Goal: Task Accomplishment & Management: Use online tool/utility

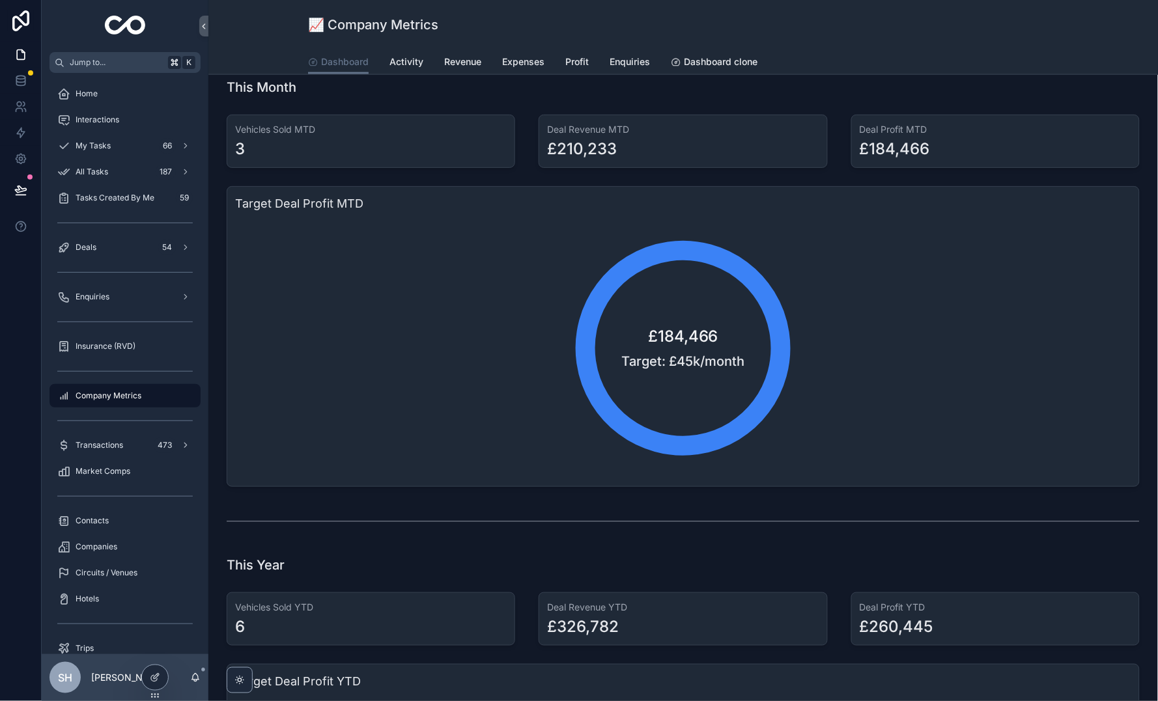
scroll to position [411, 0]
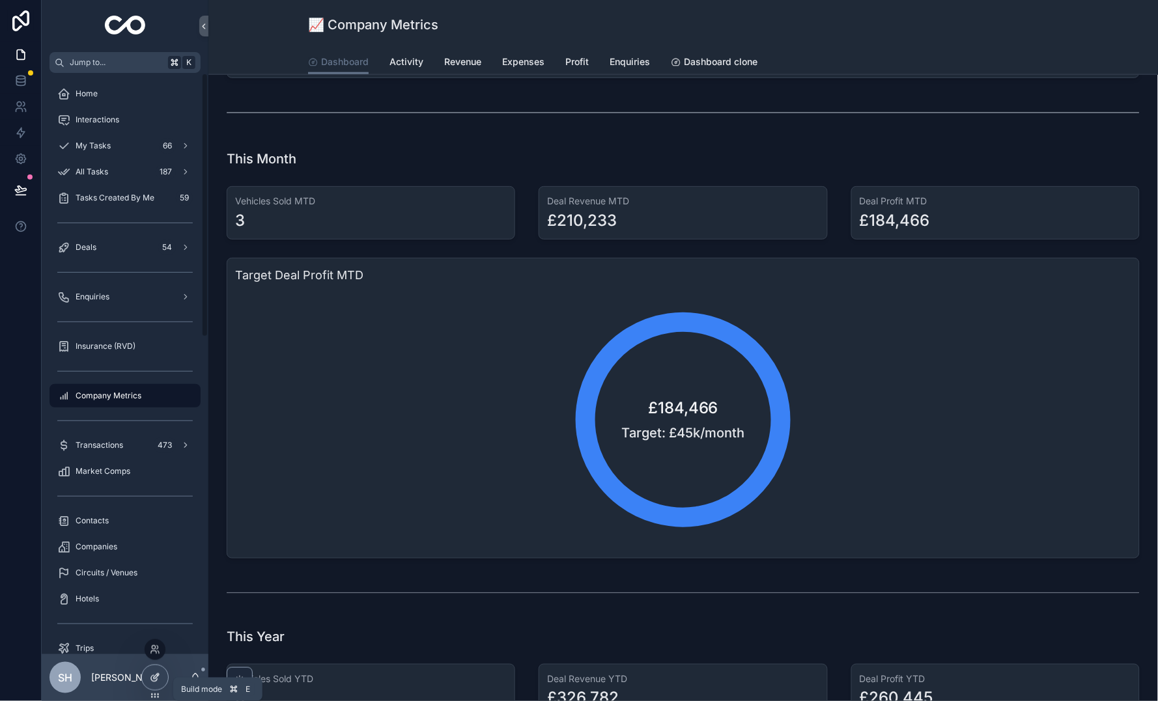
click at [157, 679] on icon at bounding box center [154, 679] width 6 height 6
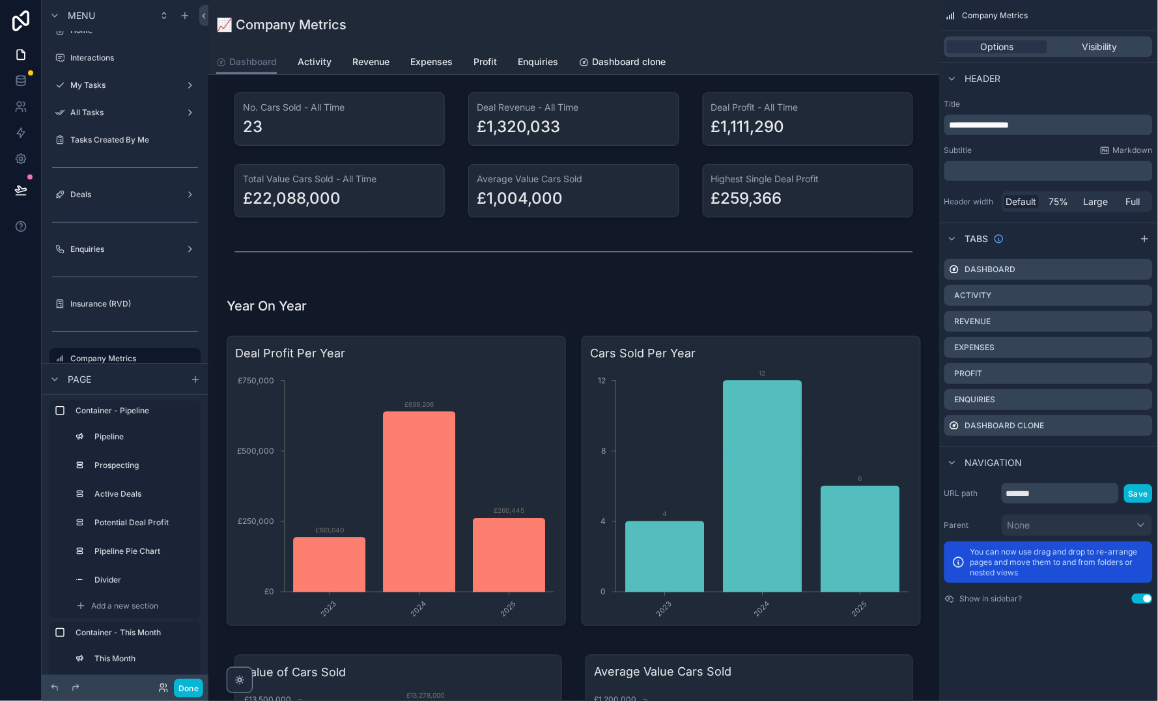
scroll to position [1503, 0]
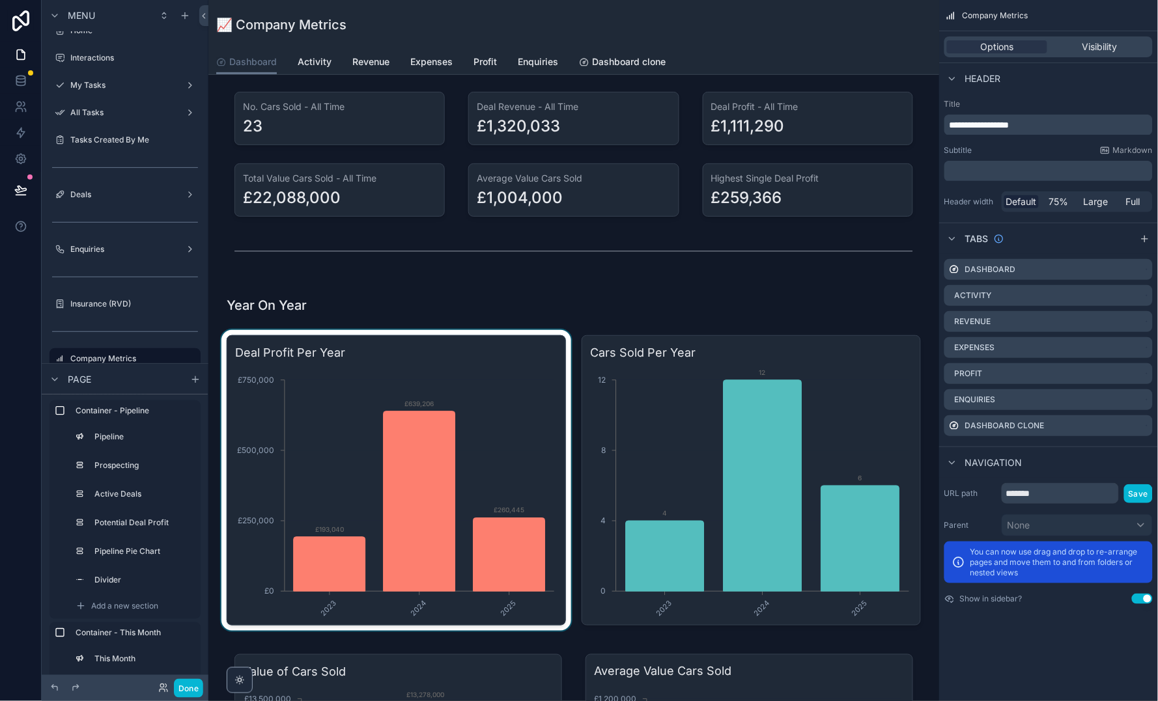
click at [346, 472] on div "scrollable content" at bounding box center [396, 480] width 355 height 301
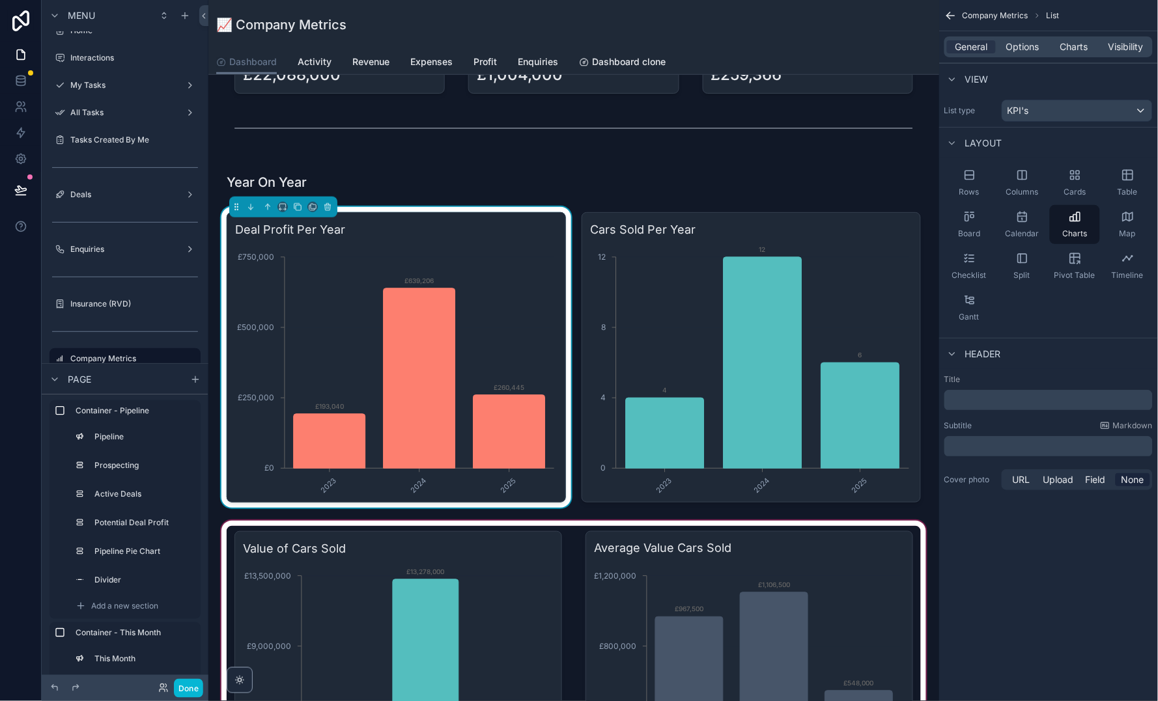
scroll to position [1599, 0]
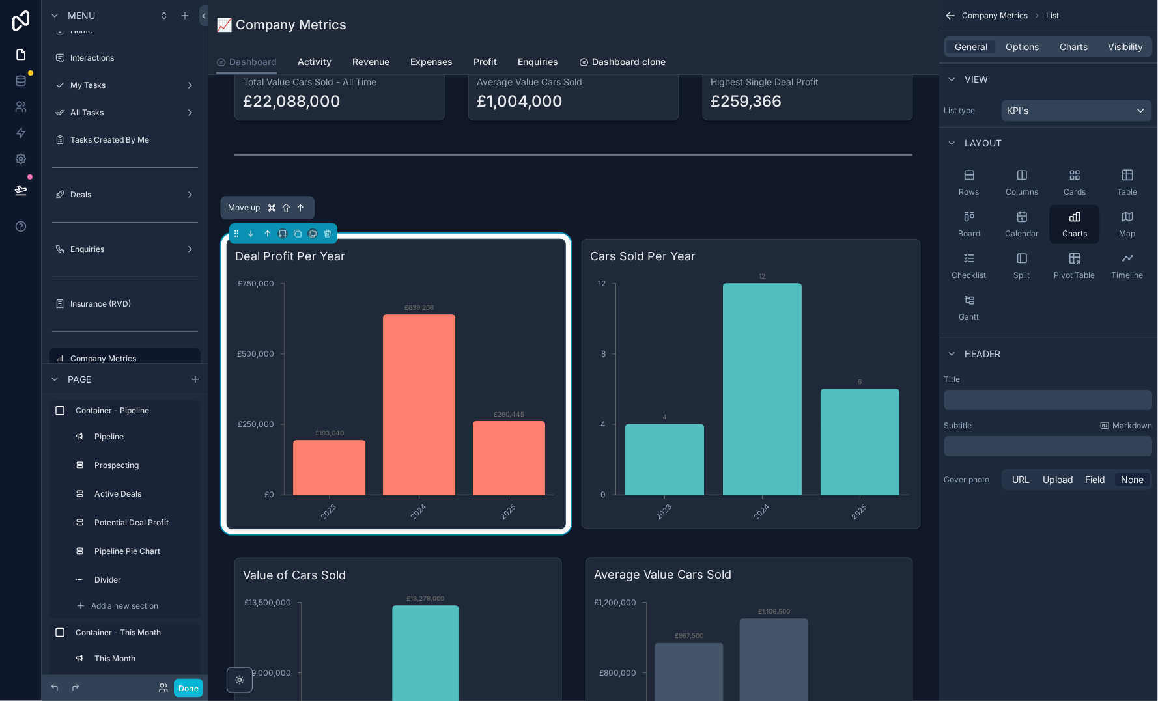
click at [265, 229] on icon "scrollable content" at bounding box center [267, 233] width 9 height 9
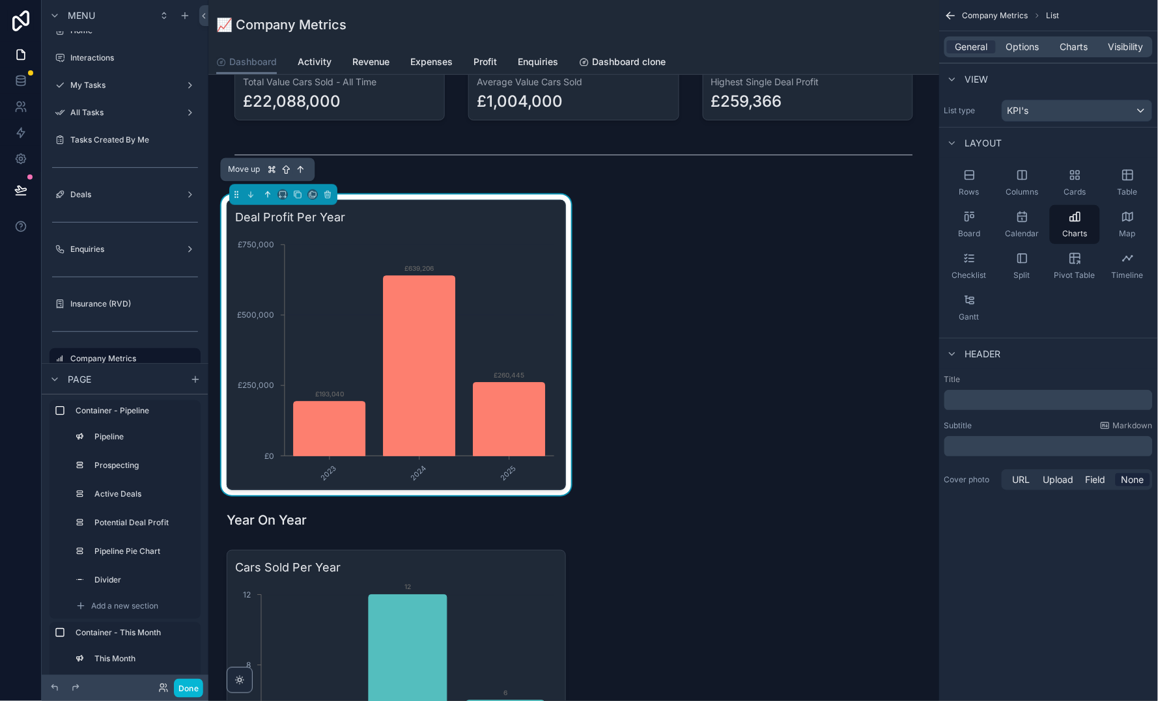
click at [268, 192] on icon "scrollable content" at bounding box center [268, 194] width 0 height 5
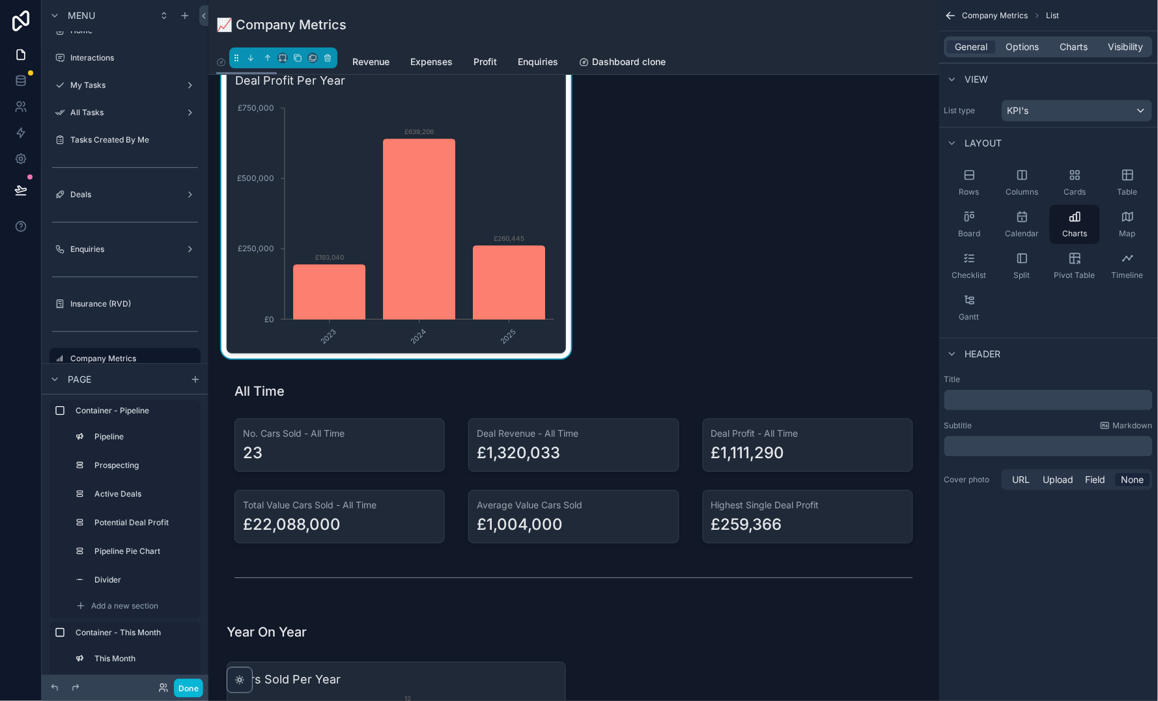
scroll to position [1327, 0]
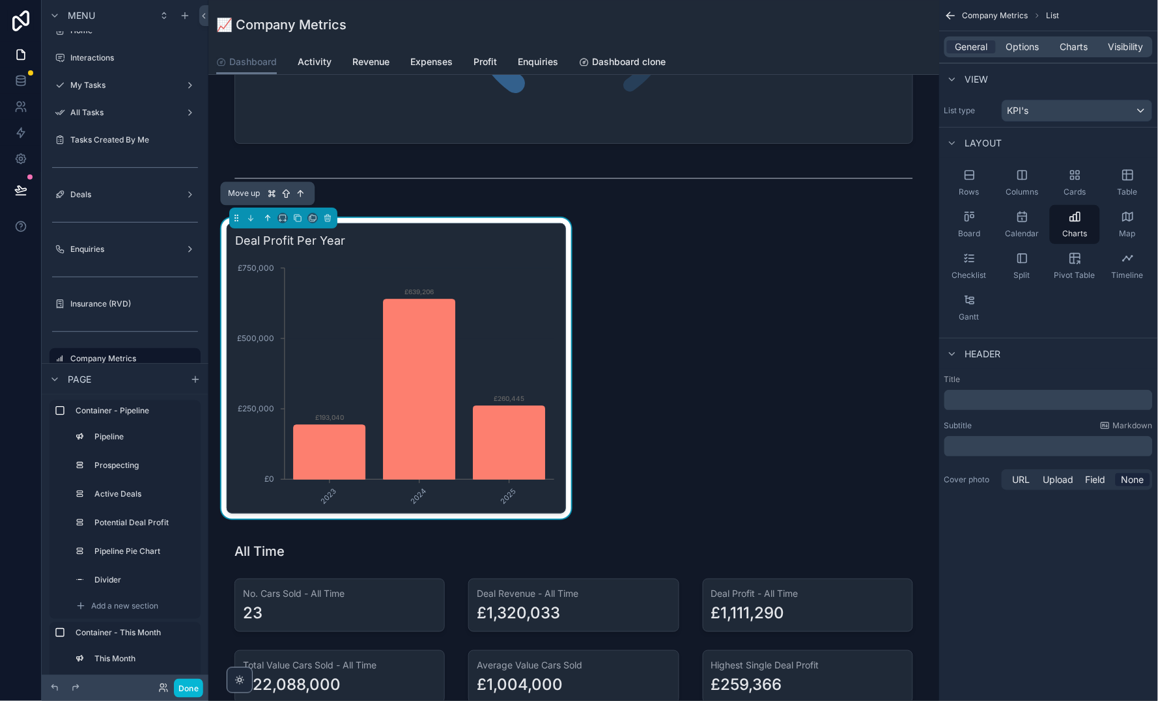
click at [266, 214] on icon "scrollable content" at bounding box center [267, 218] width 9 height 9
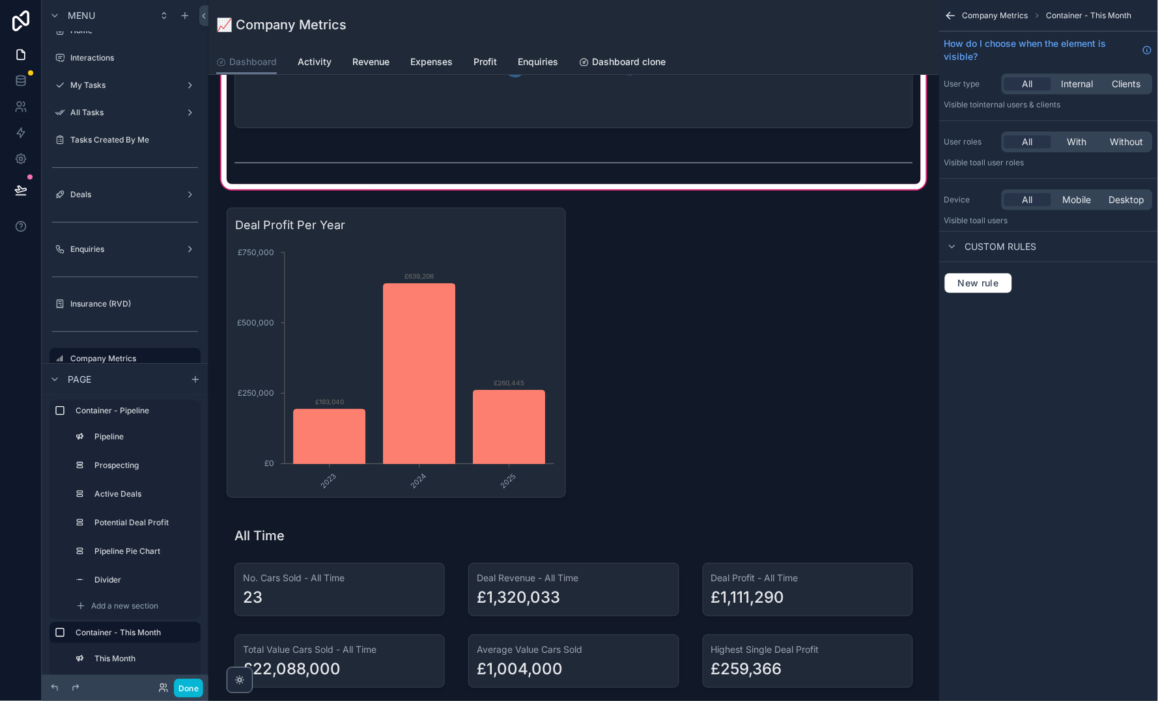
scroll to position [1346, 0]
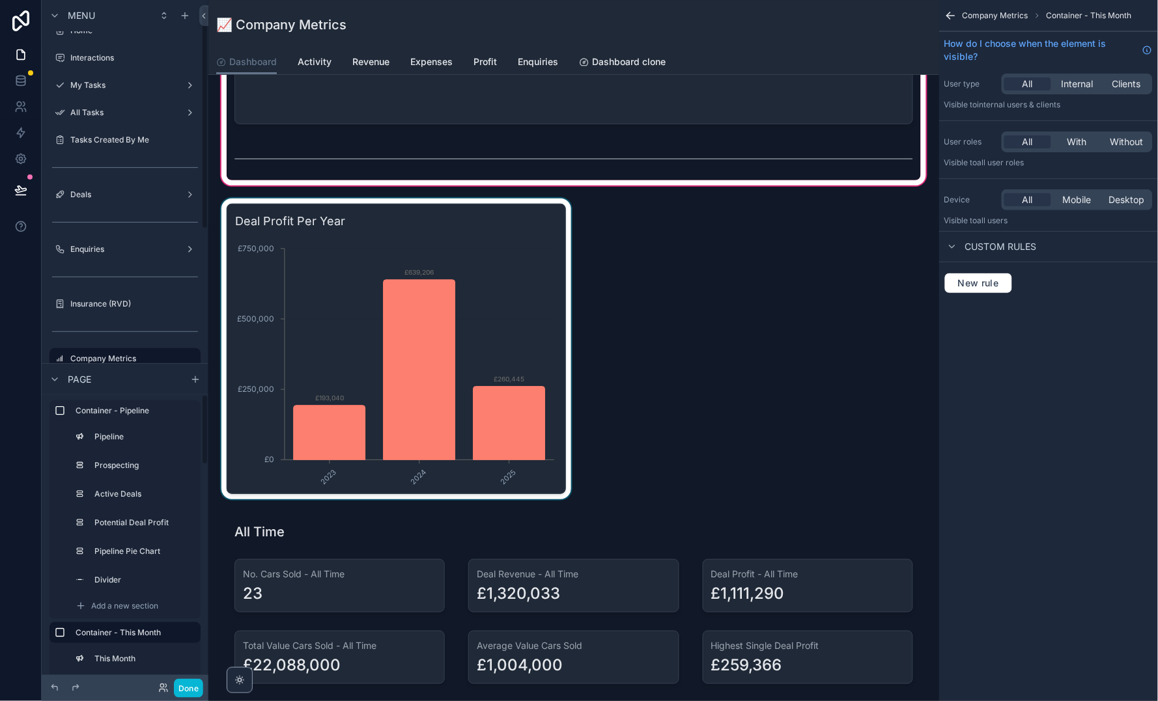
click at [281, 428] on div "scrollable content" at bounding box center [396, 349] width 355 height 301
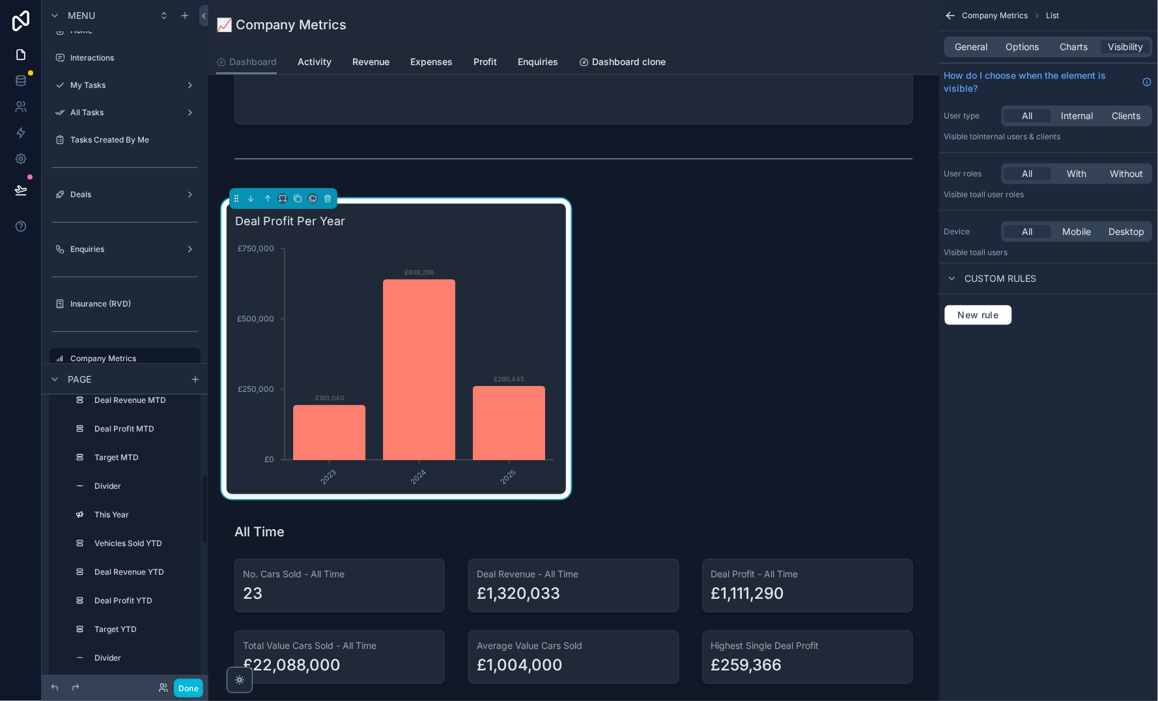
scroll to position [318, 0]
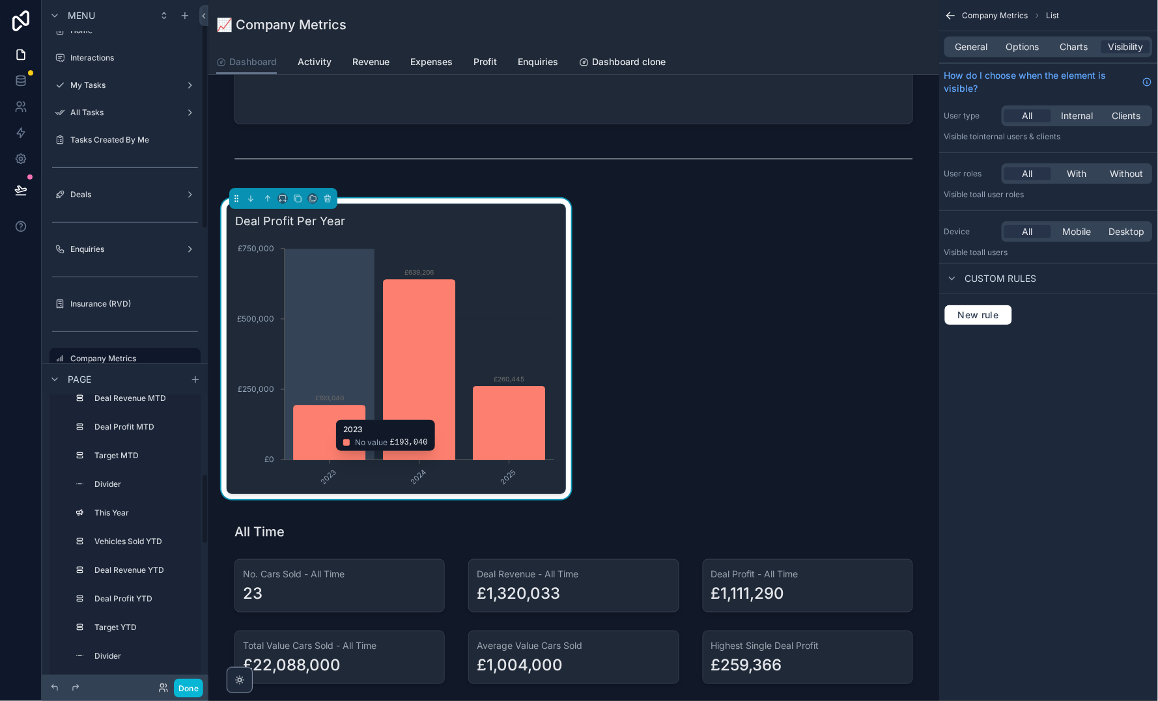
click at [312, 408] on icon "chart" at bounding box center [330, 433] width 72 height 55
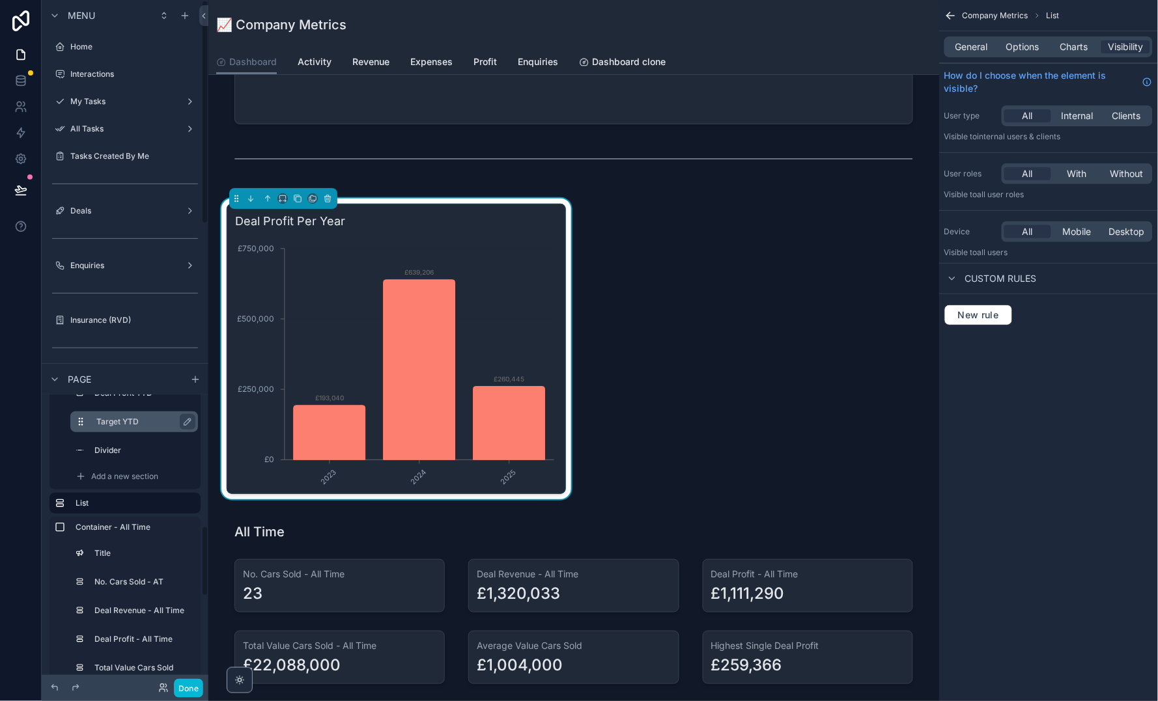
scroll to position [525, 0]
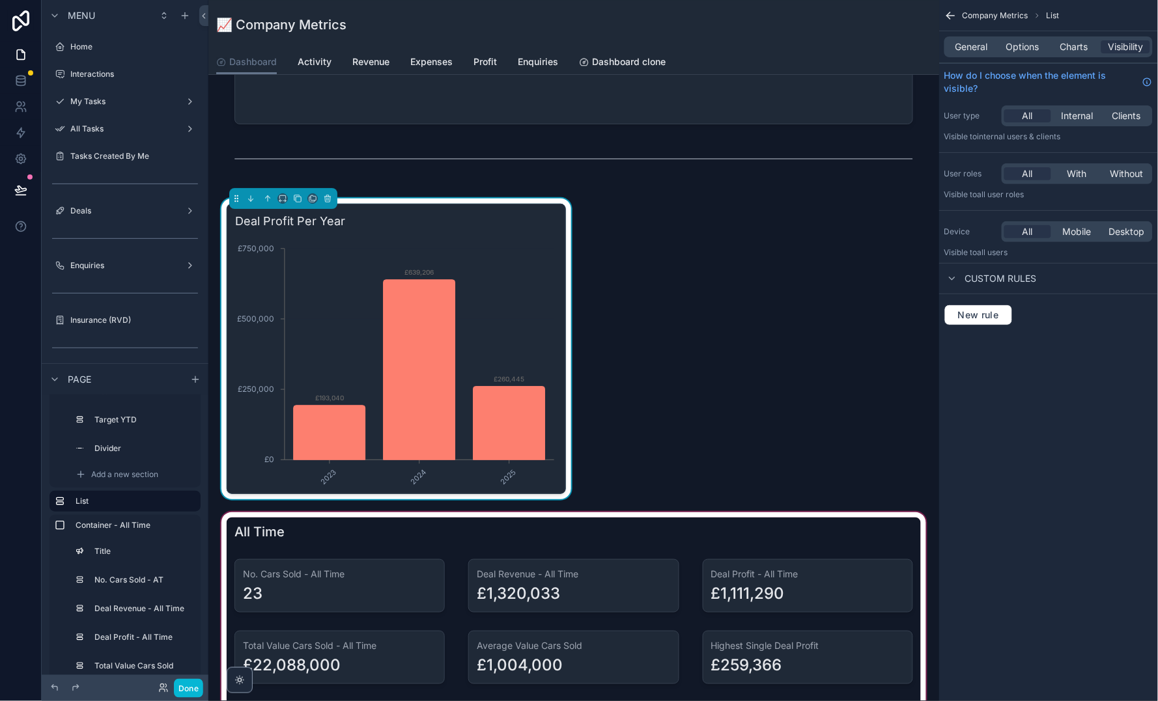
click at [374, 589] on div "scrollable content" at bounding box center [574, 629] width 710 height 238
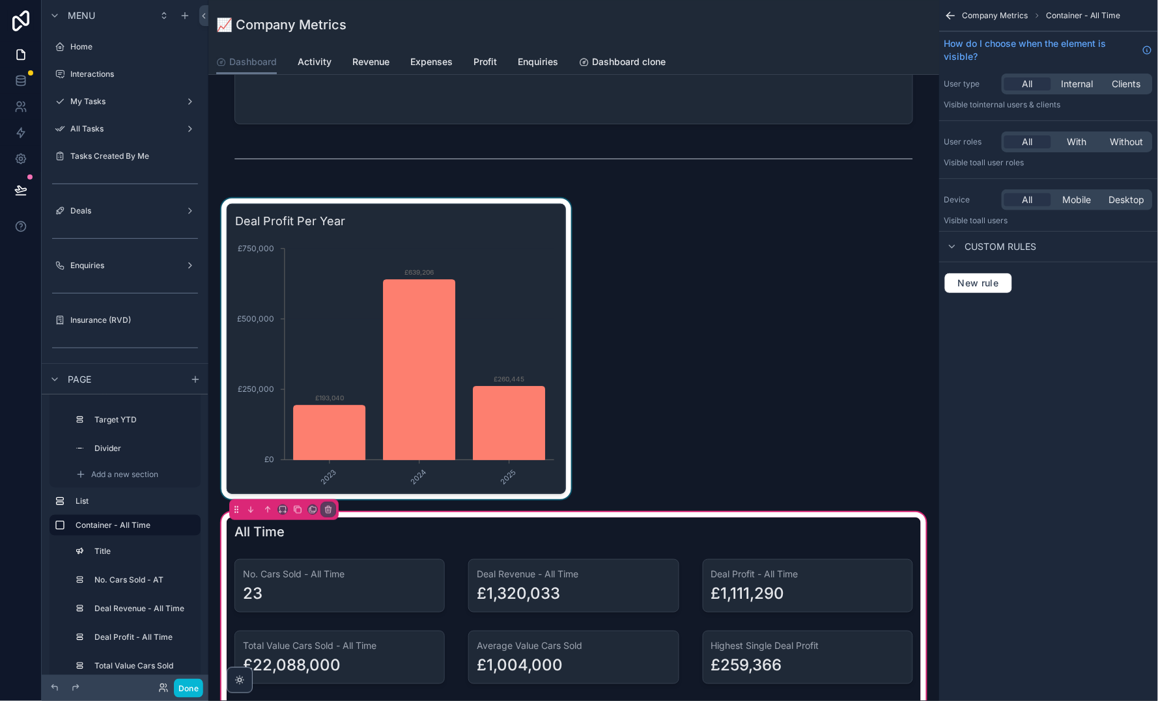
click at [437, 293] on div "scrollable content" at bounding box center [396, 349] width 355 height 301
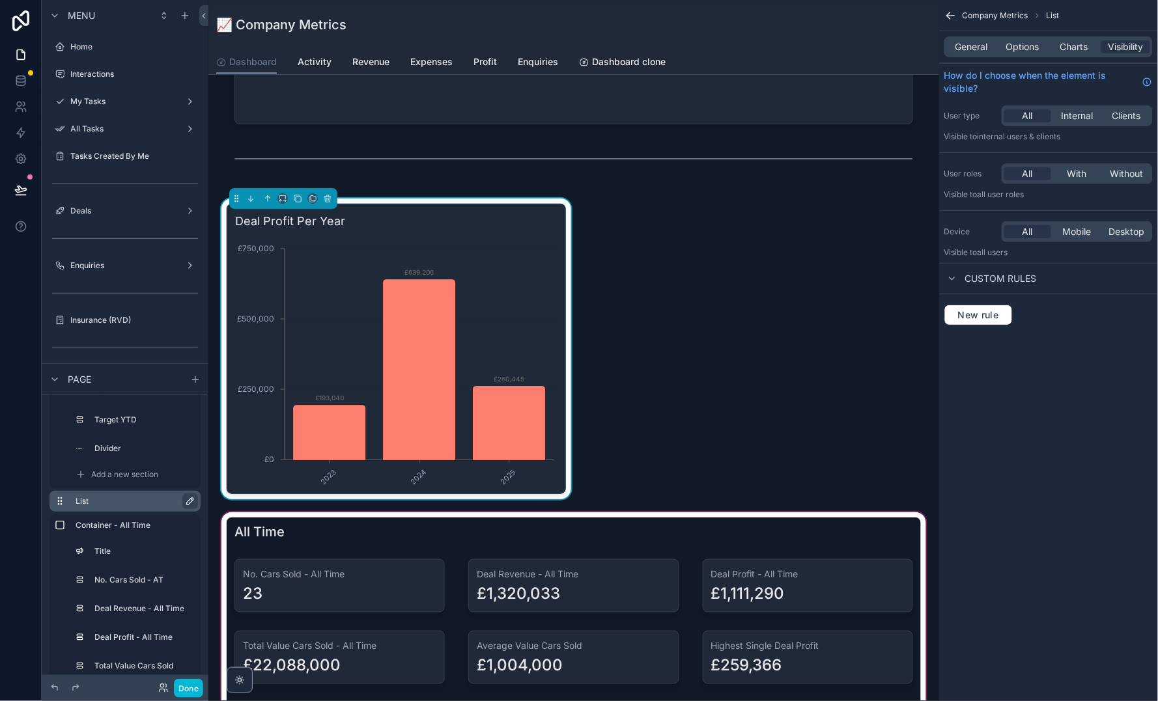
click at [185, 501] on icon "scrollable content" at bounding box center [190, 501] width 10 height 10
click at [148, 498] on input "****" at bounding box center [125, 502] width 99 height 16
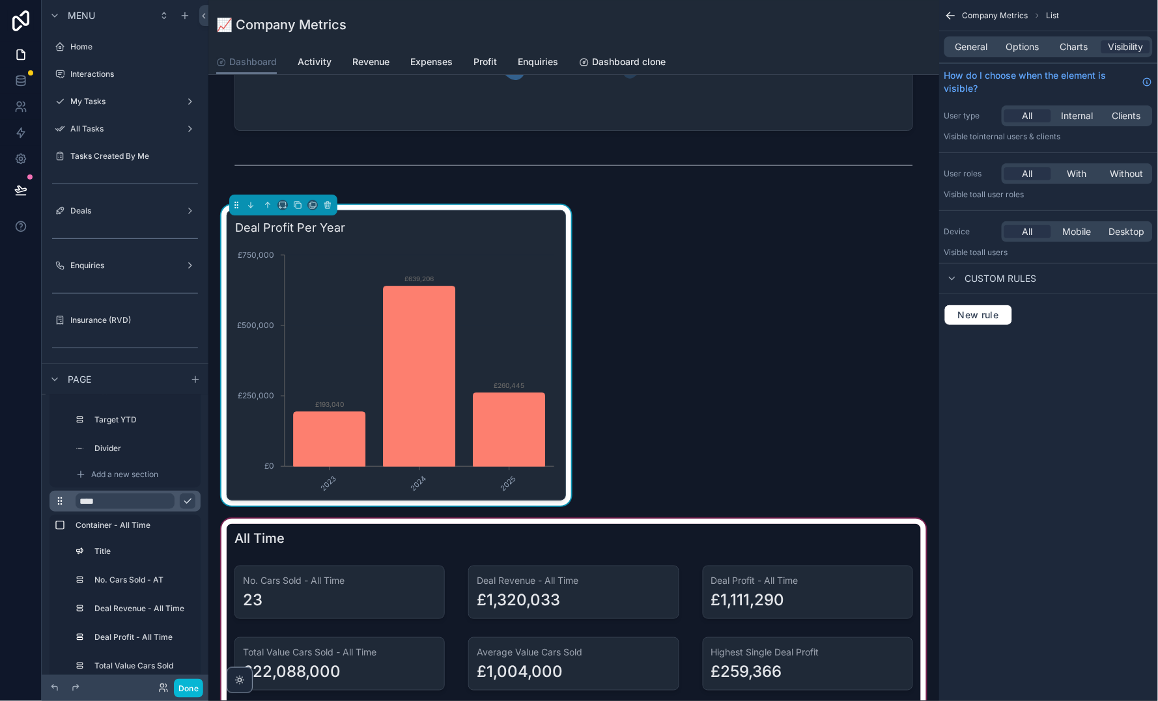
click at [148, 498] on input "****" at bounding box center [125, 502] width 99 height 16
type input "**********"
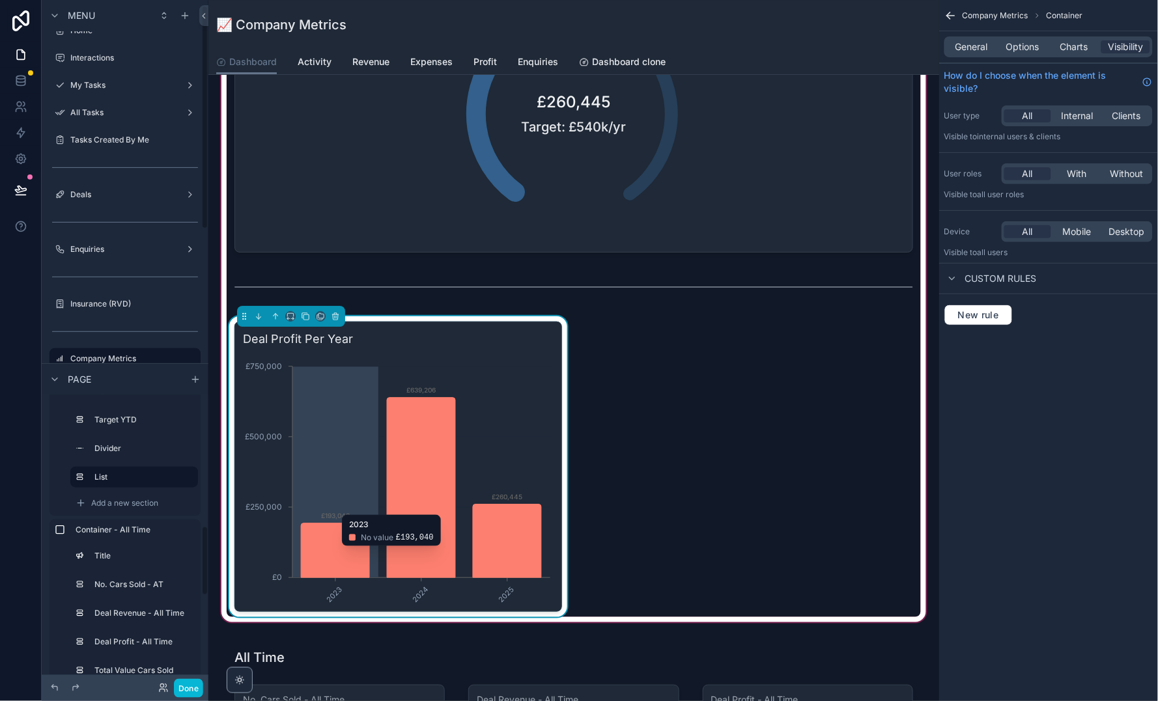
scroll to position [1143, 0]
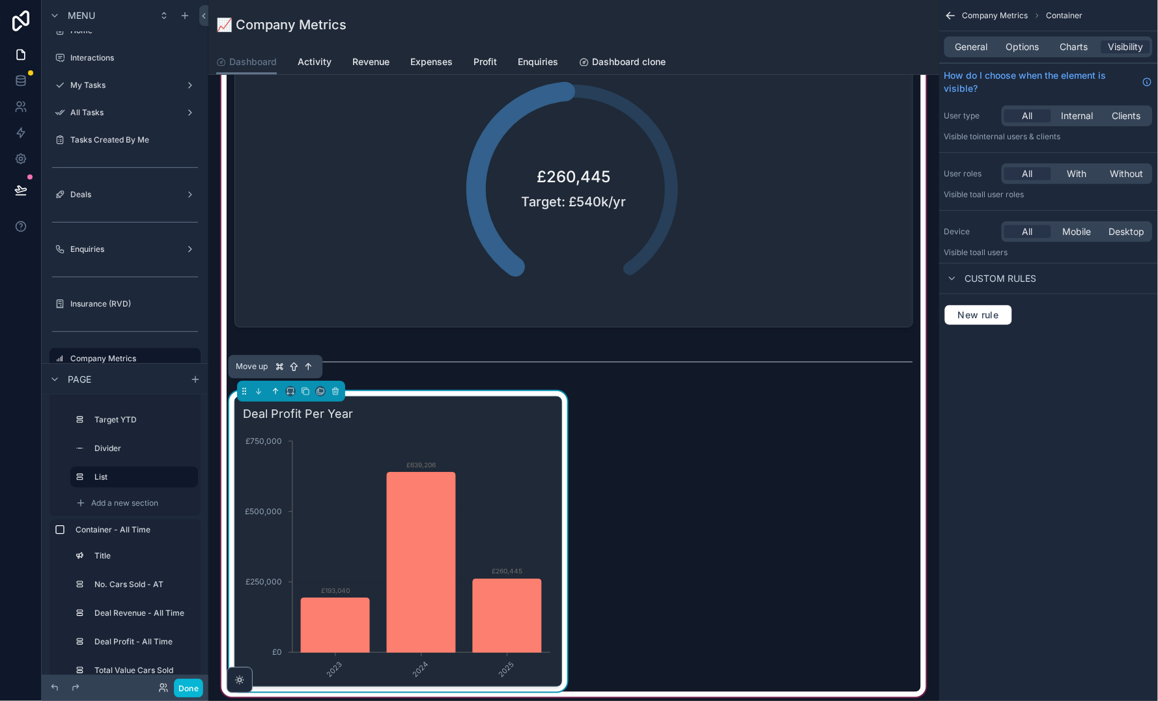
click at [275, 387] on icon "scrollable content" at bounding box center [275, 391] width 9 height 9
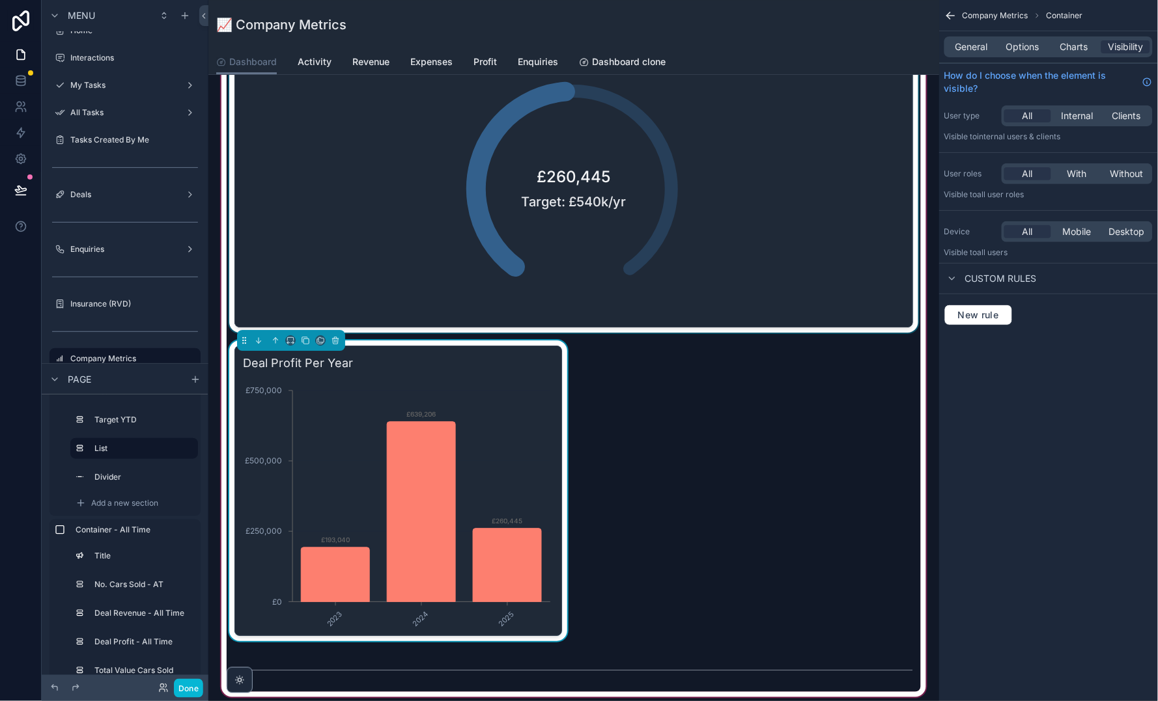
click at [337, 284] on div "scrollable content" at bounding box center [574, 176] width 694 height 311
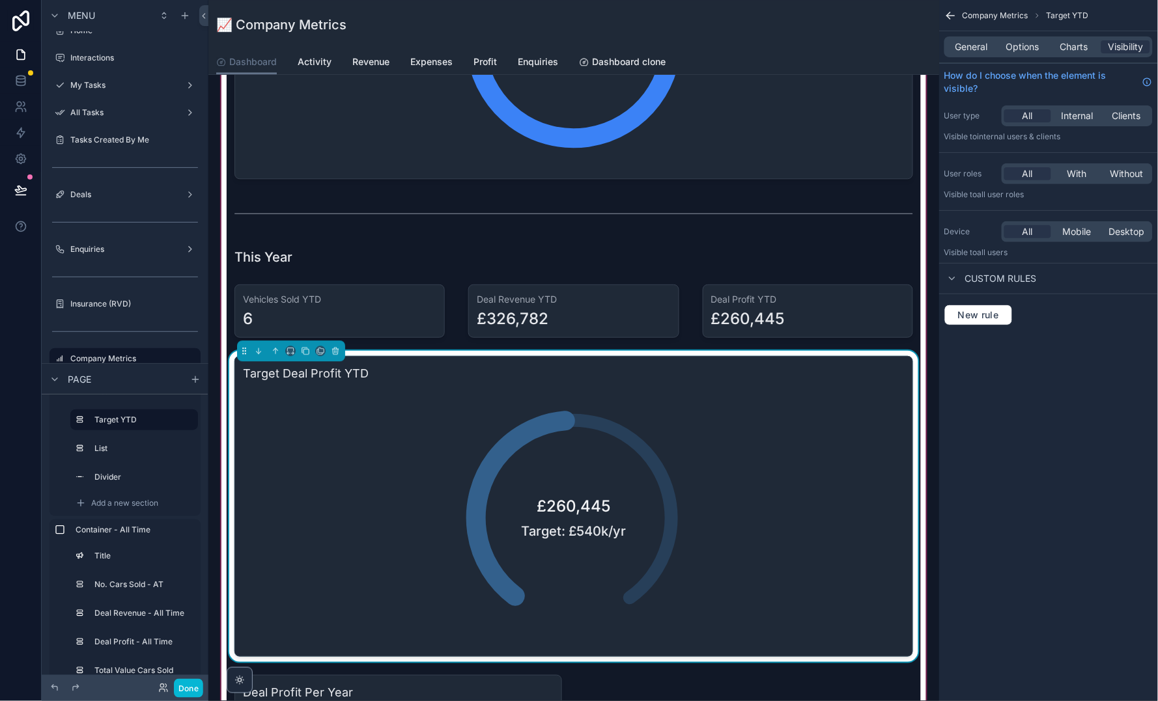
scroll to position [813, 0]
click at [290, 349] on icon "scrollable content" at bounding box center [290, 351] width 9 height 9
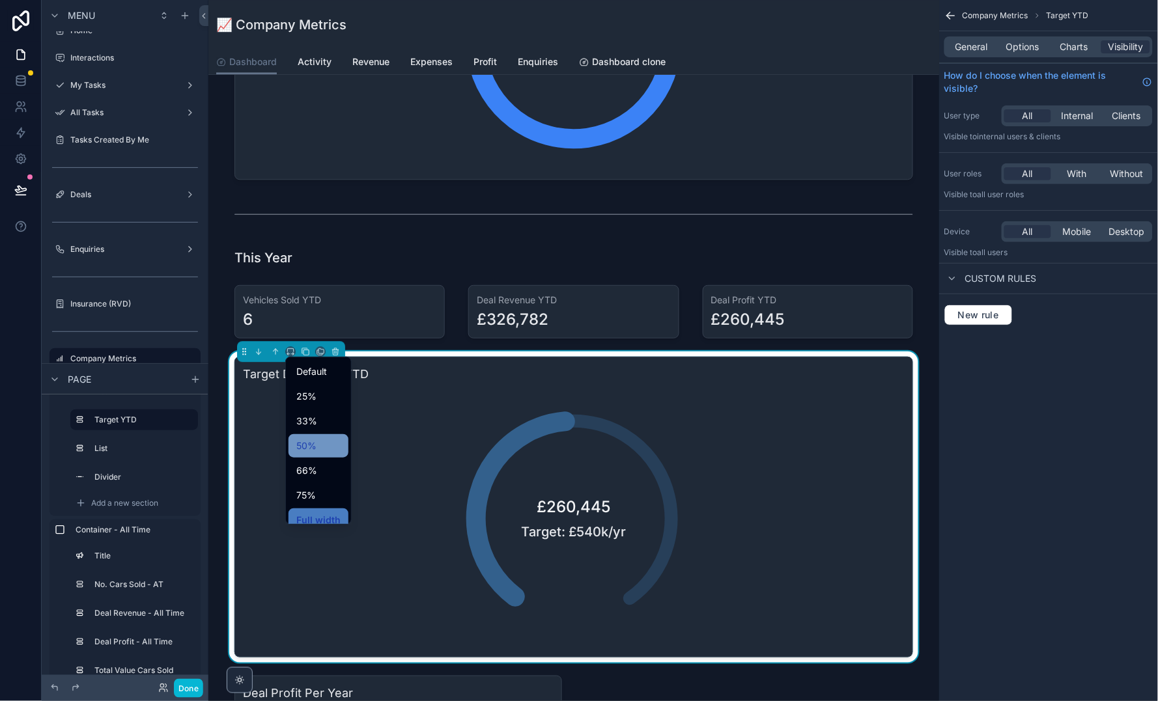
click at [329, 439] on div "50%" at bounding box center [318, 446] width 44 height 16
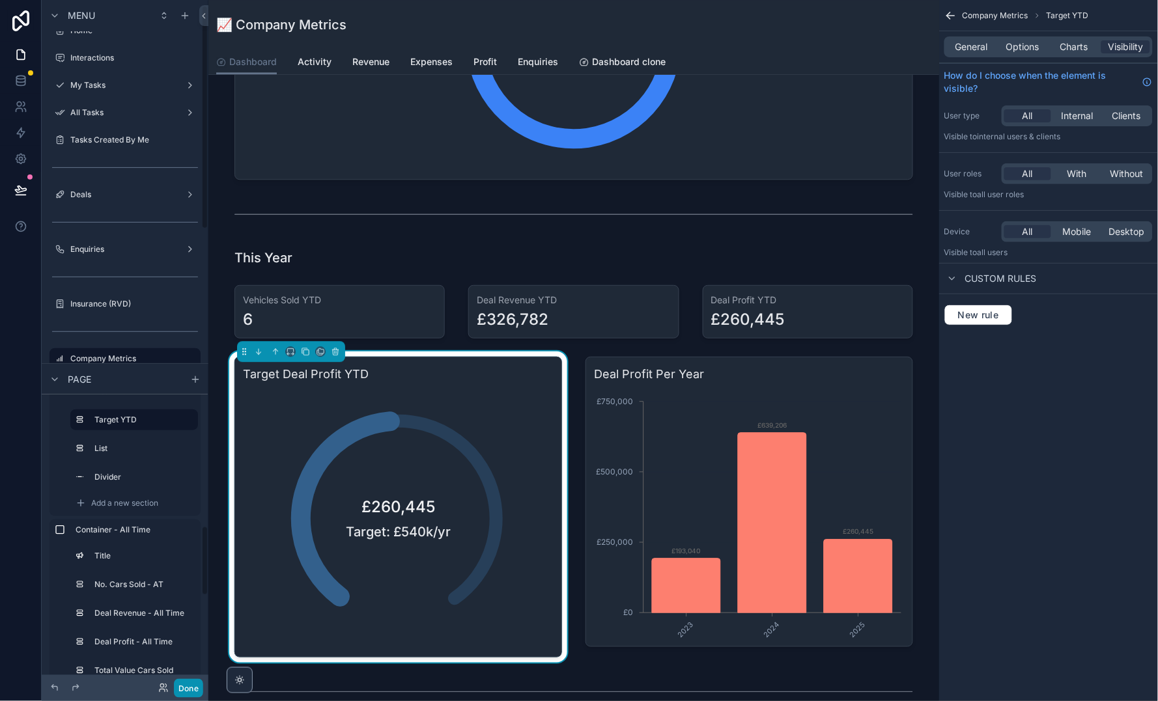
click at [189, 693] on button "Done" at bounding box center [188, 688] width 29 height 19
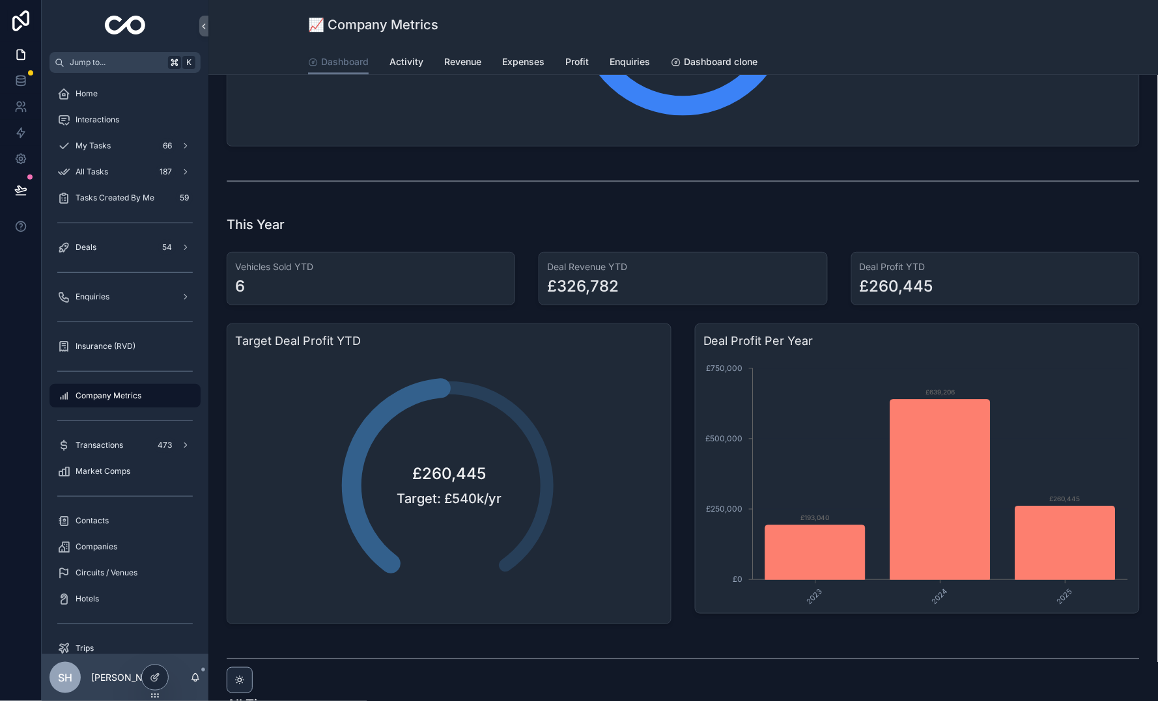
scroll to position [889, 0]
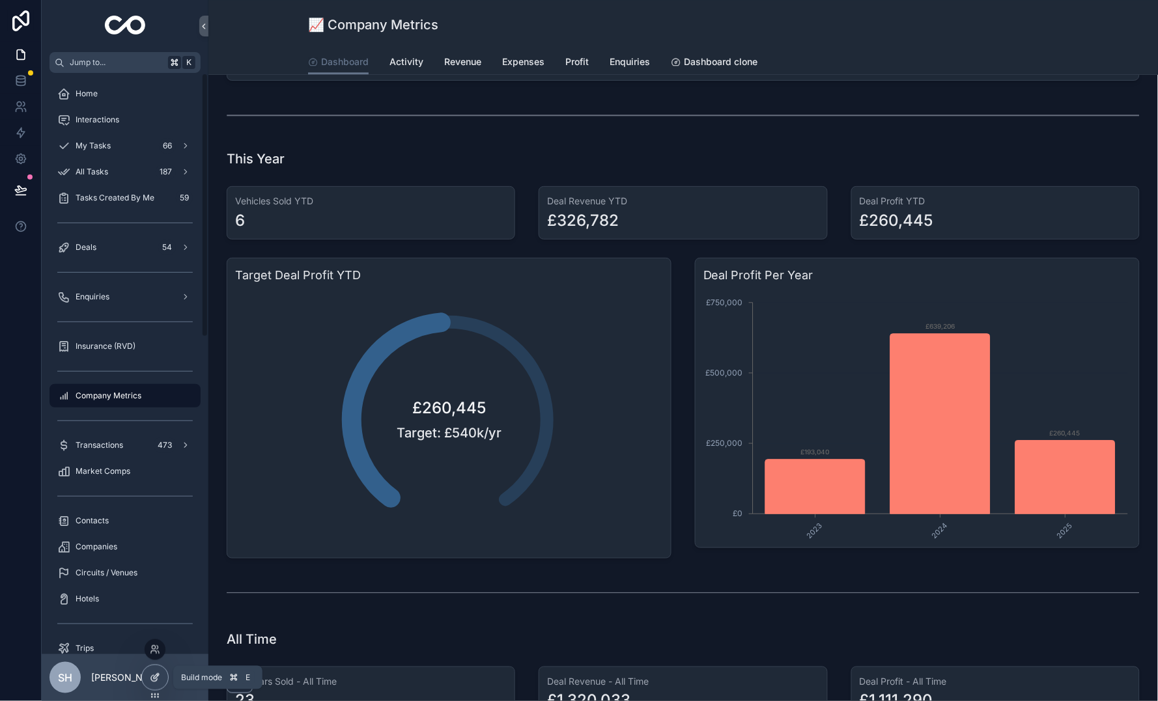
click at [155, 678] on icon at bounding box center [156, 676] width 5 height 5
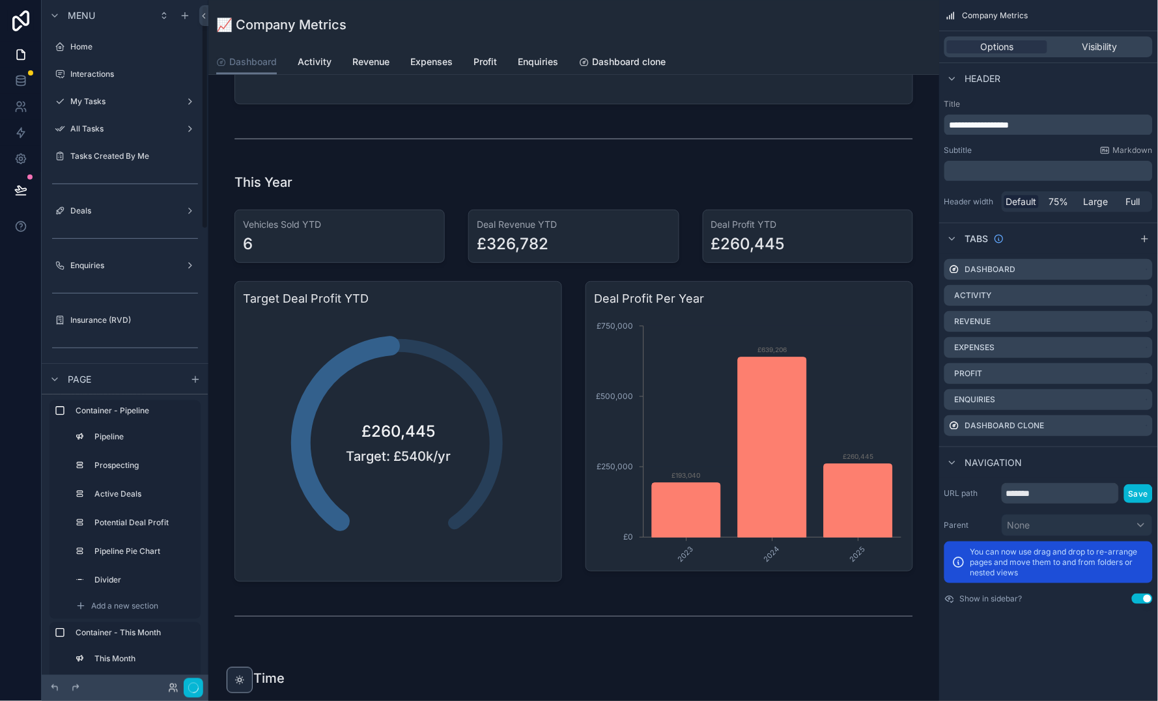
scroll to position [16, 0]
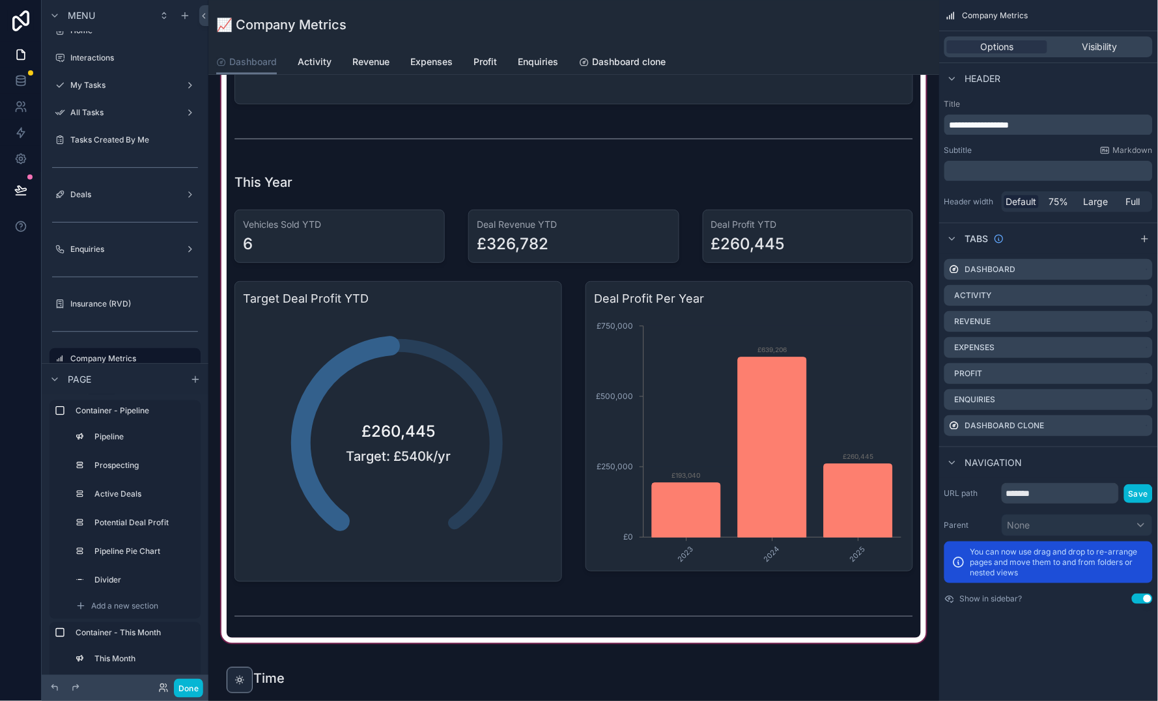
click at [779, 326] on div "scrollable content" at bounding box center [574, 164] width 710 height 964
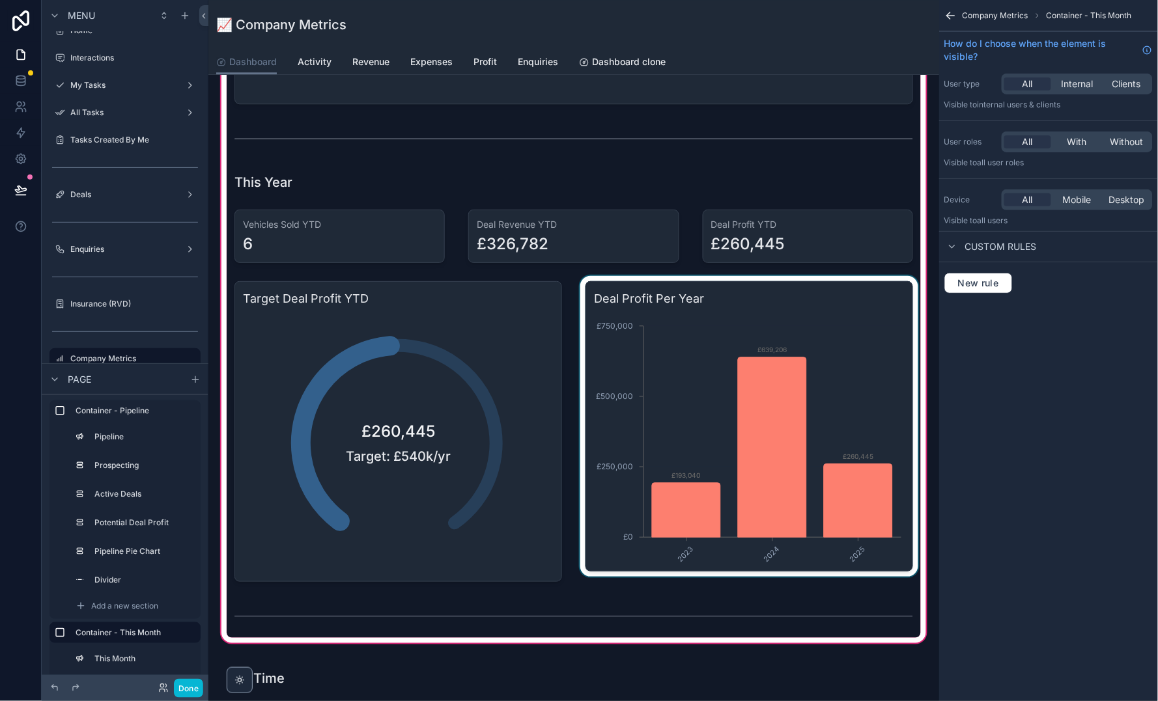
click at [854, 444] on div "scrollable content" at bounding box center [749, 431] width 343 height 311
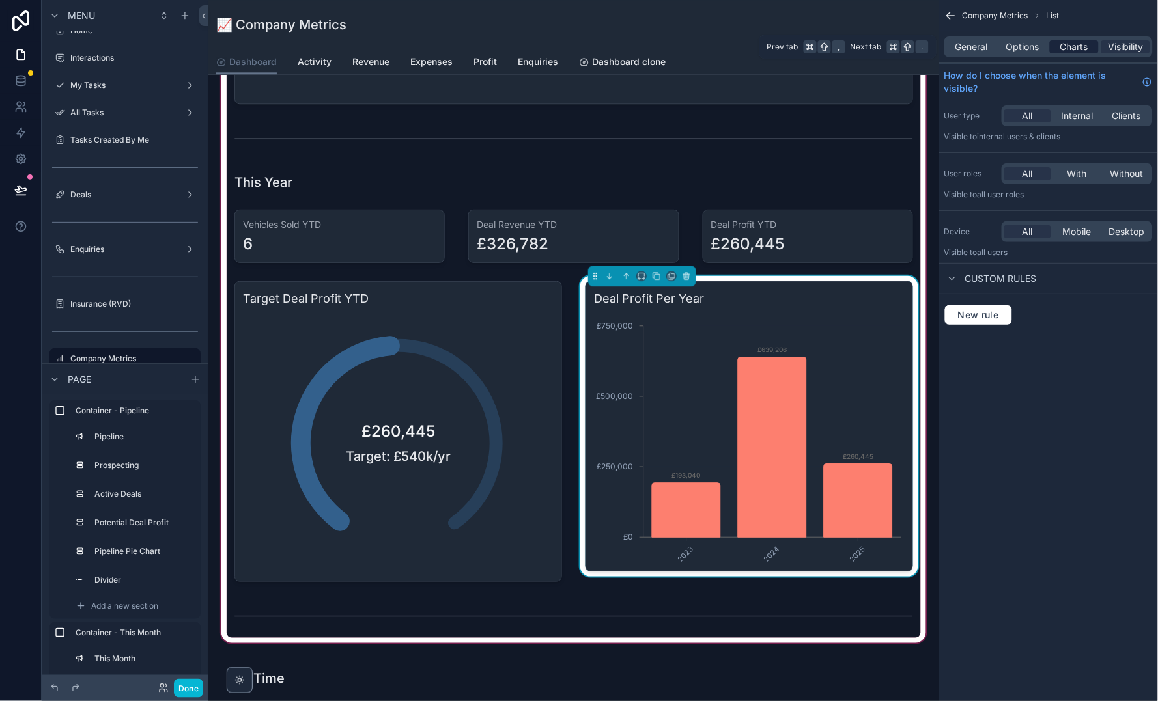
click at [1080, 45] on span "Charts" at bounding box center [1074, 46] width 28 height 13
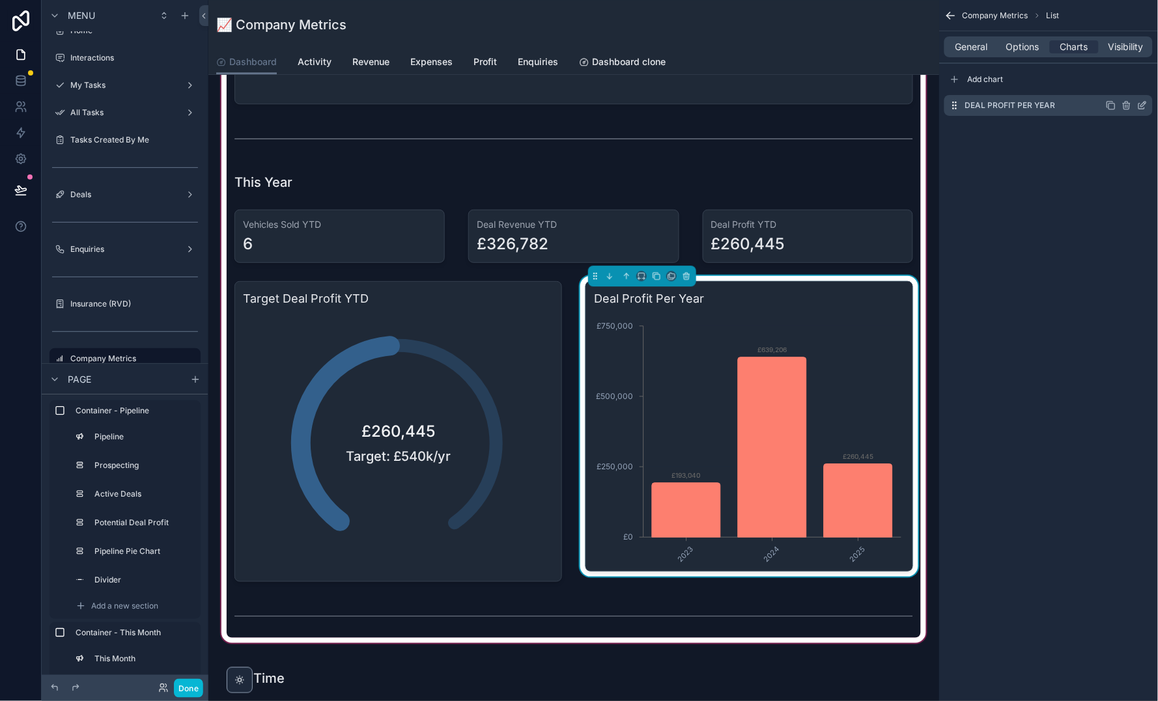
click at [1143, 103] on icon "scrollable content" at bounding box center [1142, 105] width 10 height 10
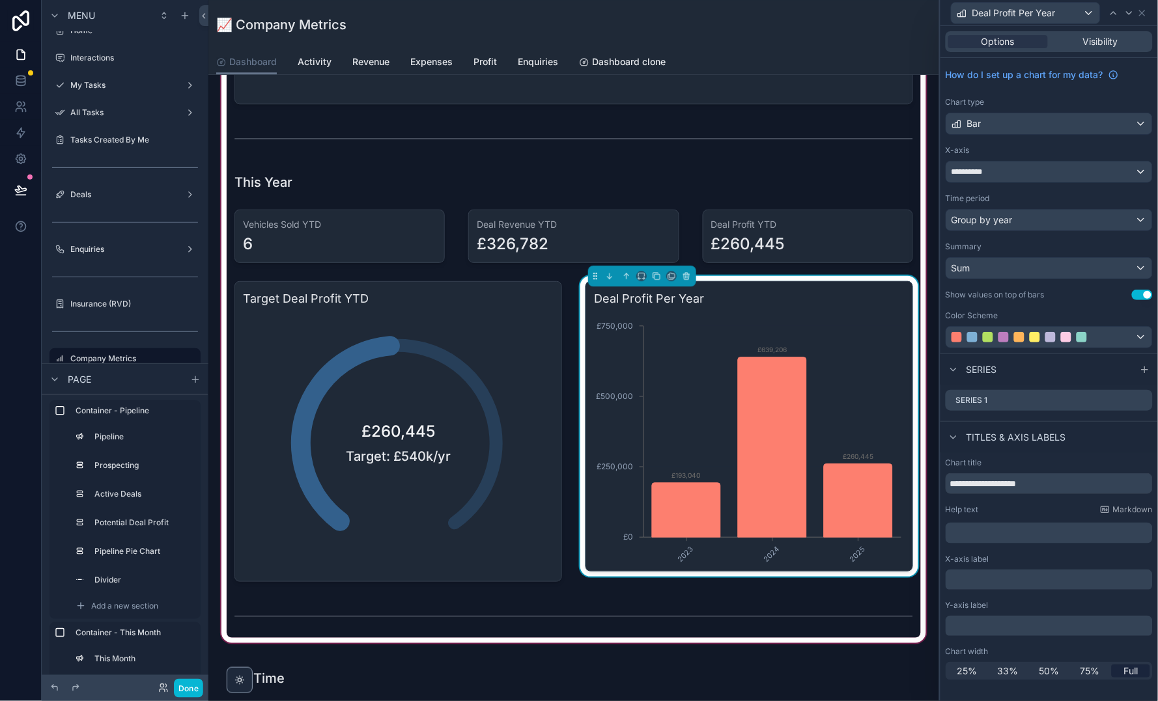
click at [1003, 533] on p "﻿" at bounding box center [1050, 533] width 199 height 13
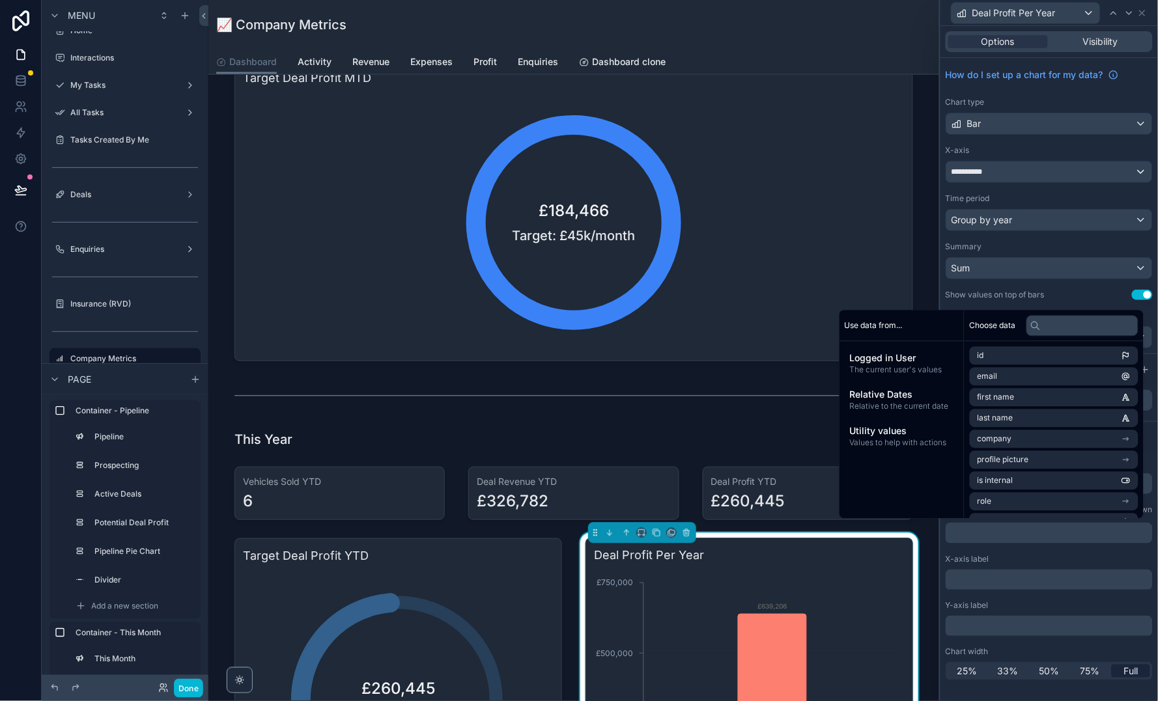
scroll to position [639, 0]
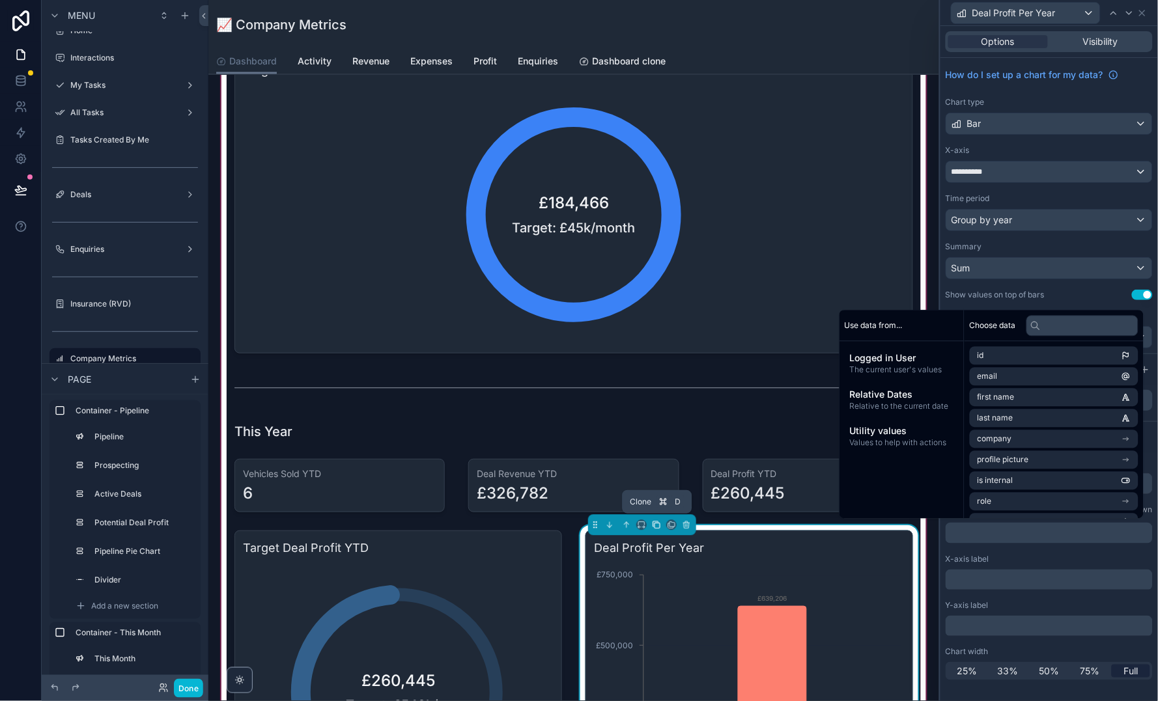
click at [658, 525] on icon "scrollable content" at bounding box center [656, 525] width 9 height 9
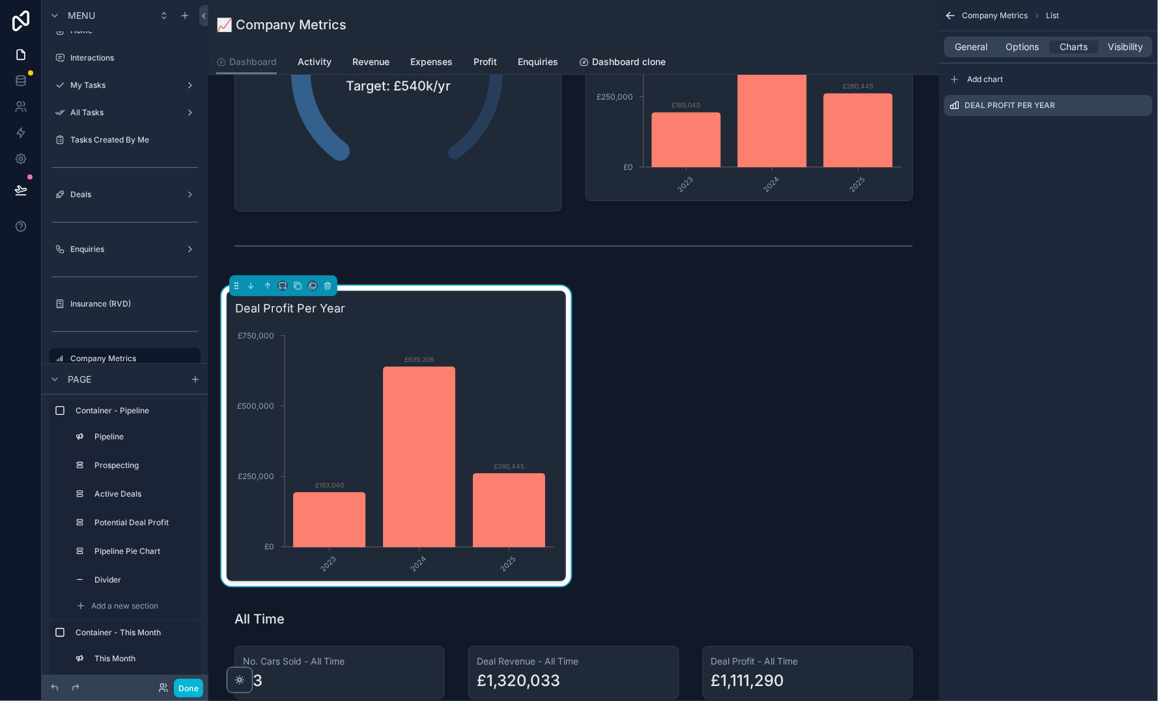
scroll to position [1257, 0]
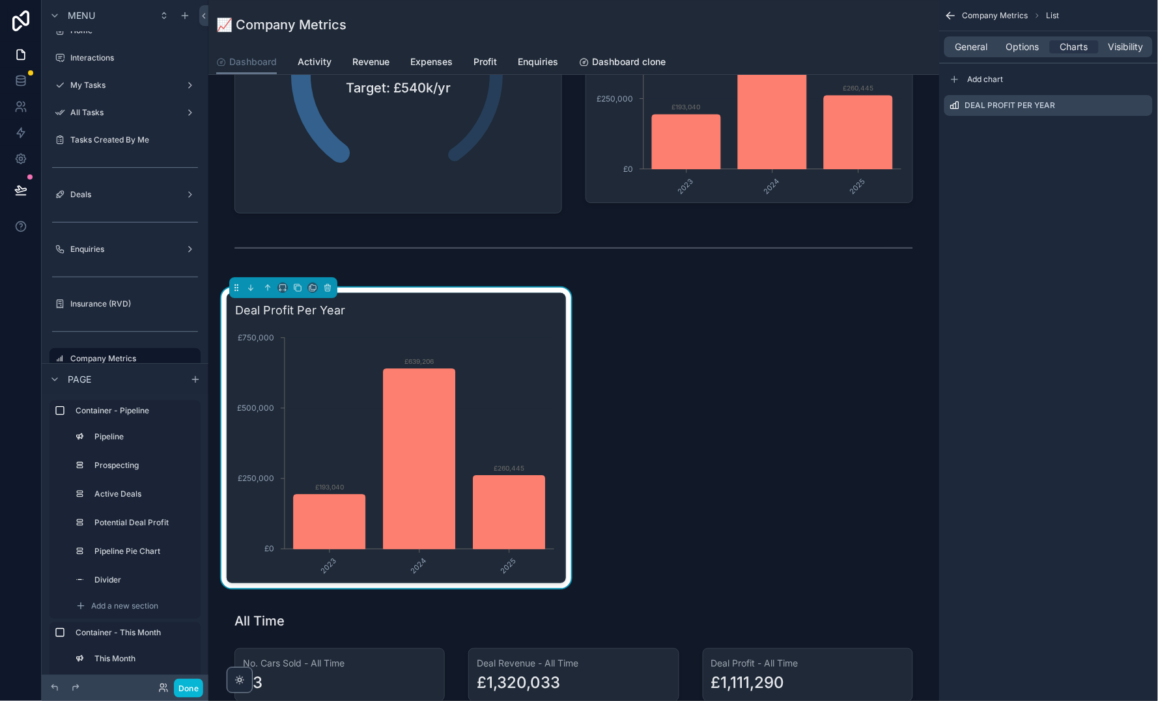
click at [439, 325] on icon "2023 2024 2025 £0 £250,000 £500,000 £750,000 £193,040 £639,206 £260,445" at bounding box center [396, 450] width 322 height 250
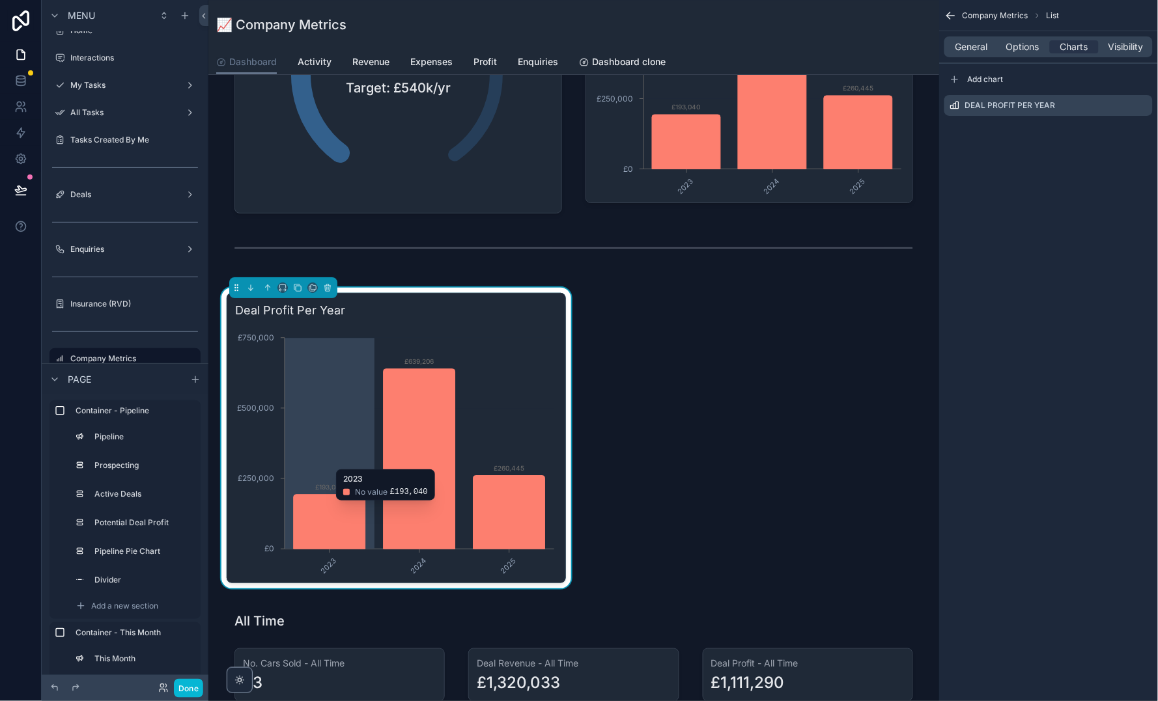
click at [439, 325] on icon "2023 2024 2025 £0 £250,000 £500,000 £750,000 £193,040 £639,206 £260,445" at bounding box center [396, 450] width 322 height 250
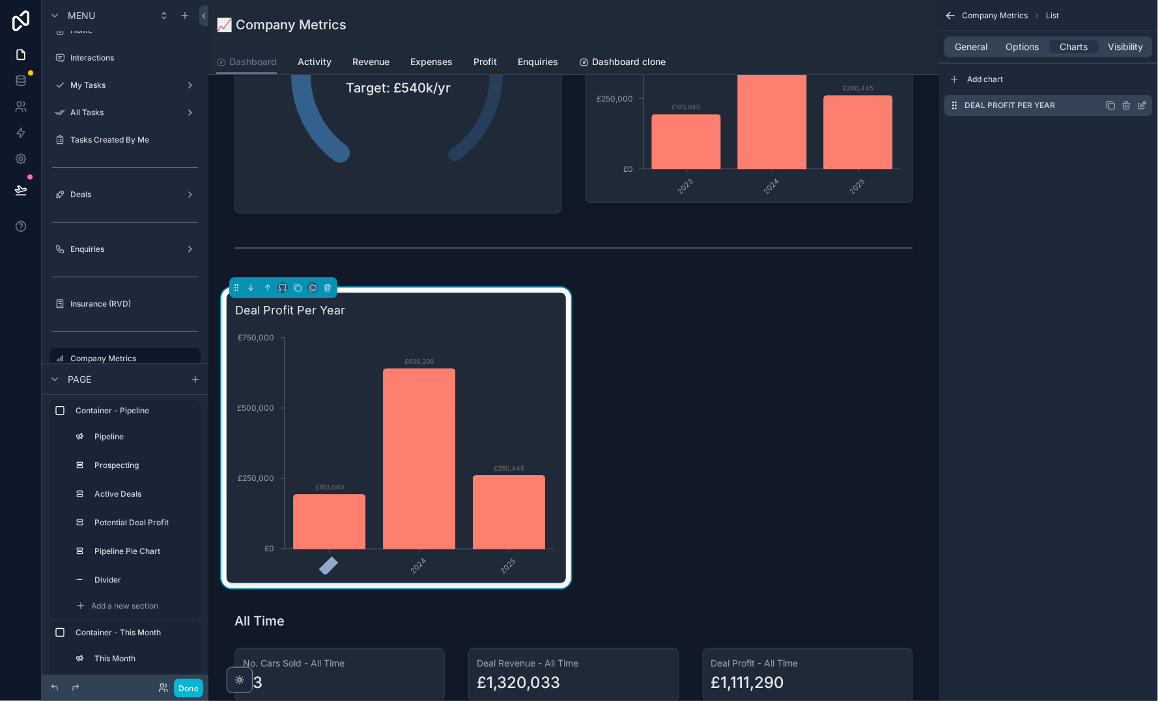
click at [1141, 111] on div "Deal Profit Per Year" at bounding box center [1048, 105] width 208 height 21
click at [1141, 106] on icon "scrollable content" at bounding box center [1143, 104] width 5 height 5
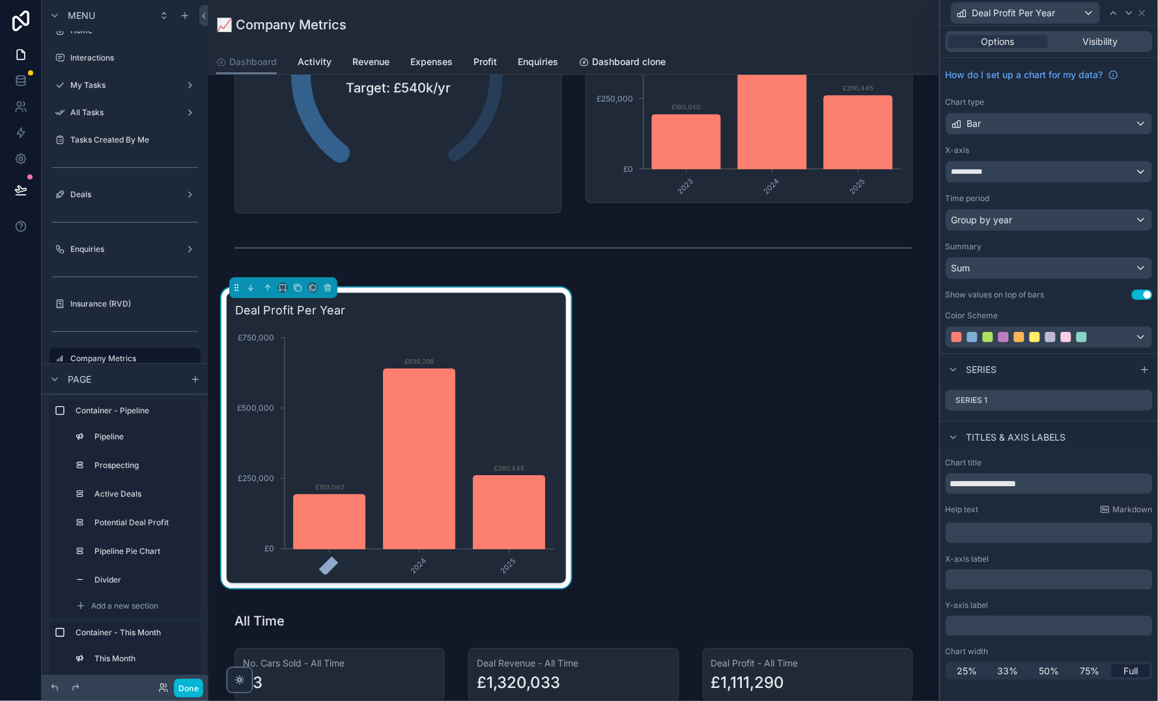
click at [1055, 221] on div "Group by year" at bounding box center [1049, 220] width 206 height 21
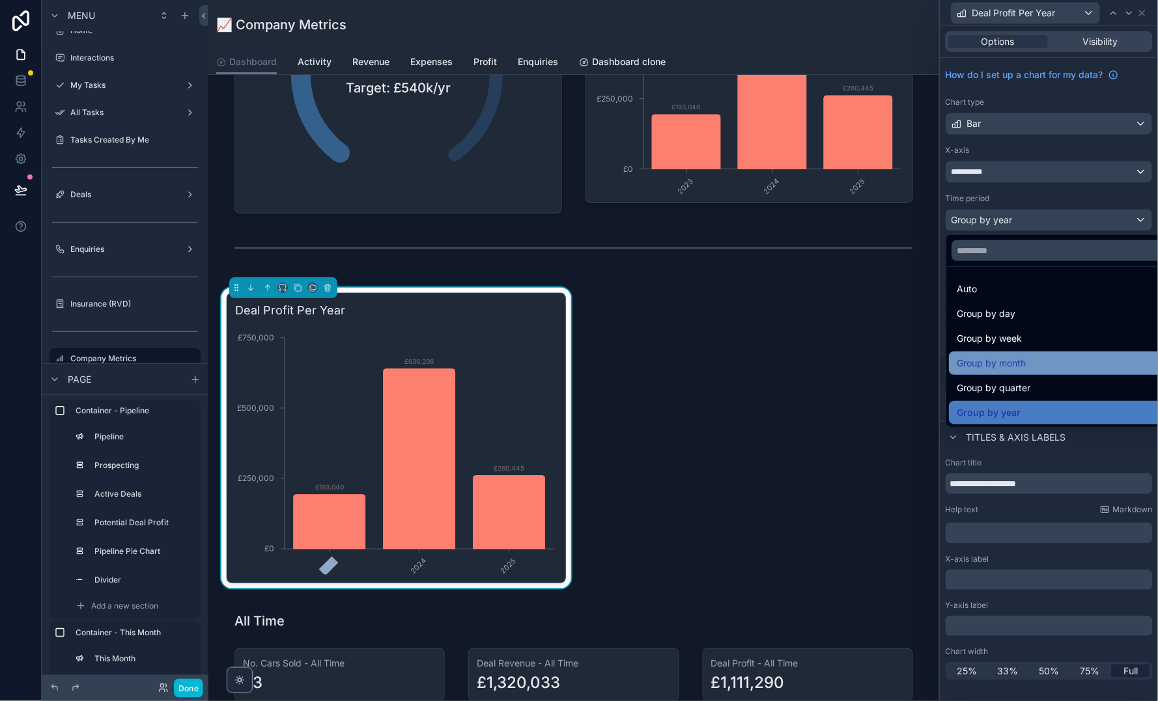
click at [1066, 353] on div "Group by month" at bounding box center [1064, 363] width 230 height 23
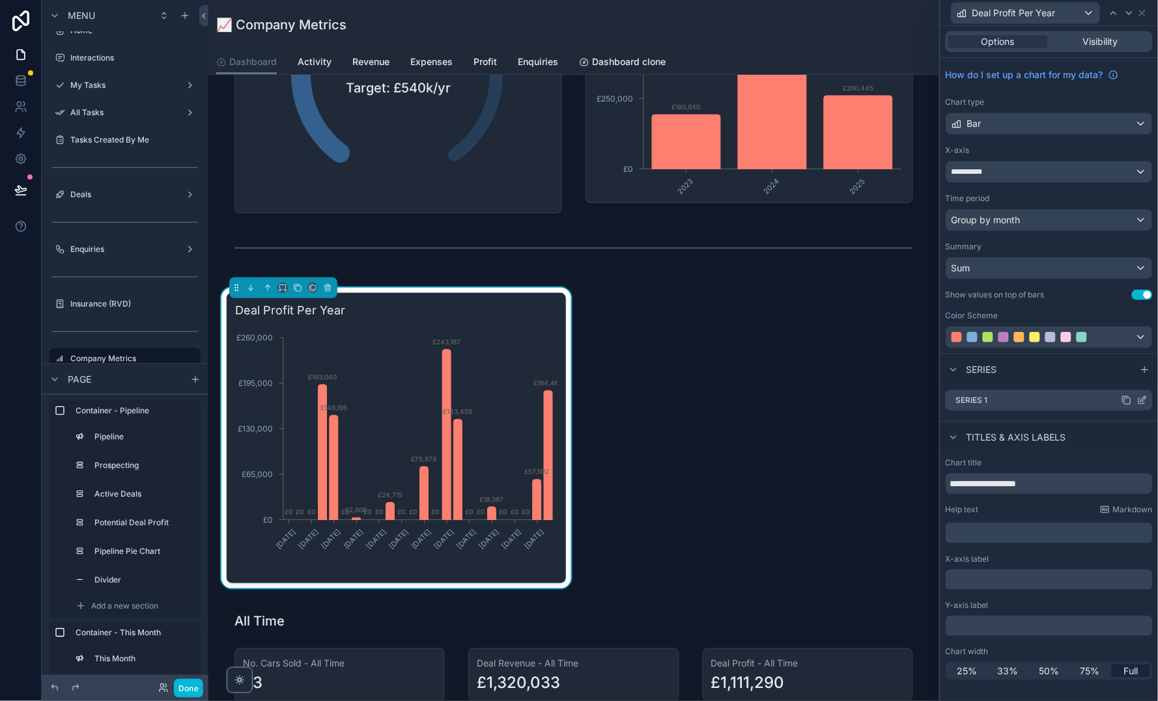
click at [1140, 400] on icon at bounding box center [1142, 400] width 10 height 10
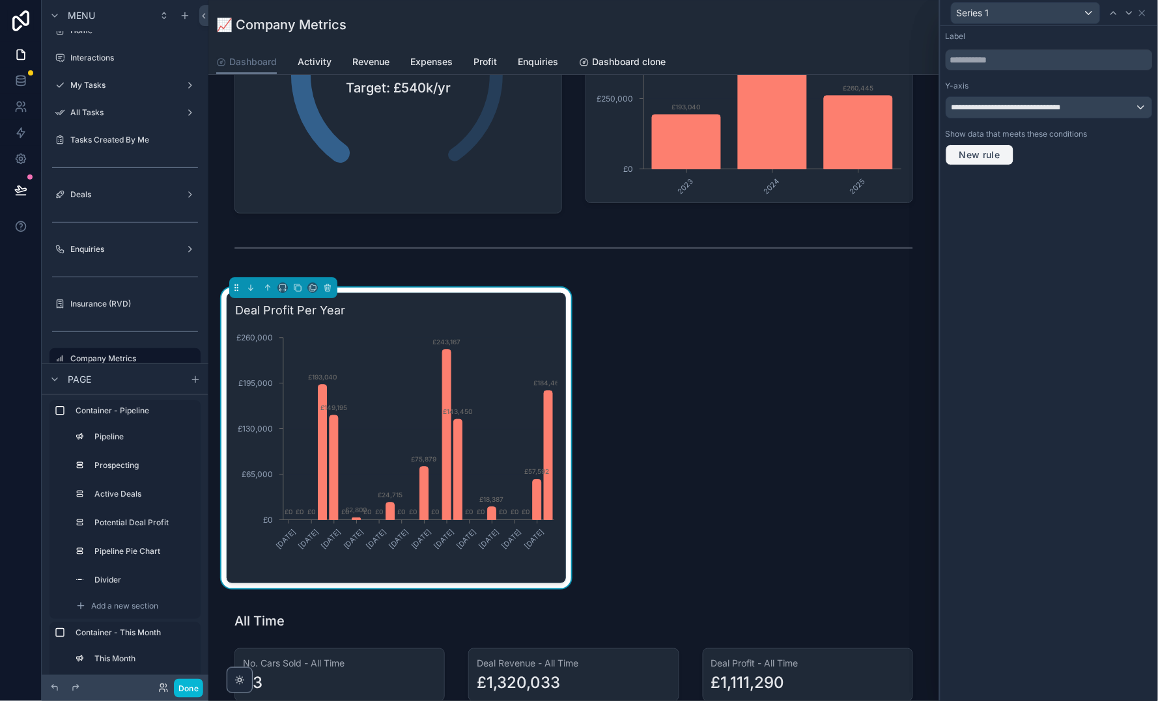
click at [991, 156] on span "New rule" at bounding box center [979, 155] width 51 height 12
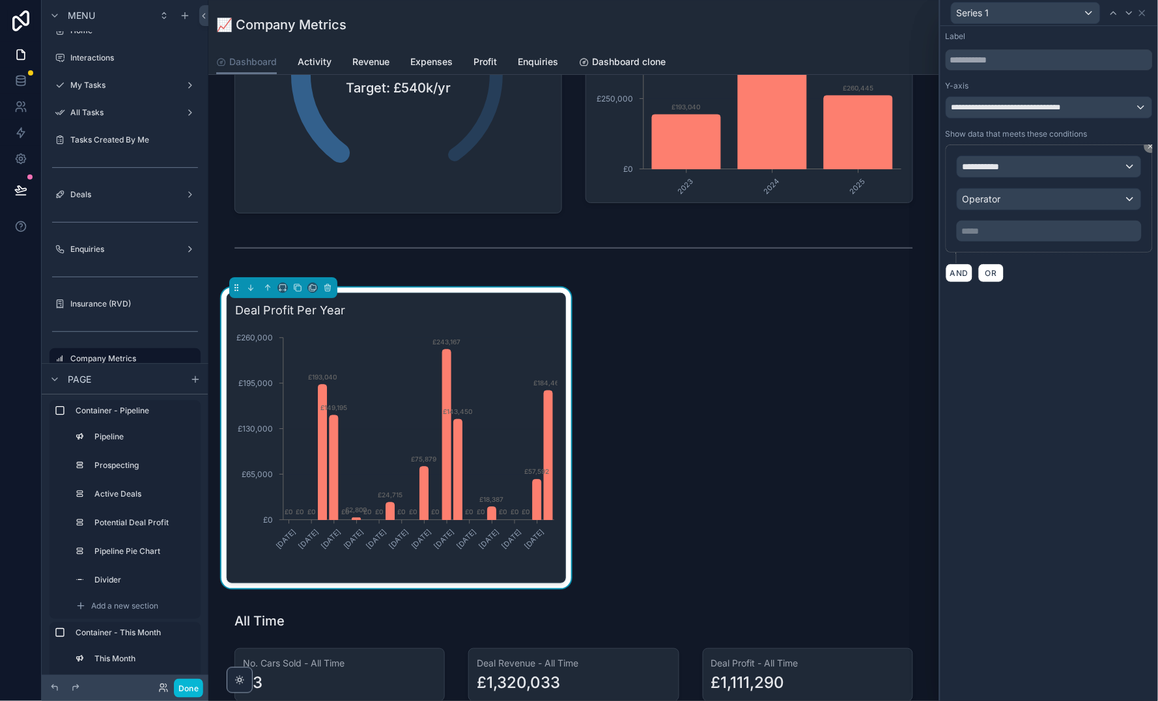
click at [1014, 162] on div "**********" at bounding box center [1049, 166] width 184 height 21
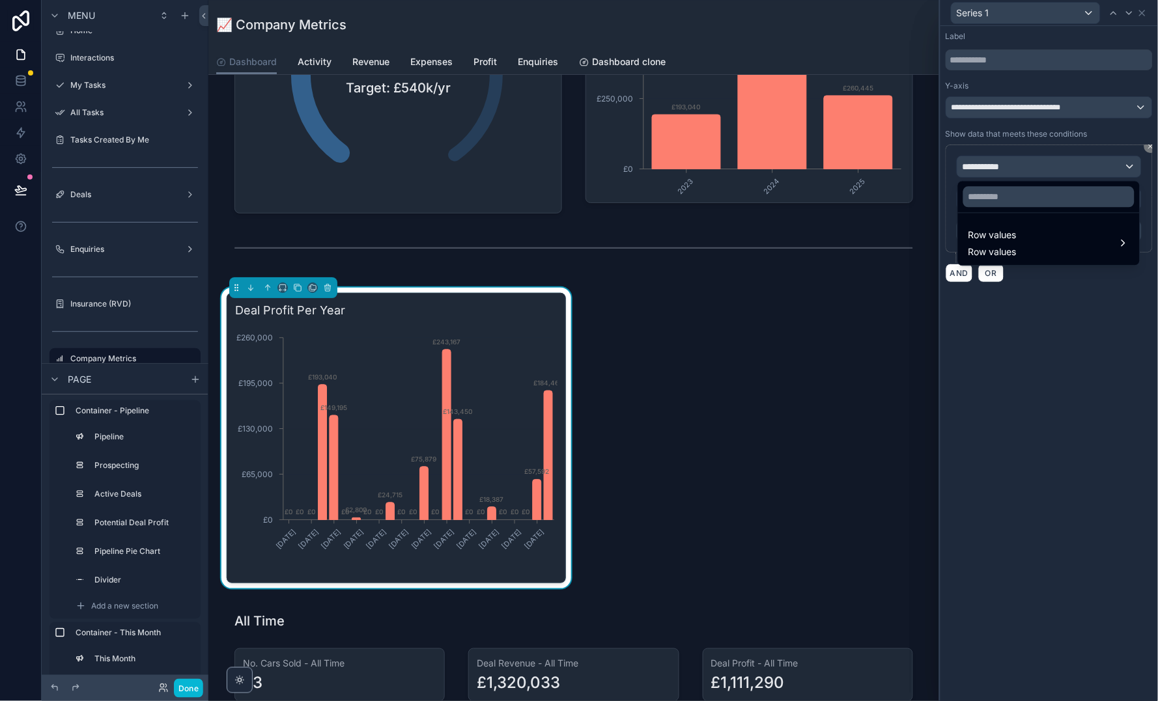
click at [1060, 329] on div at bounding box center [1048, 350] width 217 height 701
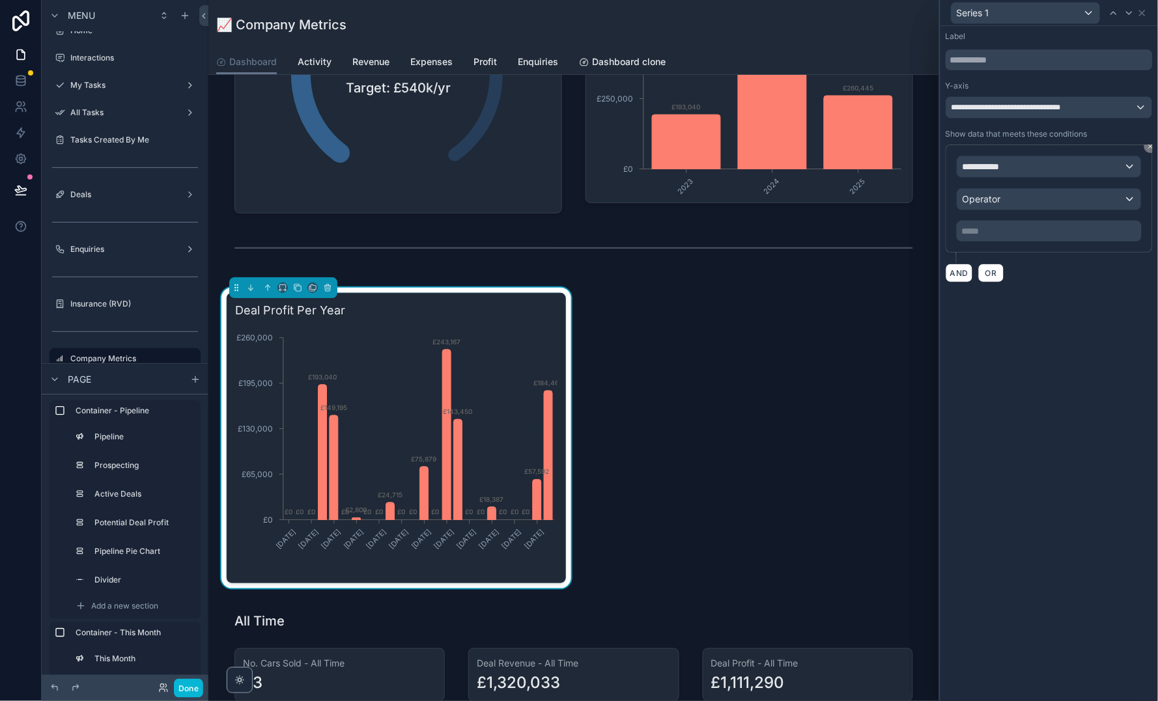
click at [1033, 158] on div "**********" at bounding box center [1049, 166] width 184 height 21
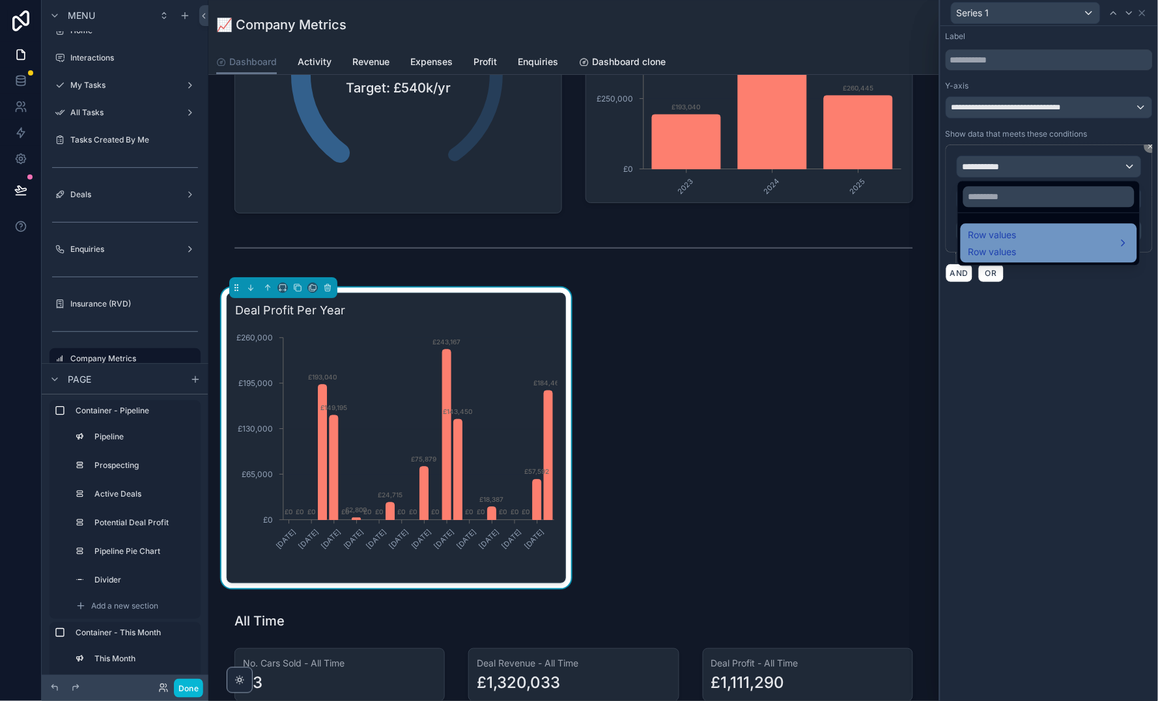
click at [1051, 246] on div "Row values Row values" at bounding box center [1048, 243] width 161 height 31
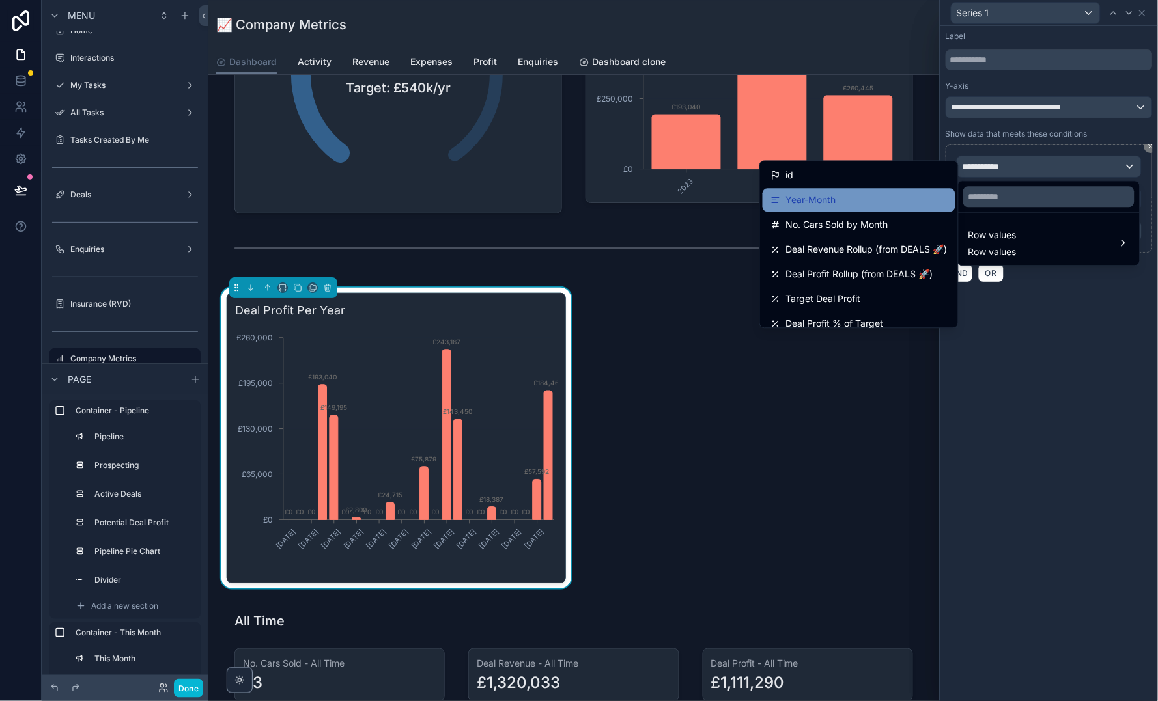
click at [836, 204] on div "Year-Month" at bounding box center [858, 201] width 177 height 16
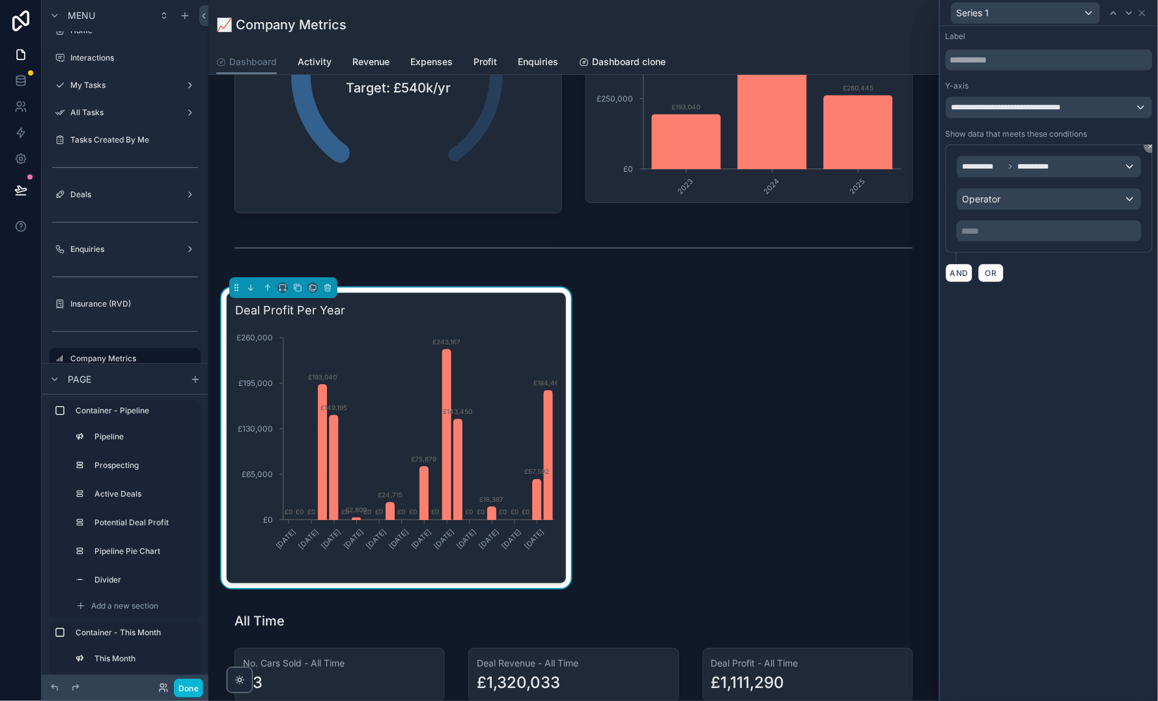
click at [1008, 195] on div "Operator" at bounding box center [1049, 199] width 184 height 21
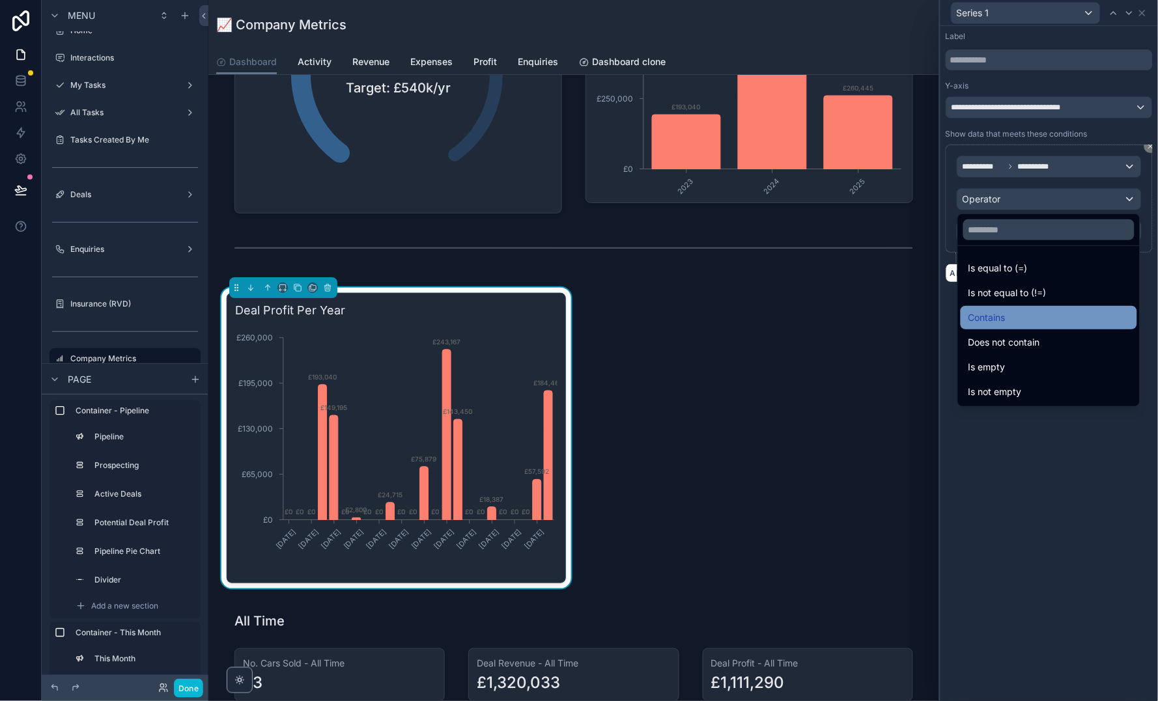
click at [1013, 316] on div "Contains" at bounding box center [1048, 318] width 161 height 16
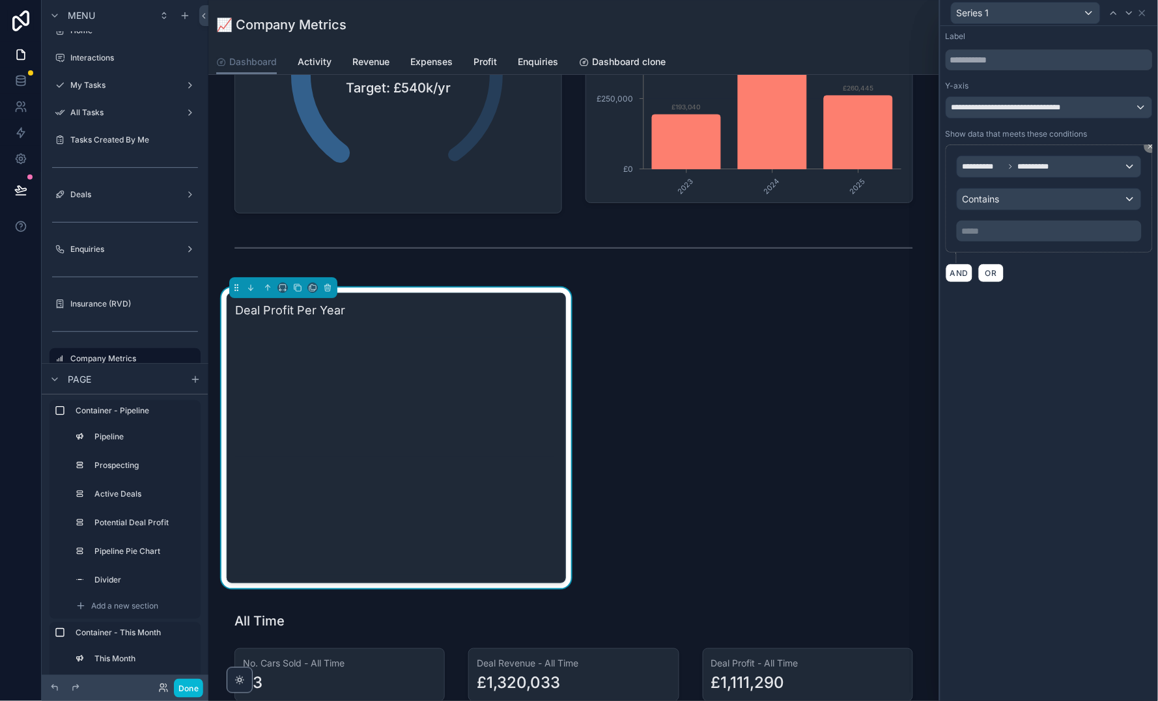
click at [1021, 229] on p "***** ﻿" at bounding box center [1050, 231] width 177 height 13
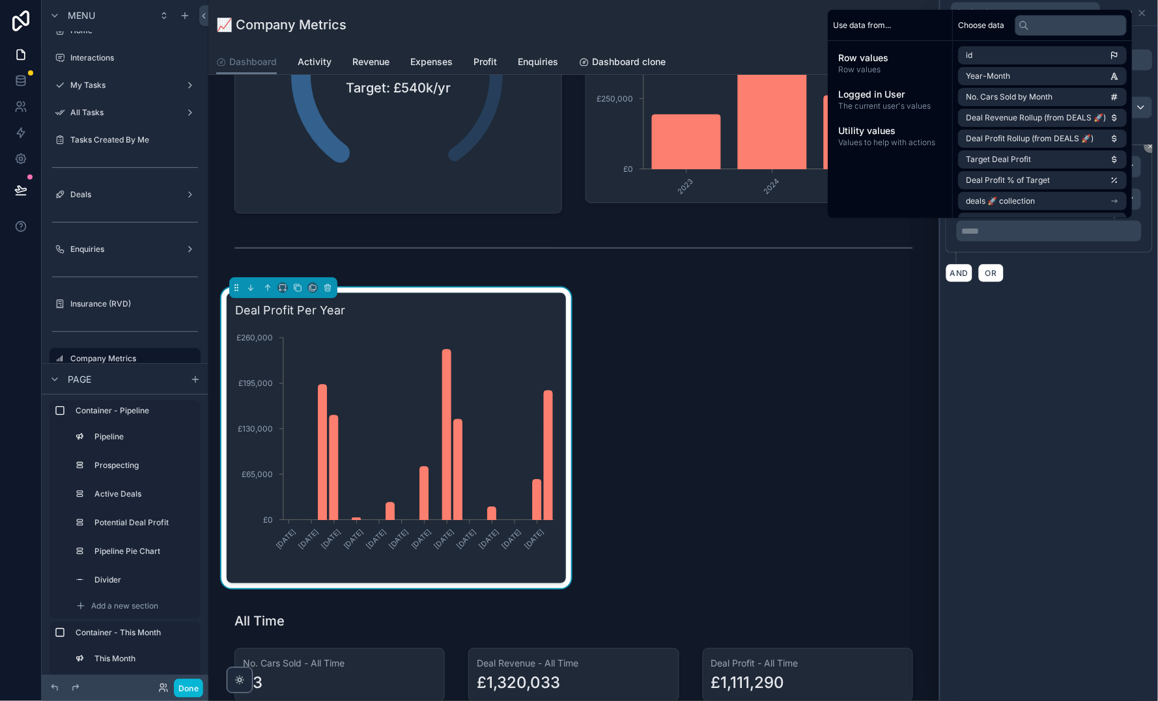
click at [1060, 299] on div "**********" at bounding box center [1048, 363] width 217 height 675
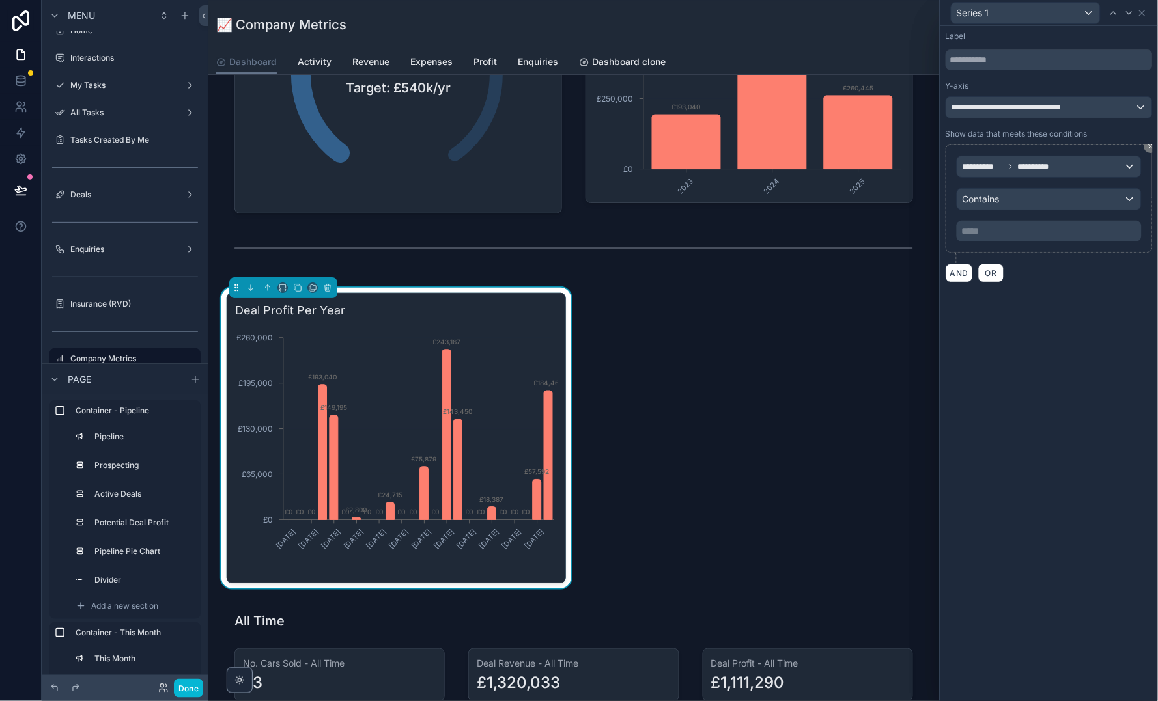
click at [1064, 168] on div "**********" at bounding box center [1049, 166] width 184 height 21
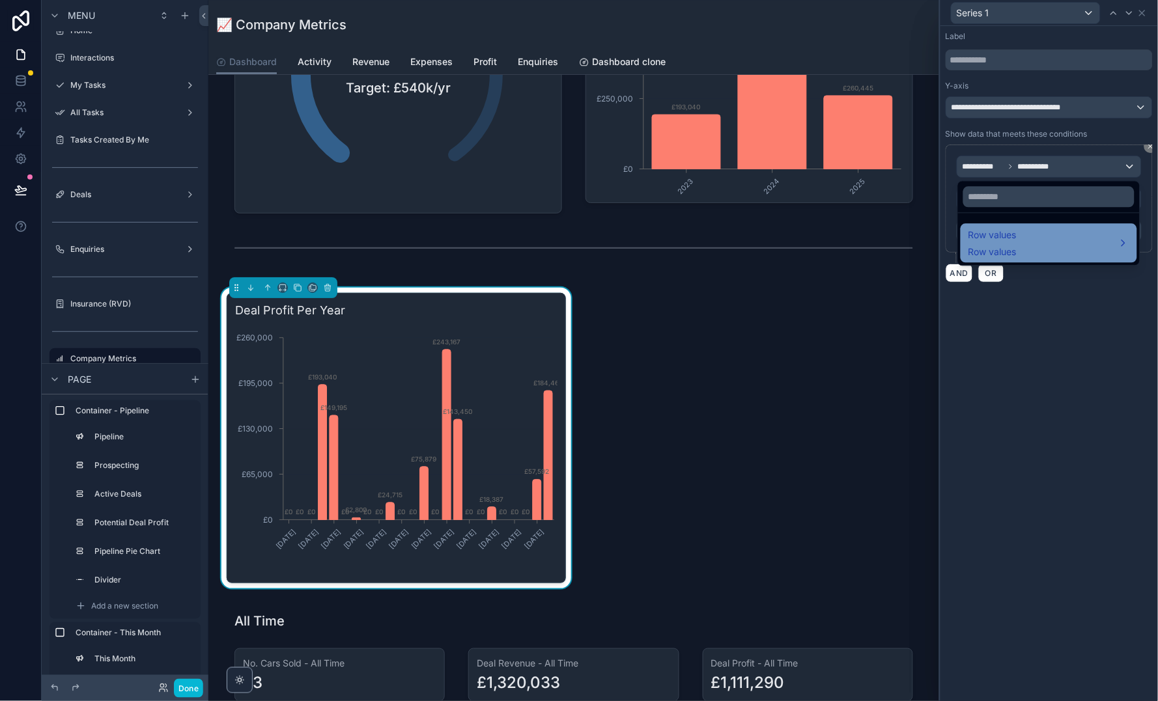
click at [1048, 252] on div "Row values Row values" at bounding box center [1048, 243] width 161 height 31
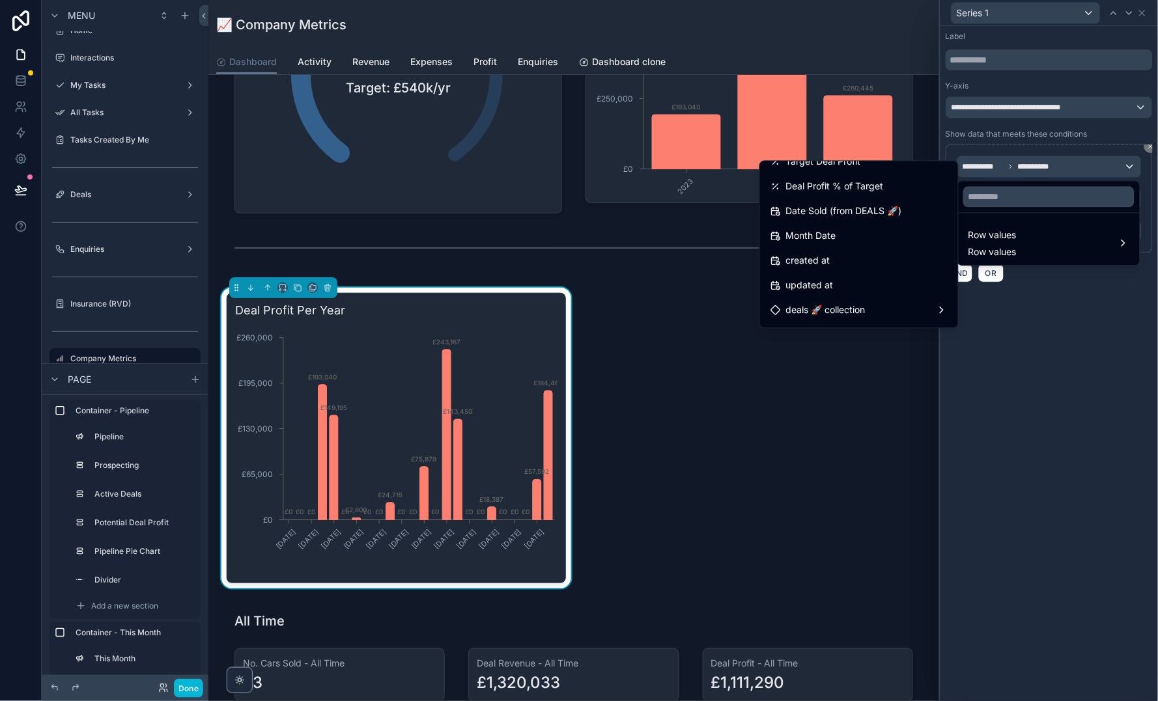
scroll to position [141, 0]
click at [860, 206] on span "Date Sold (from DEALS 🚀)" at bounding box center [844, 209] width 116 height 16
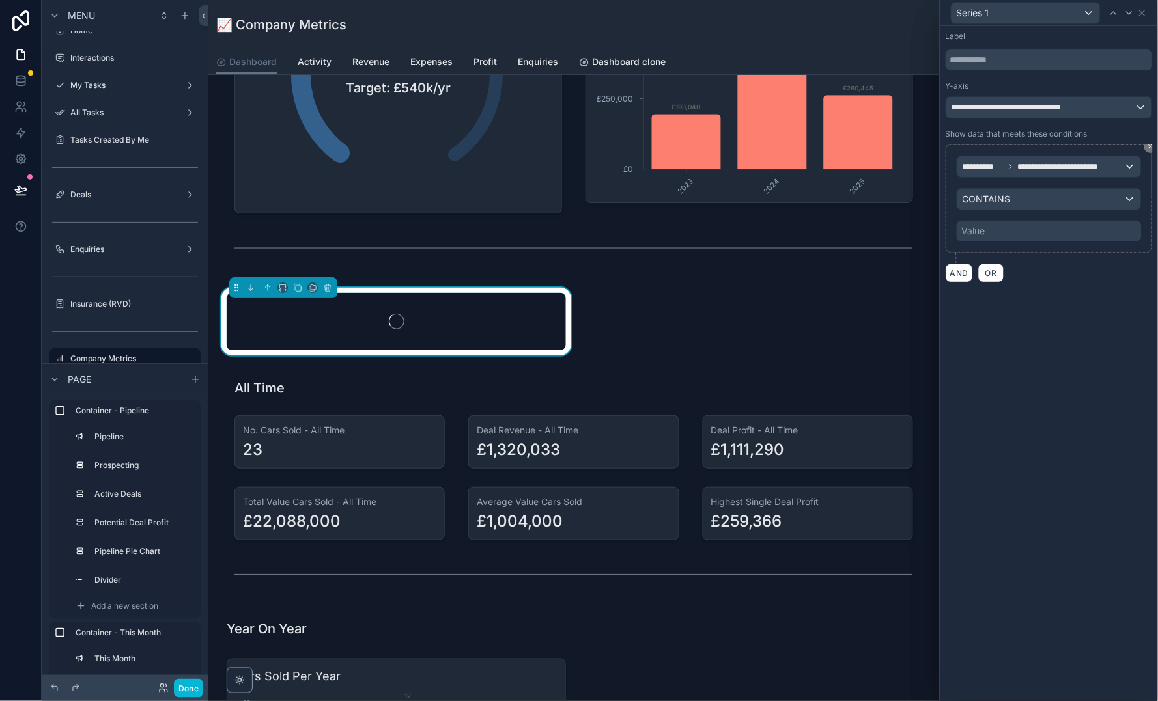
click at [1005, 205] on div "CONTAINS" at bounding box center [1049, 199] width 184 height 21
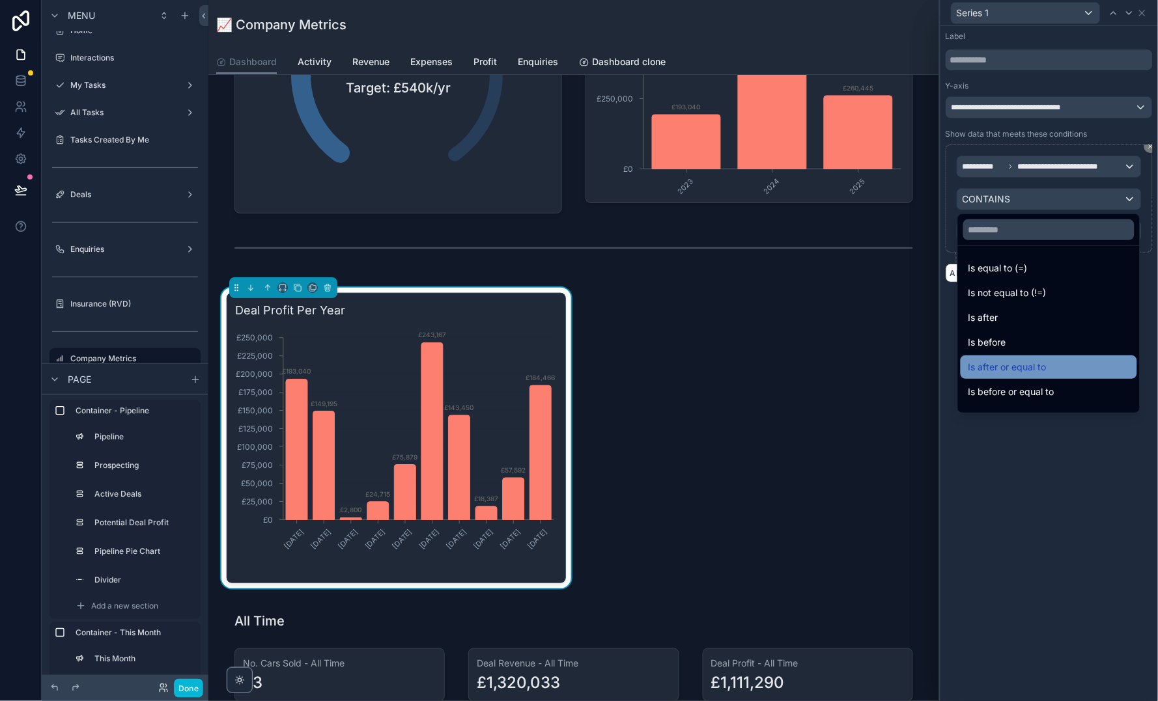
click at [1029, 357] on div "Is after or equal to" at bounding box center [1048, 366] width 176 height 23
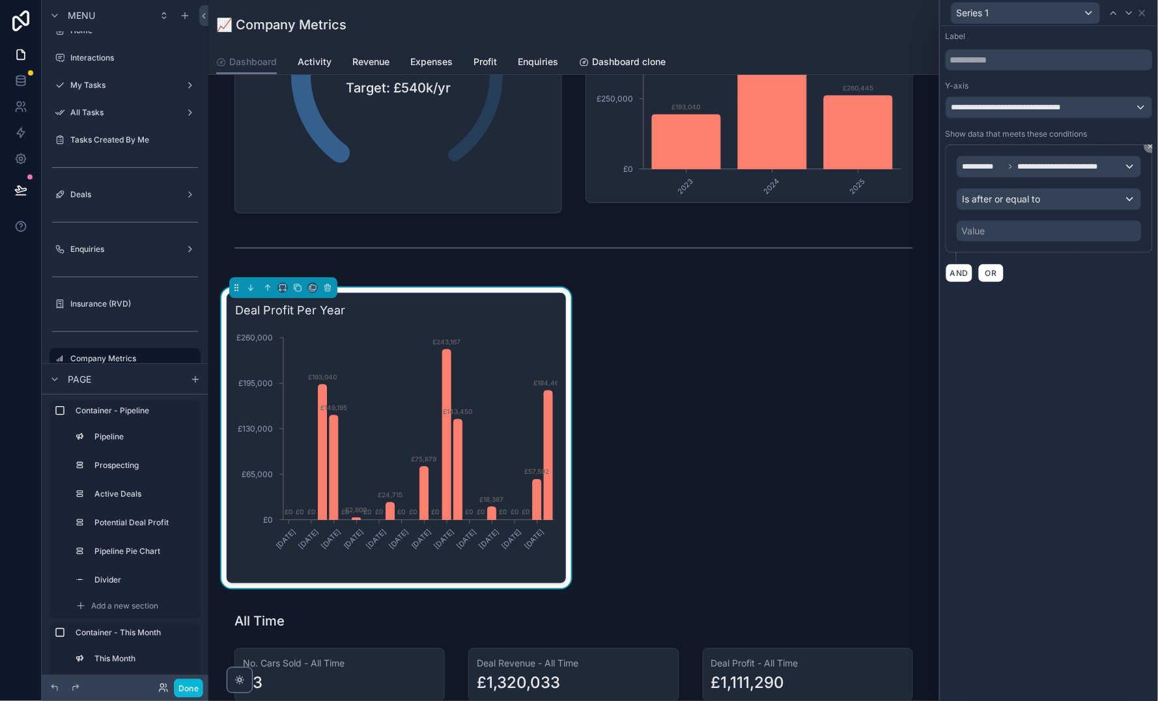
click at [1009, 236] on div "Value" at bounding box center [1048, 231] width 185 height 21
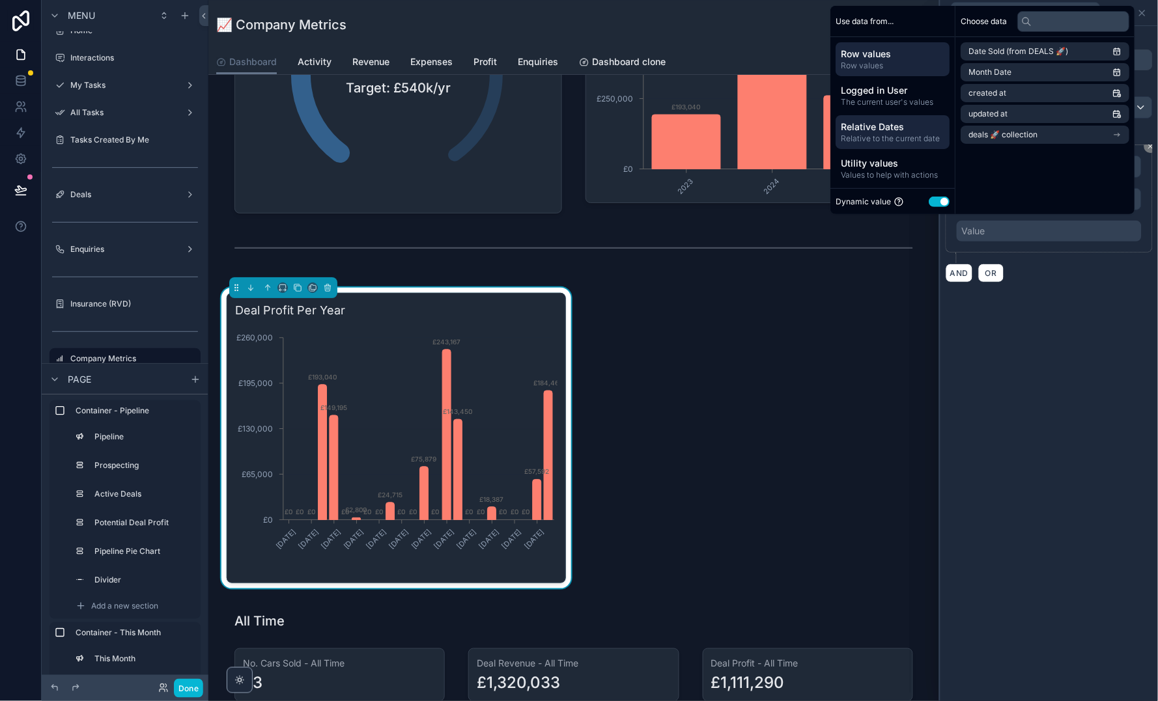
click at [873, 117] on div "Relative Dates Relative to the current date" at bounding box center [893, 132] width 114 height 34
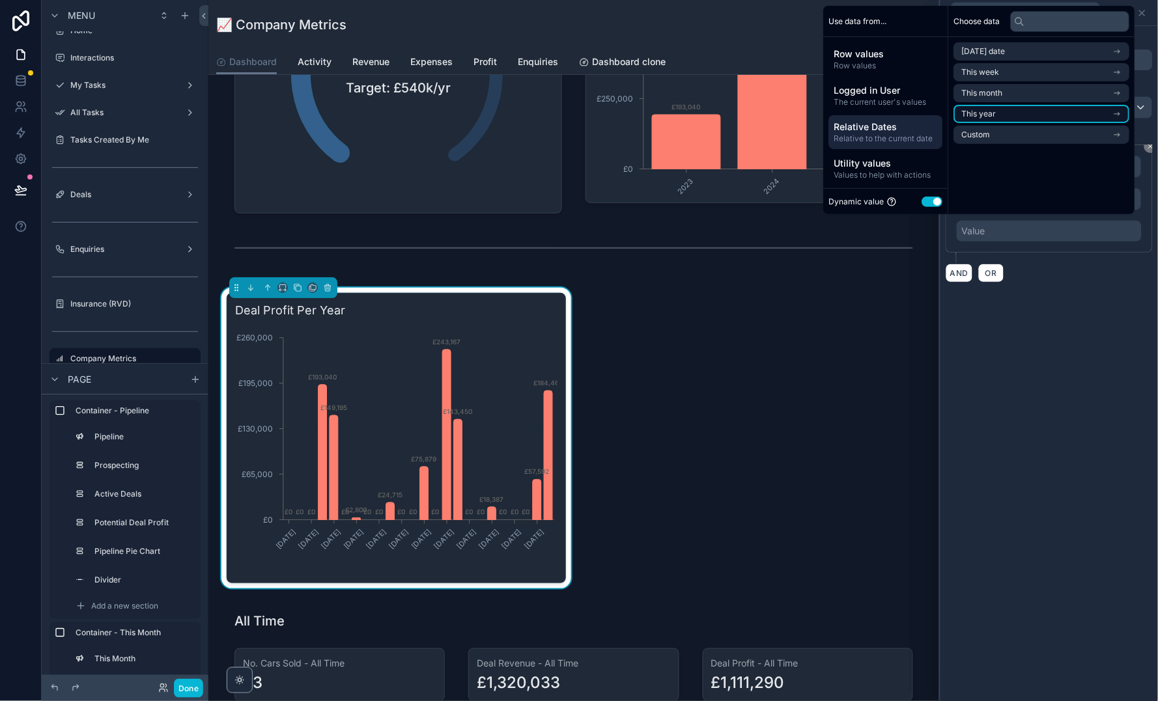
click at [1010, 105] on li "This year" at bounding box center [1042, 114] width 176 height 18
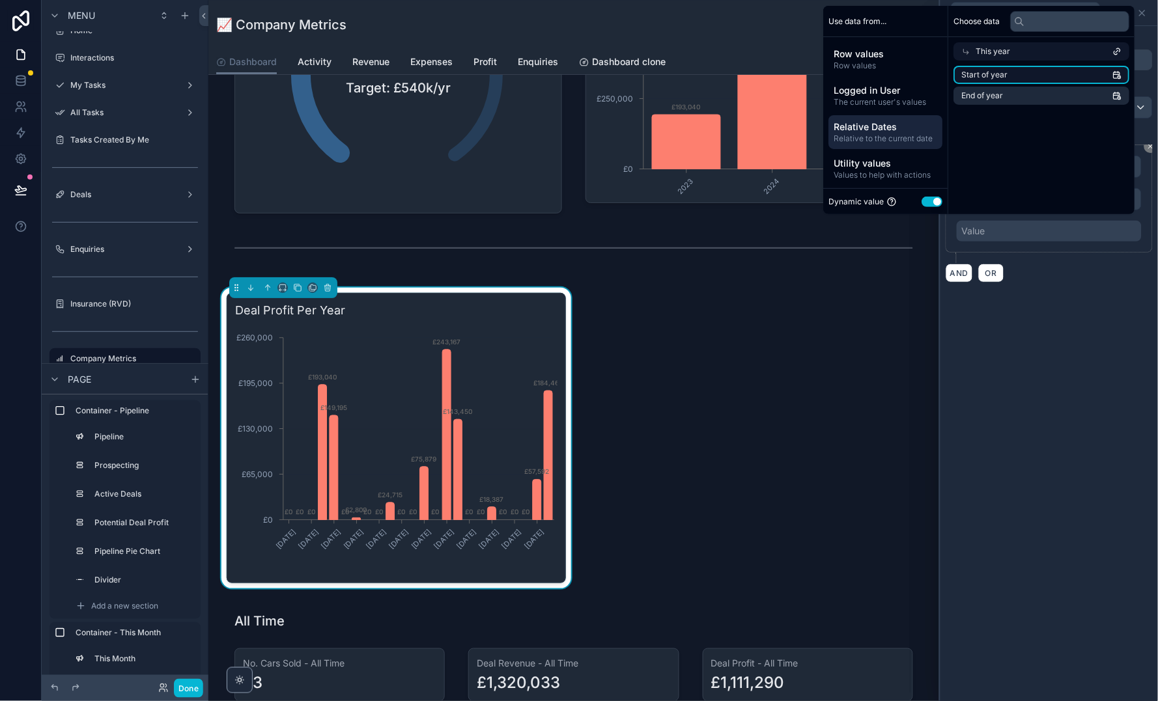
click at [1029, 68] on li "Start of year" at bounding box center [1042, 75] width 176 height 18
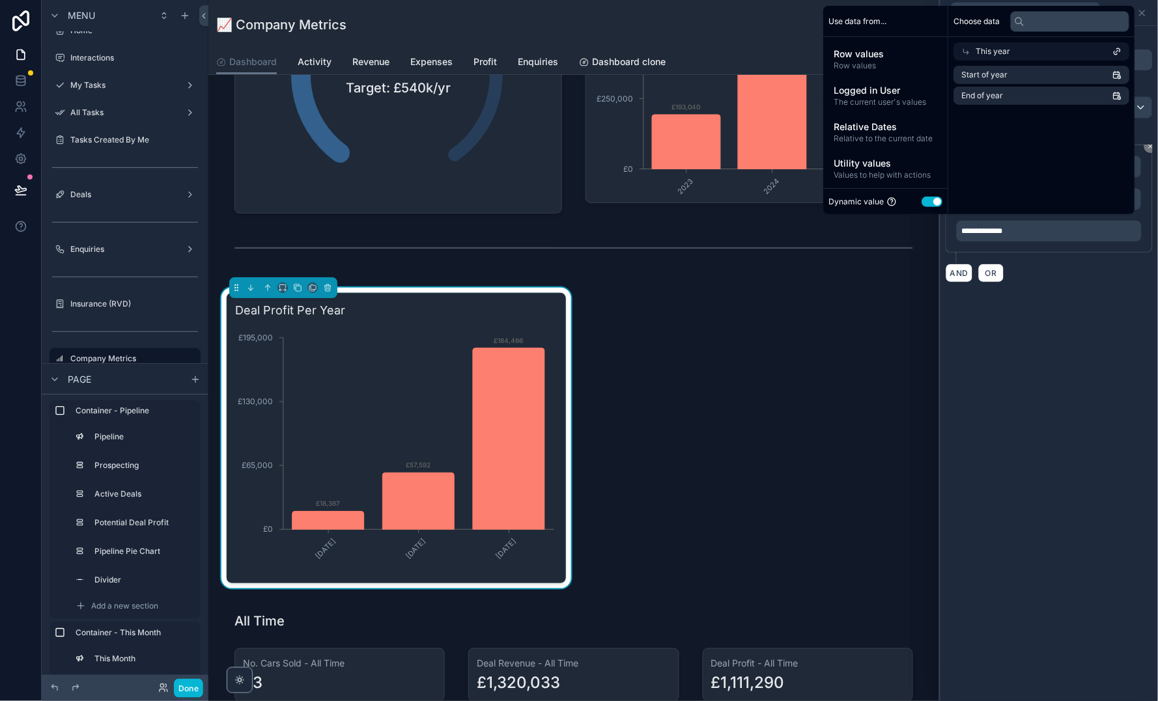
click at [1055, 419] on div "**********" at bounding box center [1048, 363] width 217 height 675
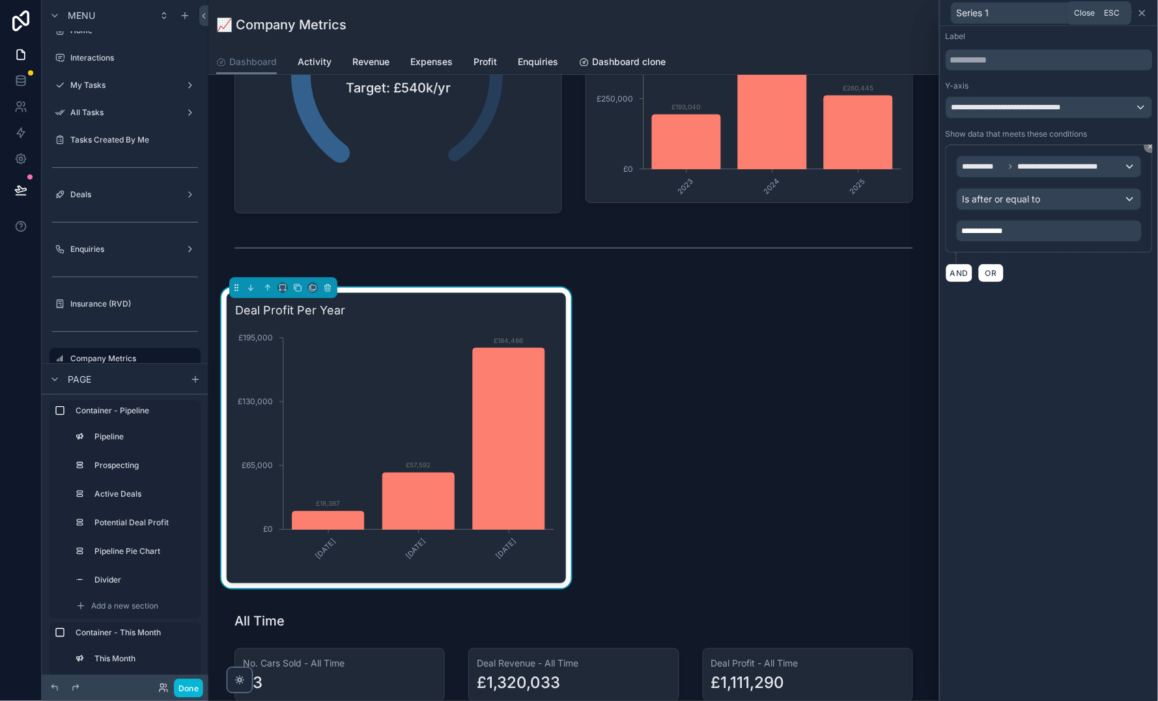
click at [1144, 11] on icon at bounding box center [1142, 13] width 10 height 10
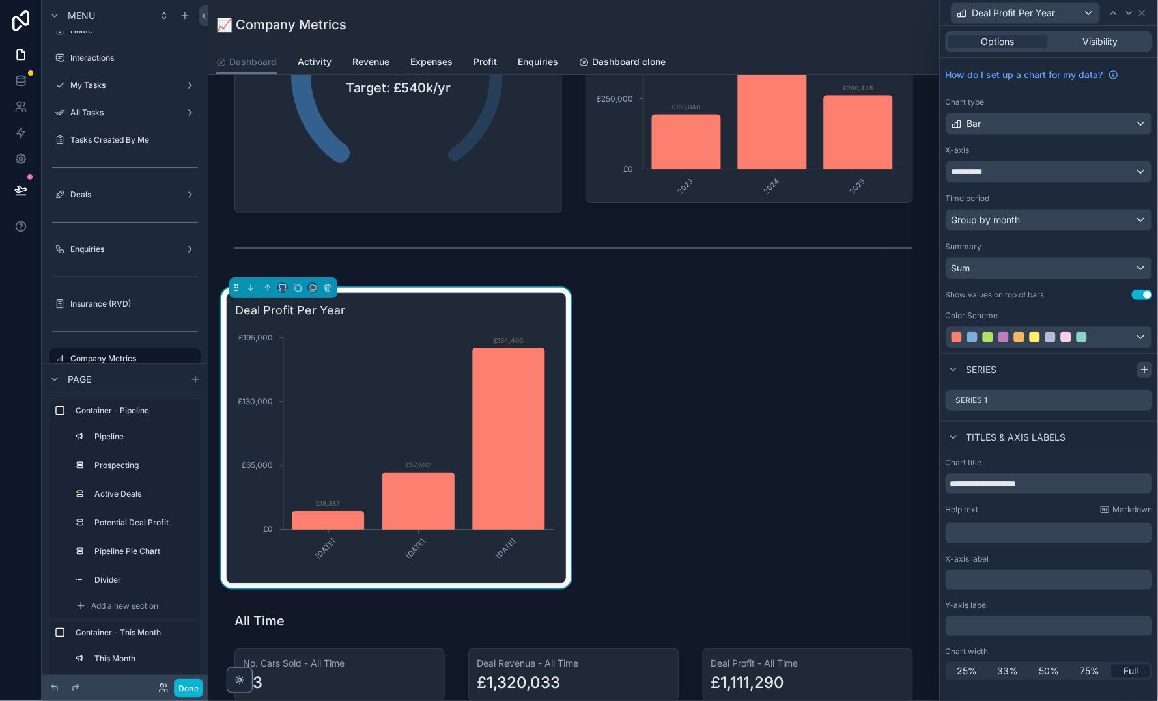
click at [1147, 367] on icon at bounding box center [1144, 370] width 10 height 10
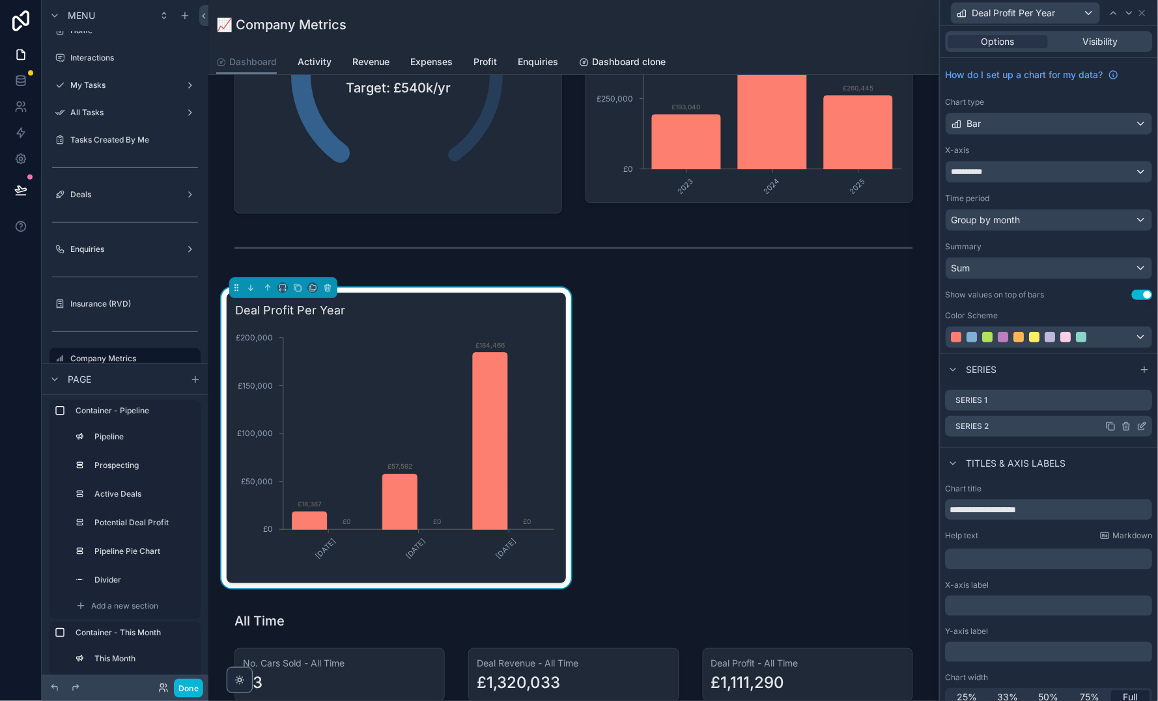
click at [1141, 425] on icon at bounding box center [1143, 425] width 5 height 5
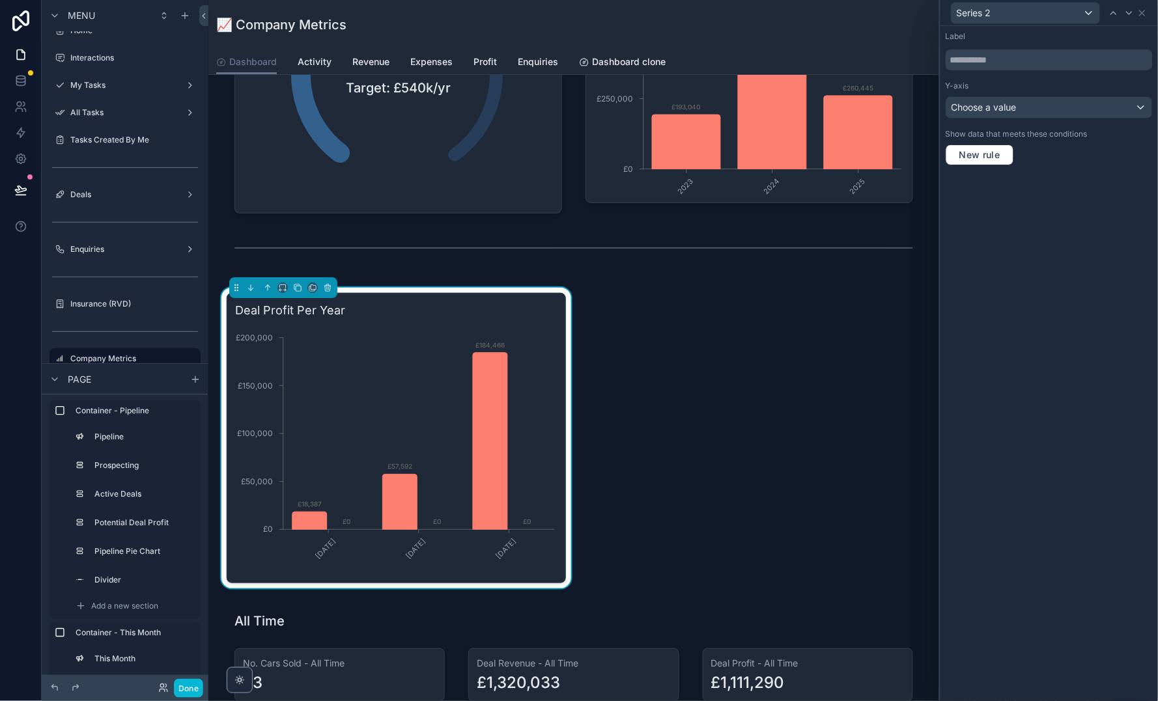
click at [1038, 111] on div "Choose a value" at bounding box center [1049, 107] width 206 height 21
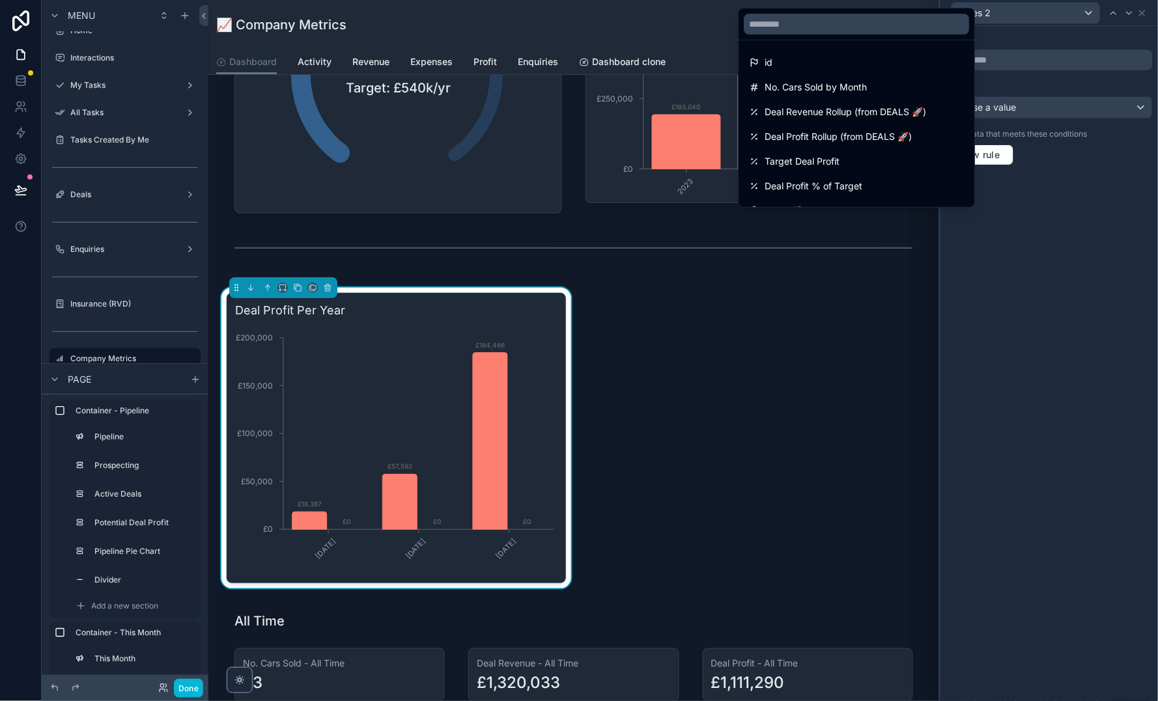
click at [1115, 255] on div at bounding box center [1048, 350] width 217 height 701
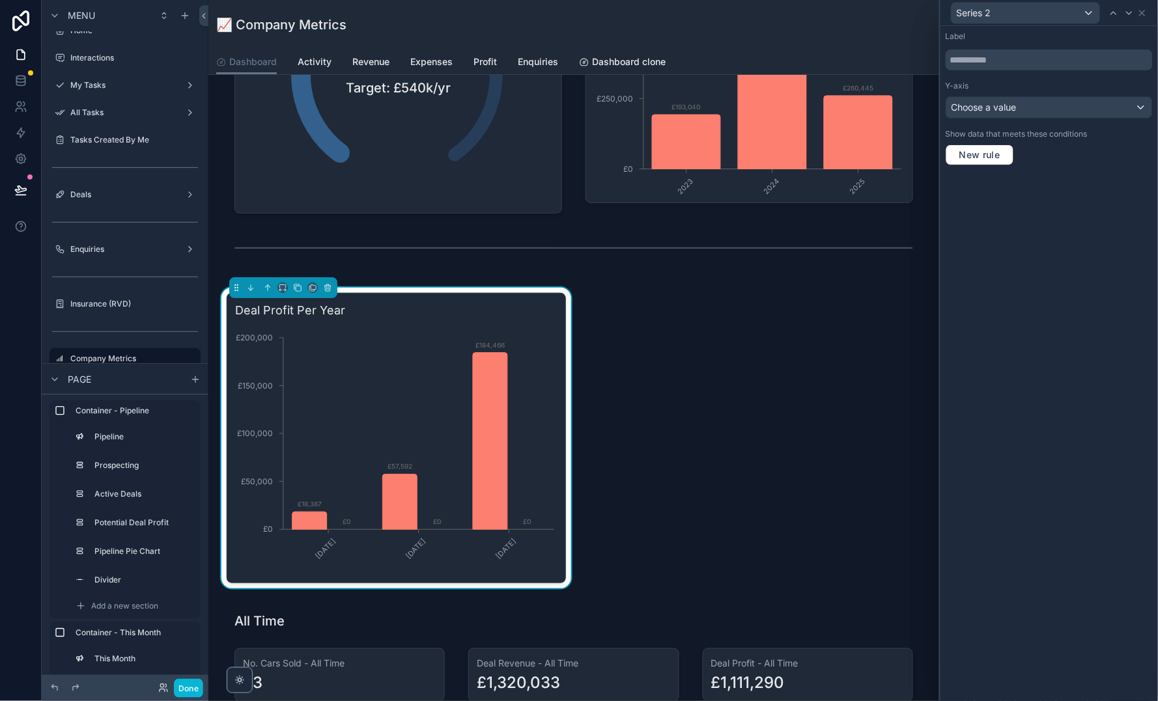
click at [1040, 104] on div "Choose a value" at bounding box center [1049, 107] width 206 height 21
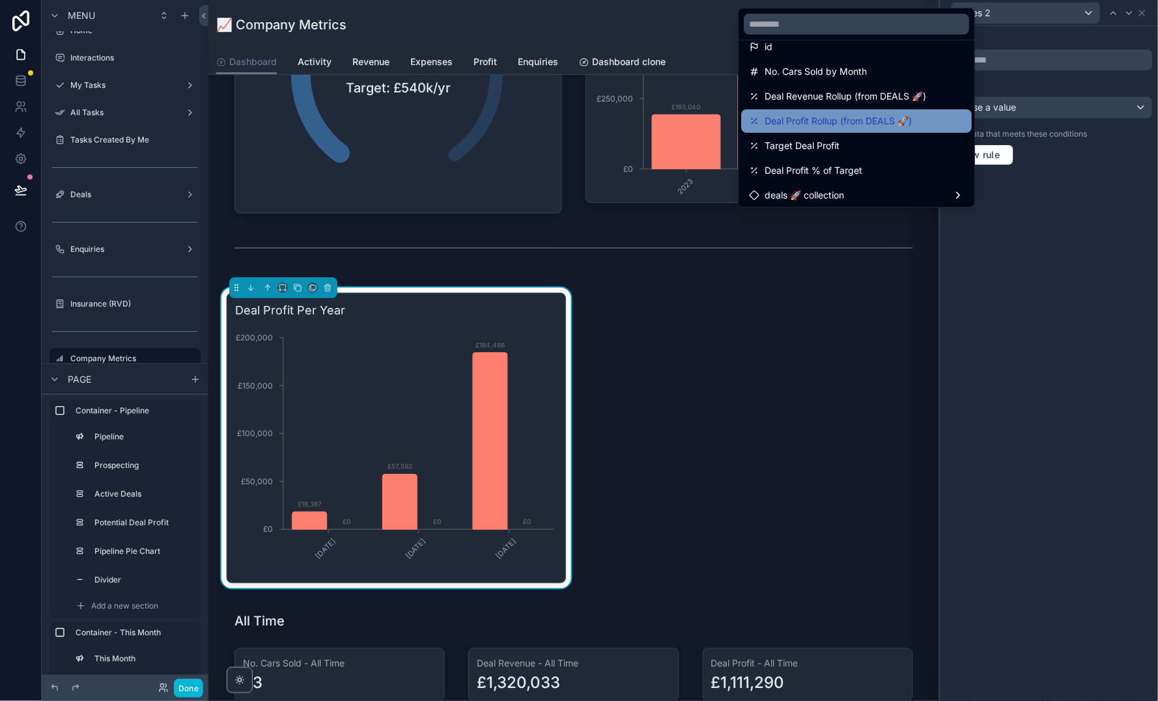
scroll to position [15, 0]
click at [852, 111] on div "Deal Profit Rollup (from DEALS 🚀)" at bounding box center [857, 121] width 230 height 23
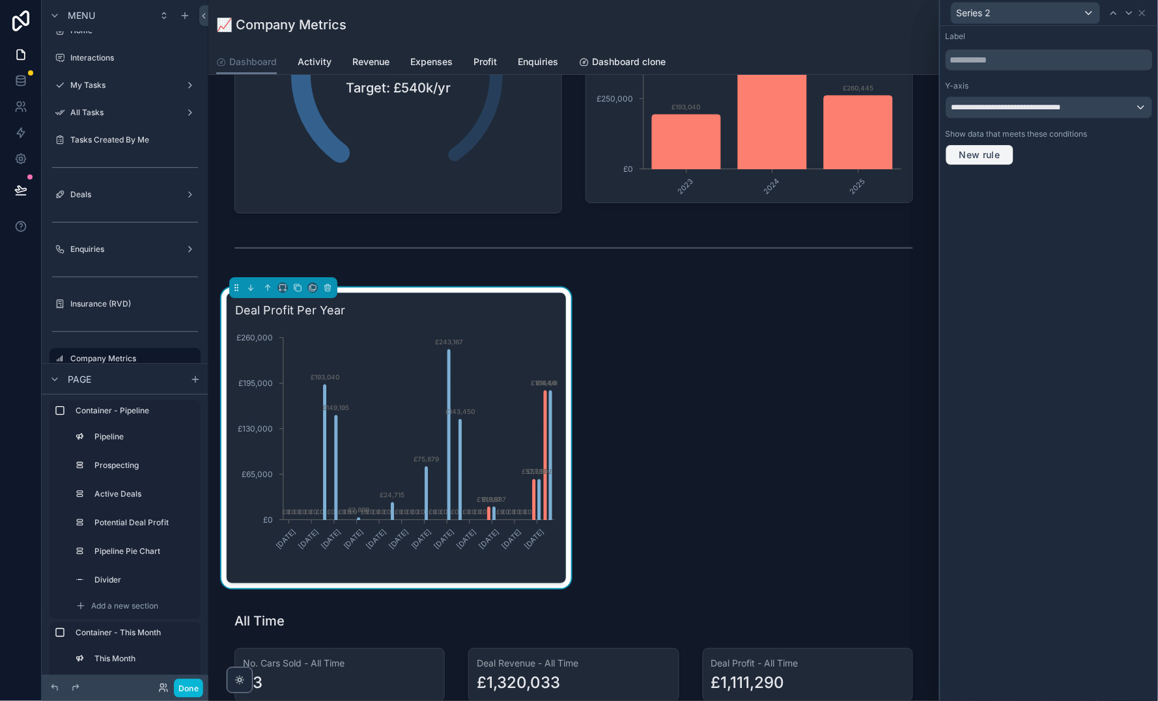
click at [984, 160] on button "New rule" at bounding box center [979, 155] width 68 height 21
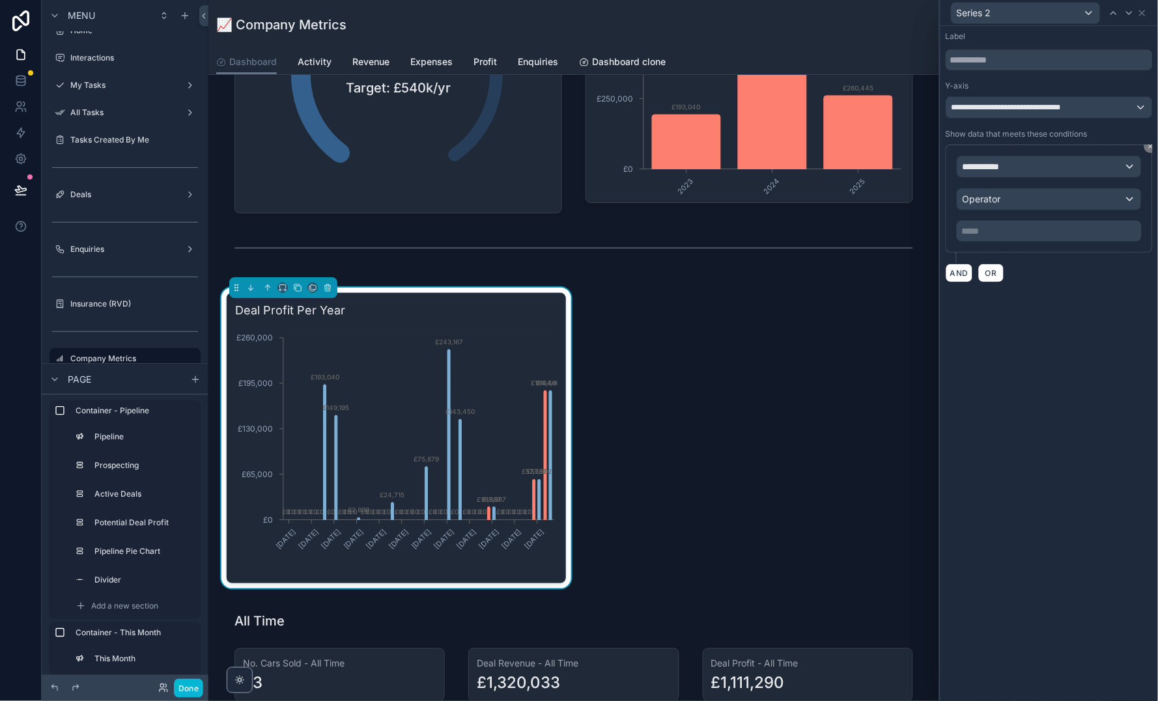
click at [1040, 162] on div "**********" at bounding box center [1049, 166] width 184 height 21
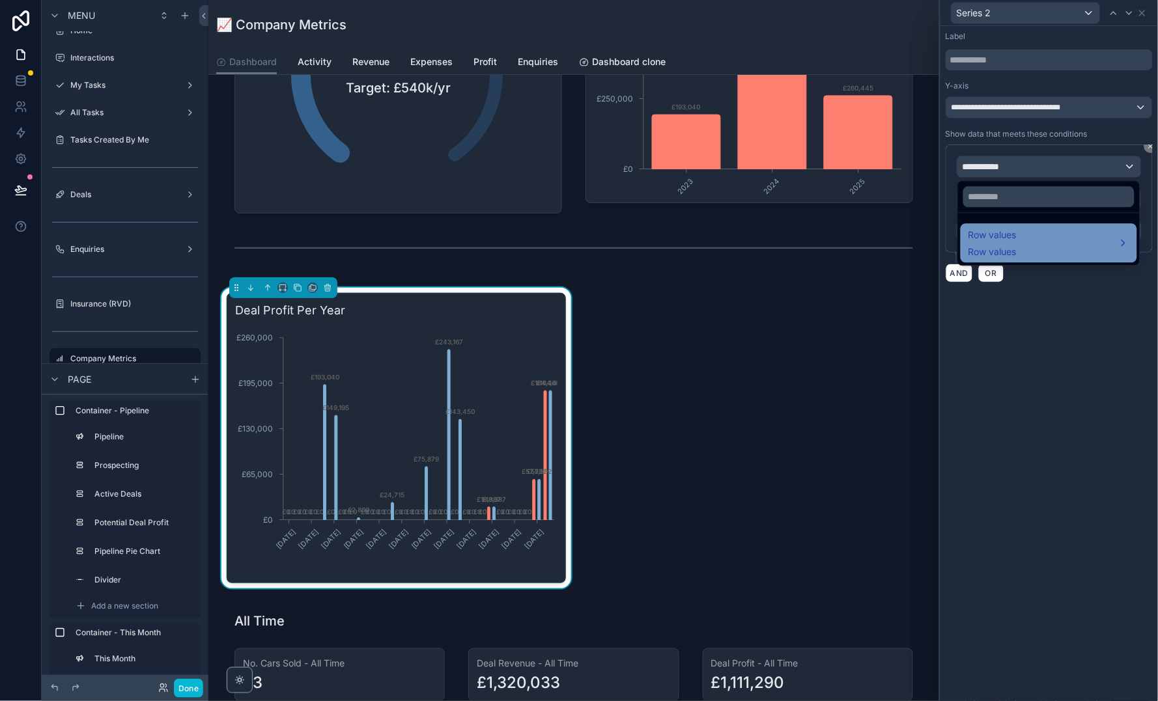
click at [1044, 240] on div "Row values Row values" at bounding box center [1048, 243] width 161 height 31
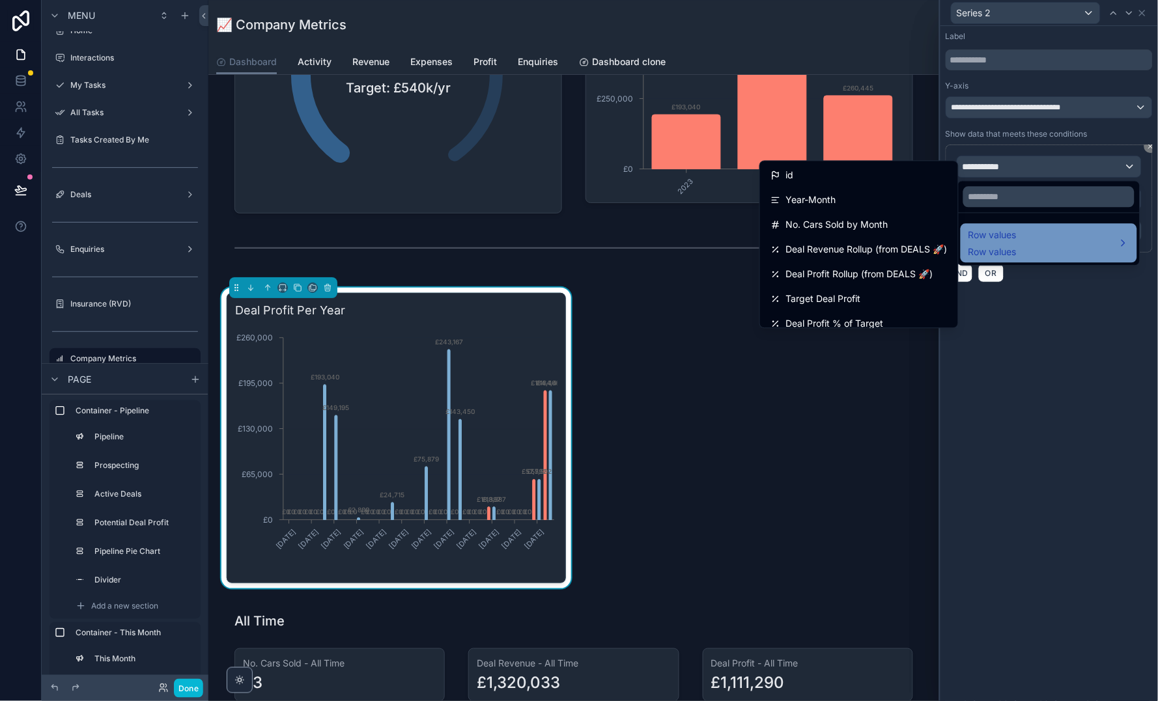
click at [1061, 249] on div "Row values Row values" at bounding box center [1048, 243] width 161 height 31
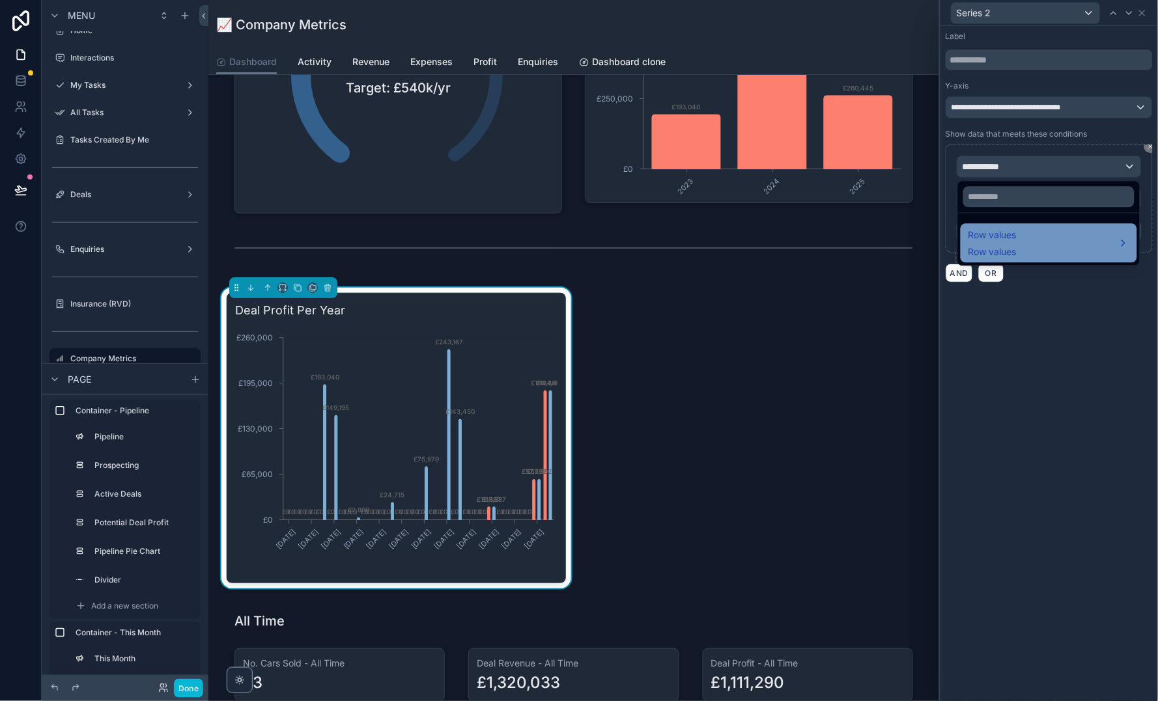
click at [1061, 249] on div "Row values Row values" at bounding box center [1048, 243] width 161 height 31
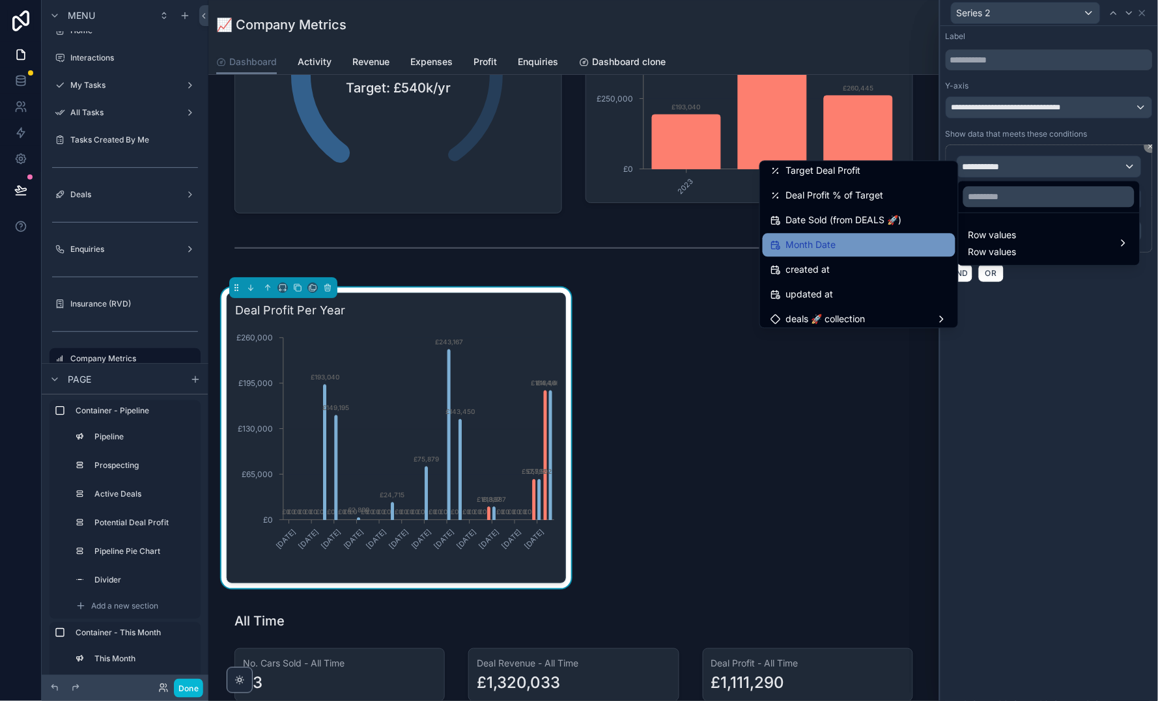
scroll to position [125, 0]
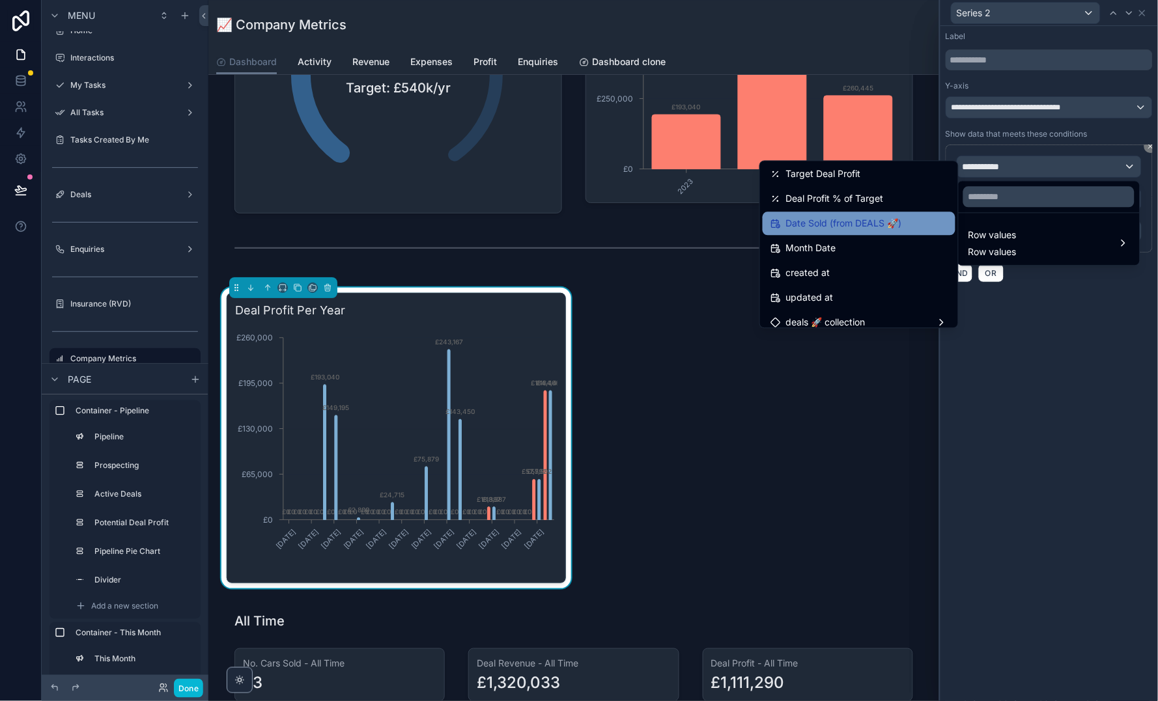
click at [861, 221] on span "Date Sold (from DEALS 🚀)" at bounding box center [844, 224] width 116 height 16
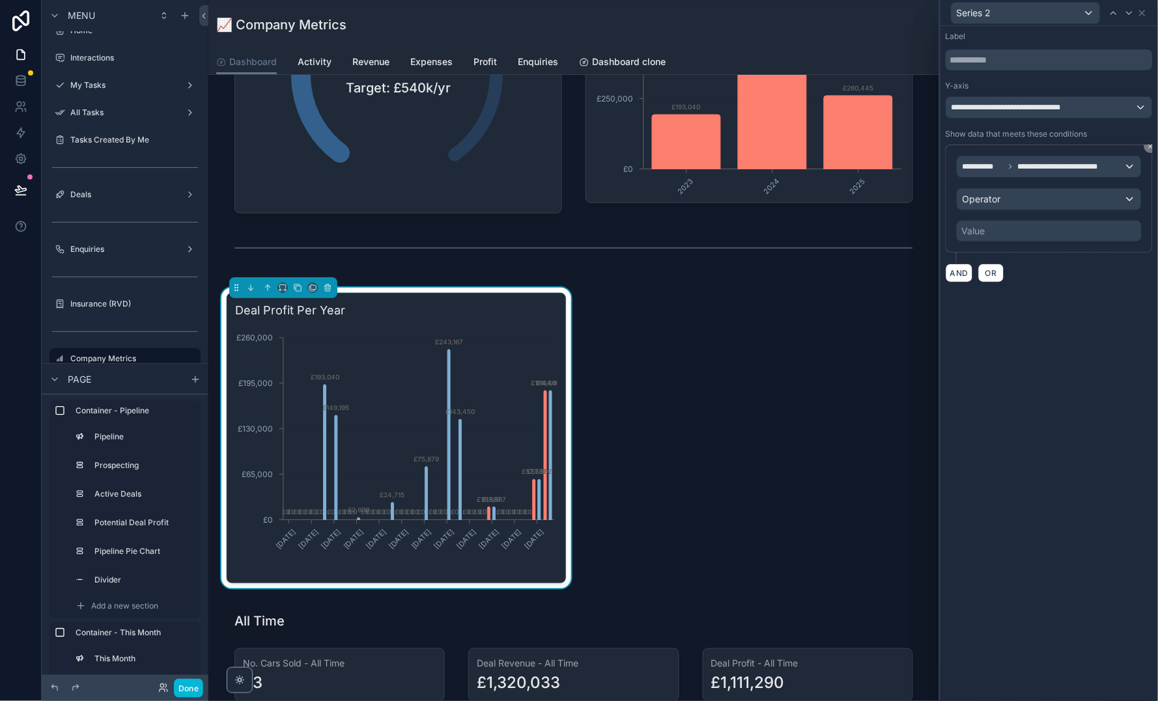
click at [1009, 197] on div "Operator" at bounding box center [1049, 199] width 184 height 21
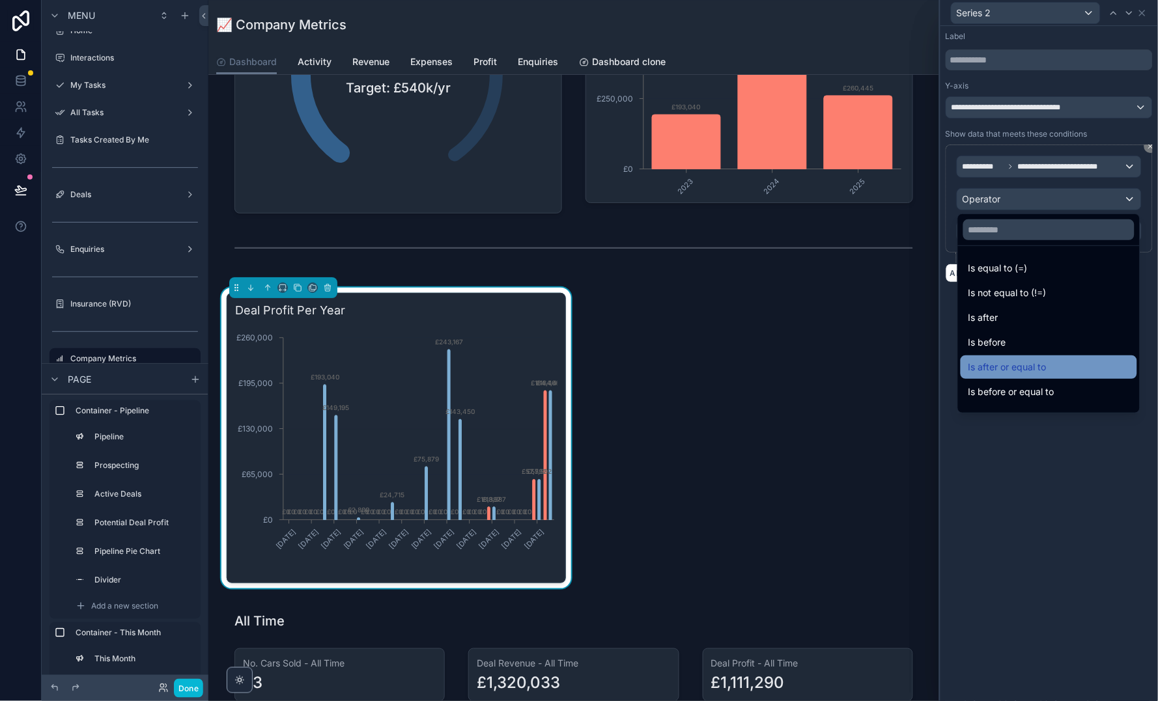
click at [1027, 359] on span "Is after or equal to" at bounding box center [1007, 367] width 78 height 16
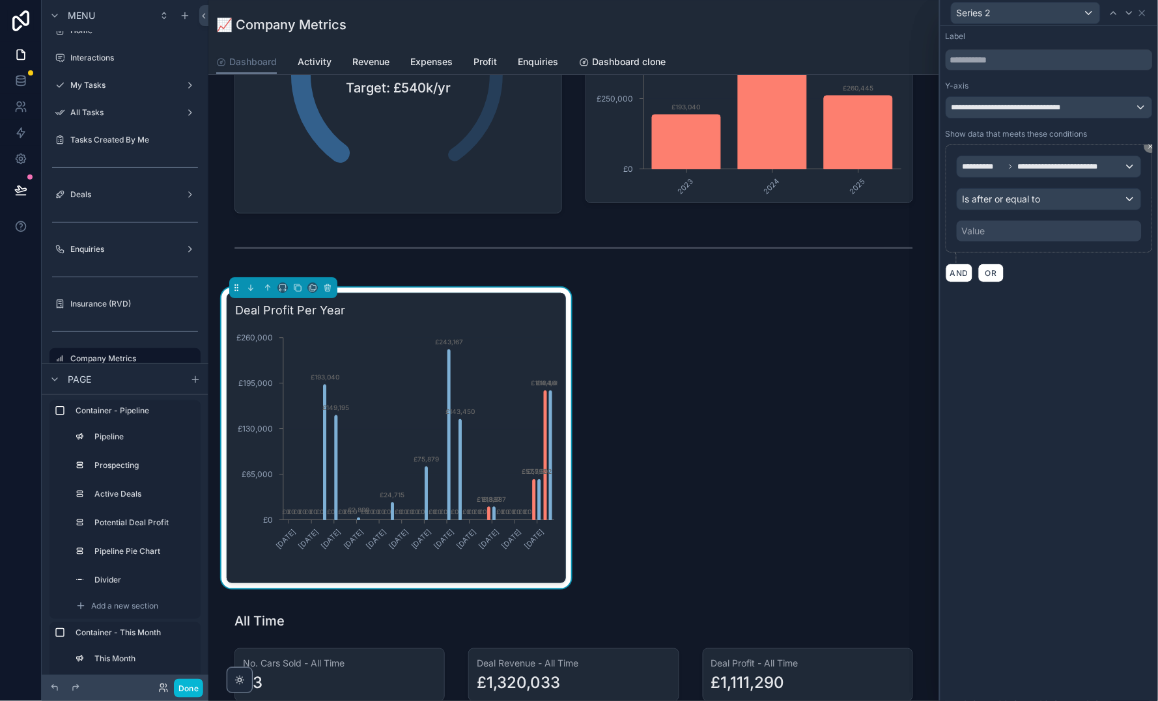
click at [1010, 234] on div "Value" at bounding box center [1048, 231] width 185 height 21
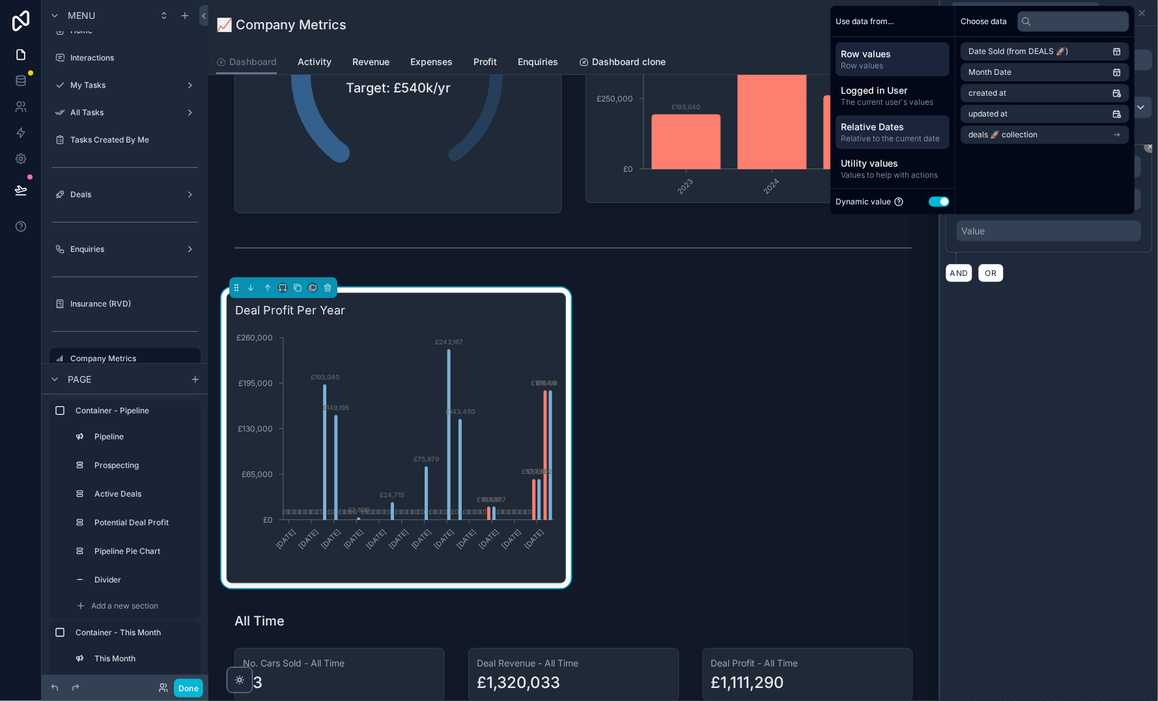
click at [902, 137] on span "Relative to the current date" at bounding box center [893, 138] width 104 height 10
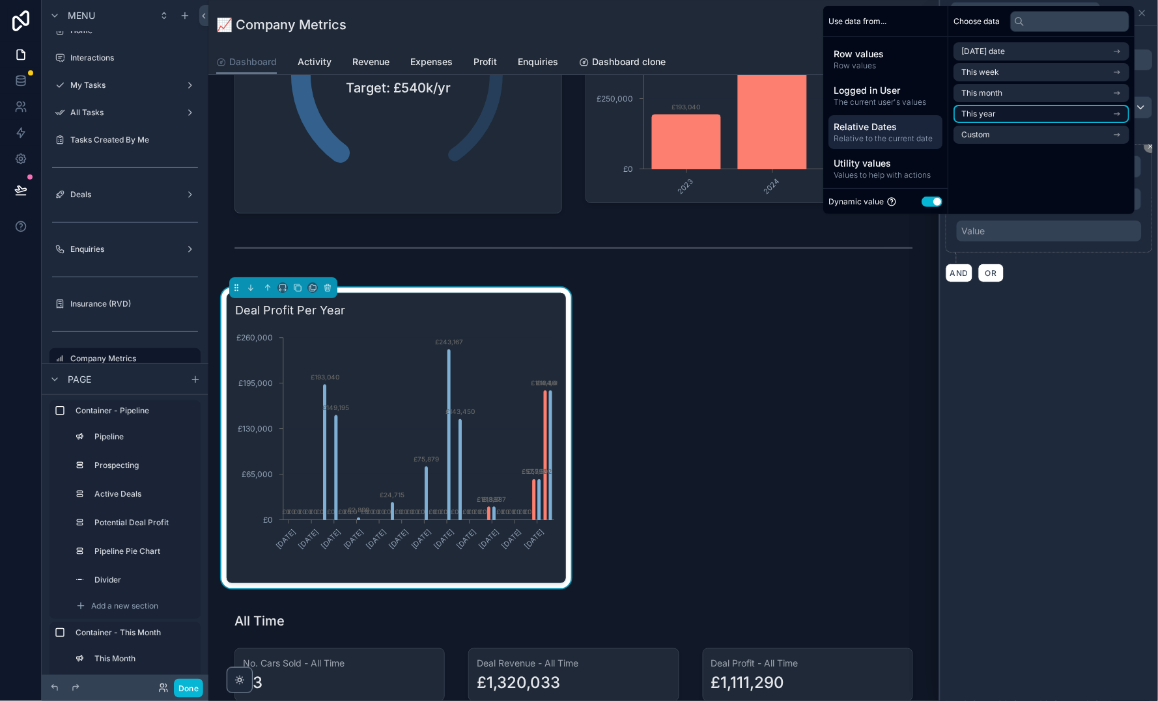
click at [999, 107] on li "This year" at bounding box center [1042, 114] width 176 height 18
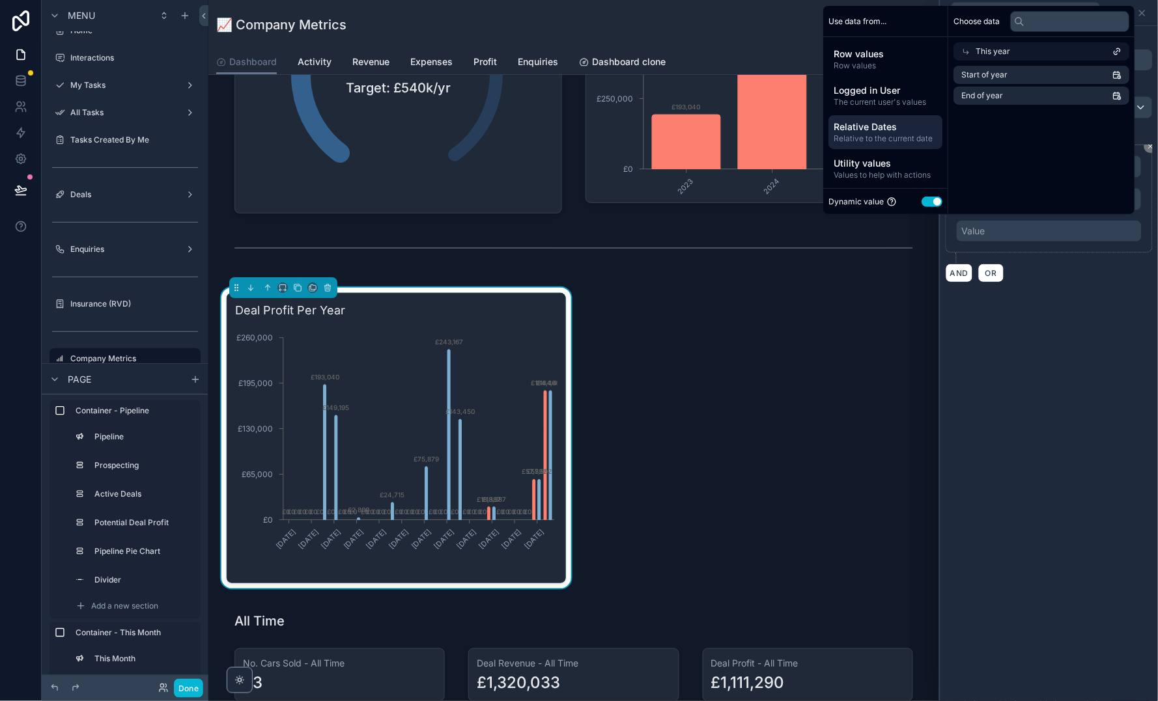
click at [900, 133] on span "Relative to the current date" at bounding box center [886, 138] width 104 height 10
click at [1049, 319] on div "**********" at bounding box center [1048, 363] width 217 height 675
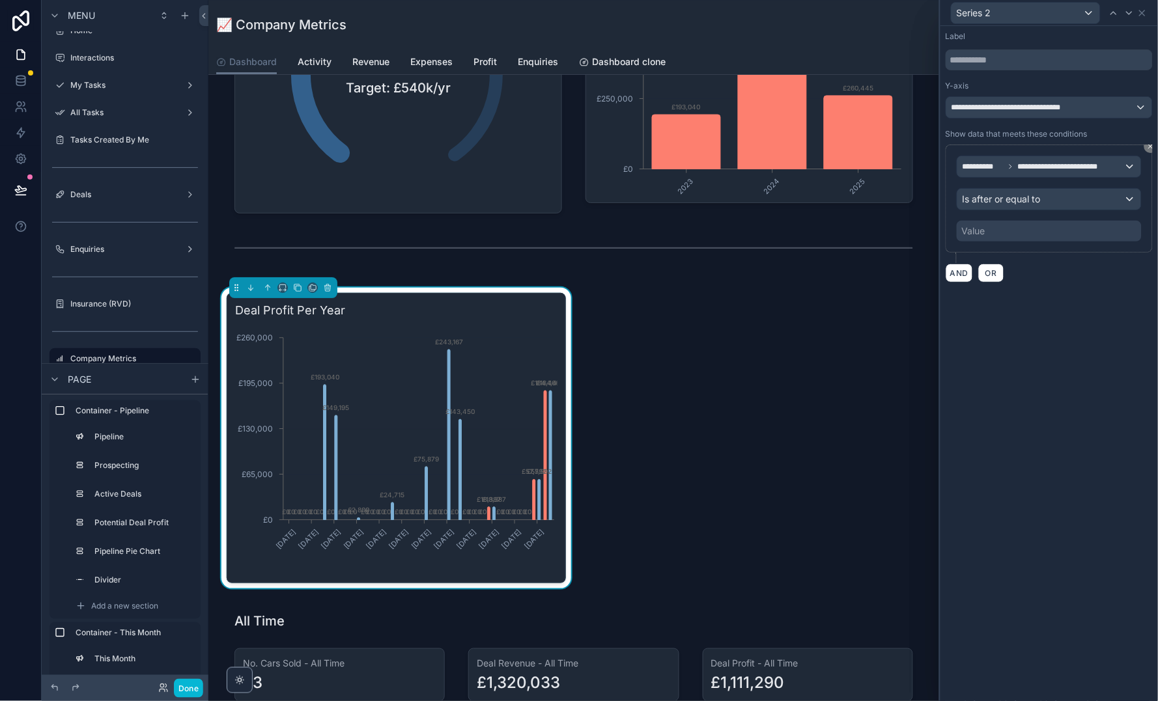
click at [1032, 193] on span "Is after or equal to" at bounding box center [1001, 199] width 78 height 13
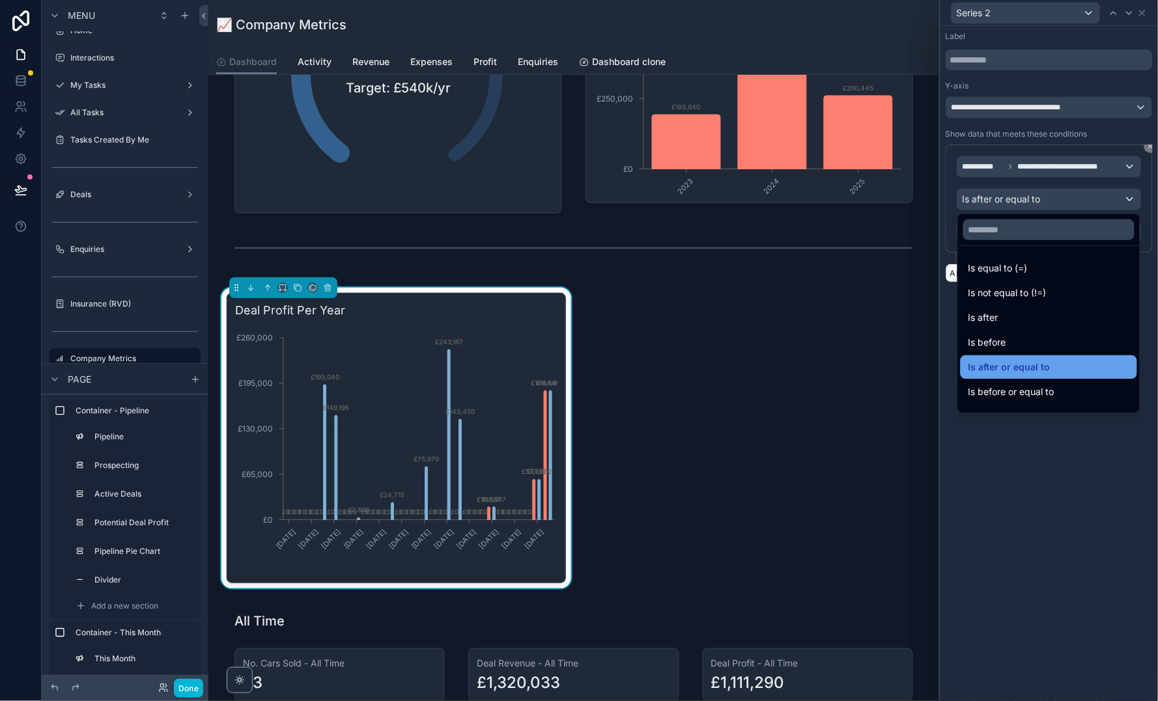
scroll to position [0, 0]
click at [1056, 520] on div at bounding box center [1048, 350] width 217 height 701
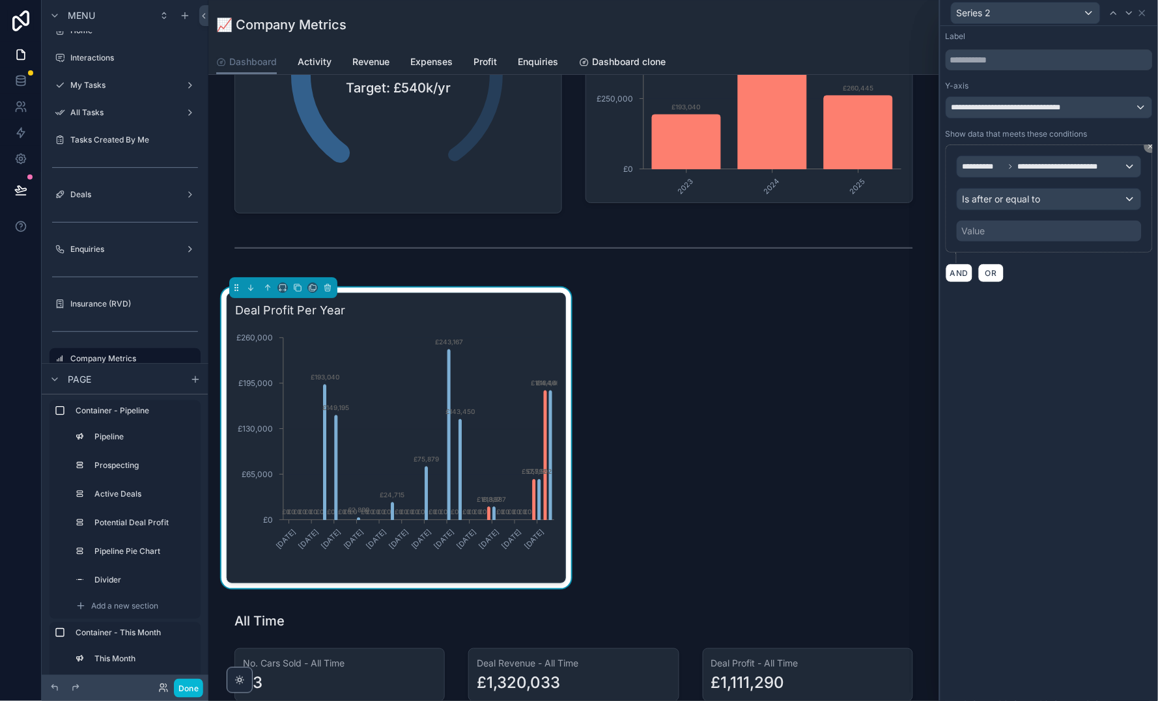
click at [1007, 195] on span "Is after or equal to" at bounding box center [1001, 199] width 78 height 13
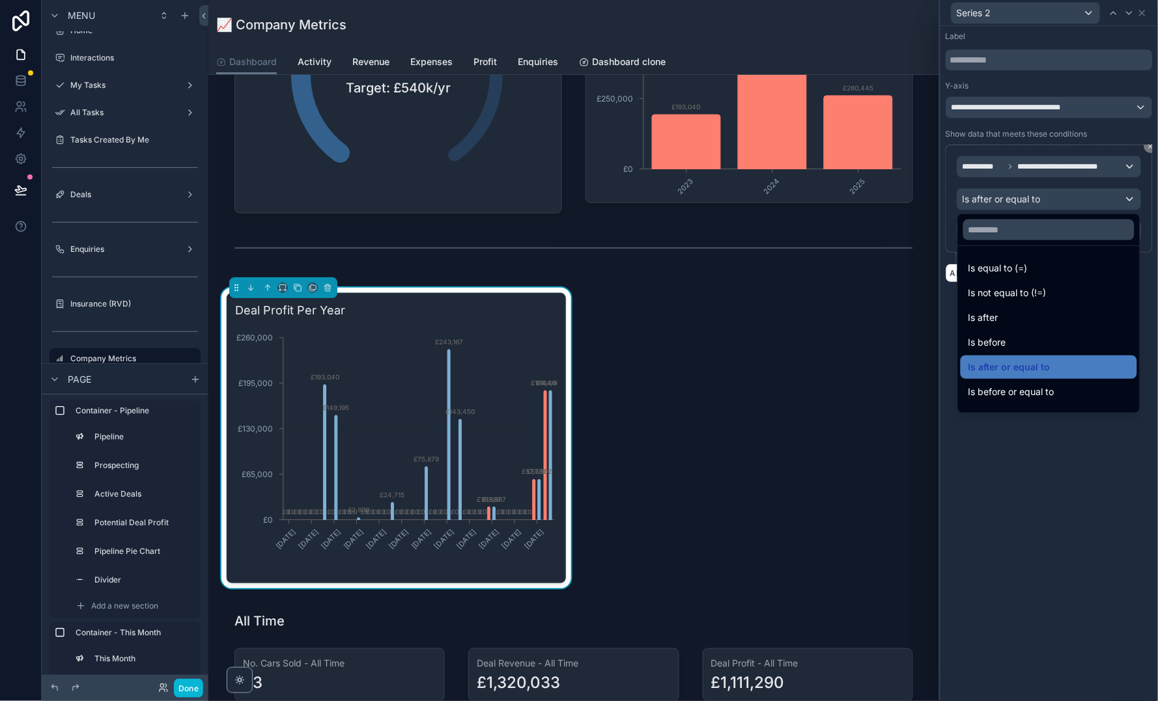
click at [1007, 195] on div at bounding box center [1048, 350] width 217 height 701
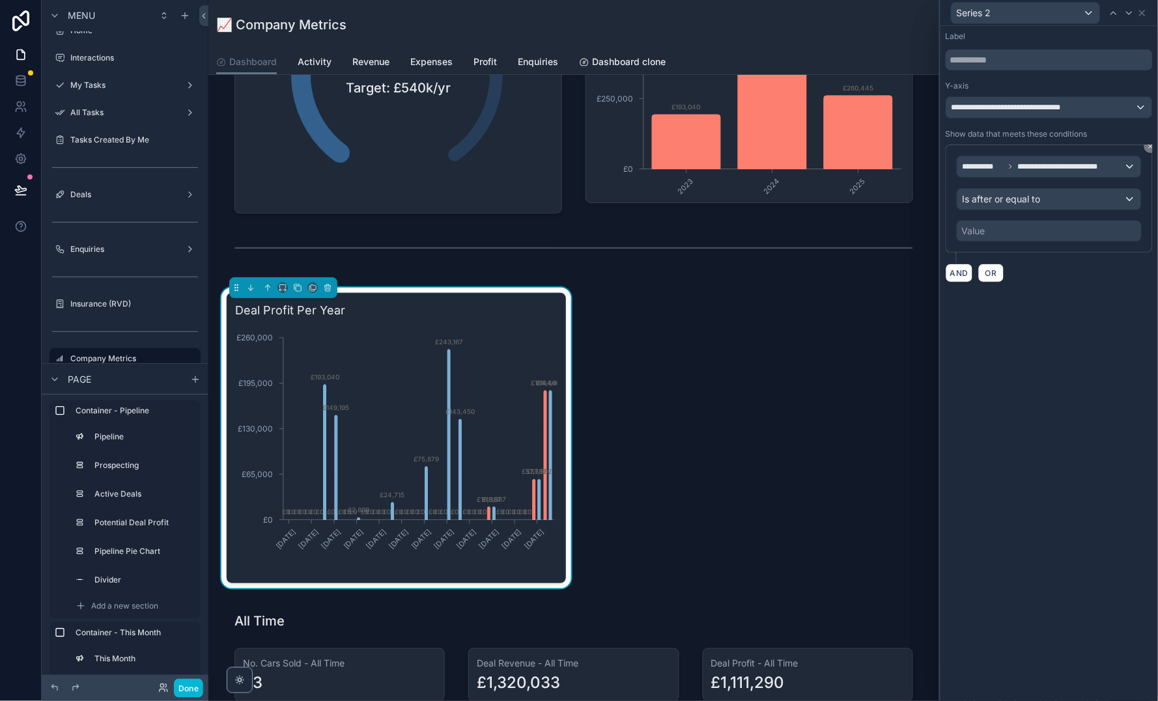
click at [1007, 195] on span "Is after or equal to" at bounding box center [1001, 199] width 78 height 13
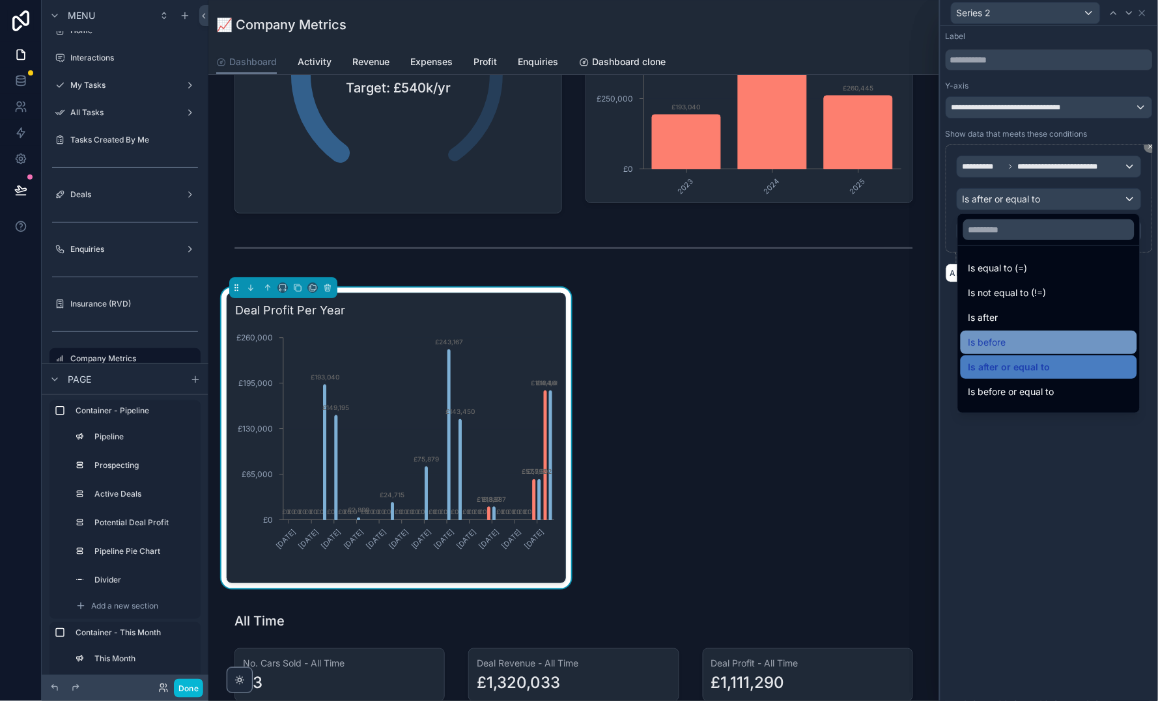
scroll to position [23, 0]
click at [1025, 363] on span "Is before or equal to" at bounding box center [1011, 369] width 86 height 16
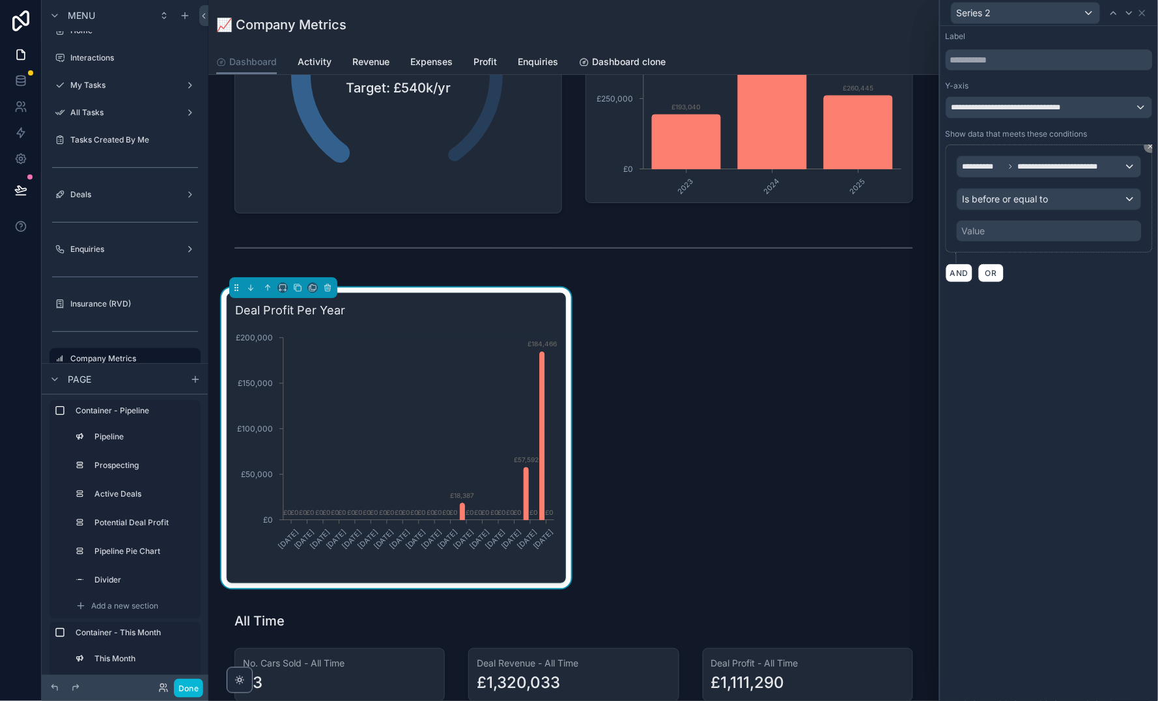
click at [992, 235] on div "Value" at bounding box center [1048, 231] width 185 height 21
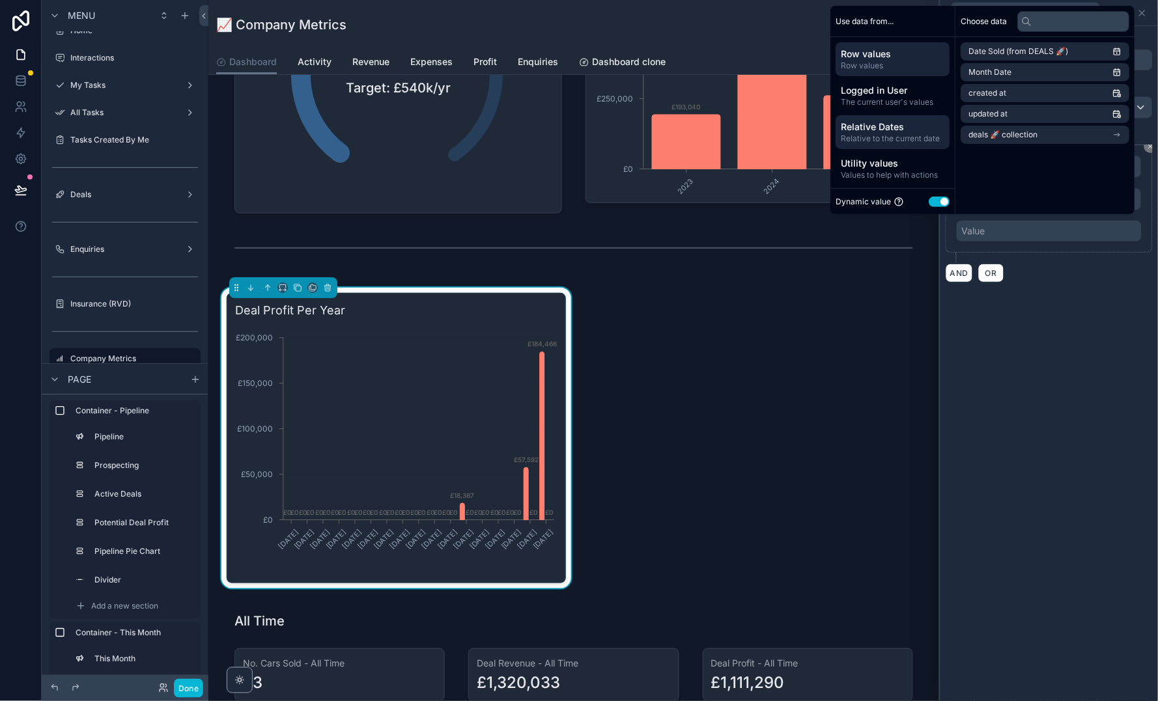
click at [909, 138] on span "Relative to the current date" at bounding box center [893, 138] width 104 height 10
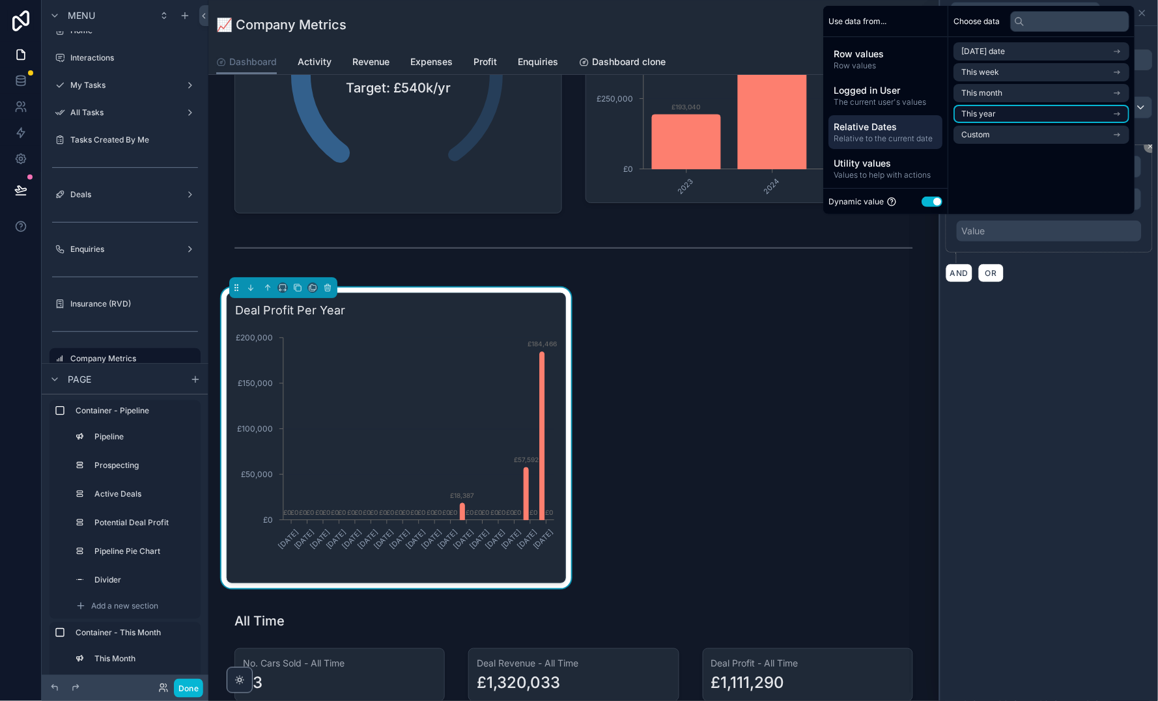
click at [1018, 115] on li "This year" at bounding box center [1042, 114] width 176 height 18
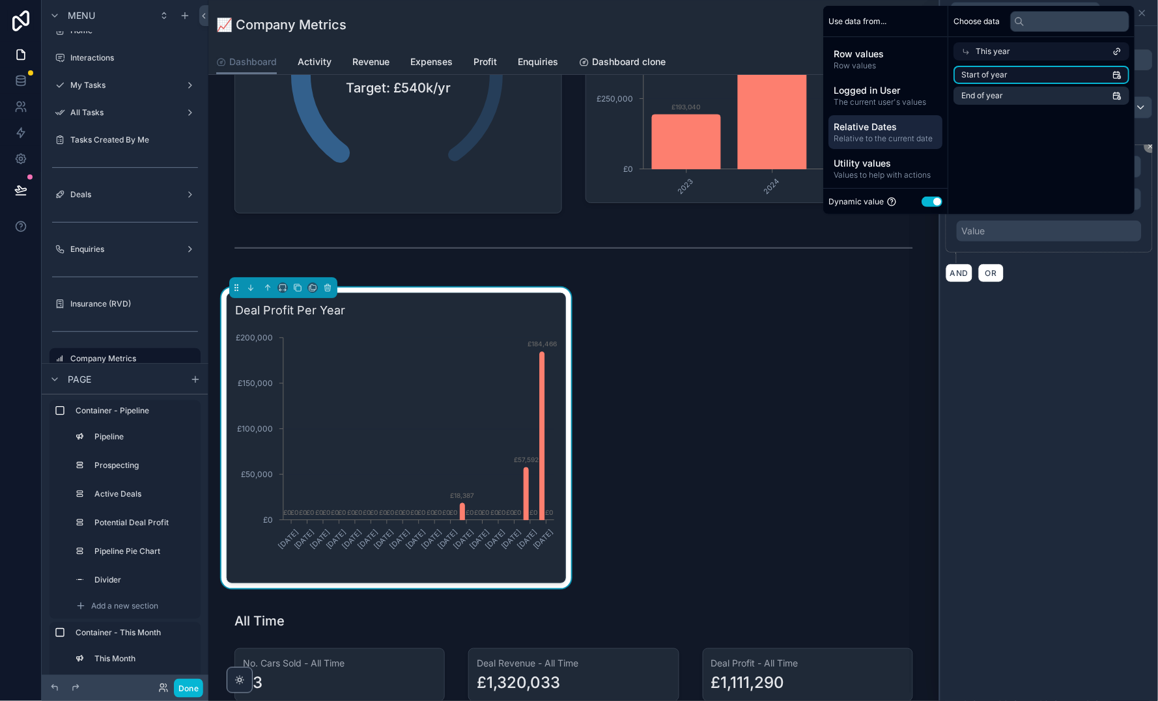
click at [1014, 81] on li "Start of year" at bounding box center [1042, 75] width 176 height 18
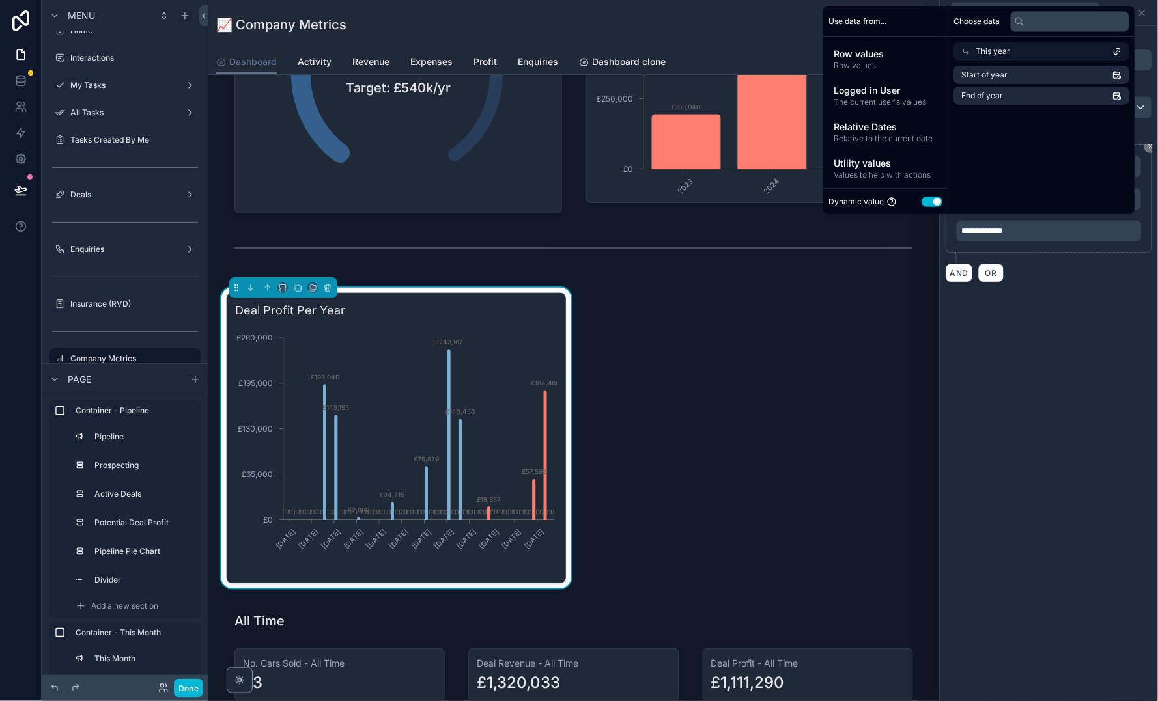
click at [1089, 359] on div "**********" at bounding box center [1048, 363] width 217 height 675
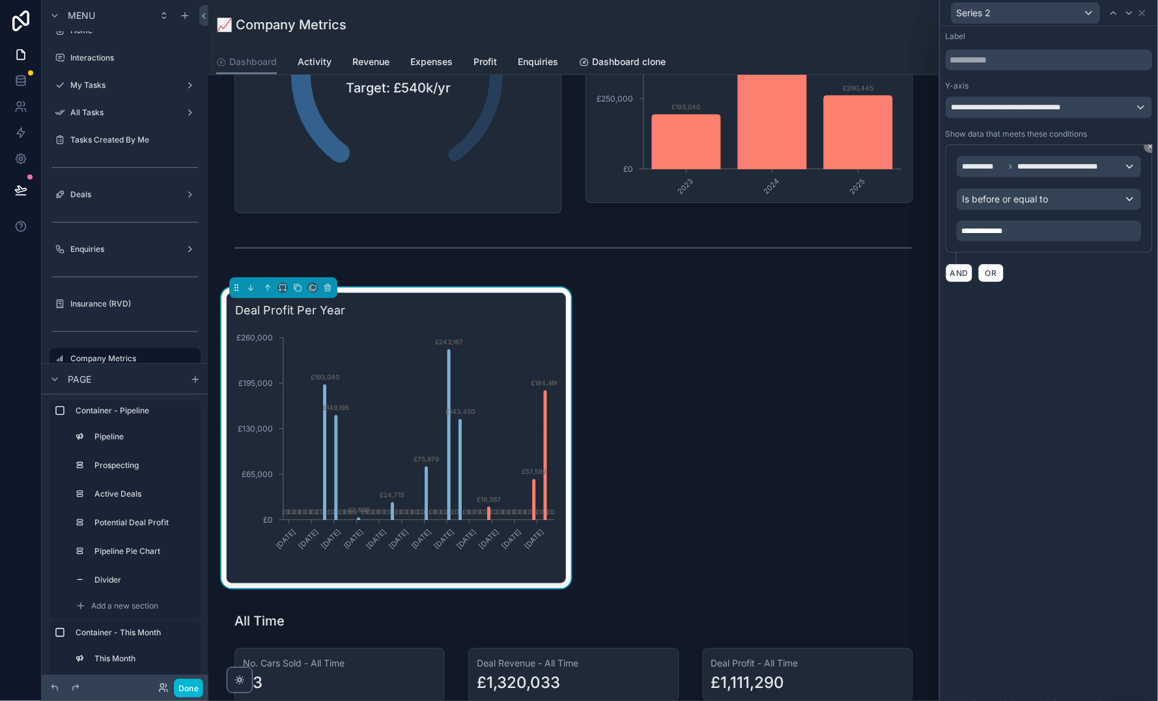
click at [1056, 205] on div "Is before or equal to" at bounding box center [1049, 199] width 184 height 21
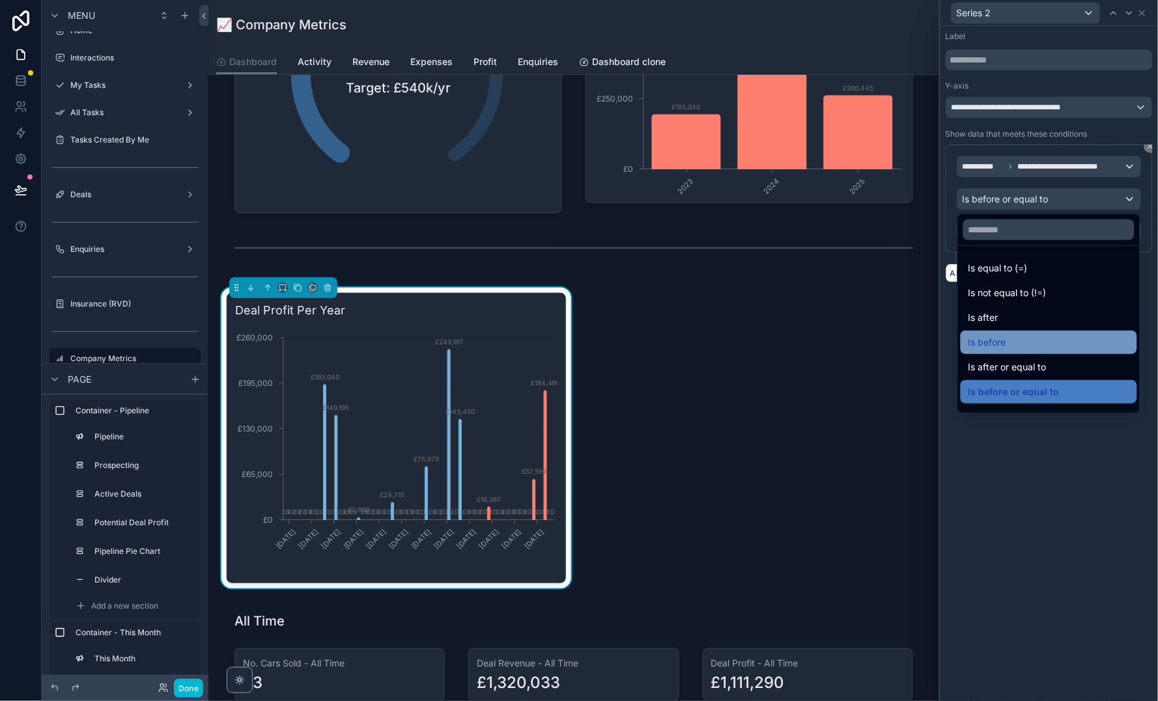
click at [1051, 338] on div "Is before" at bounding box center [1048, 343] width 161 height 16
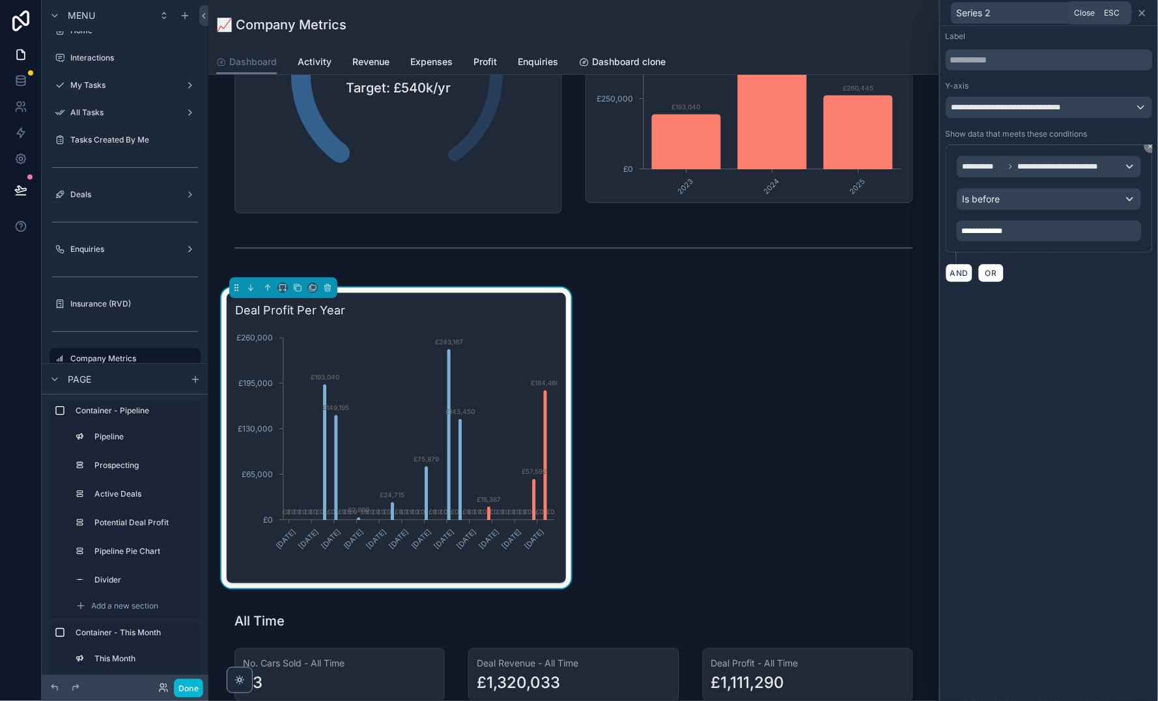
click at [1143, 11] on icon at bounding box center [1141, 12] width 5 height 5
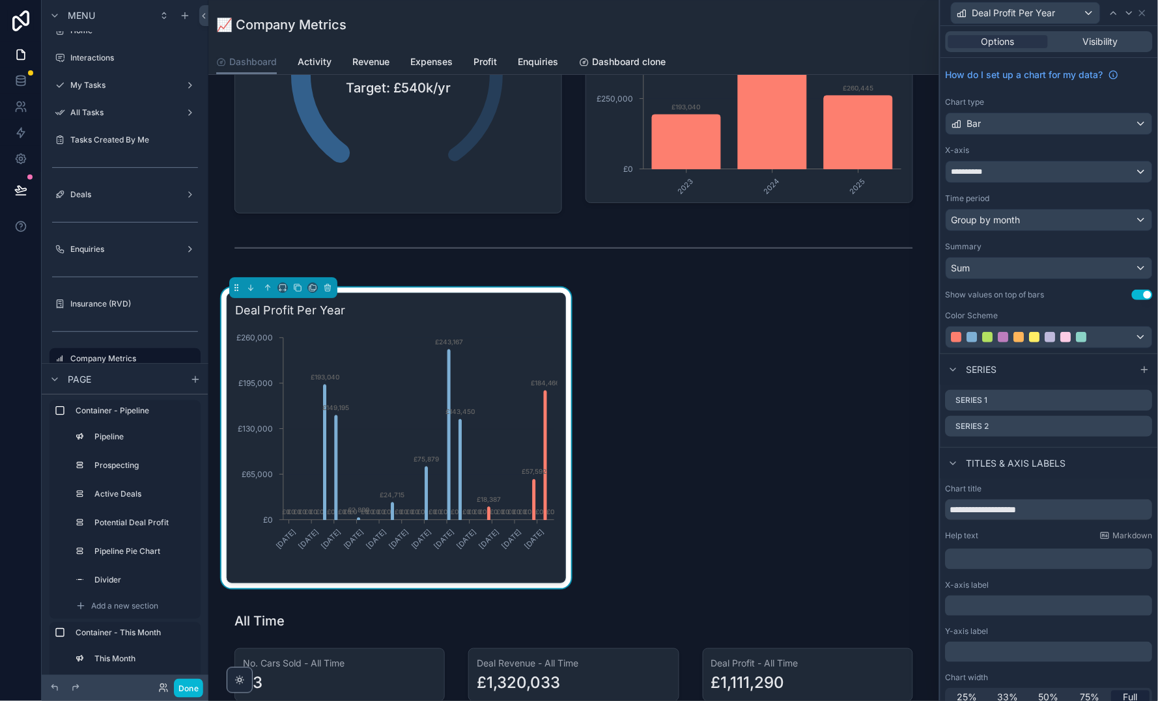
click at [1017, 124] on div "Bar" at bounding box center [1049, 123] width 206 height 21
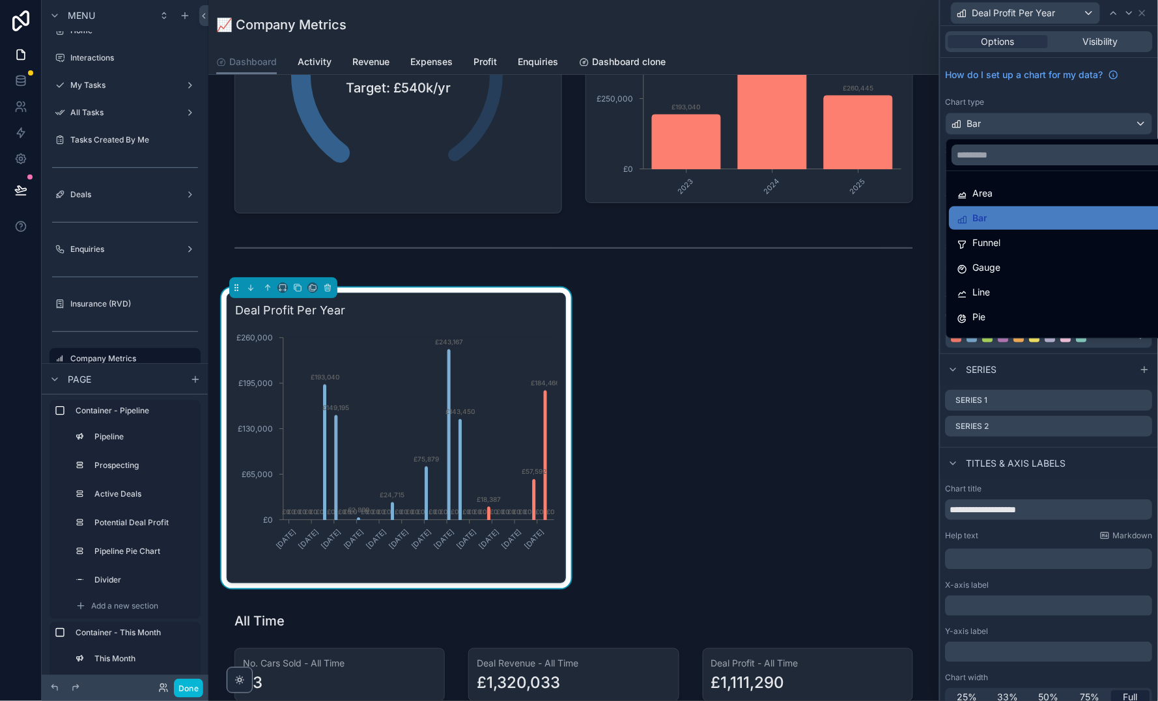
scroll to position [0, 0]
click at [1027, 92] on div at bounding box center [1048, 350] width 217 height 701
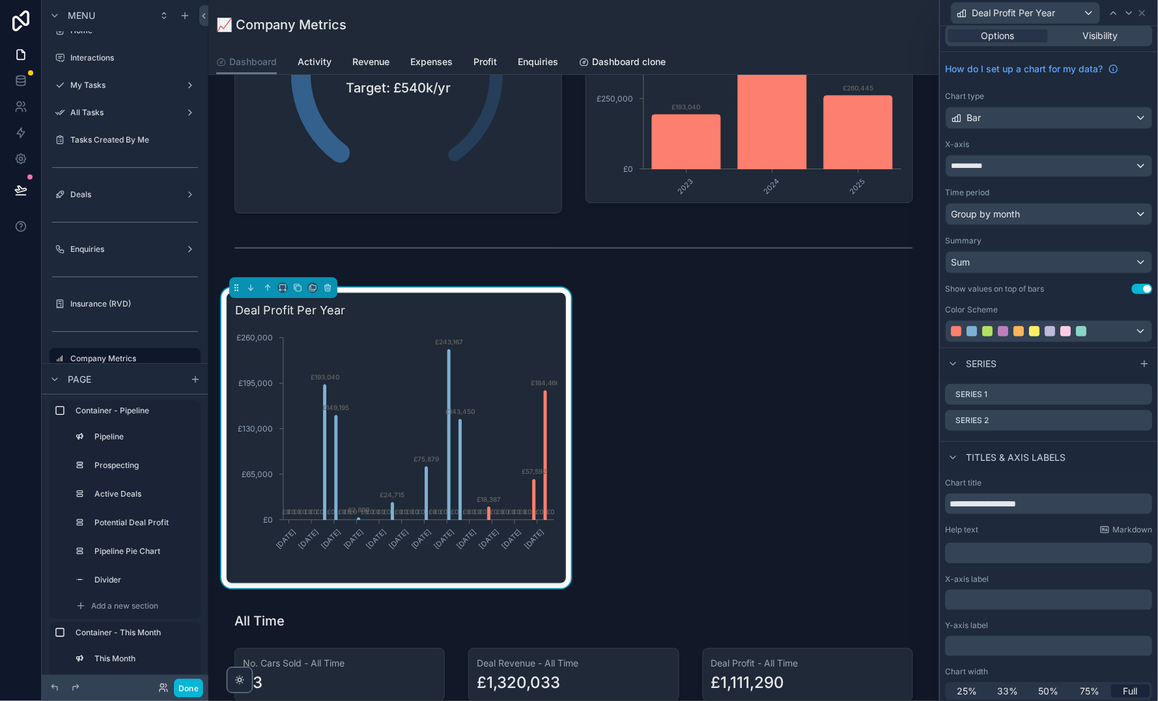
scroll to position [5, 0]
click at [1143, 393] on icon at bounding box center [1142, 395] width 10 height 10
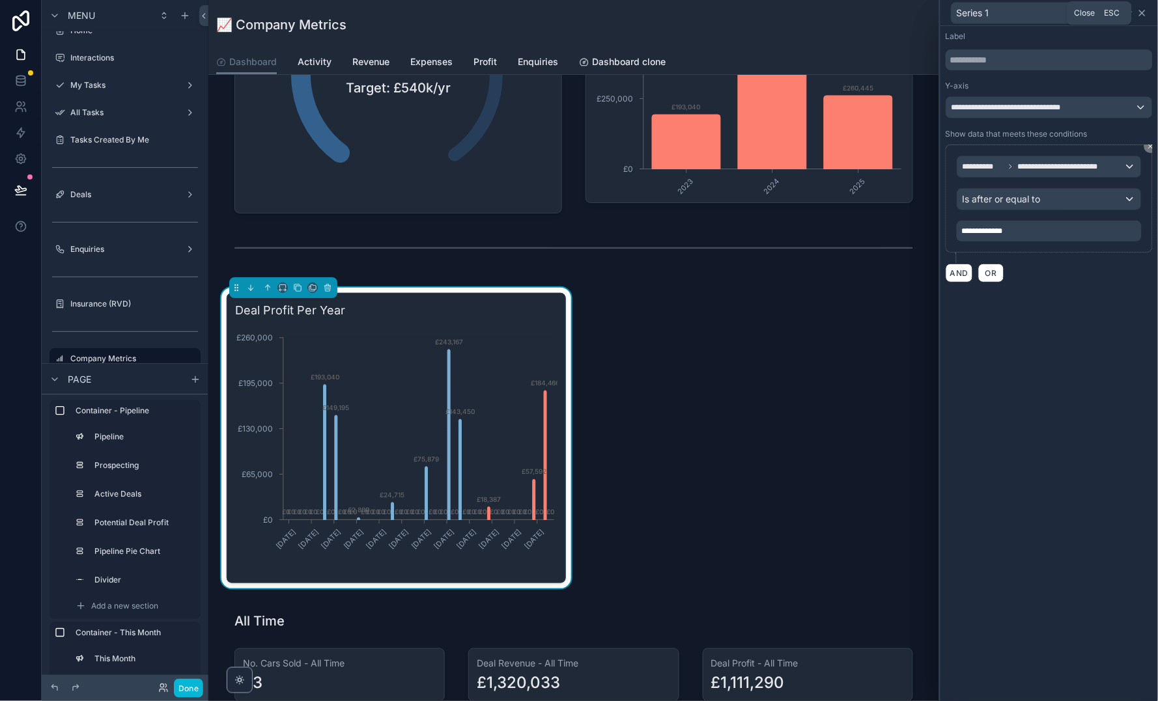
click at [1140, 14] on icon at bounding box center [1142, 13] width 10 height 10
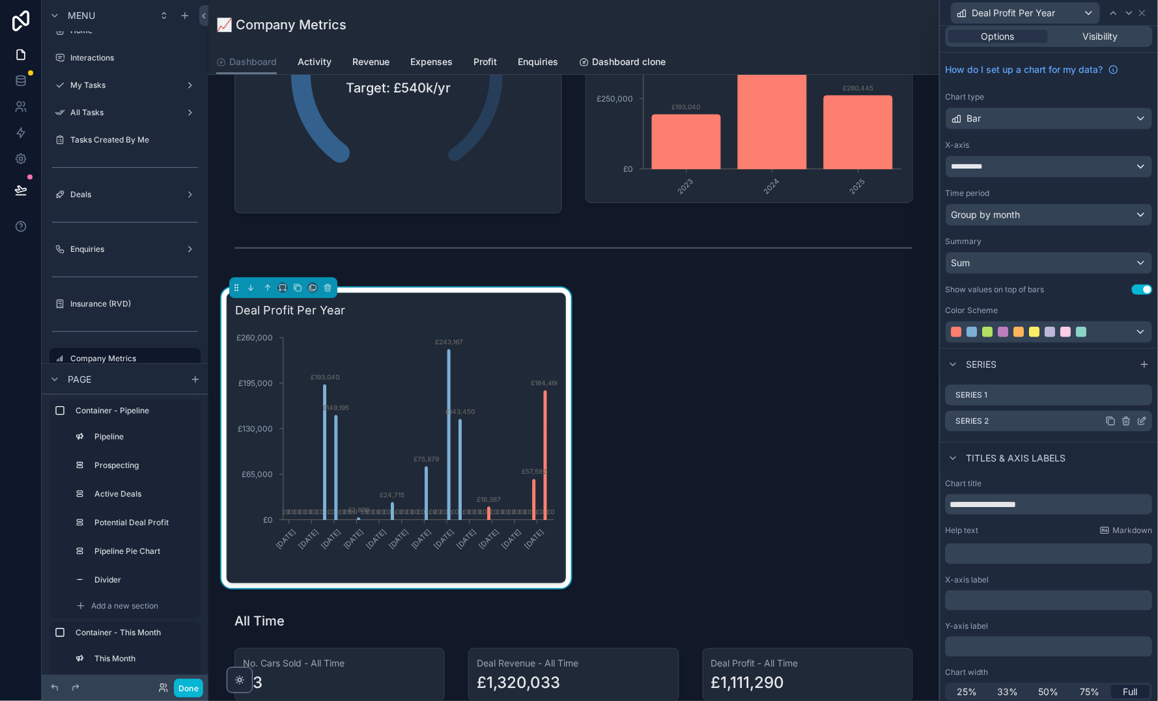
click at [1142, 421] on icon at bounding box center [1142, 421] width 10 height 10
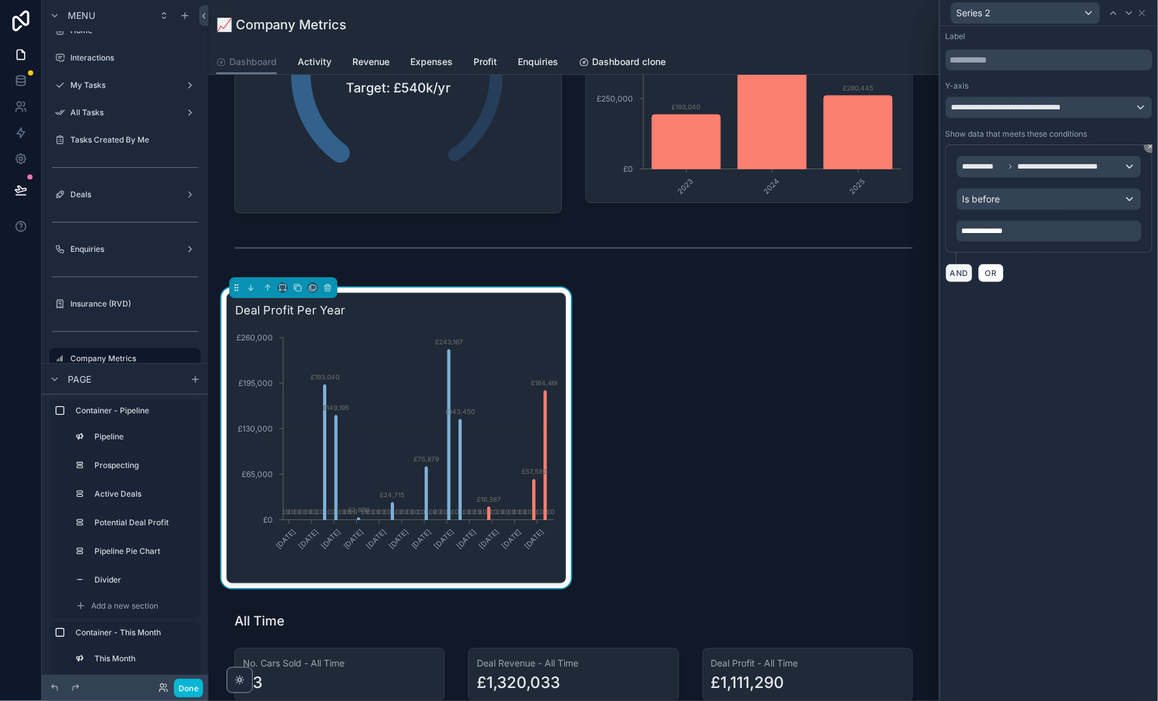
click at [963, 271] on button "AND" at bounding box center [958, 273] width 27 height 19
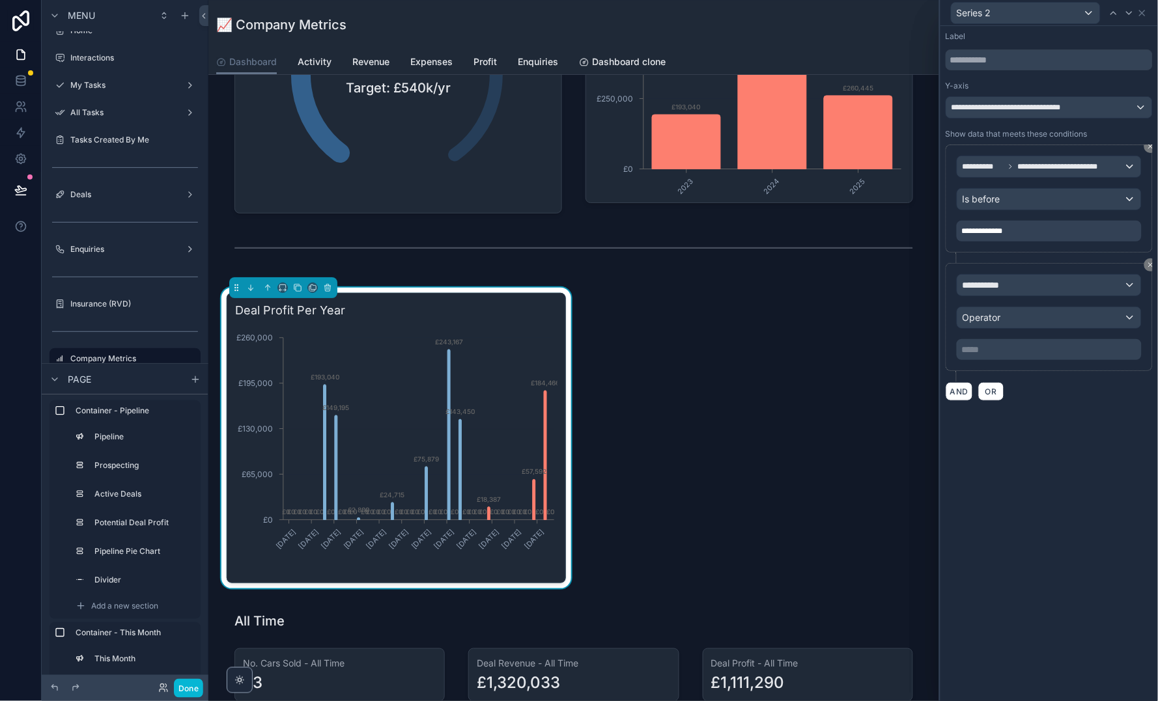
click at [1008, 283] on span "**********" at bounding box center [986, 285] width 48 height 13
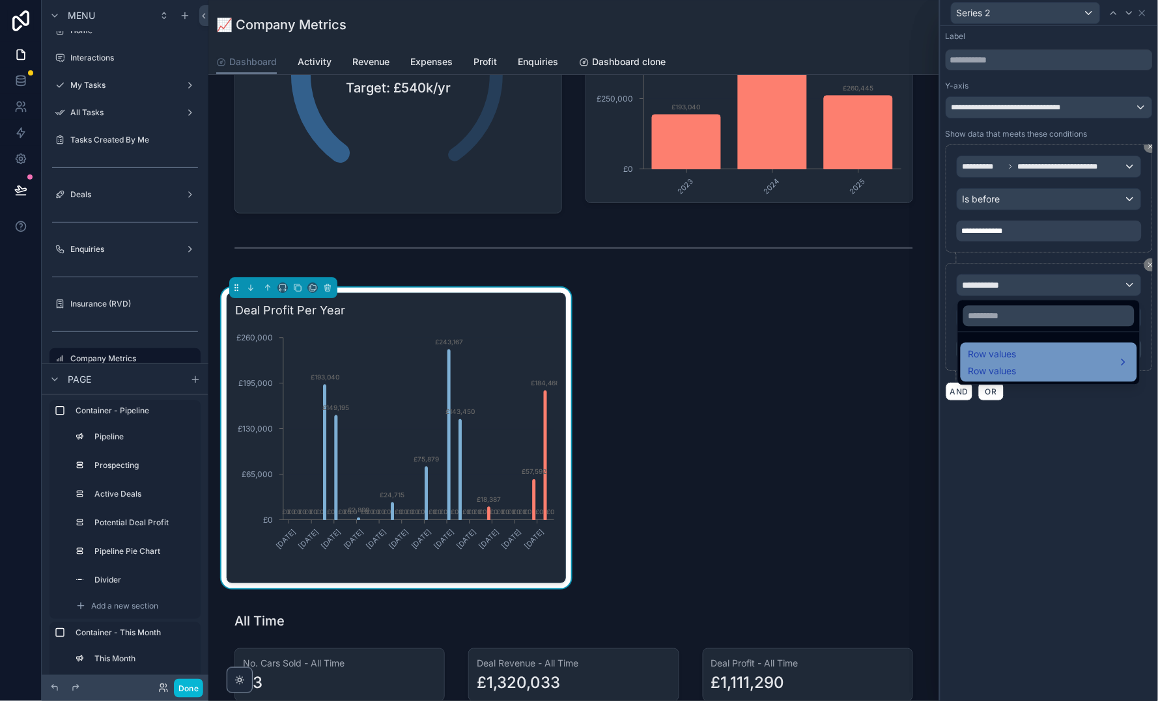
click at [1051, 367] on div "Row values Row values" at bounding box center [1048, 362] width 161 height 31
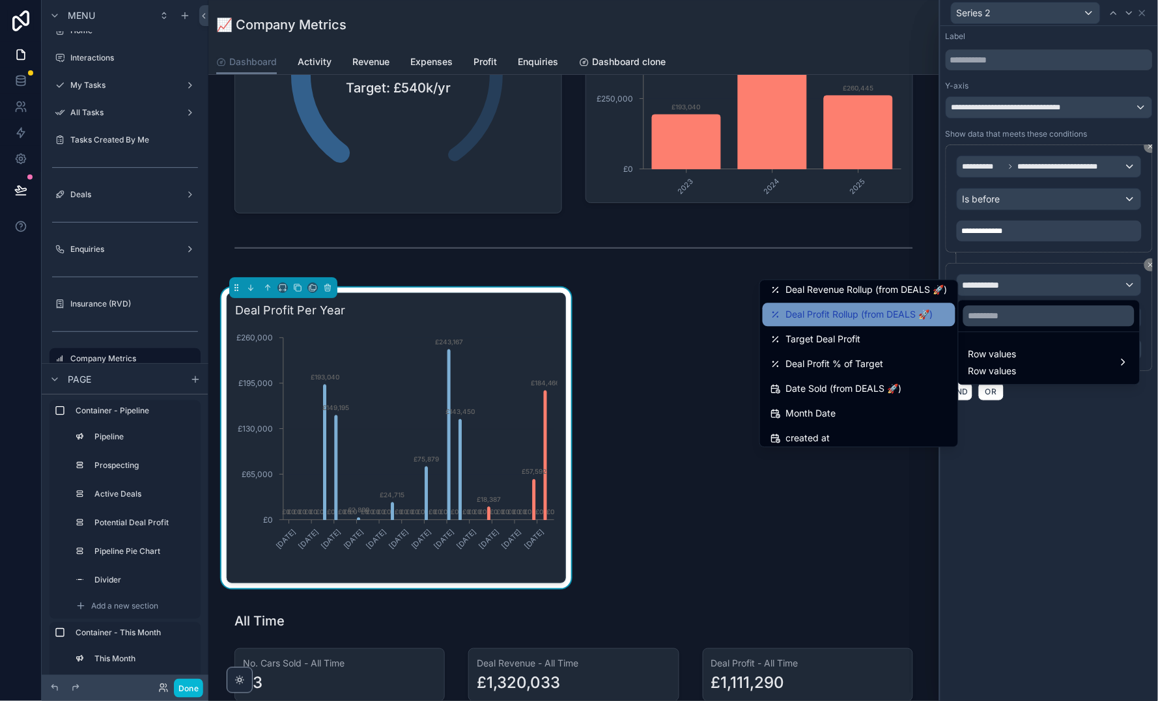
scroll to position [99, 0]
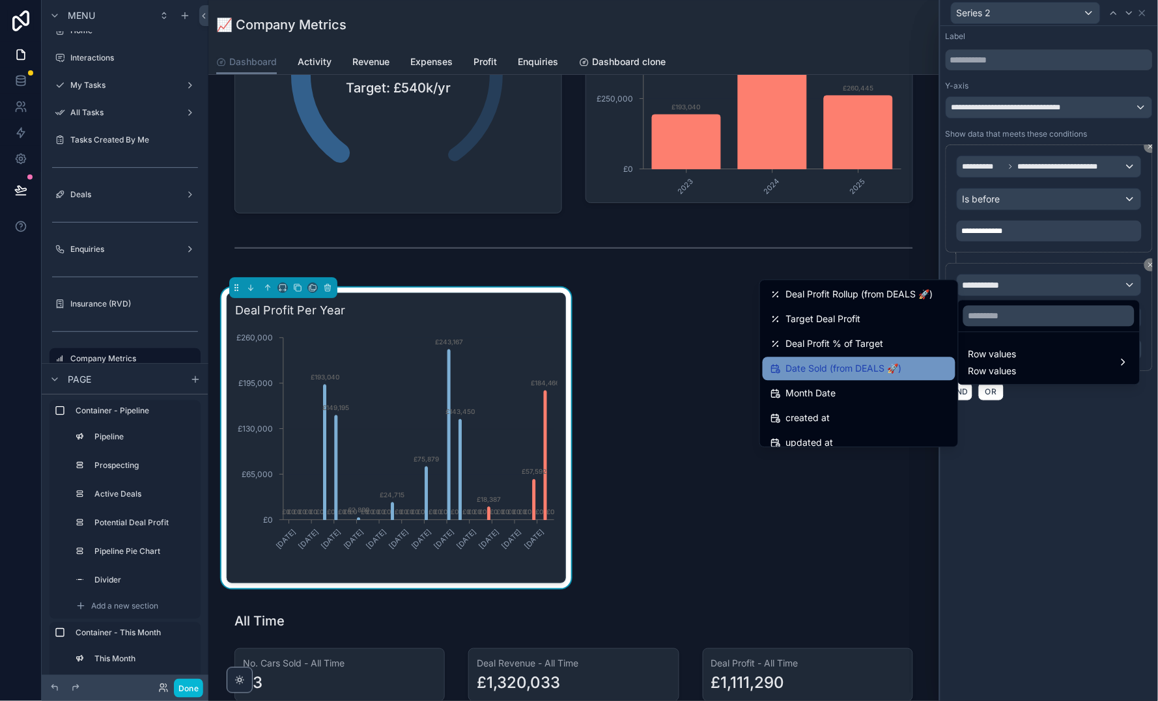
click at [862, 363] on span "Date Sold (from DEALS 🚀)" at bounding box center [844, 369] width 116 height 16
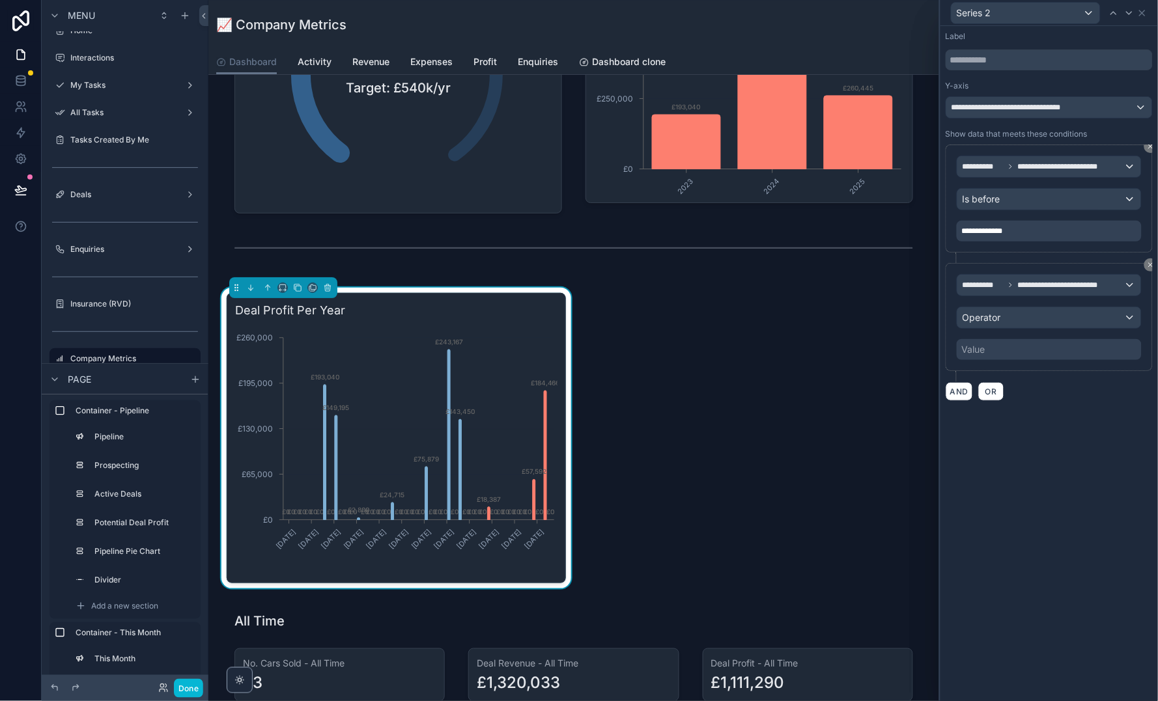
click at [997, 319] on span "Operator" at bounding box center [981, 317] width 38 height 11
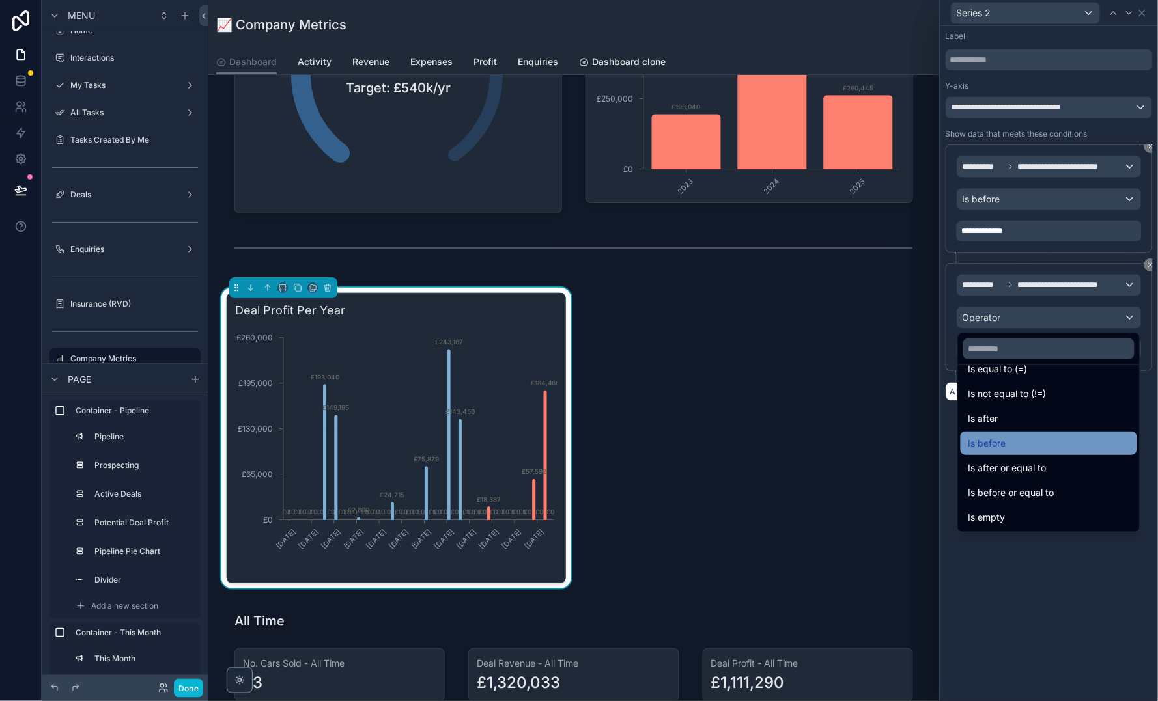
scroll to position [0, 0]
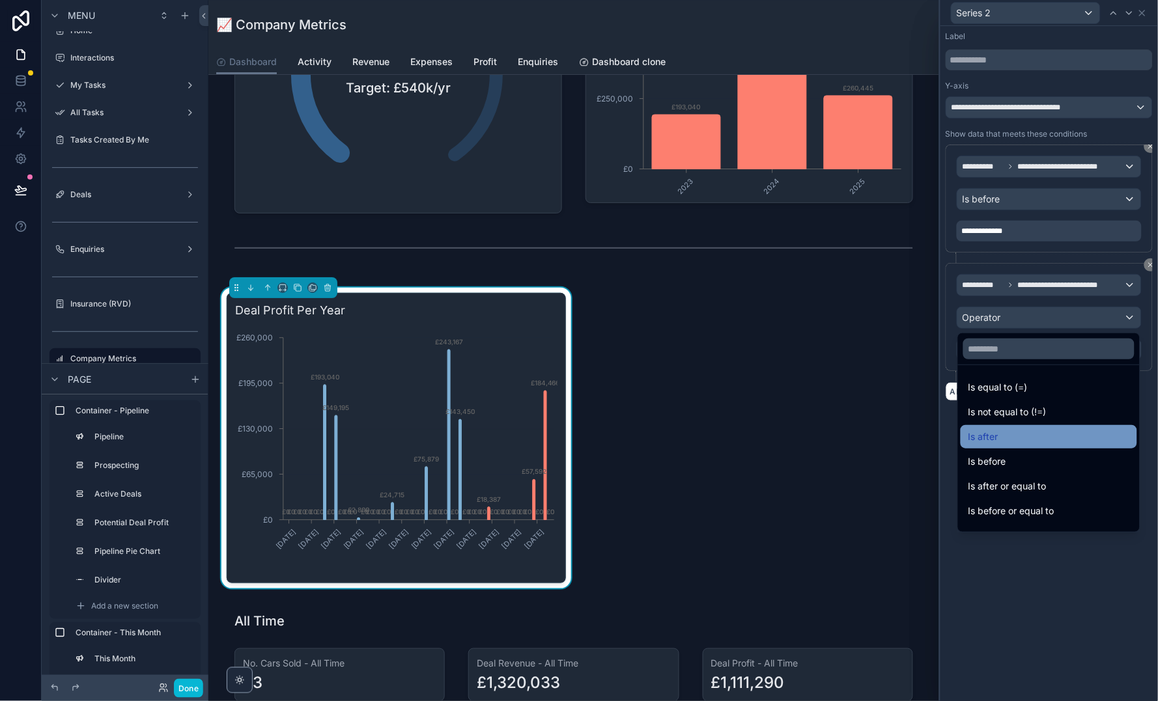
click at [1016, 436] on div "Is after" at bounding box center [1048, 437] width 161 height 16
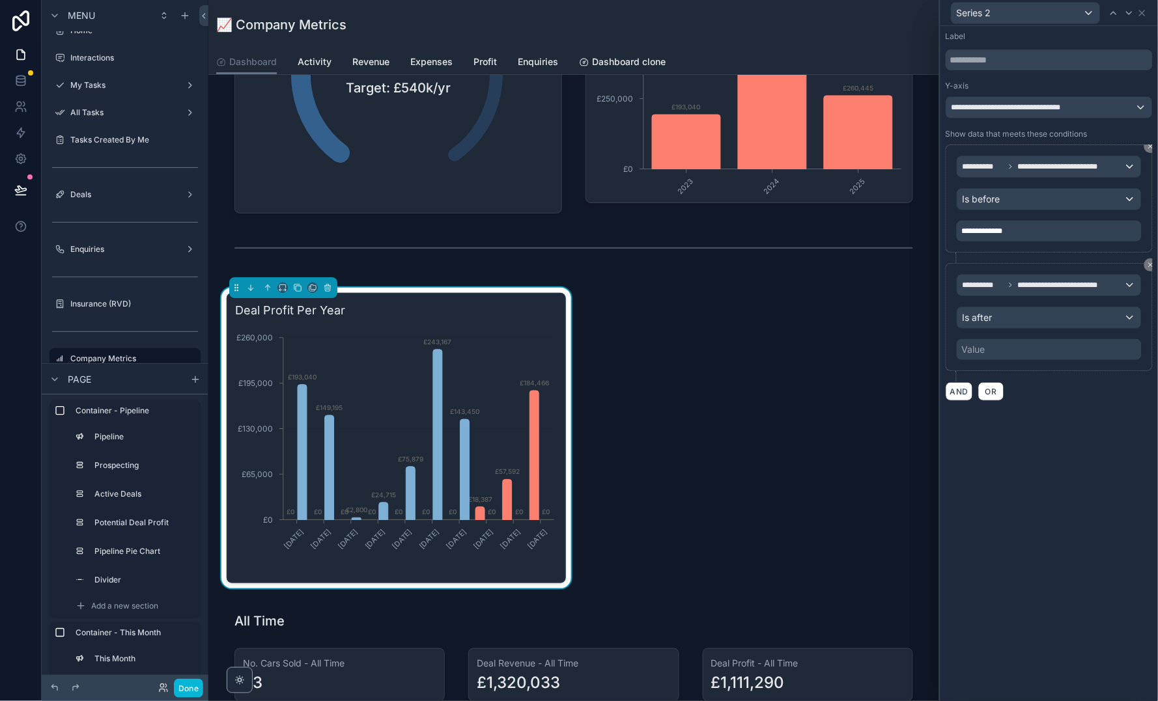
click at [987, 348] on div "Value" at bounding box center [1048, 349] width 185 height 21
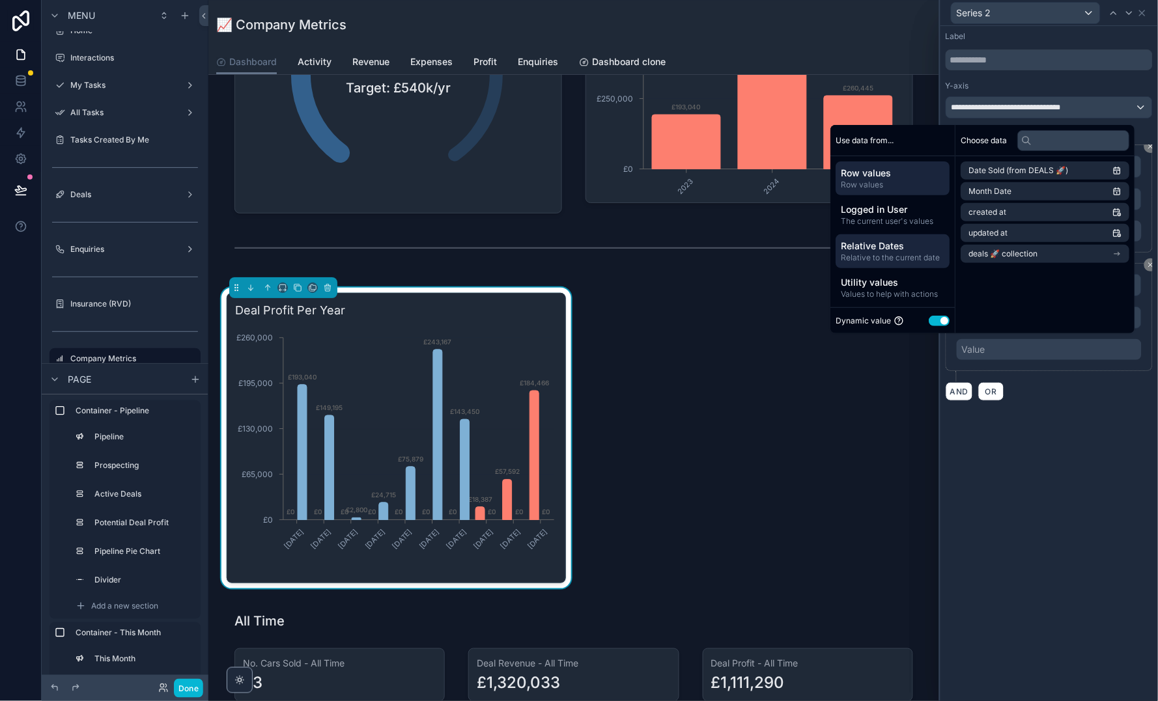
click at [888, 255] on span "Relative to the current date" at bounding box center [893, 258] width 104 height 10
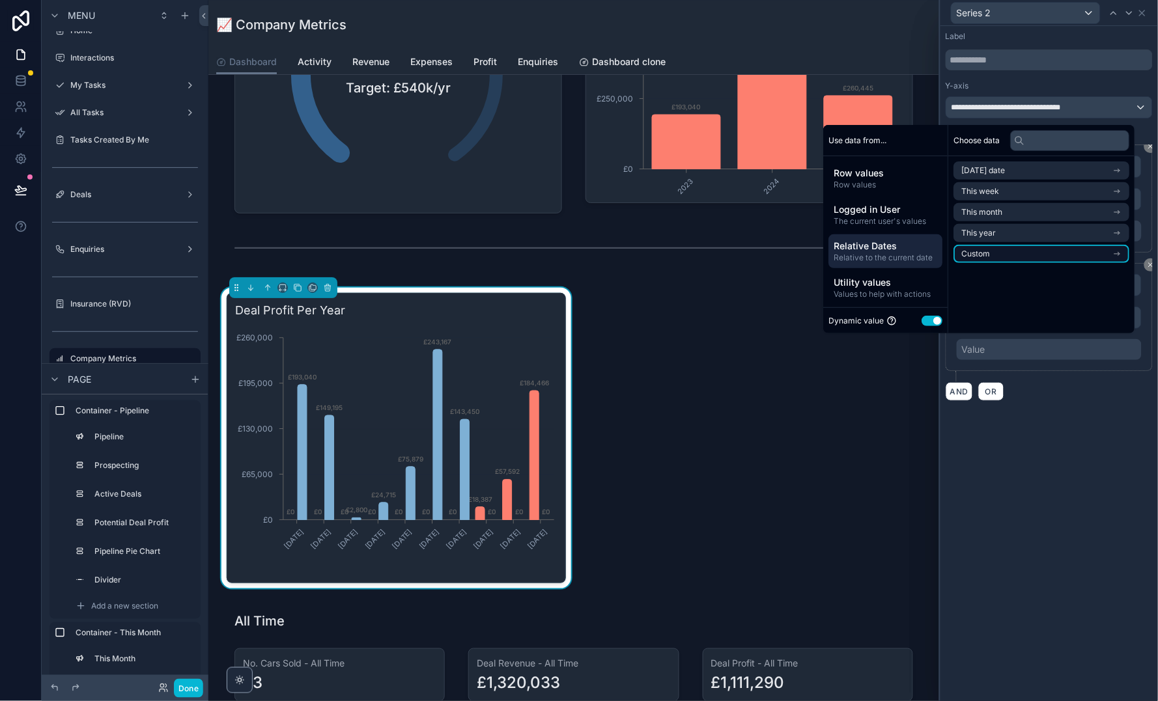
click at [992, 257] on li "Custom" at bounding box center [1042, 254] width 176 height 18
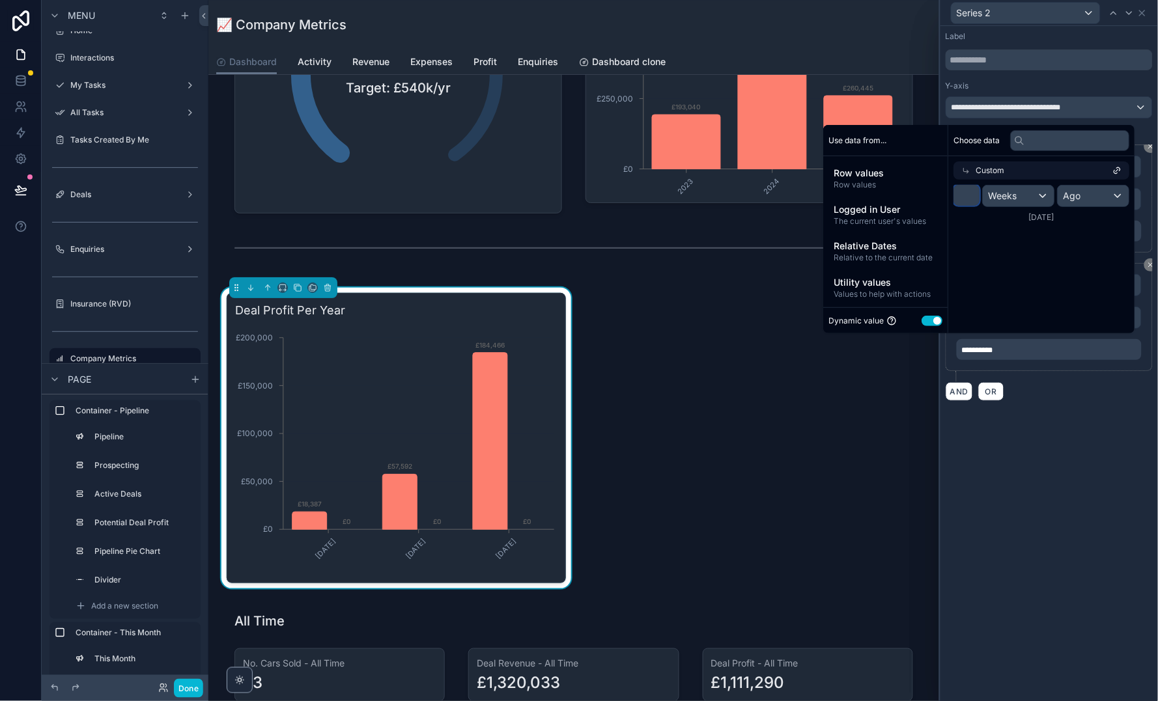
click at [969, 195] on input "*" at bounding box center [967, 195] width 26 height 21
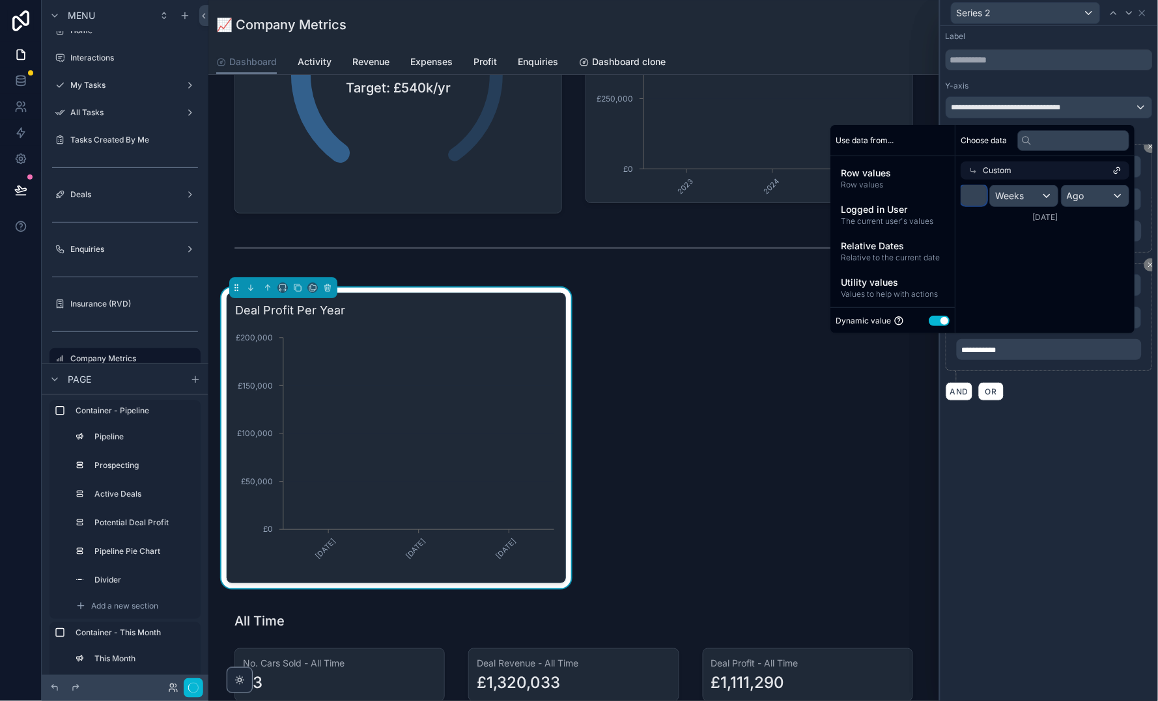
type input "*"
click at [1010, 196] on span "Weeks" at bounding box center [1009, 195] width 29 height 13
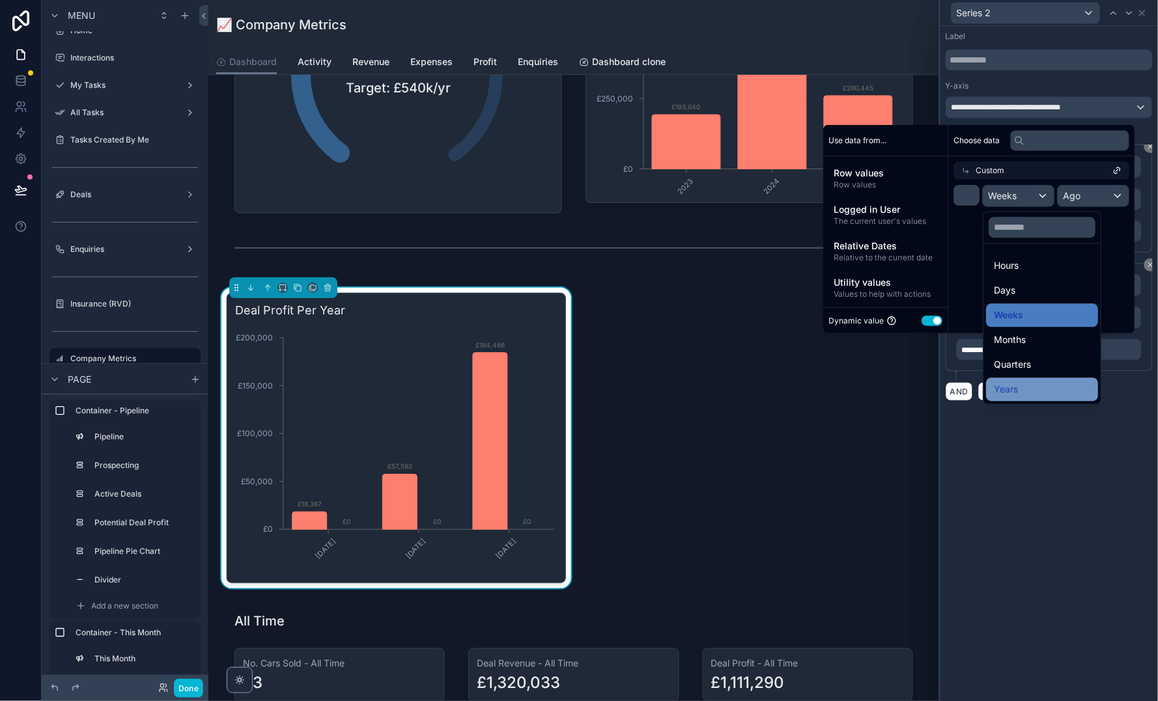
click at [1021, 388] on div "Years" at bounding box center [1042, 390] width 96 height 16
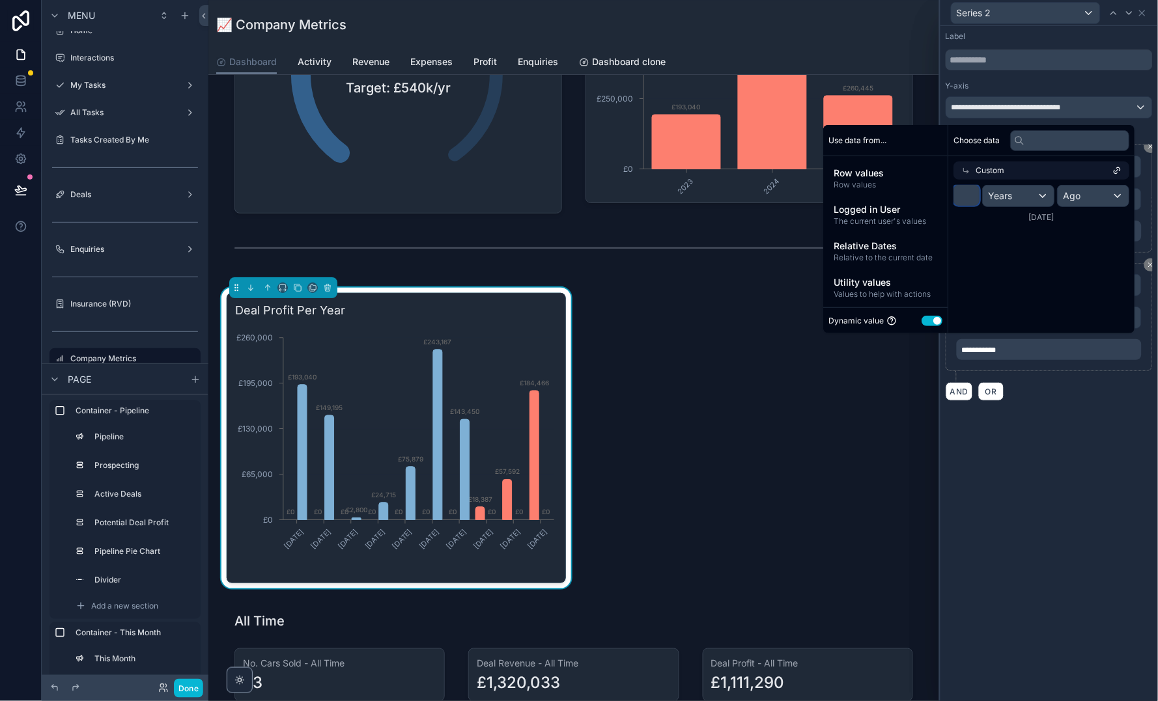
click at [966, 190] on input "*" at bounding box center [967, 195] width 26 height 21
type input "*"
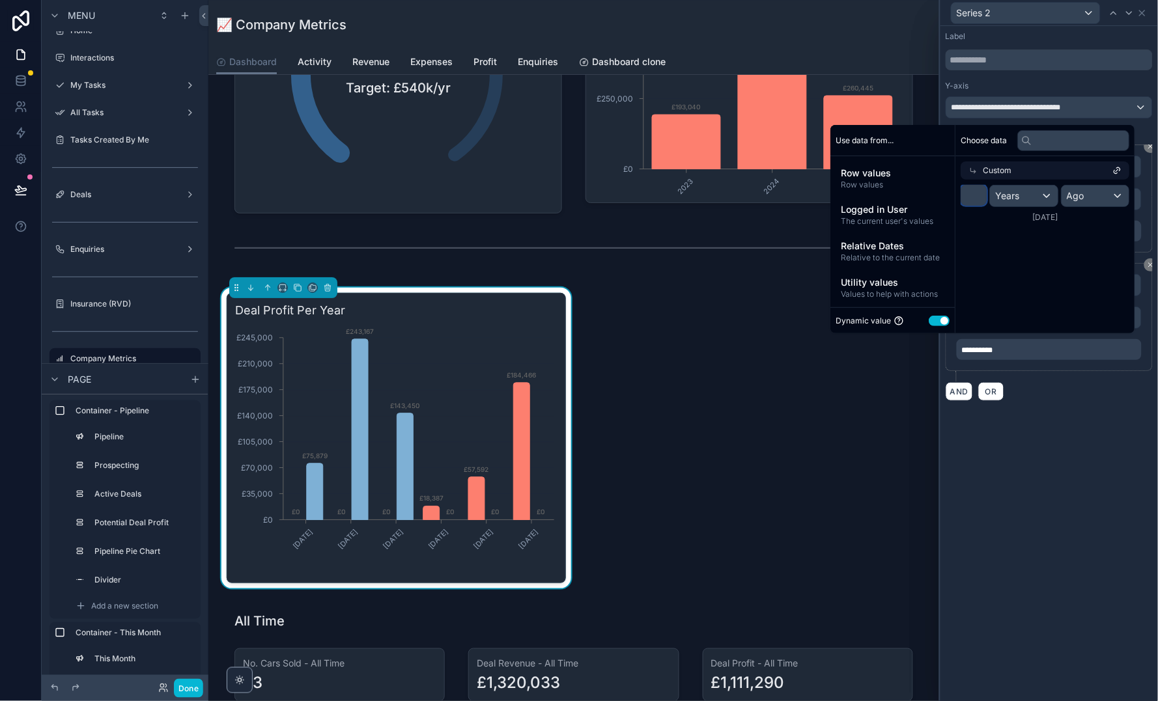
type input "*"
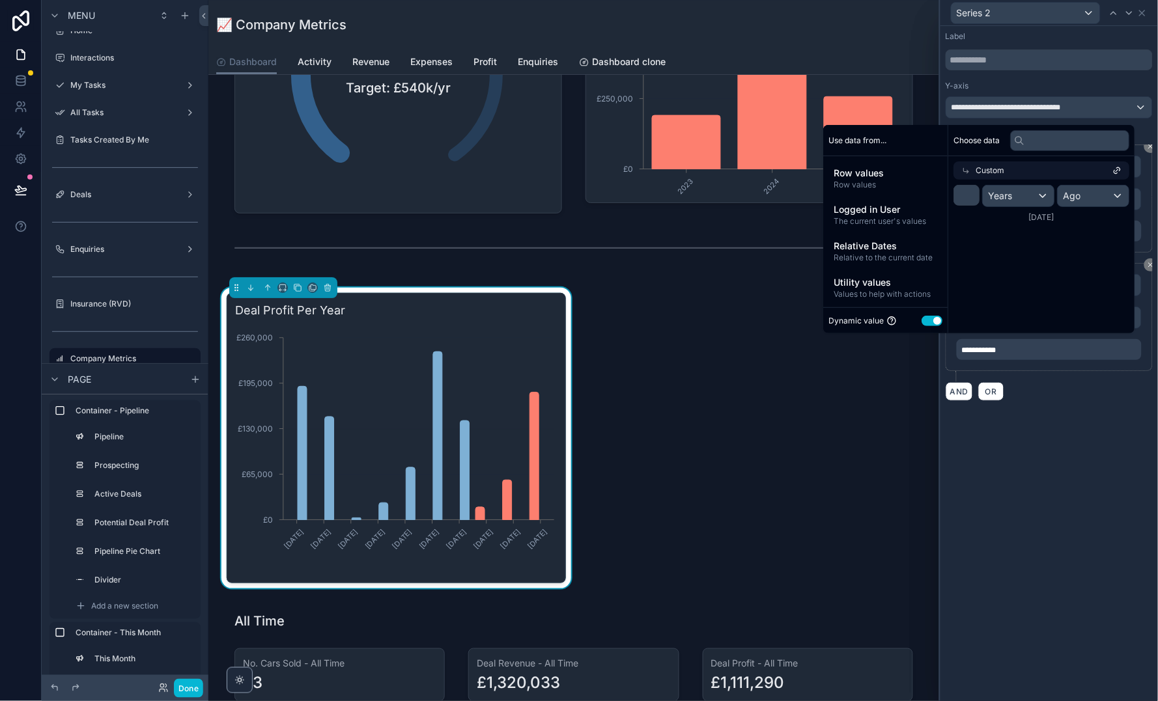
click at [1016, 192] on div "Years" at bounding box center [1018, 196] width 71 height 21
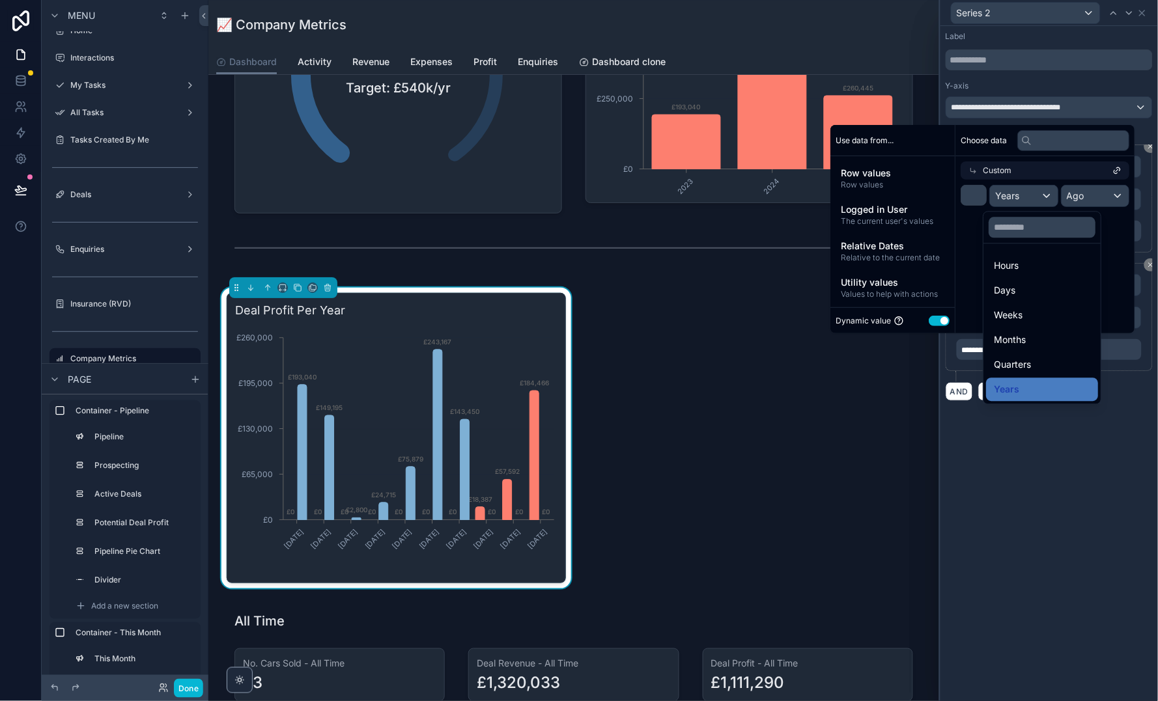
click at [1028, 449] on div "**********" at bounding box center [1048, 363] width 217 height 675
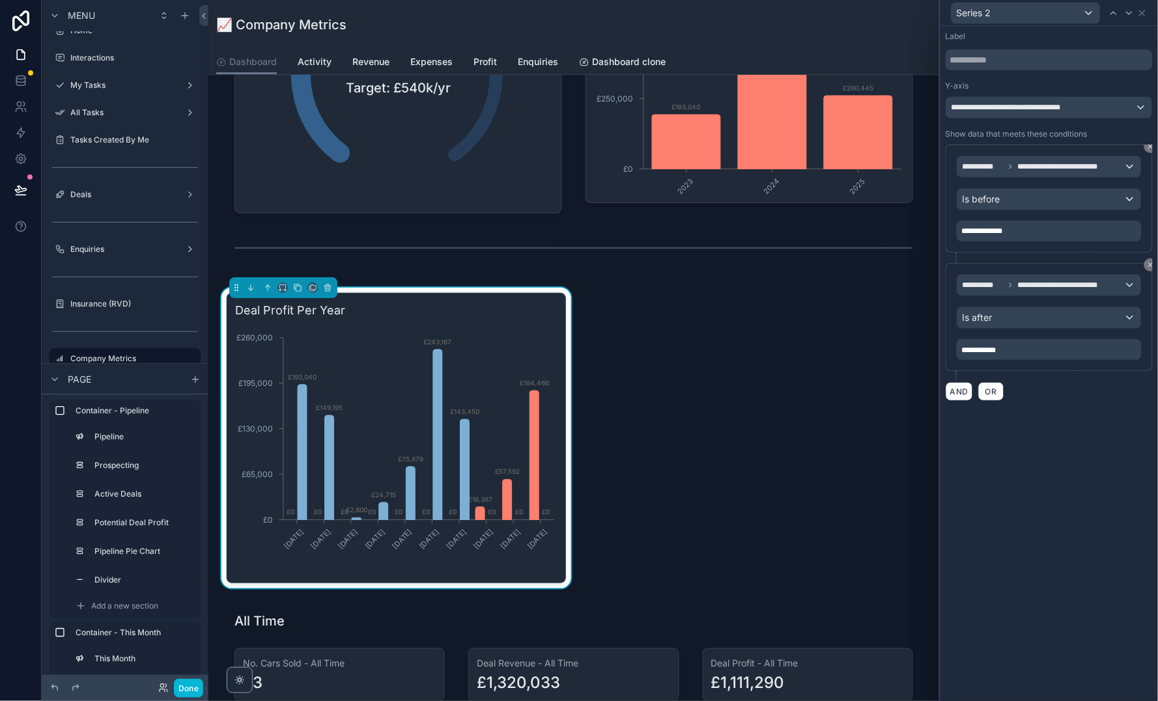
click at [1046, 357] on div "**********" at bounding box center [1048, 349] width 185 height 21
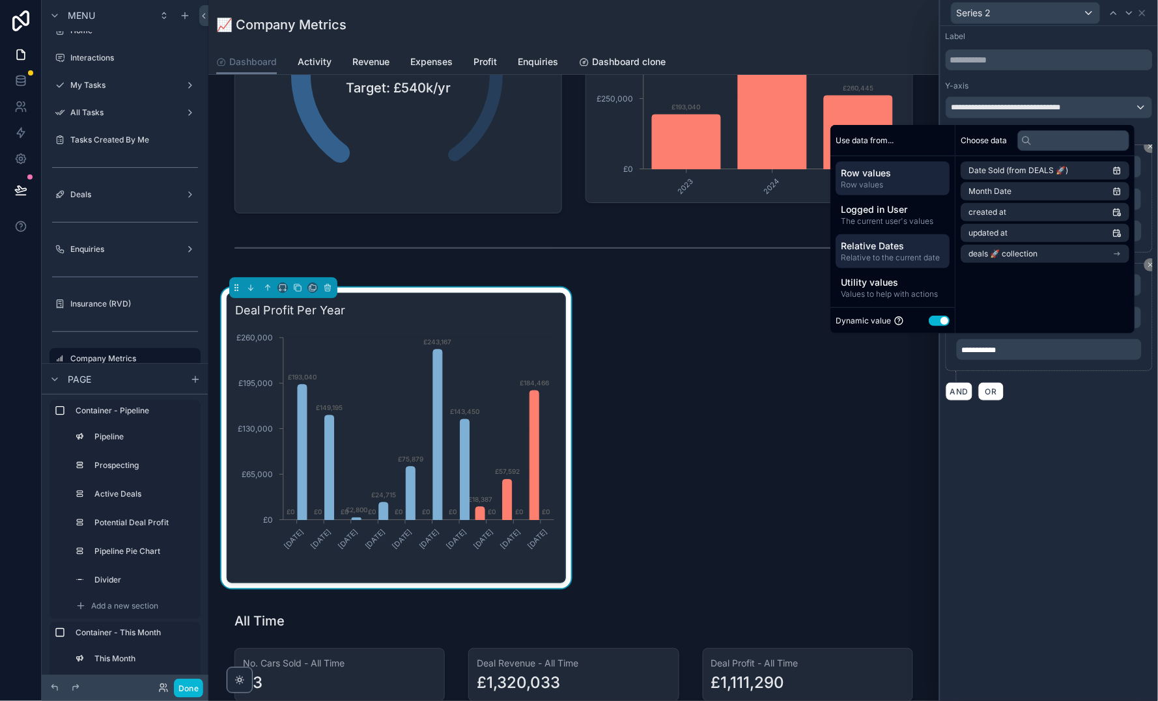
click at [890, 237] on div "Relative Dates Relative to the current date" at bounding box center [893, 251] width 114 height 34
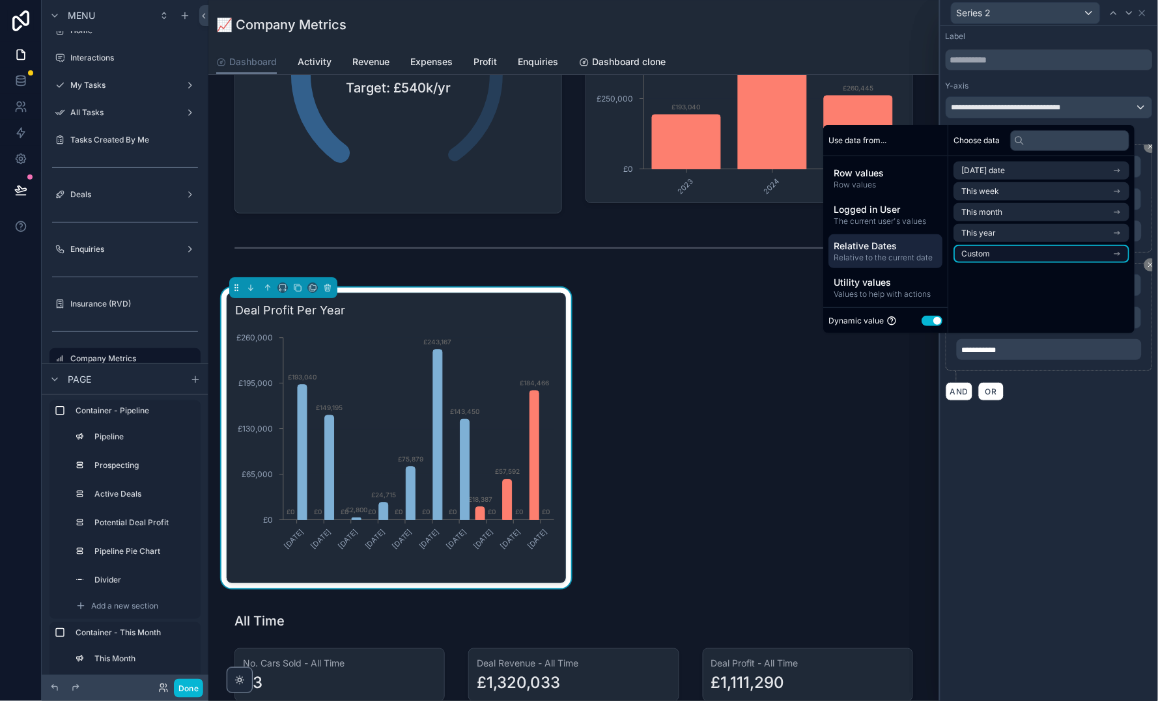
click at [1038, 253] on li "Custom" at bounding box center [1042, 254] width 176 height 18
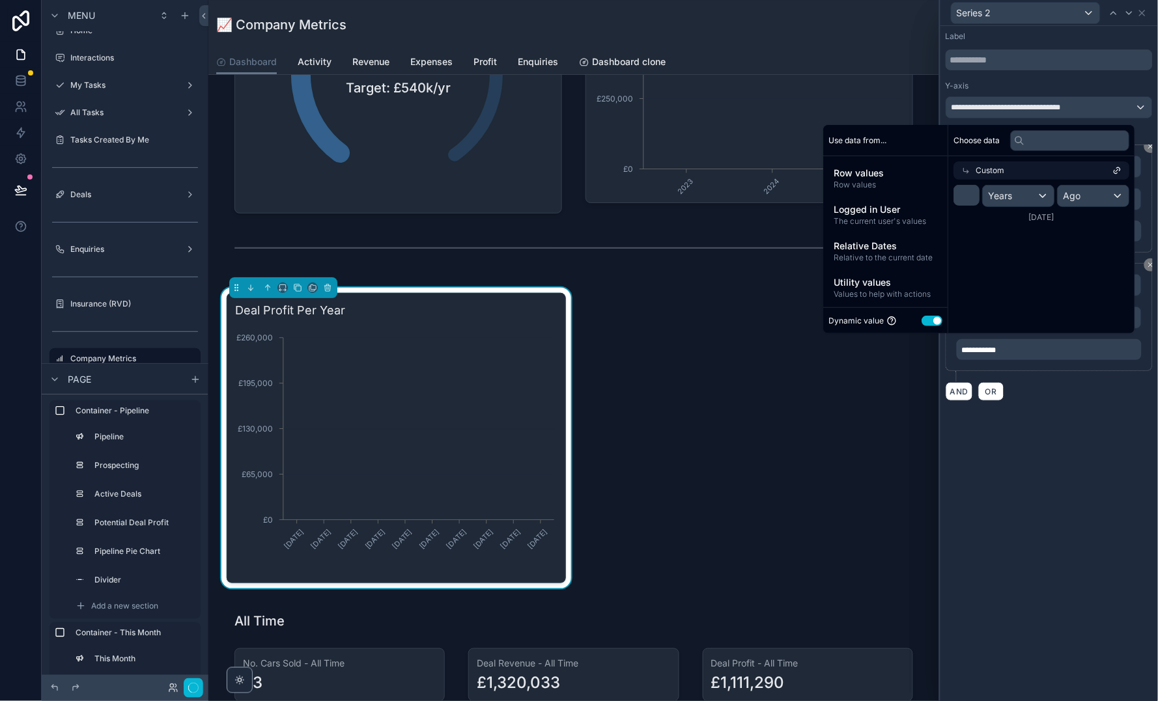
click at [1100, 199] on div "Ago" at bounding box center [1093, 196] width 71 height 21
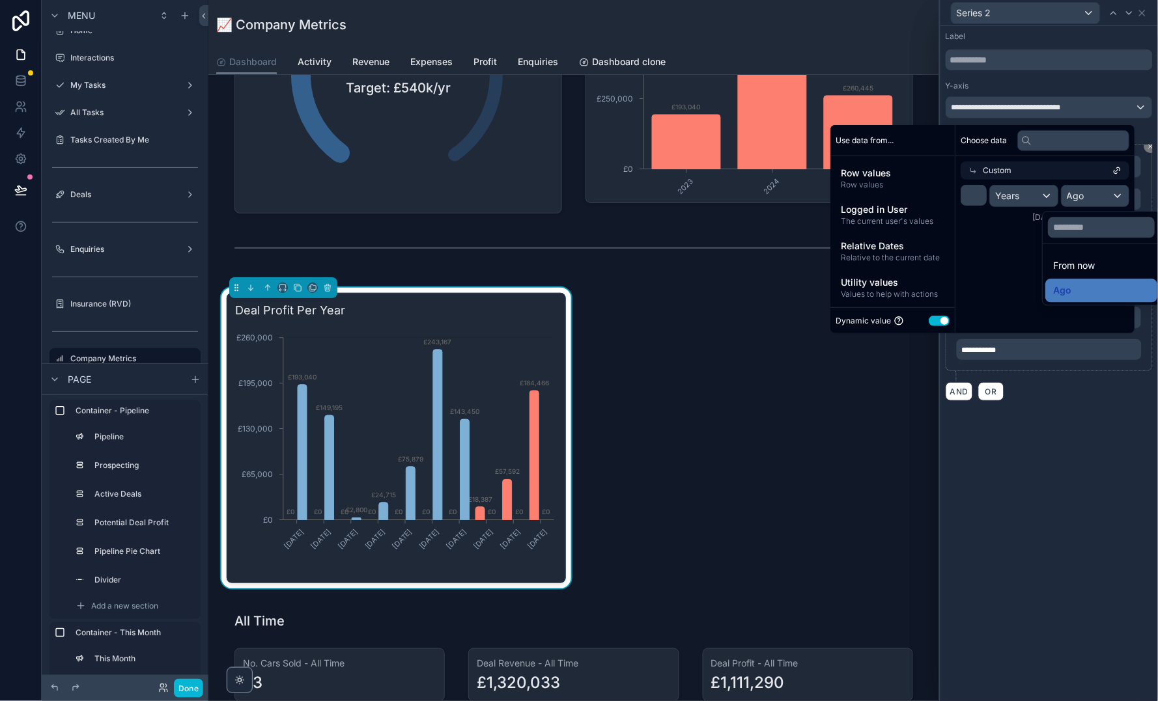
click at [1047, 480] on div "**********" at bounding box center [1048, 363] width 217 height 675
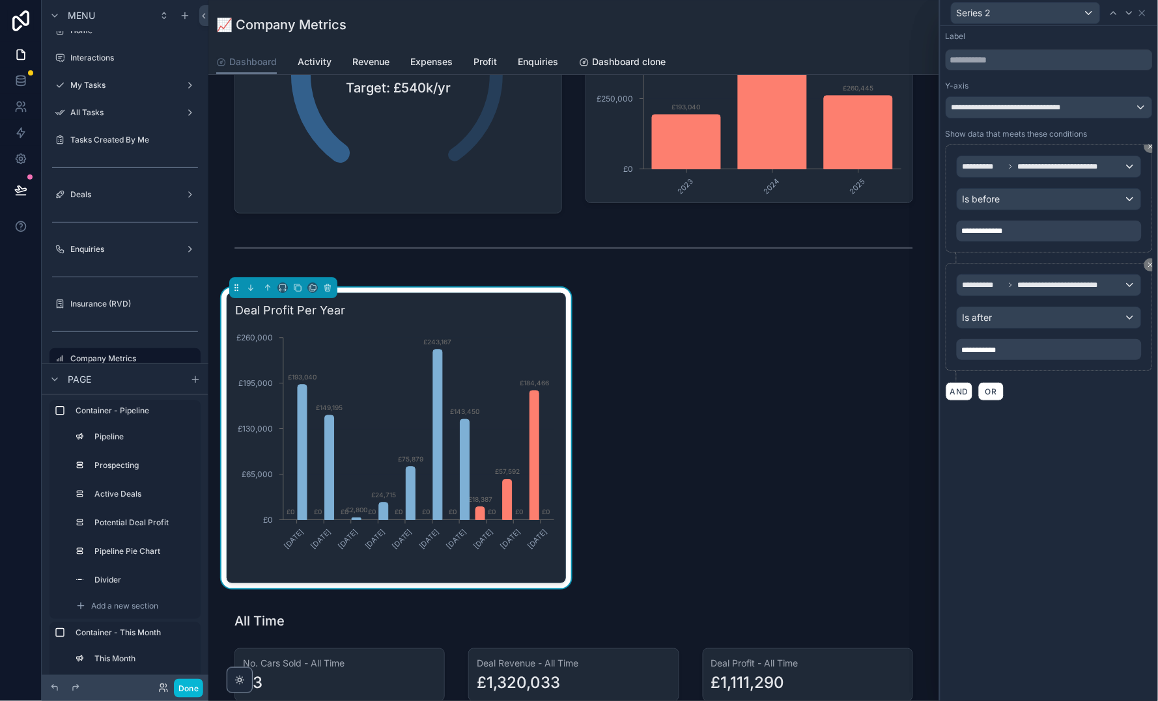
click at [1143, 5] on div "Series 2" at bounding box center [1048, 12] width 207 height 25
click at [1143, 15] on icon at bounding box center [1142, 13] width 10 height 10
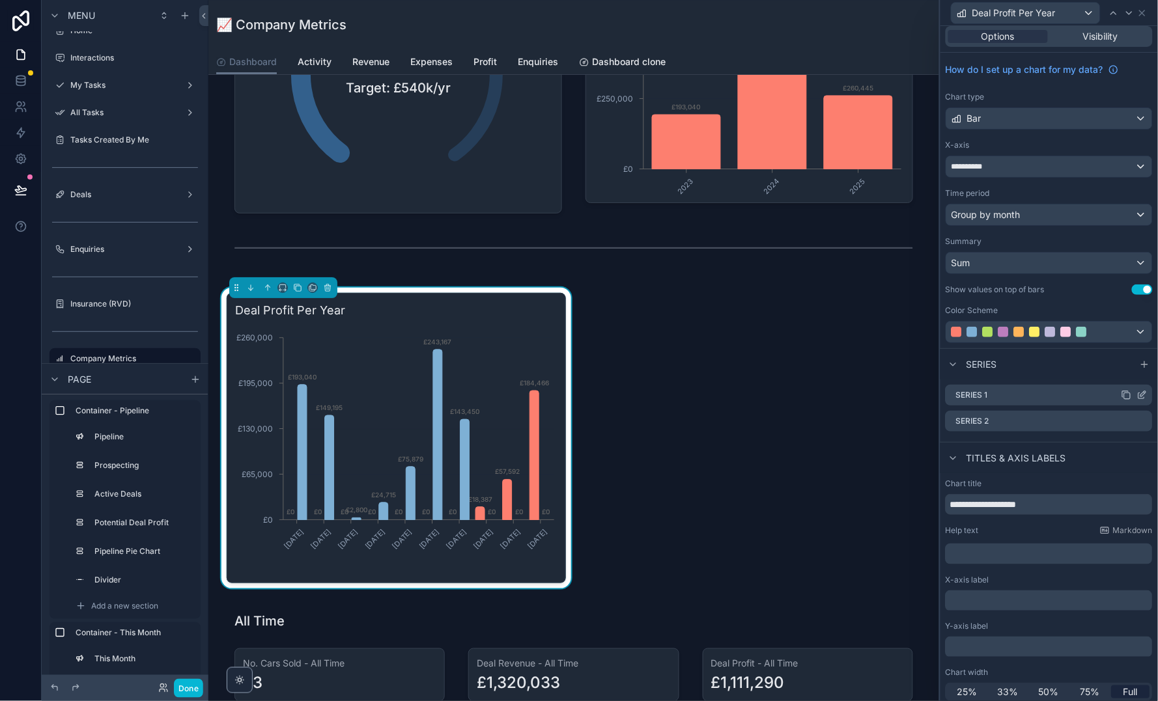
click at [1144, 392] on icon at bounding box center [1142, 395] width 10 height 10
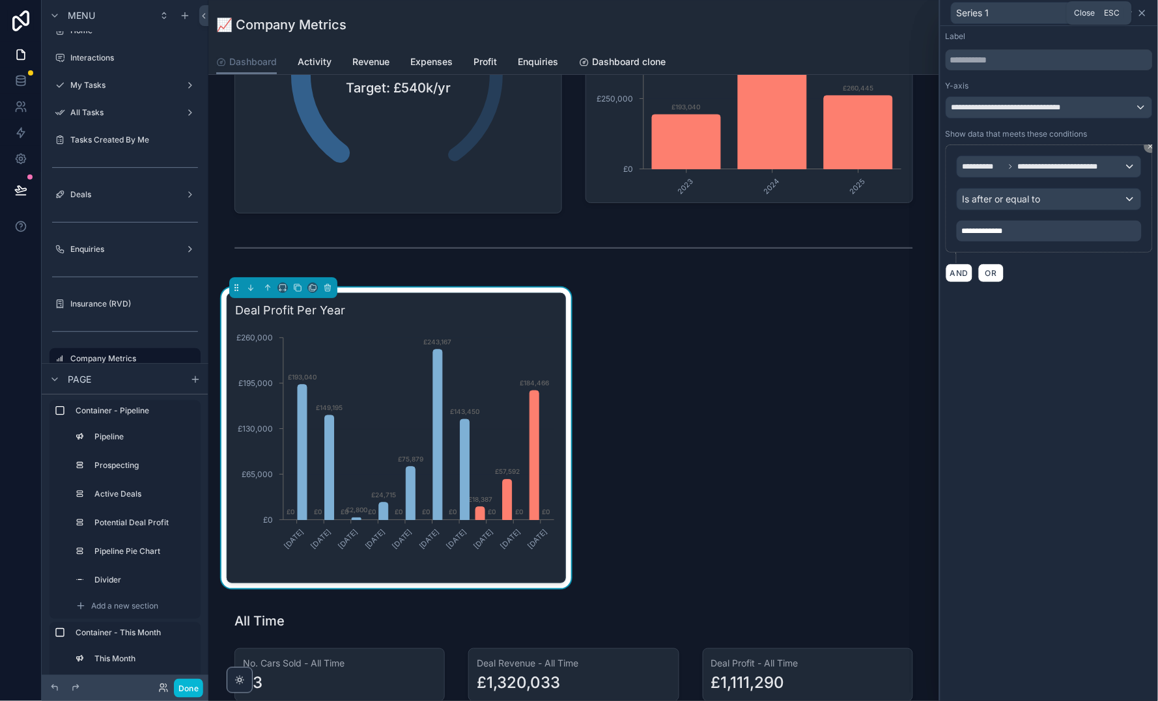
click at [1143, 15] on icon at bounding box center [1142, 13] width 10 height 10
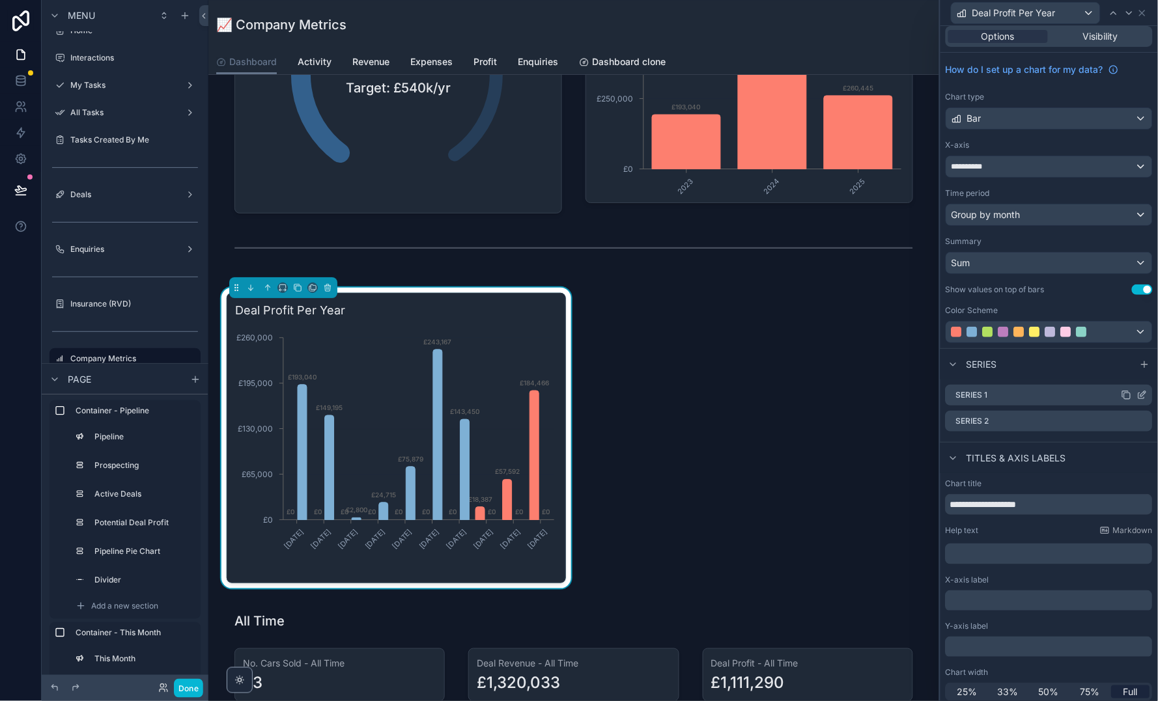
click at [1145, 393] on icon at bounding box center [1142, 395] width 10 height 10
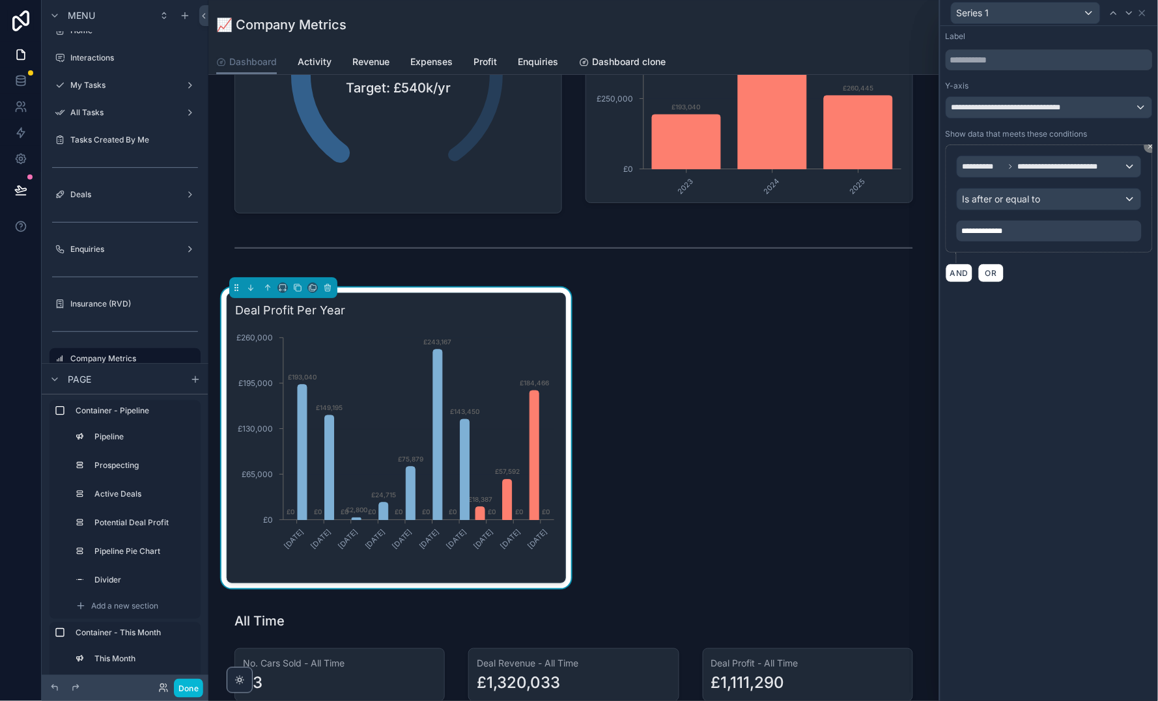
click at [1057, 235] on div "**********" at bounding box center [1048, 231] width 185 height 21
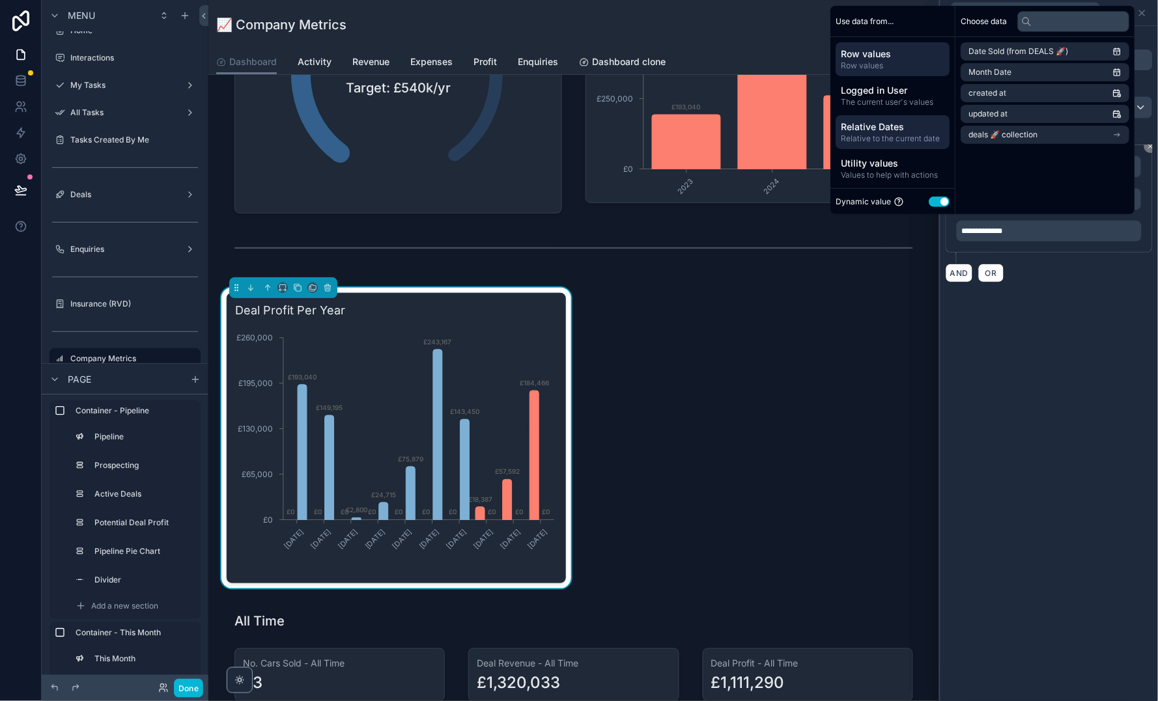
click at [870, 128] on span "Relative Dates" at bounding box center [893, 126] width 104 height 13
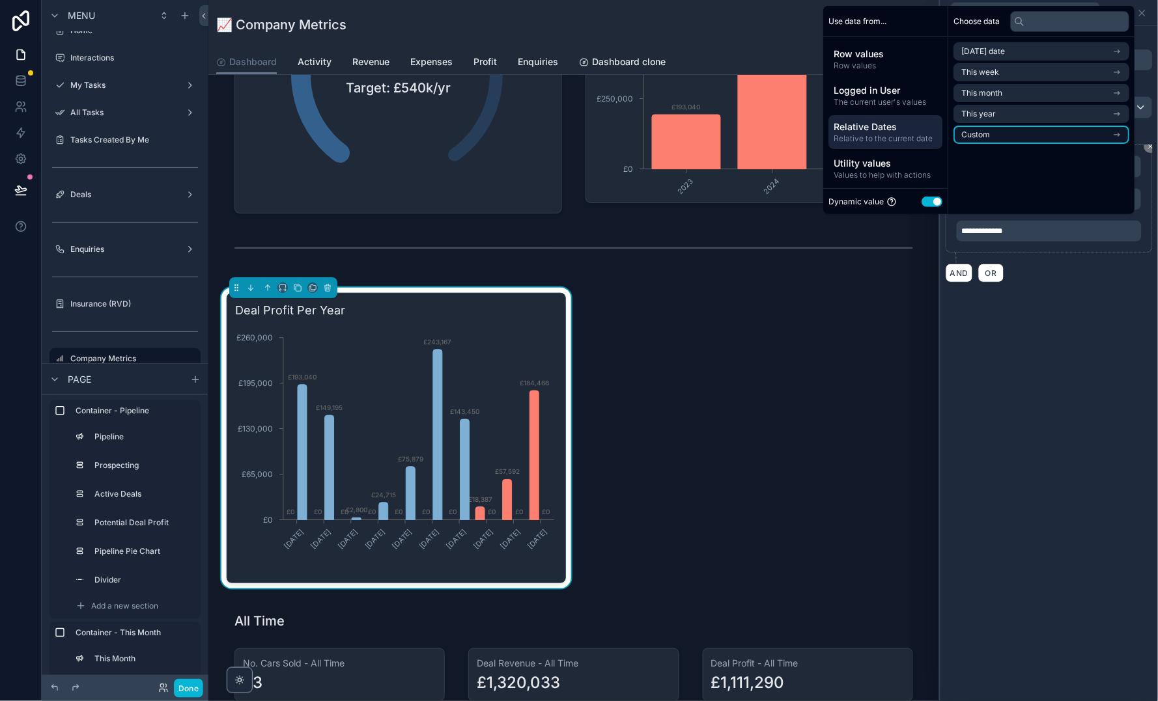
click at [997, 133] on li "Custom" at bounding box center [1042, 135] width 176 height 18
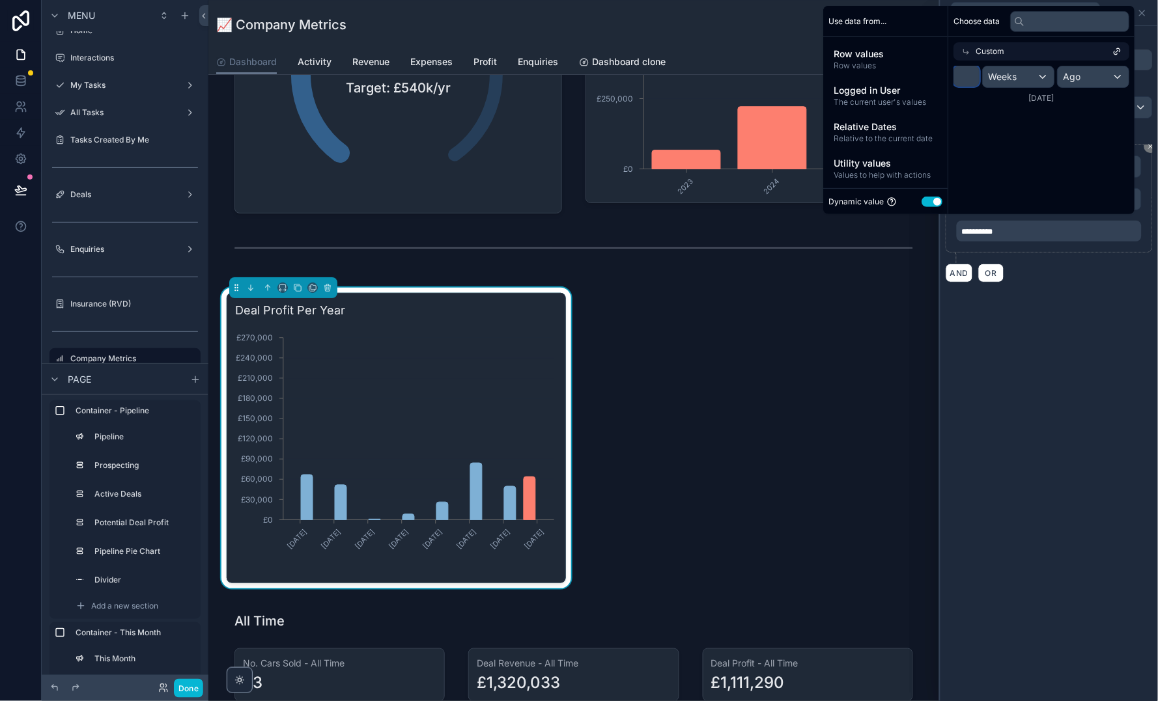
click at [968, 77] on input "*" at bounding box center [967, 76] width 26 height 21
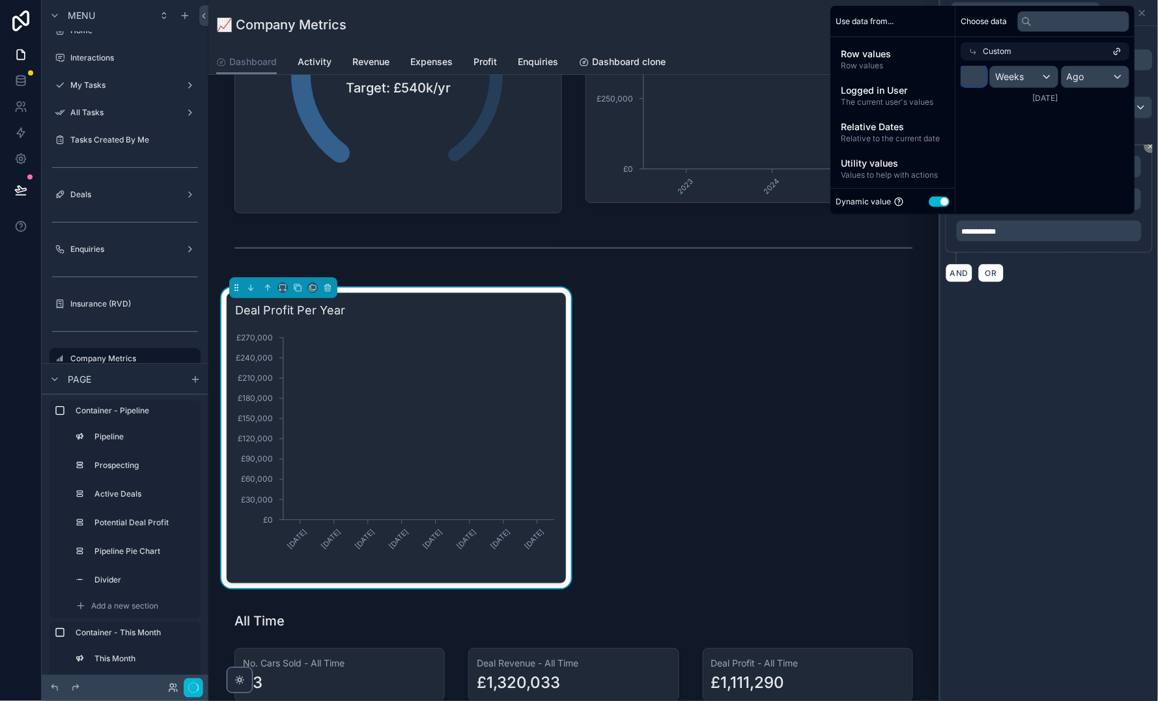
type input "*"
click at [1012, 80] on span "Weeks" at bounding box center [1009, 76] width 29 height 13
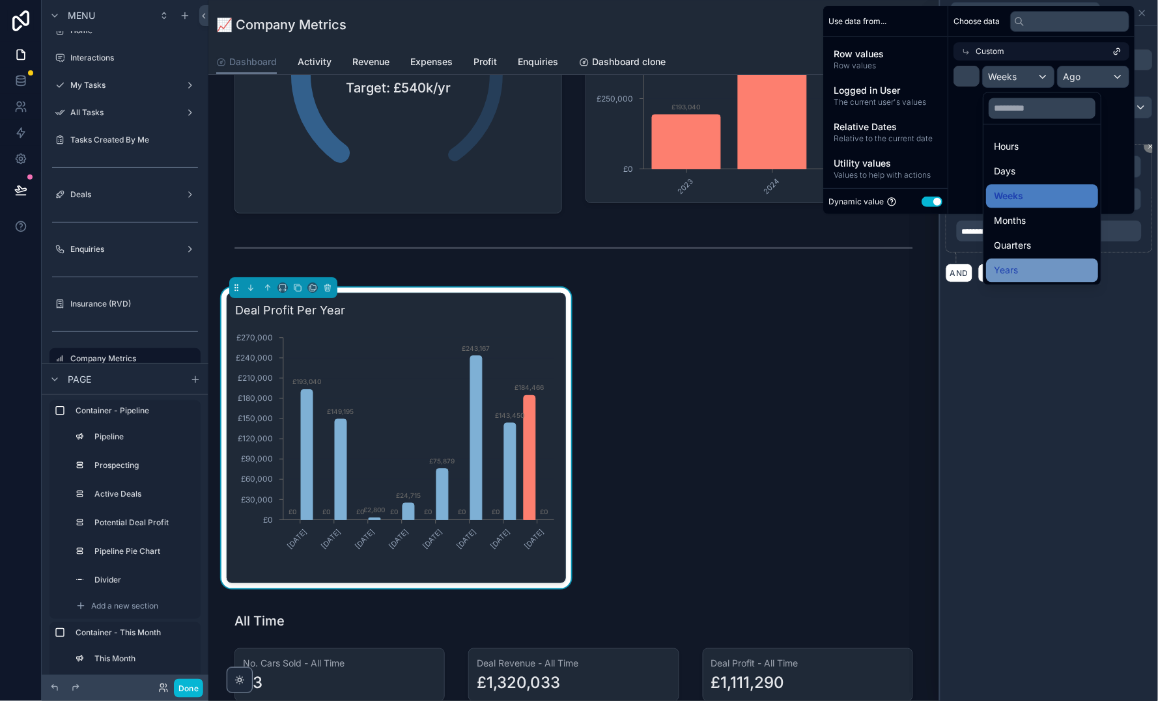
click at [1028, 260] on div "Years" at bounding box center [1042, 270] width 112 height 23
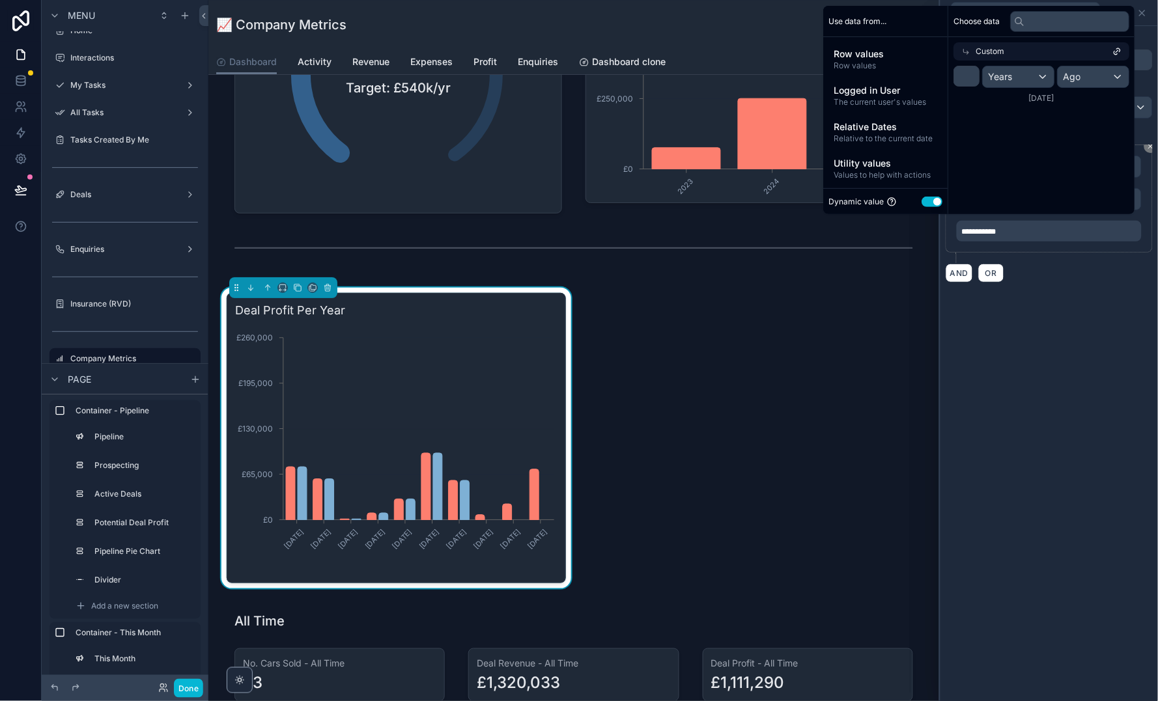
click at [1068, 326] on div "**********" at bounding box center [1048, 363] width 217 height 675
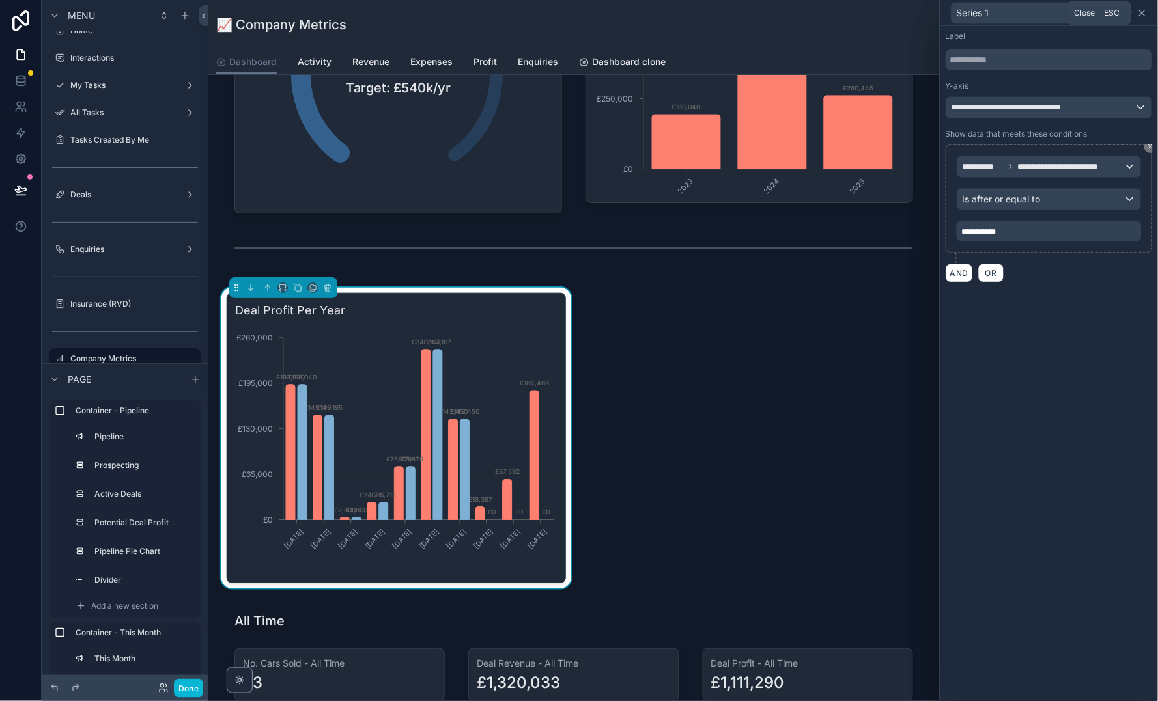
click at [1143, 10] on icon at bounding box center [1142, 13] width 10 height 10
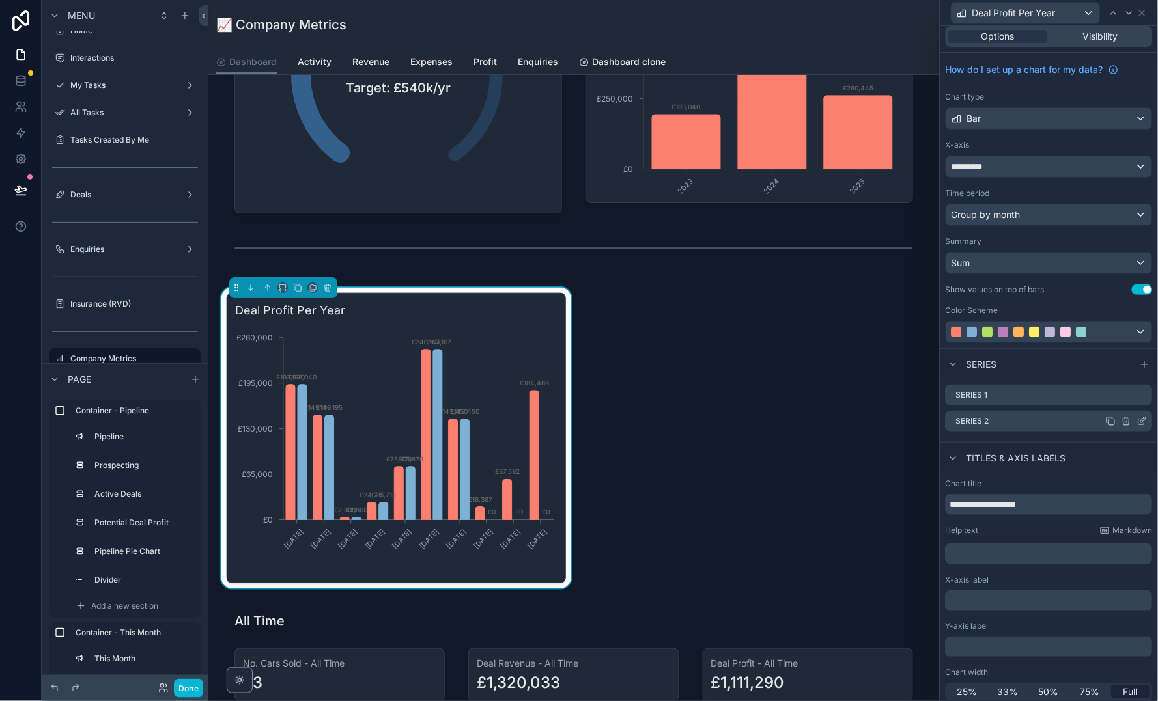
click at [1145, 423] on icon at bounding box center [1142, 421] width 10 height 10
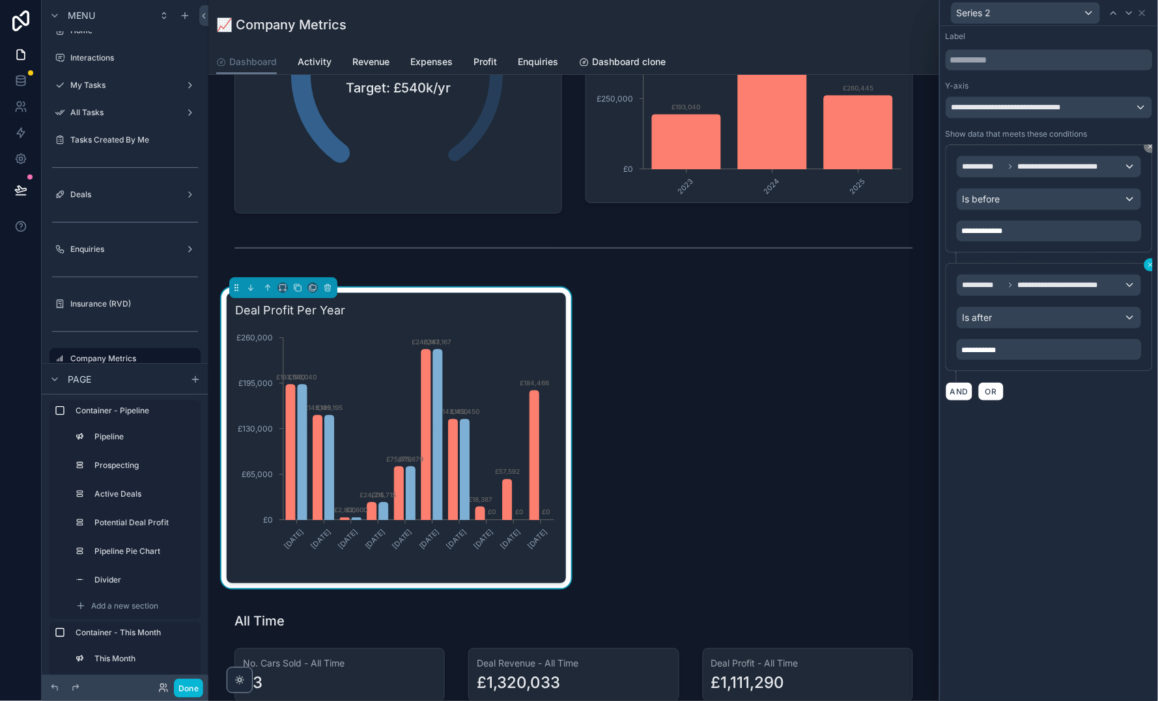
click at [1149, 261] on icon at bounding box center [1151, 265] width 8 height 8
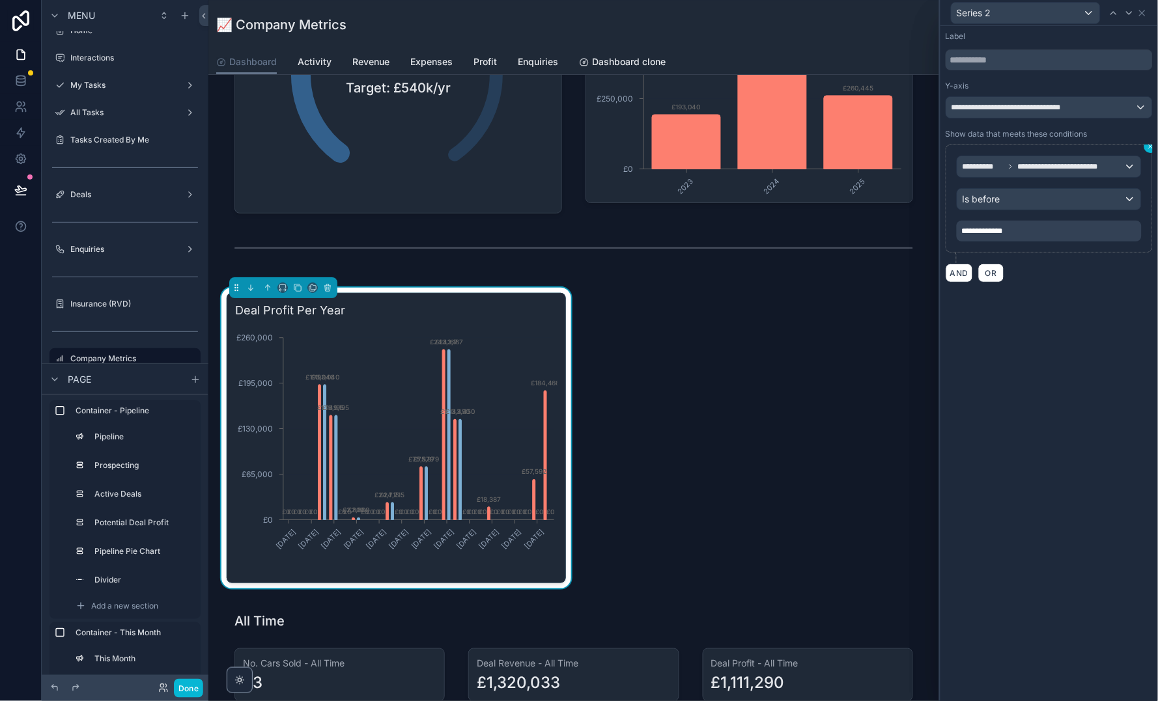
click at [1150, 148] on icon at bounding box center [1151, 147] width 8 height 8
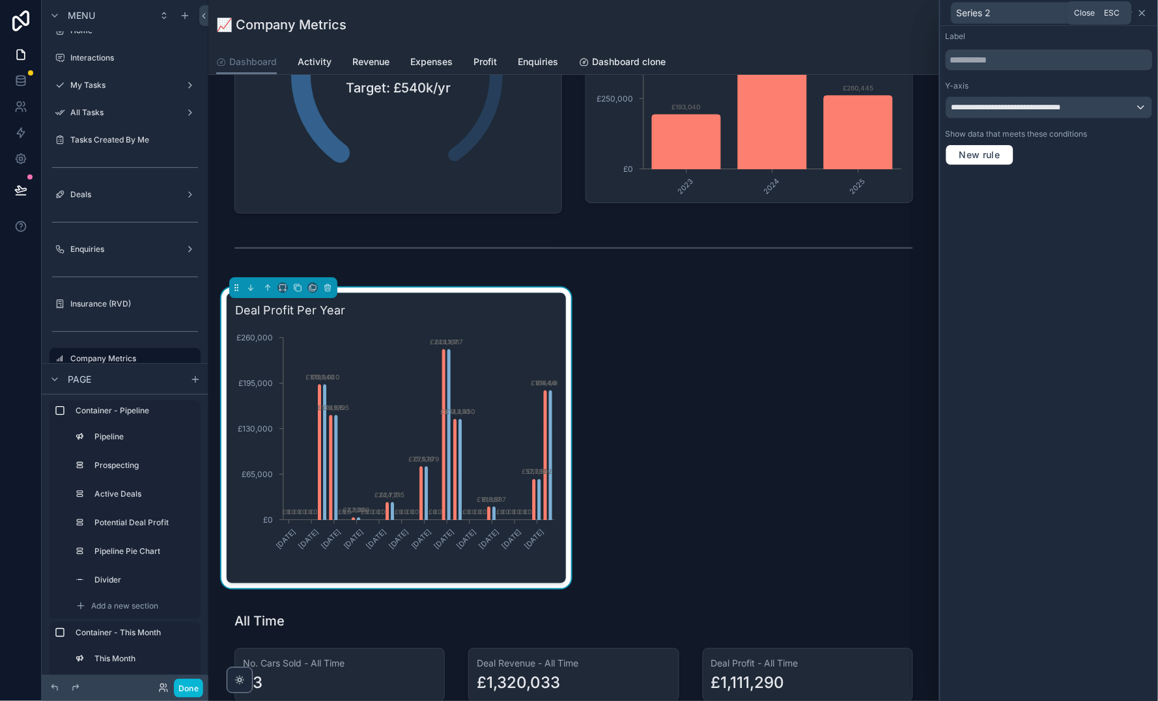
click at [1144, 9] on icon at bounding box center [1142, 13] width 10 height 10
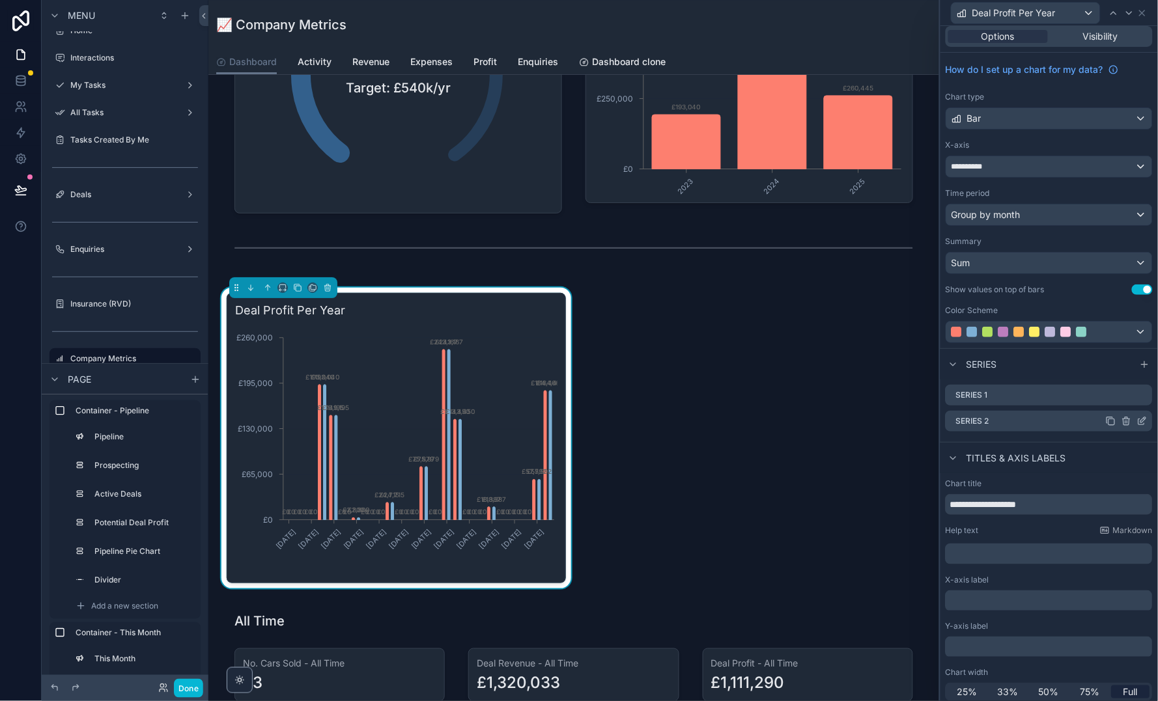
click at [1126, 420] on icon at bounding box center [1126, 421] width 10 height 10
click at [1122, 400] on icon at bounding box center [1122, 398] width 10 height 10
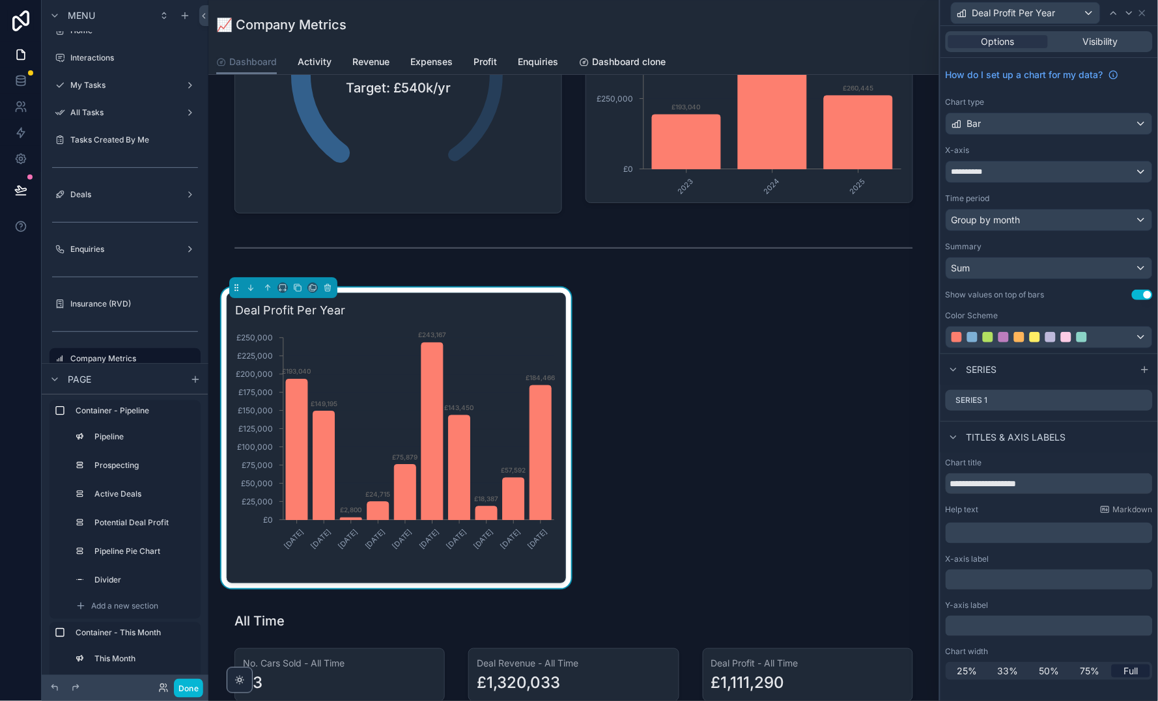
click at [1035, 335] on div at bounding box center [1034, 337] width 10 height 10
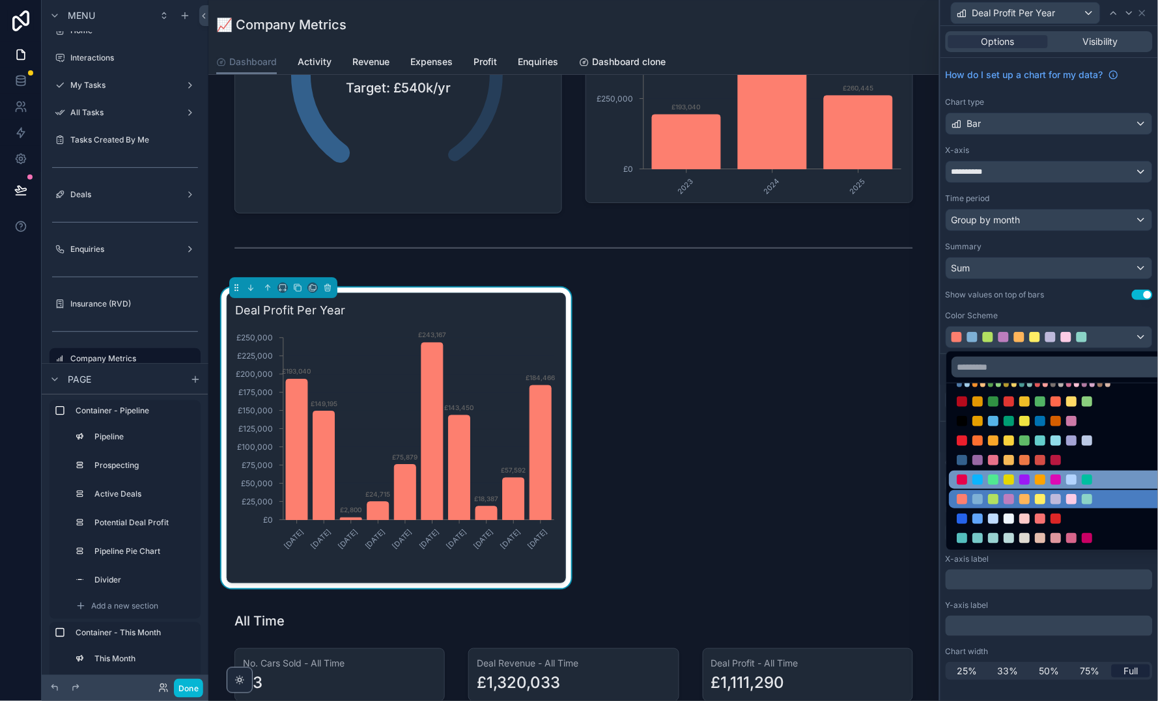
scroll to position [79, 0]
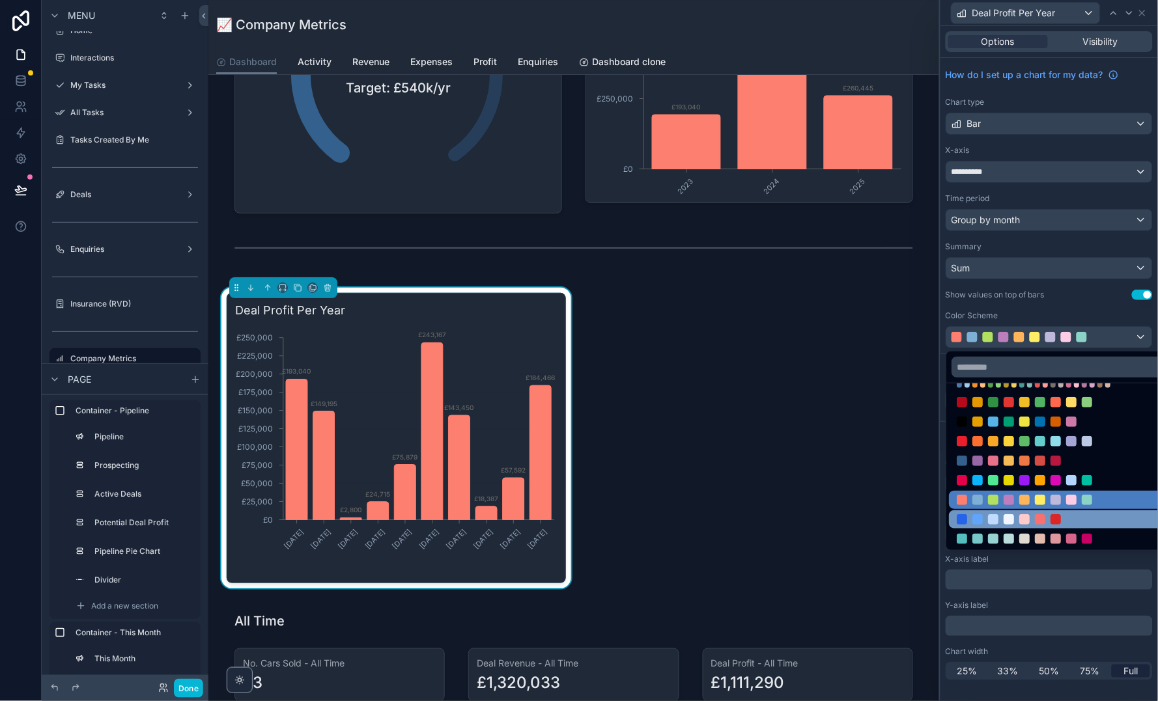
click at [1061, 515] on div at bounding box center [1056, 519] width 10 height 10
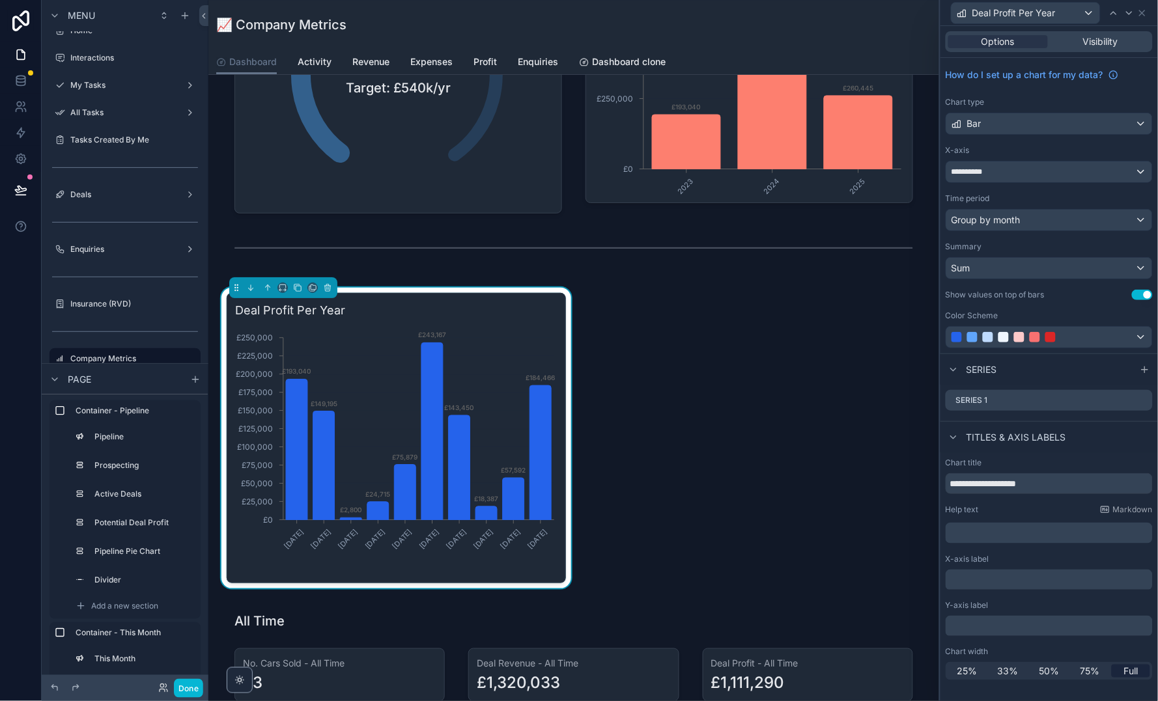
click at [1065, 341] on div at bounding box center [1049, 337] width 206 height 21
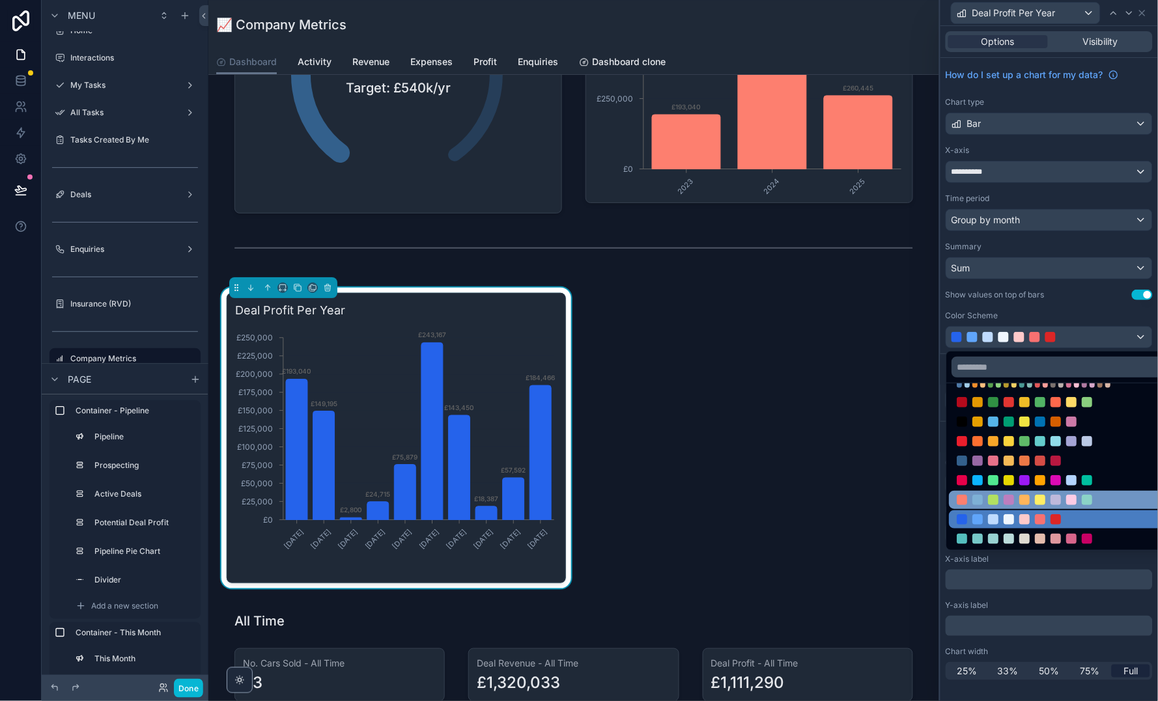
click at [1033, 504] on div at bounding box center [1040, 500] width 167 height 10
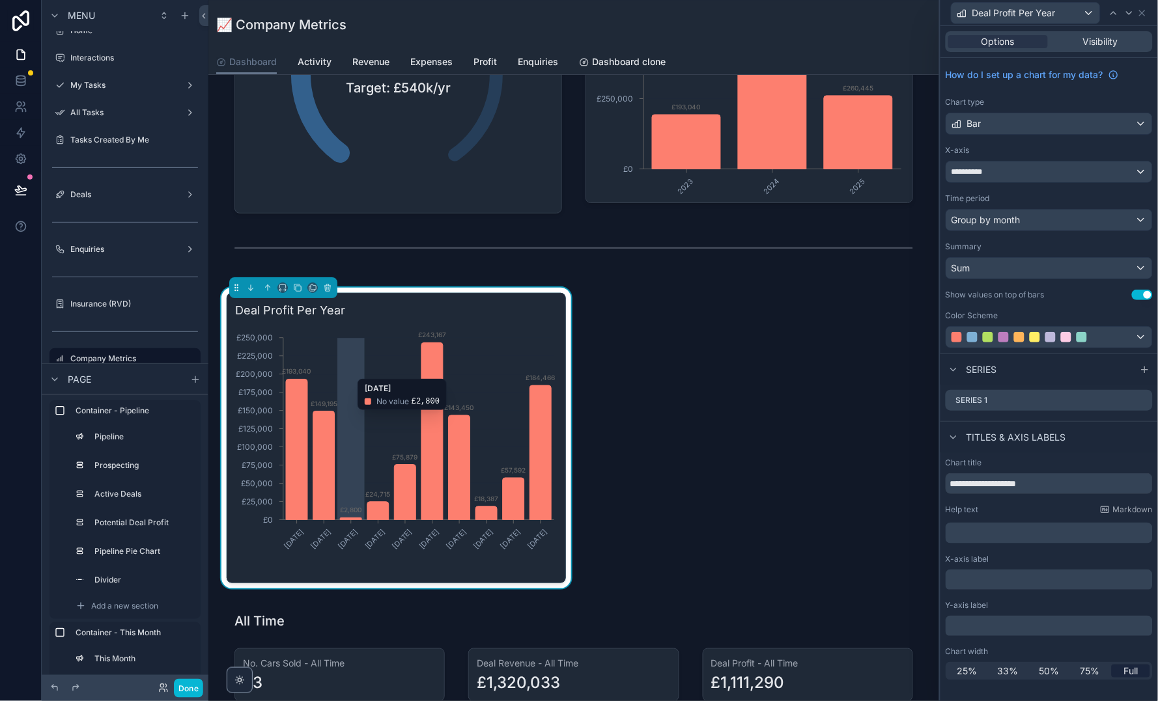
click at [351, 367] on icon "[DATE] [DATE] [DATE] [DATE] [DATE] [DATE] [DATE] [DATE] [DATE] [DATE] £0 £25,00…" at bounding box center [396, 450] width 322 height 250
click at [1025, 481] on input "**********" at bounding box center [1048, 483] width 207 height 21
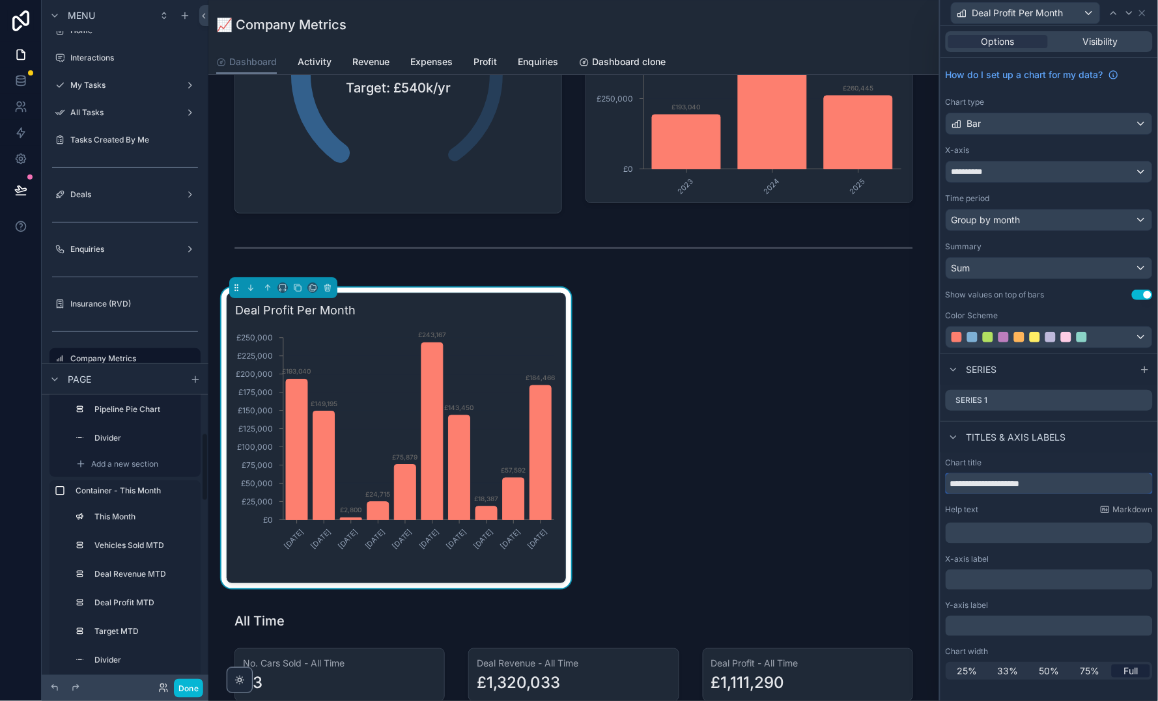
scroll to position [158, 0]
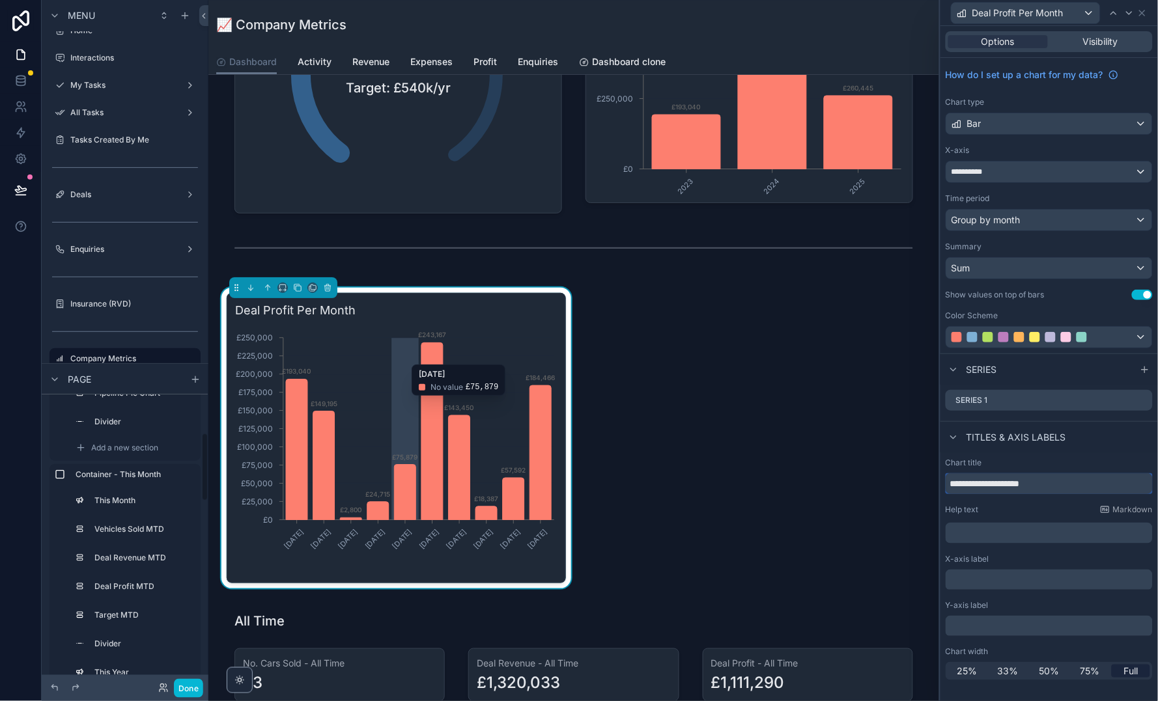
type input "**********"
click at [411, 353] on icon "[DATE] [DATE] [DATE] [DATE] [DATE] [DATE] [DATE] [DATE] [DATE] [DATE] £0 £25,00…" at bounding box center [396, 450] width 322 height 250
click at [440, 337] on icon "[DATE] [DATE] [DATE] [DATE] [DATE] [DATE] [DATE] [DATE] [DATE] [DATE] £0 £25,00…" at bounding box center [396, 450] width 322 height 250
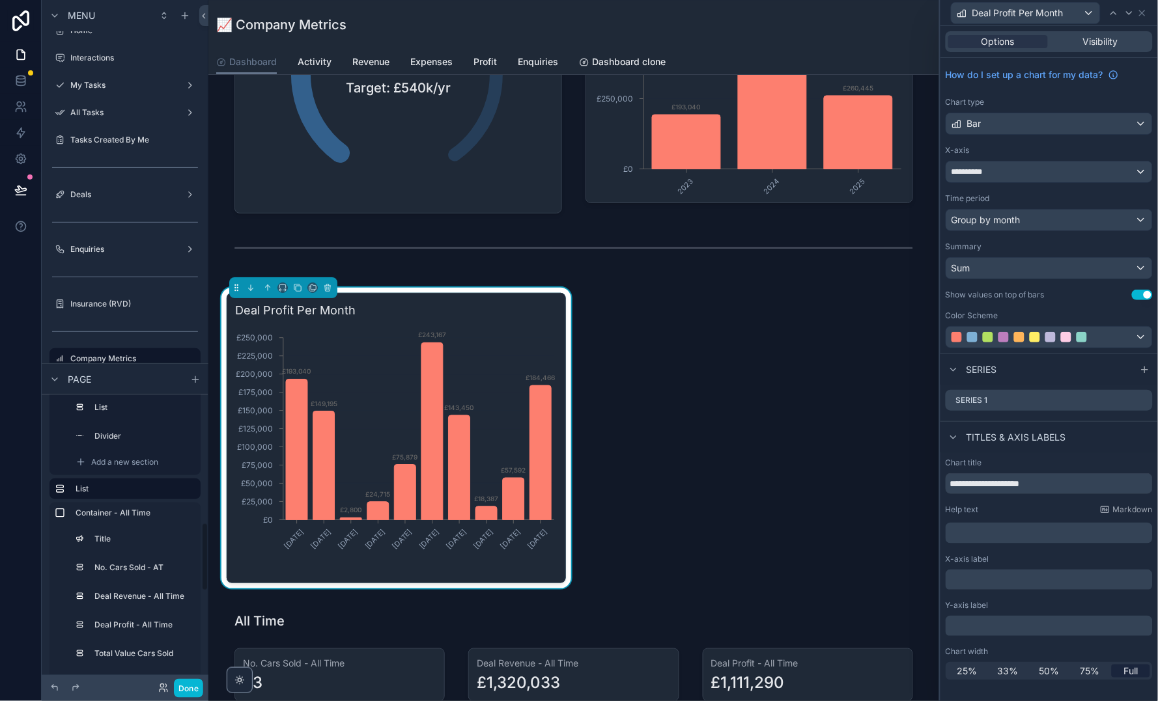
scroll to position [574, 0]
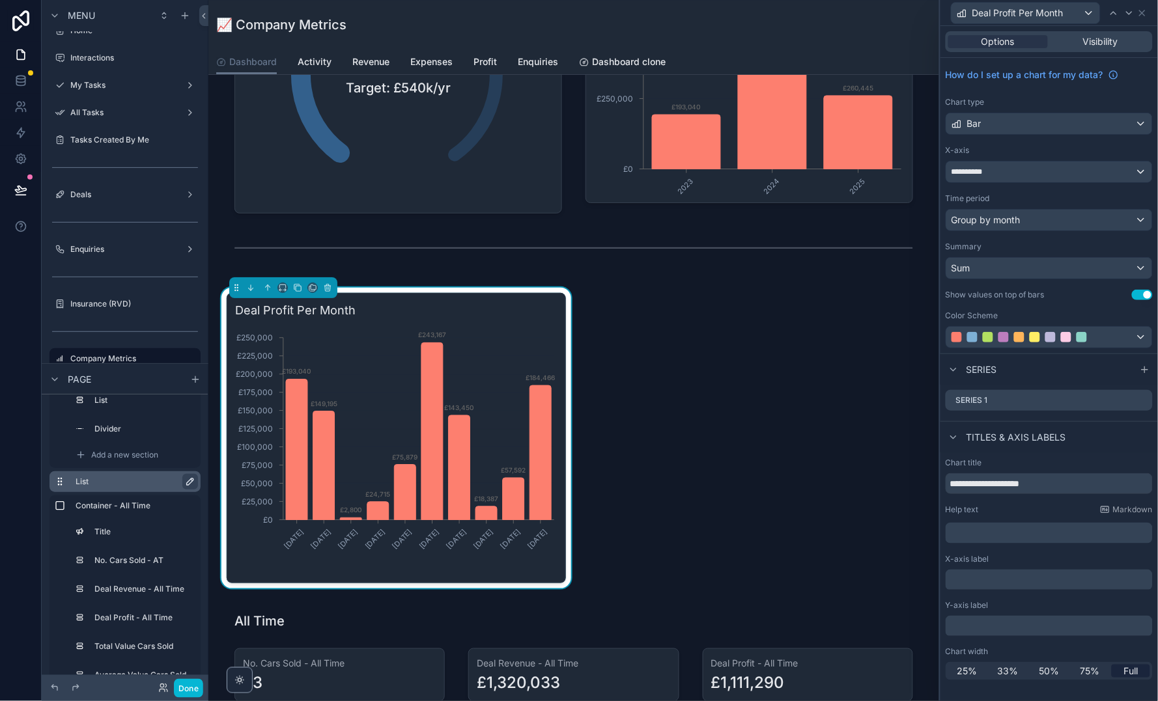
click at [193, 482] on icon "scrollable content" at bounding box center [190, 482] width 10 height 10
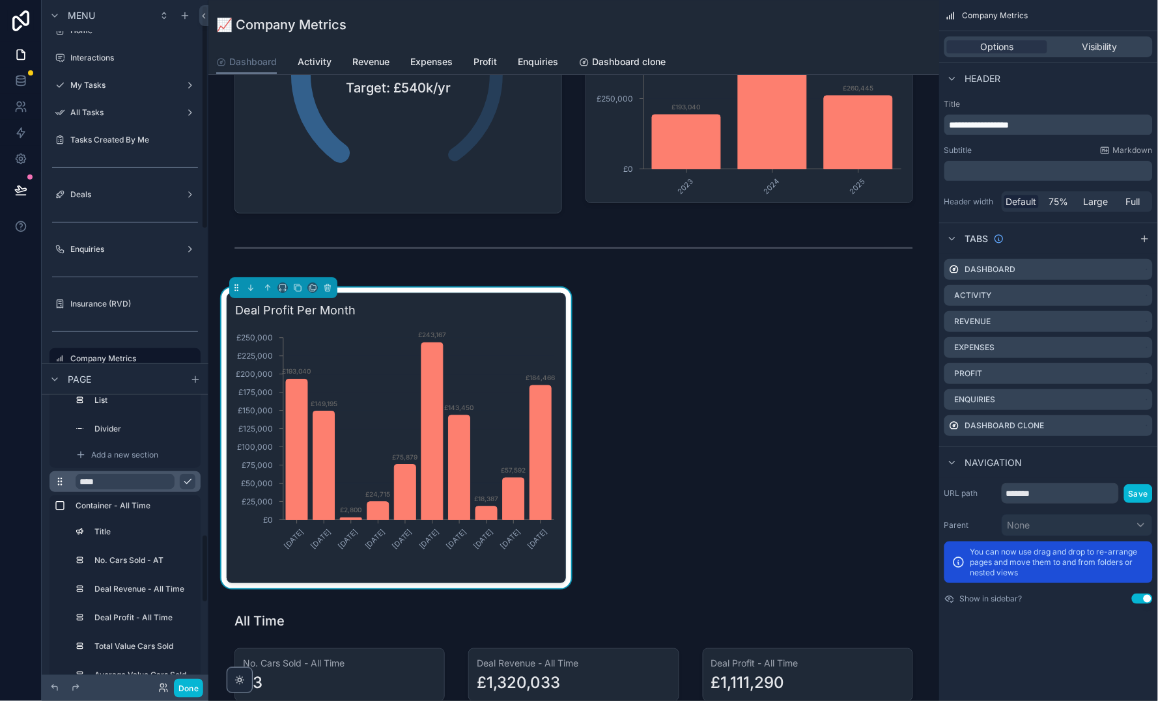
click at [165, 479] on input "****" at bounding box center [125, 482] width 99 height 16
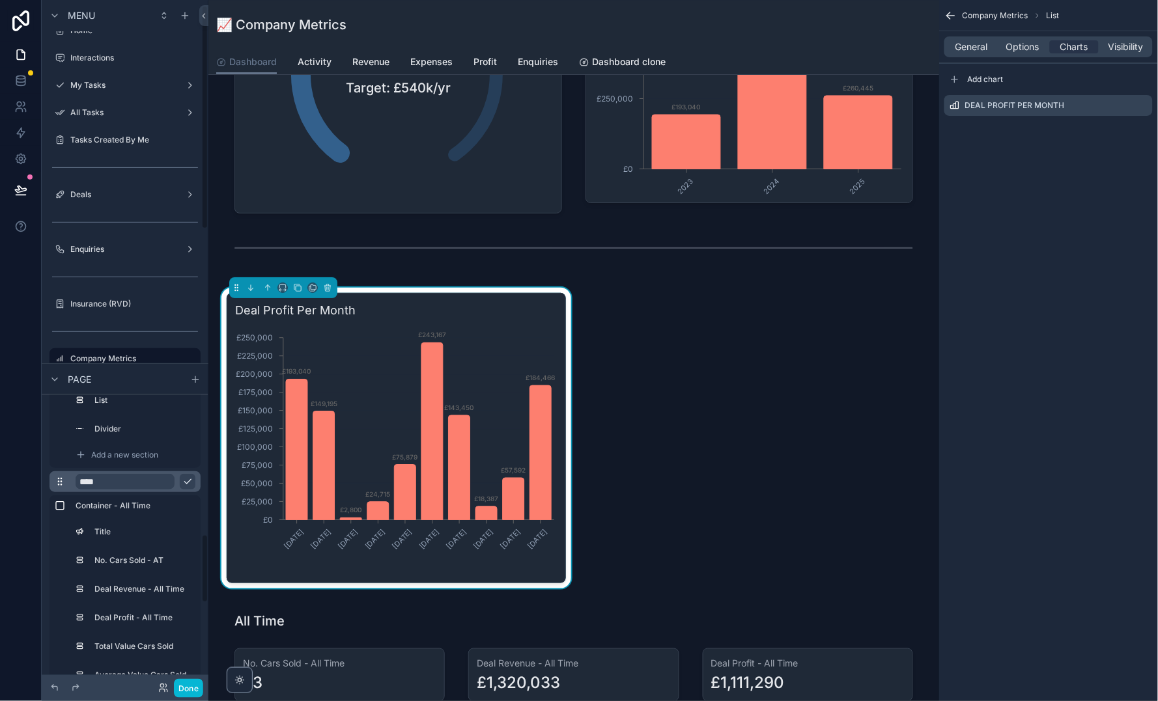
scroll to position [1340, 0]
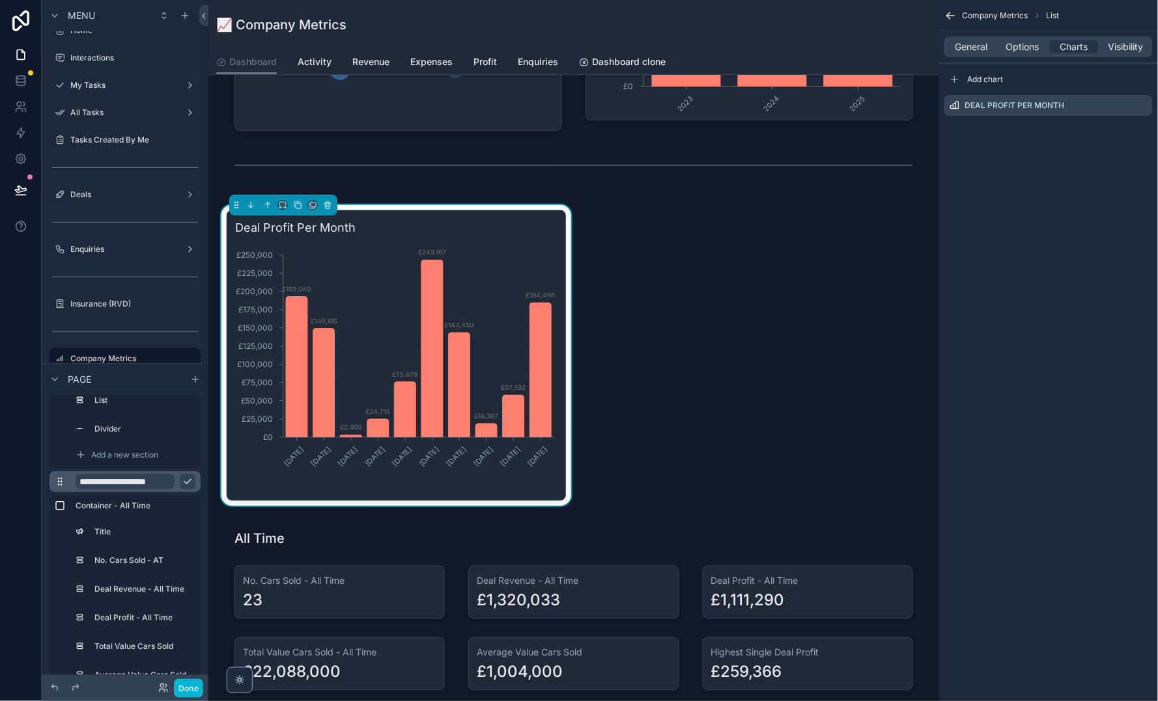
type input "**********"
click at [189, 481] on icon "scrollable content" at bounding box center [187, 482] width 10 height 10
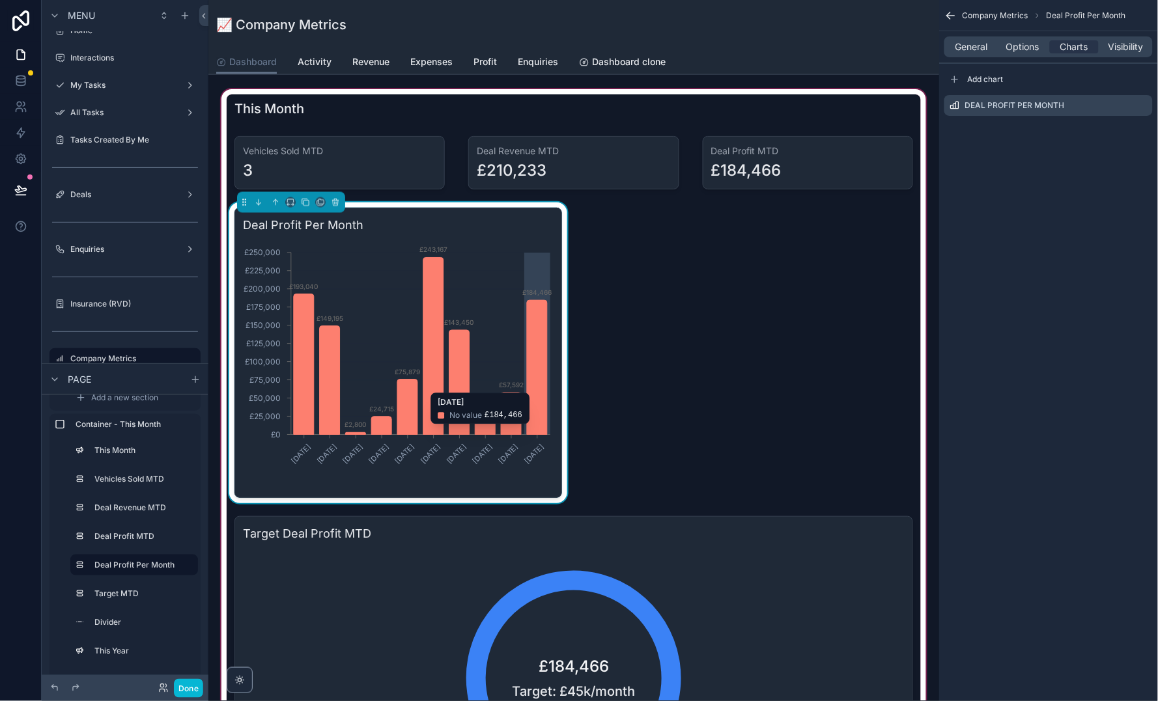
scroll to position [491, 0]
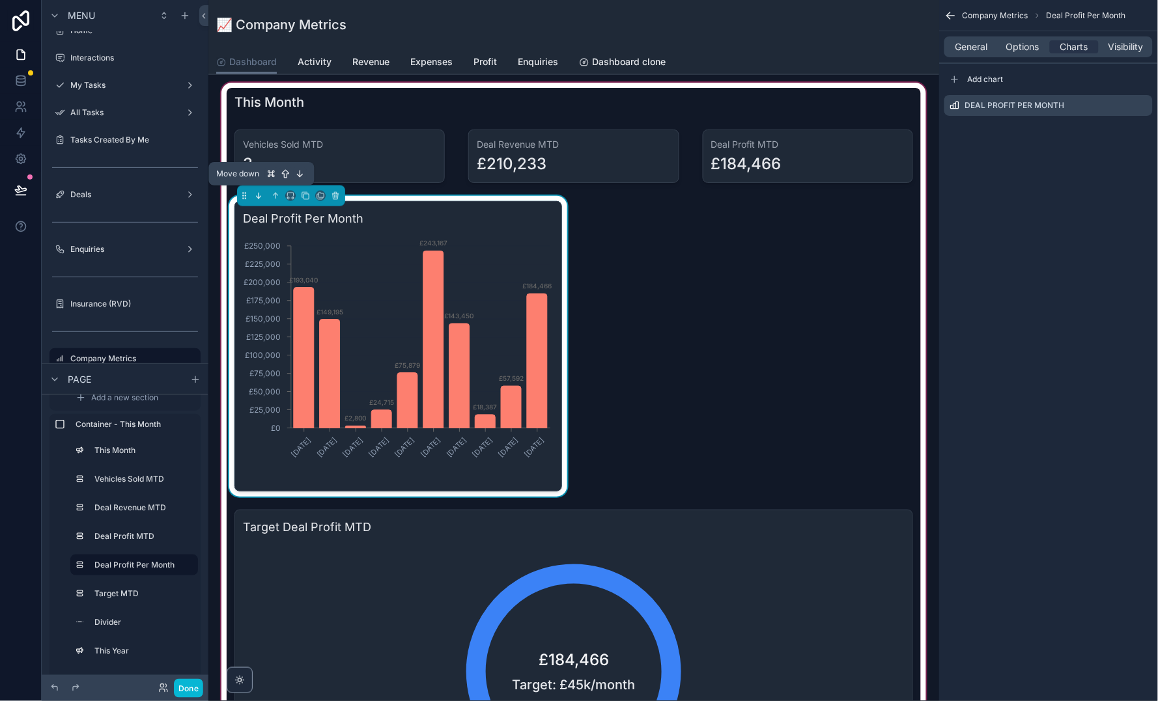
click at [257, 189] on button "scrollable content" at bounding box center [258, 196] width 14 height 14
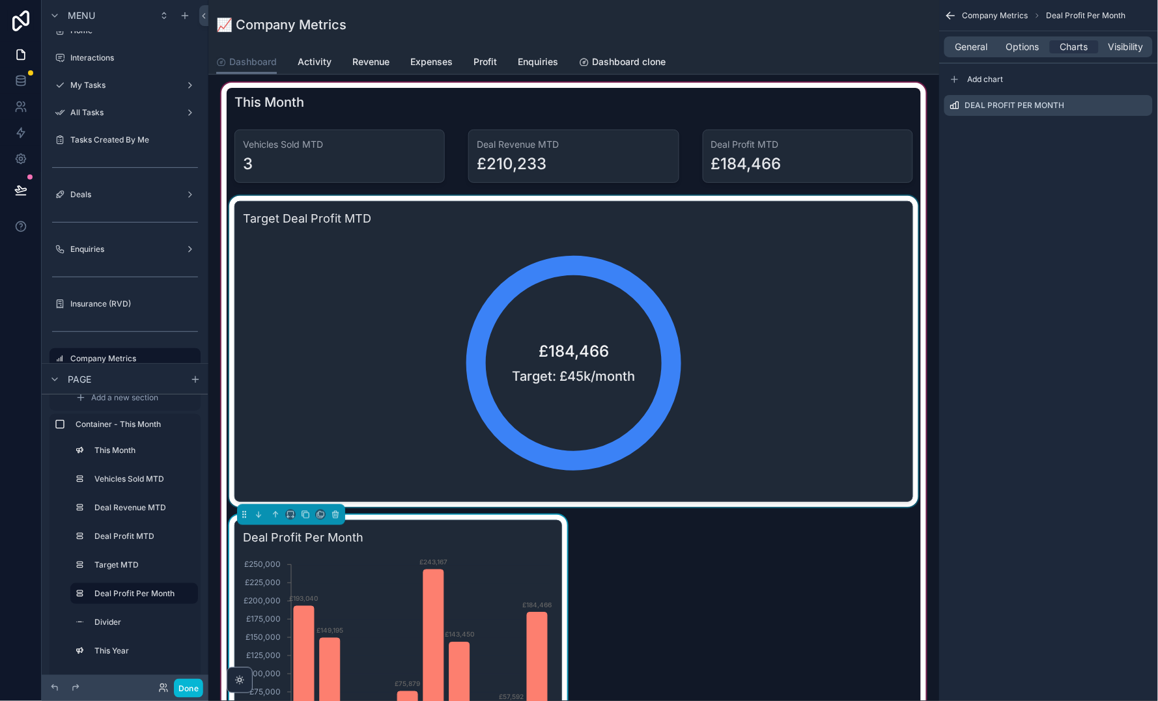
click at [376, 314] on div "scrollable content" at bounding box center [574, 351] width 694 height 311
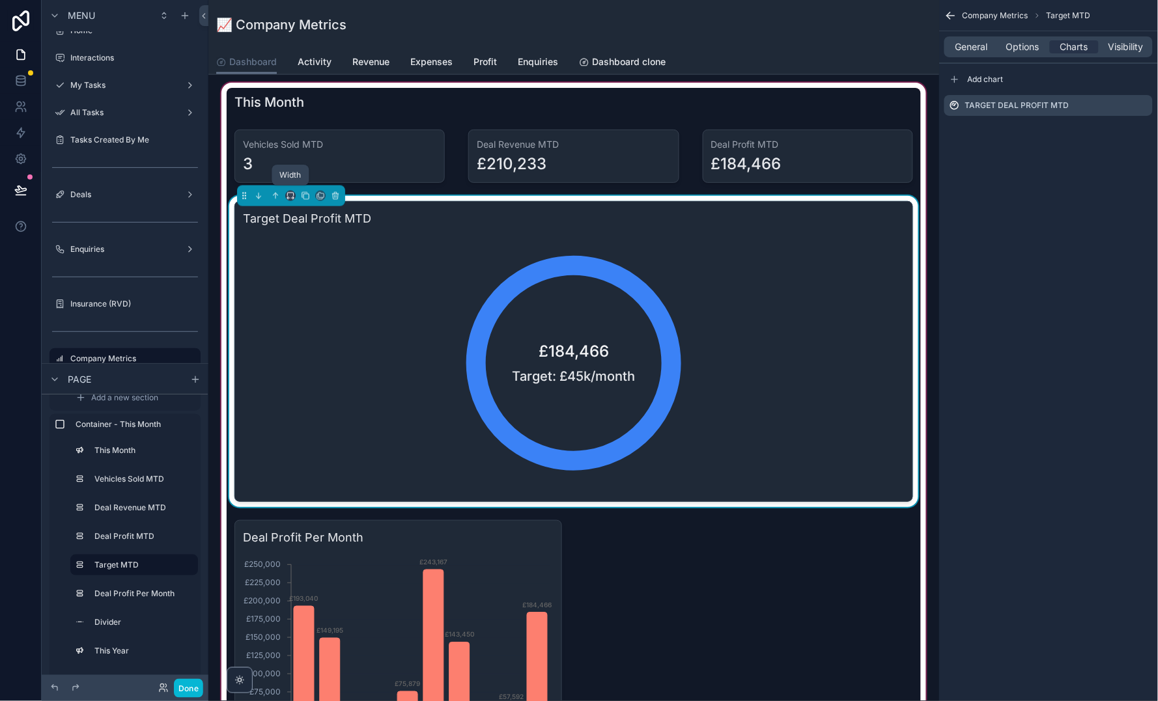
click at [288, 193] on icon "scrollable content" at bounding box center [290, 195] width 9 height 9
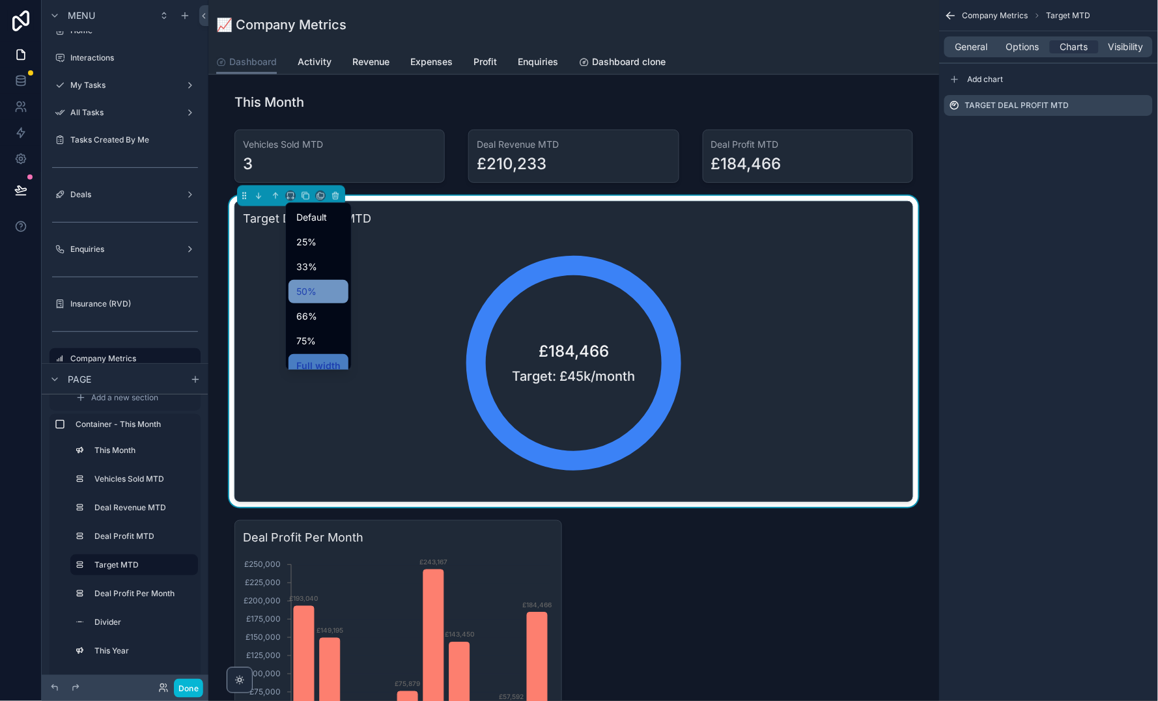
click at [331, 281] on div "50%" at bounding box center [318, 291] width 60 height 23
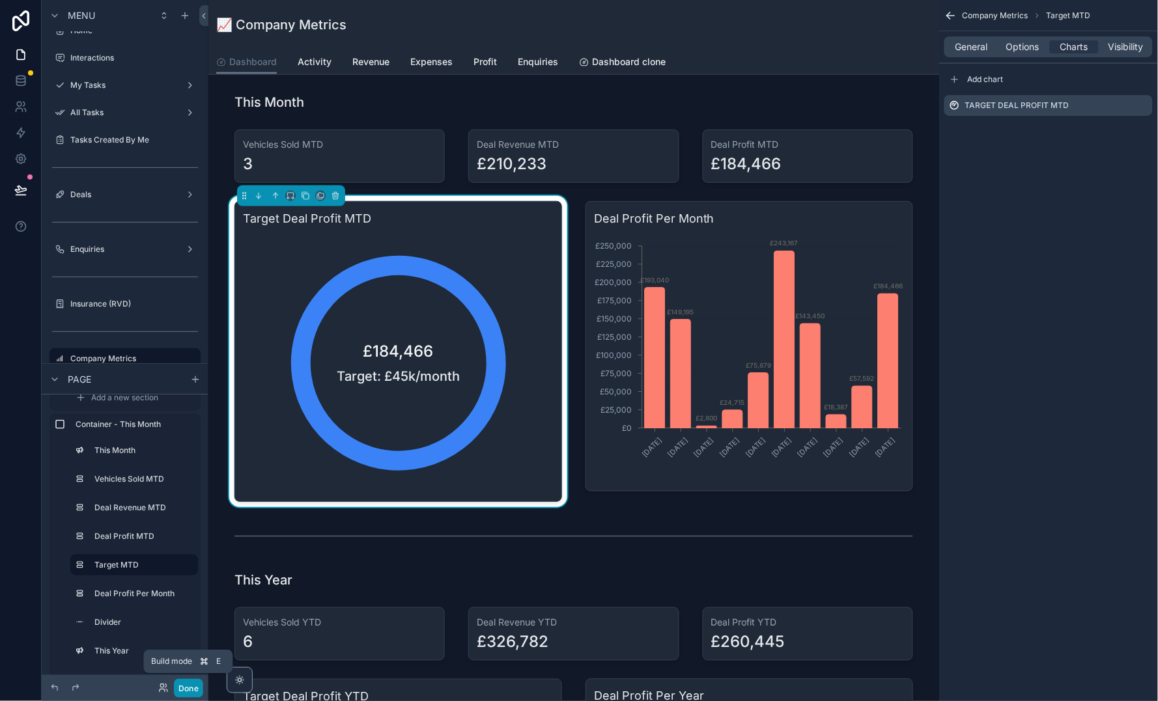
click at [193, 685] on button "Done" at bounding box center [188, 688] width 29 height 19
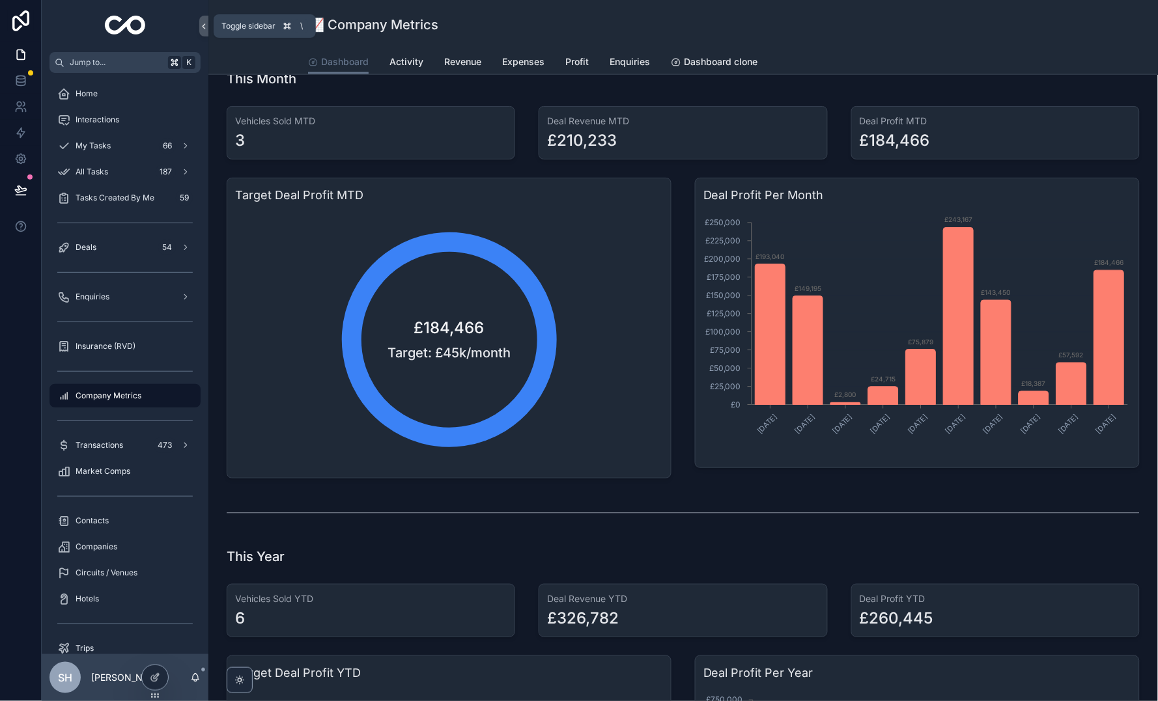
click at [202, 25] on icon "scrollable content" at bounding box center [203, 26] width 9 height 10
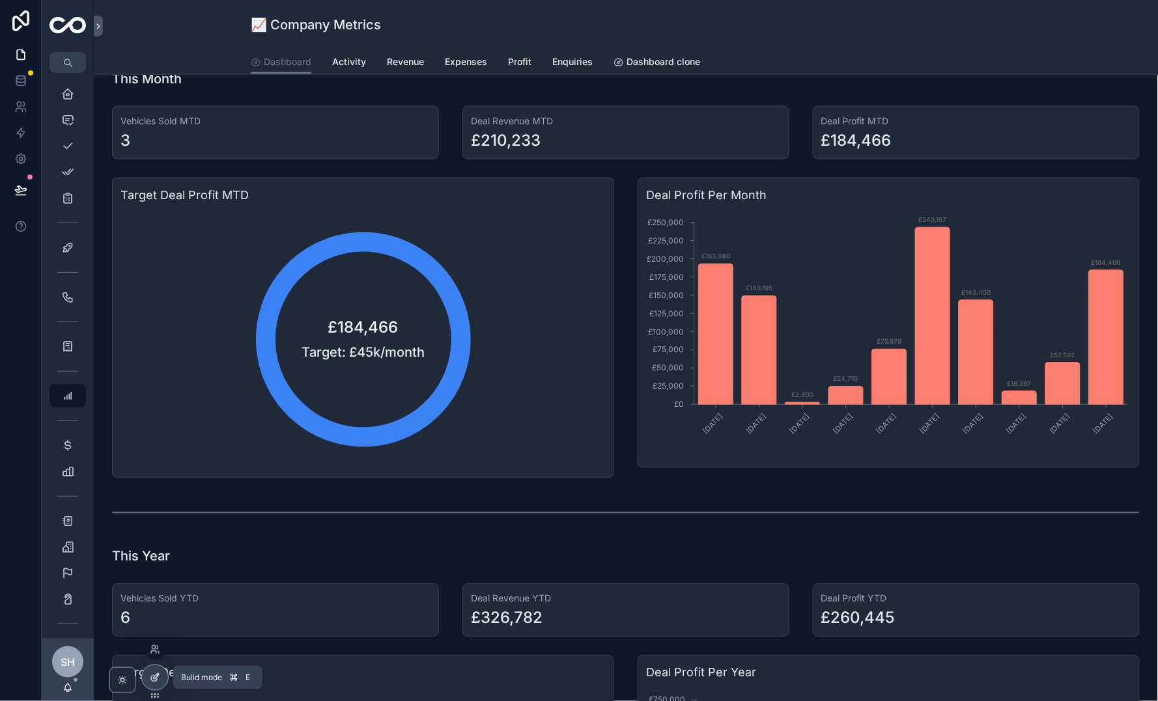
click at [155, 682] on icon at bounding box center [155, 678] width 10 height 10
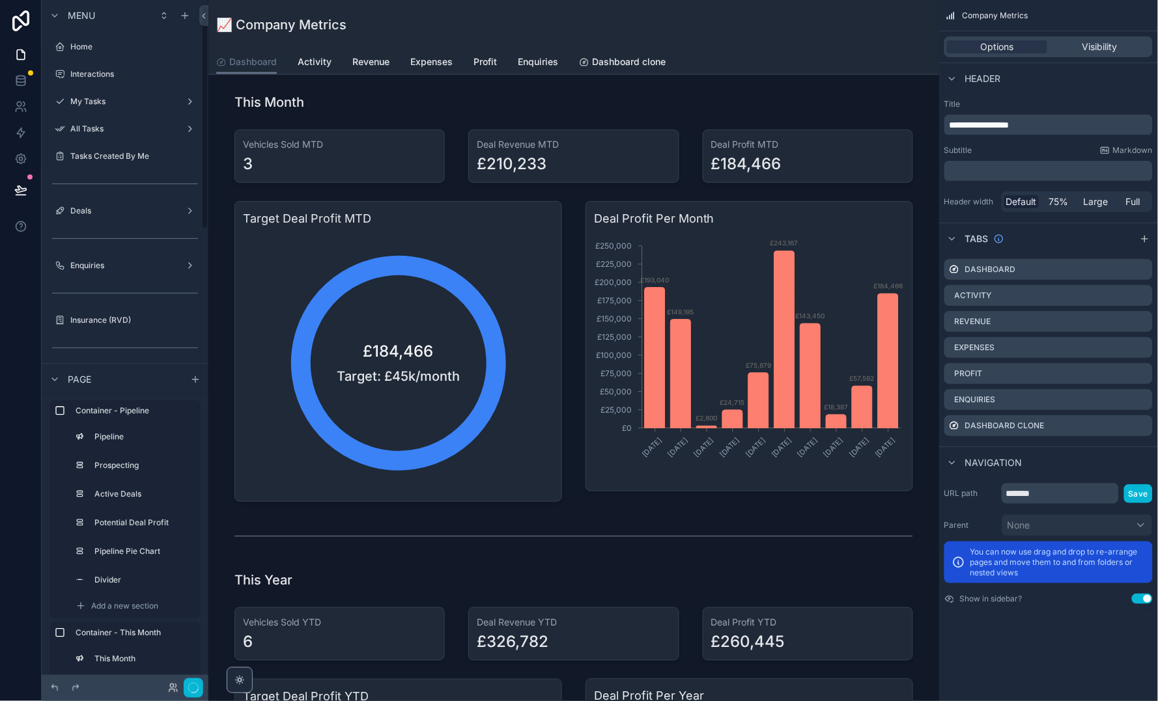
scroll to position [16, 0]
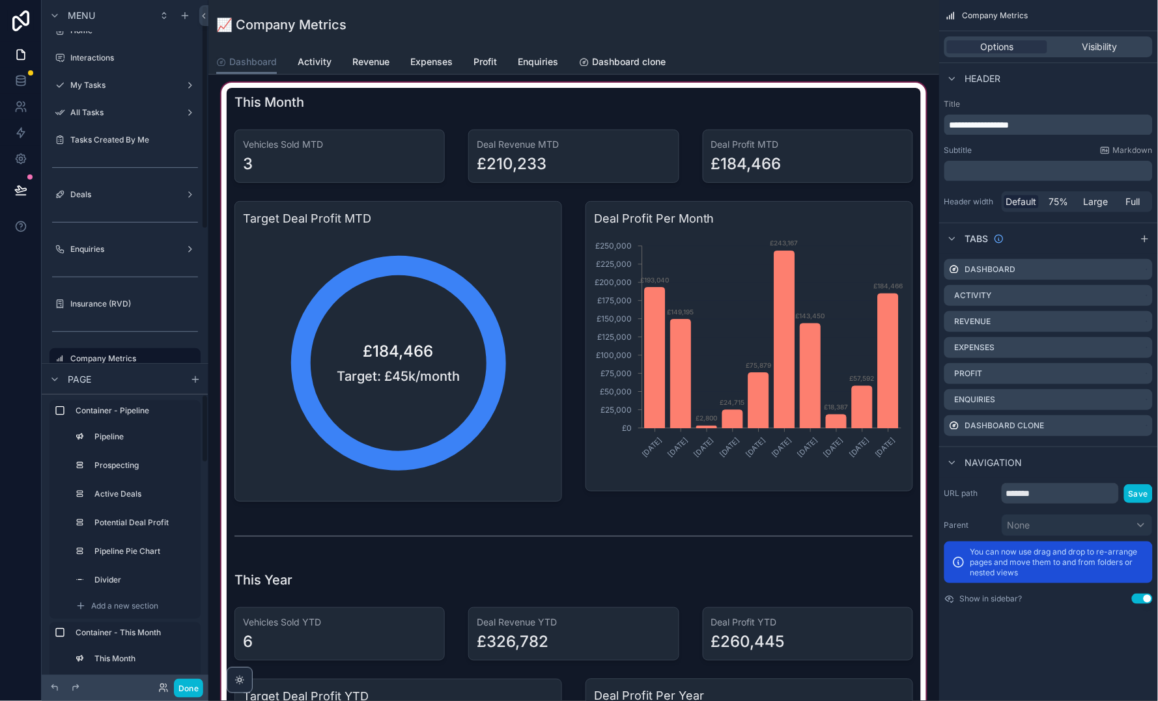
click at [344, 355] on div "scrollable content" at bounding box center [574, 562] width 710 height 964
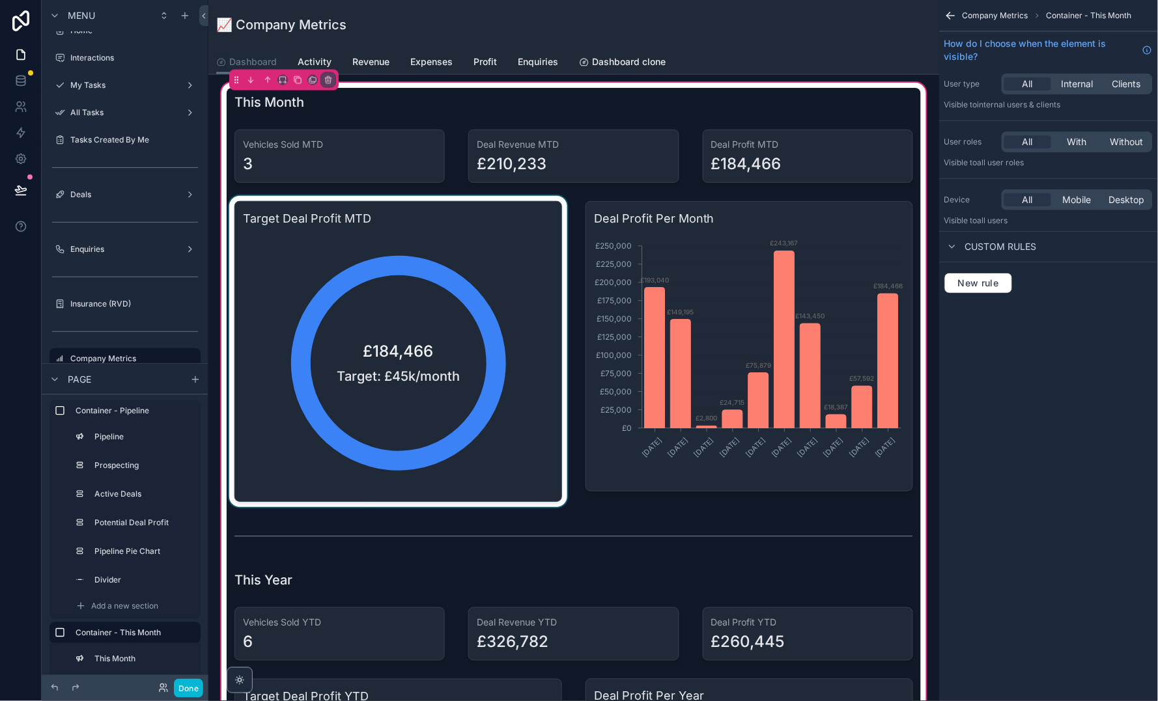
click at [300, 249] on div "scrollable content" at bounding box center [398, 351] width 343 height 311
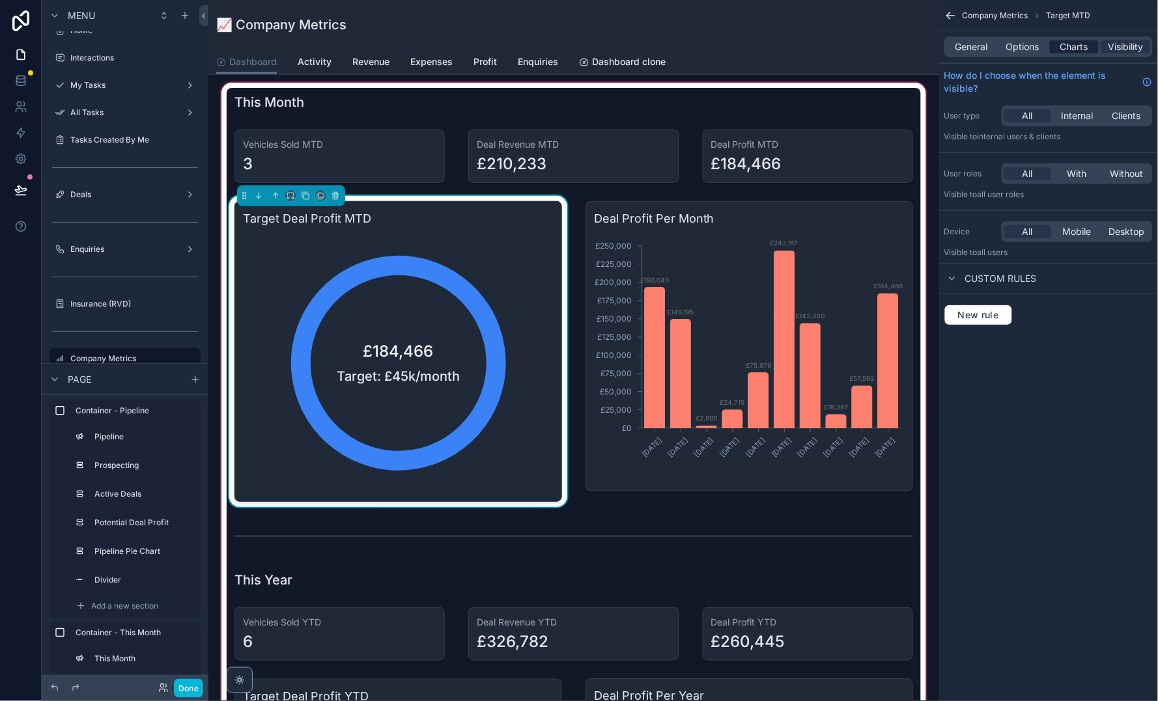
click at [1086, 45] on span "Charts" at bounding box center [1074, 46] width 28 height 13
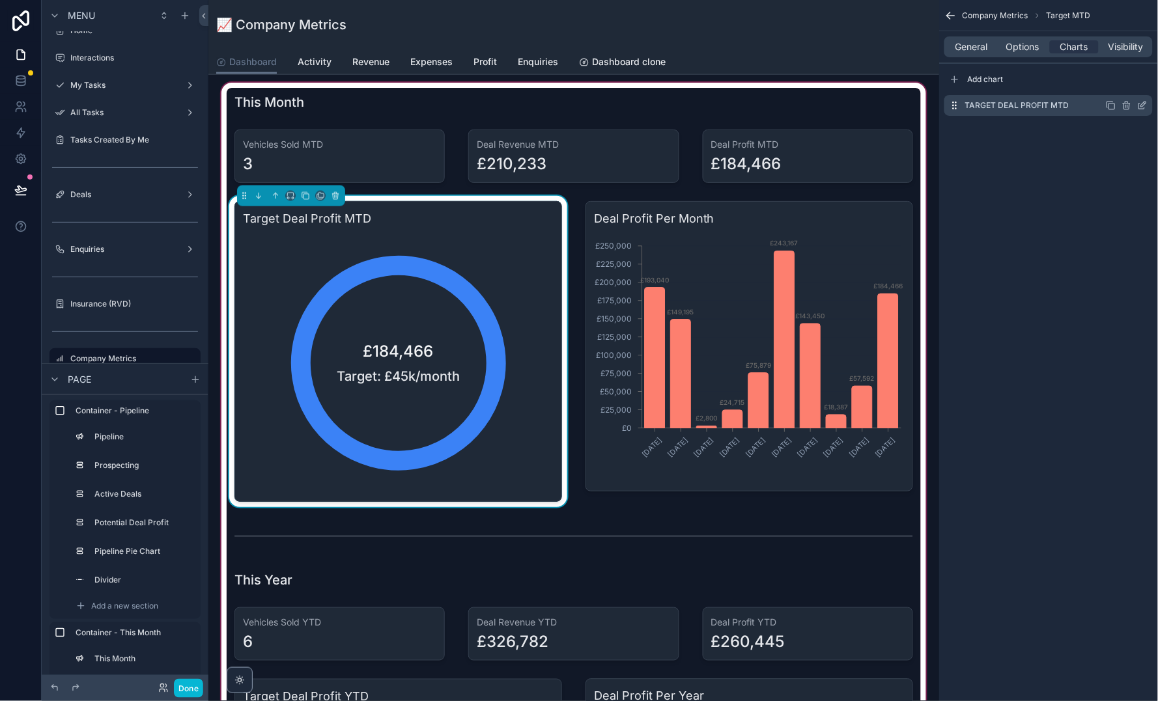
click at [1147, 107] on icon "scrollable content" at bounding box center [1142, 105] width 10 height 10
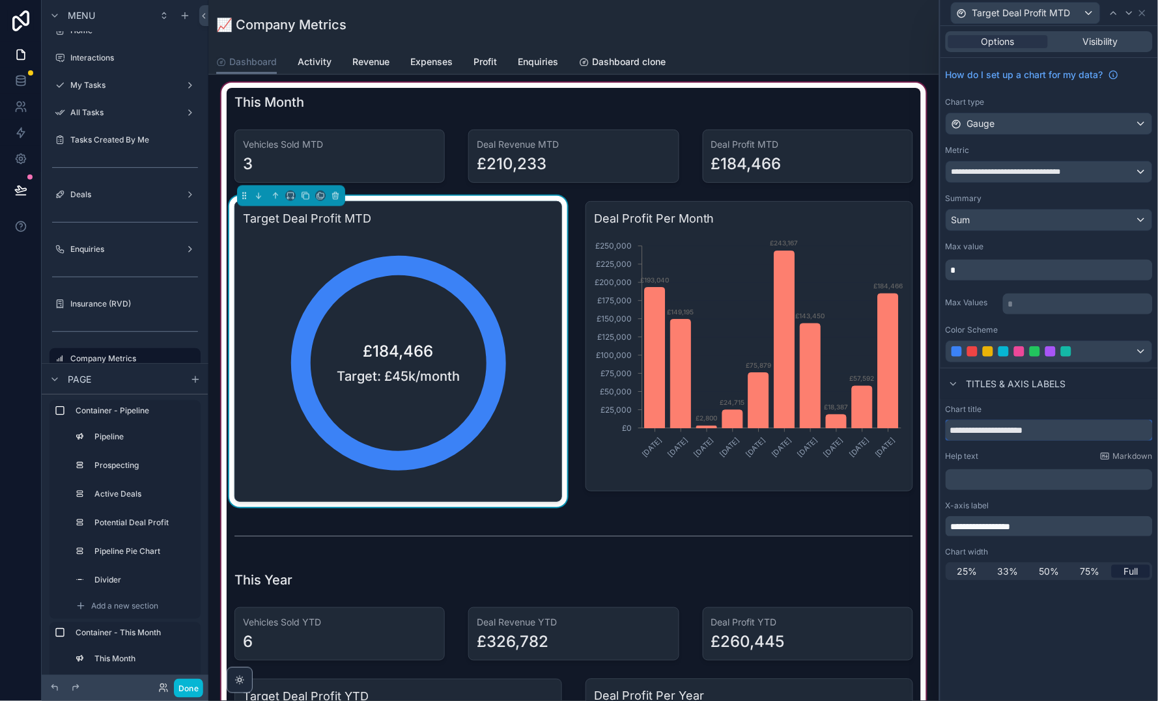
click at [1064, 423] on input "**********" at bounding box center [1048, 430] width 207 height 21
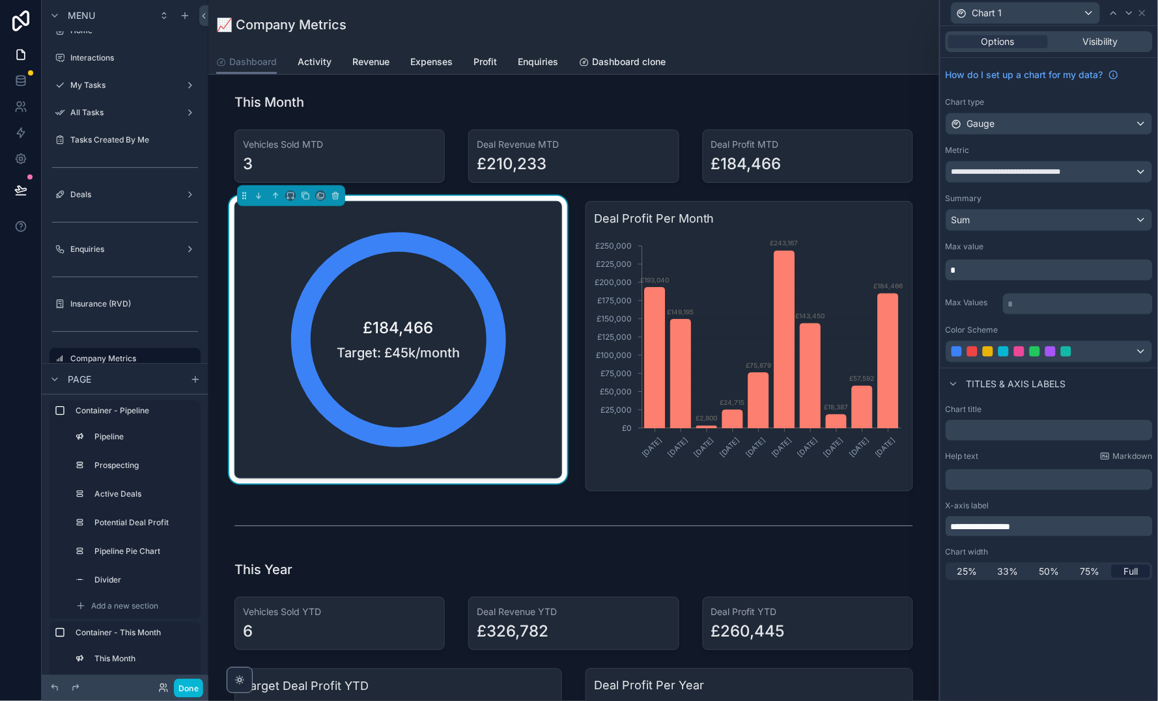
click at [1057, 476] on p "﻿" at bounding box center [1050, 479] width 199 height 13
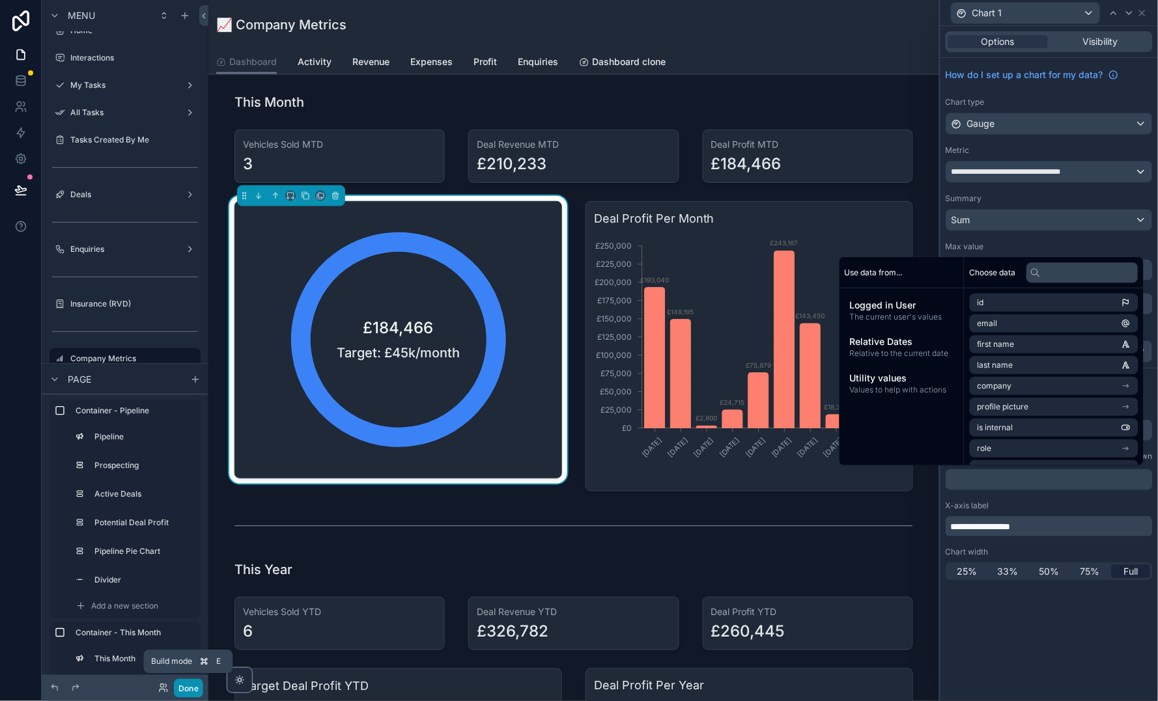
click at [191, 691] on button "Done" at bounding box center [188, 688] width 29 height 19
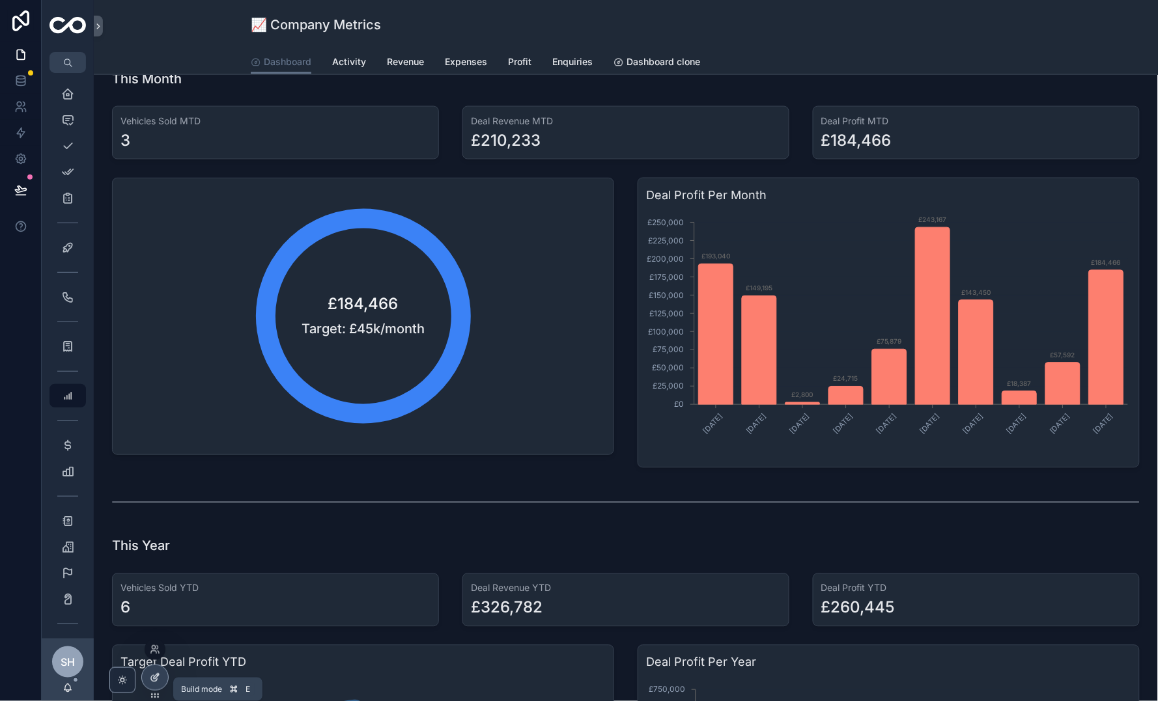
click at [150, 676] on icon at bounding box center [155, 678] width 10 height 10
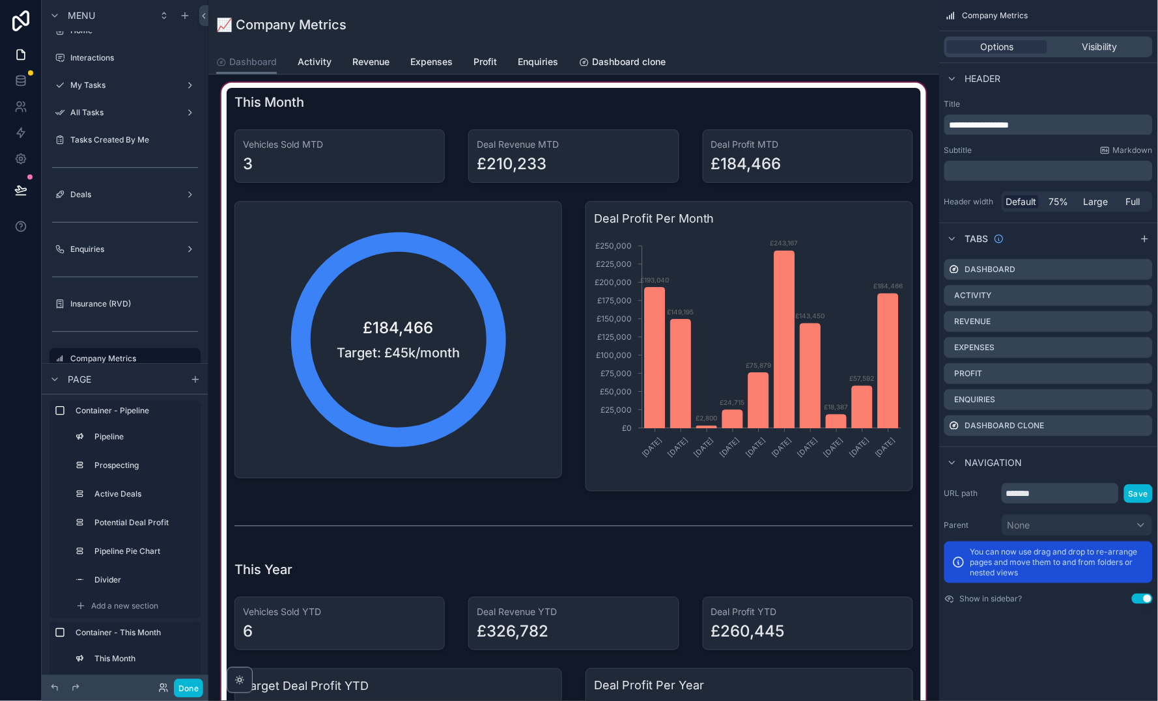
click at [420, 335] on div "scrollable content" at bounding box center [574, 556] width 710 height 953
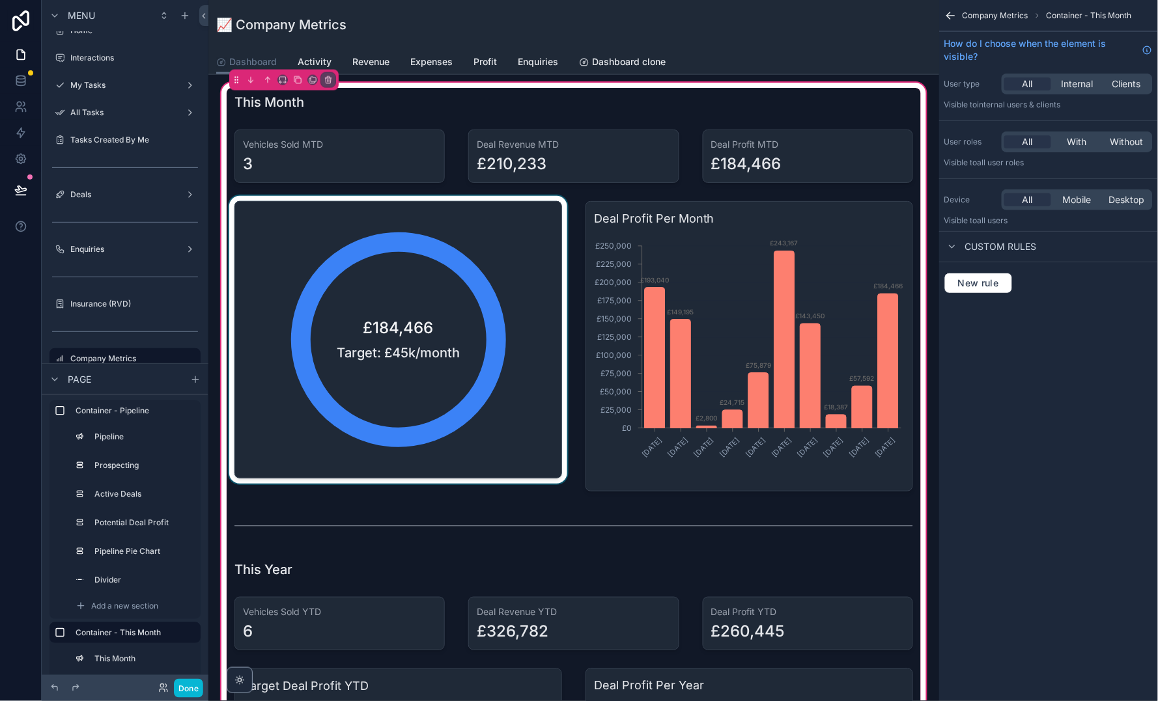
click at [504, 253] on div "scrollable content" at bounding box center [398, 346] width 343 height 301
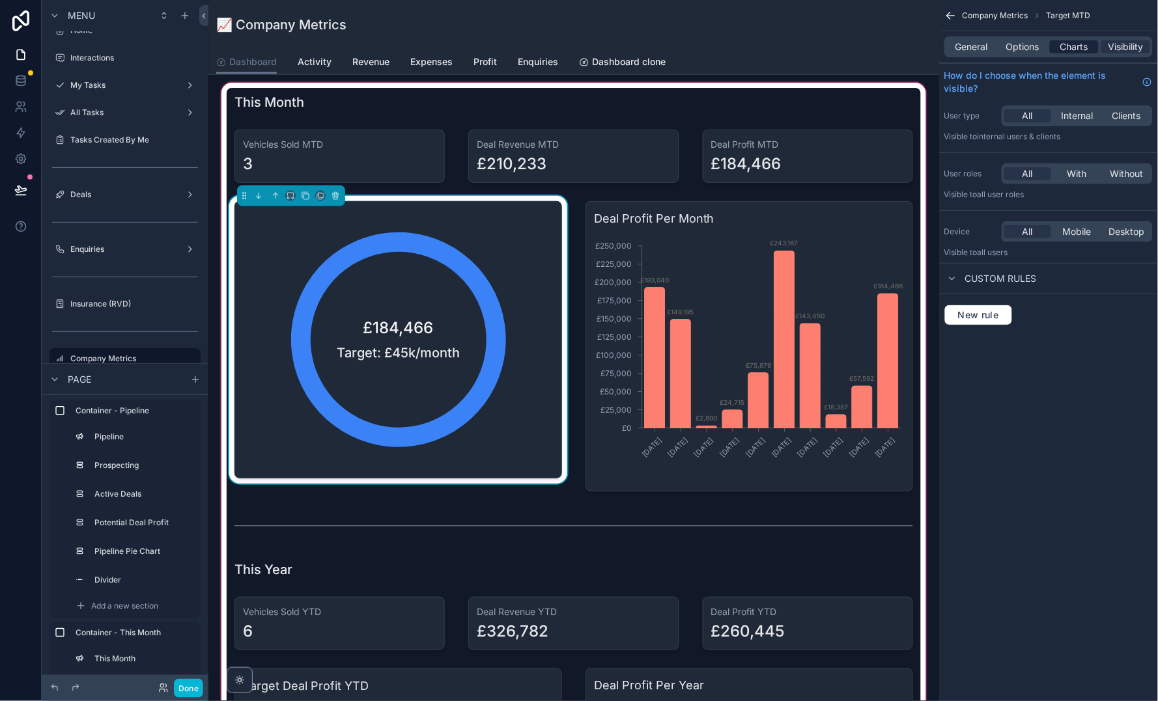
click at [1071, 41] on span "Charts" at bounding box center [1074, 46] width 28 height 13
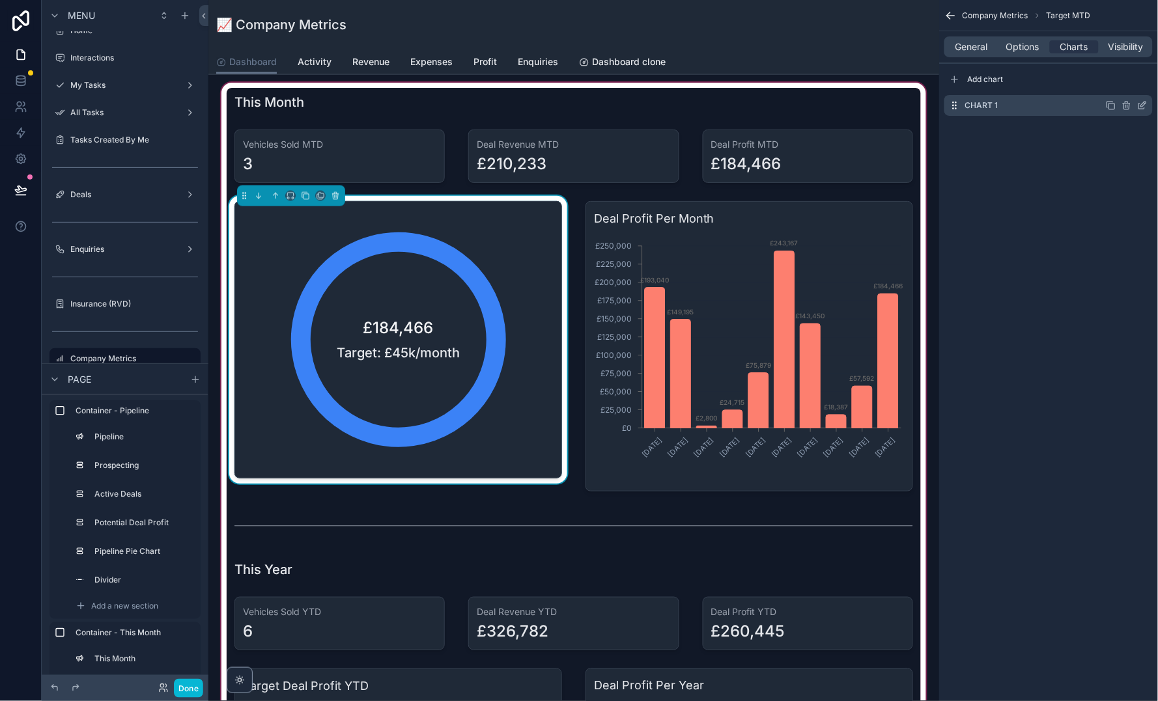
click at [1143, 106] on icon "scrollable content" at bounding box center [1142, 105] width 10 height 10
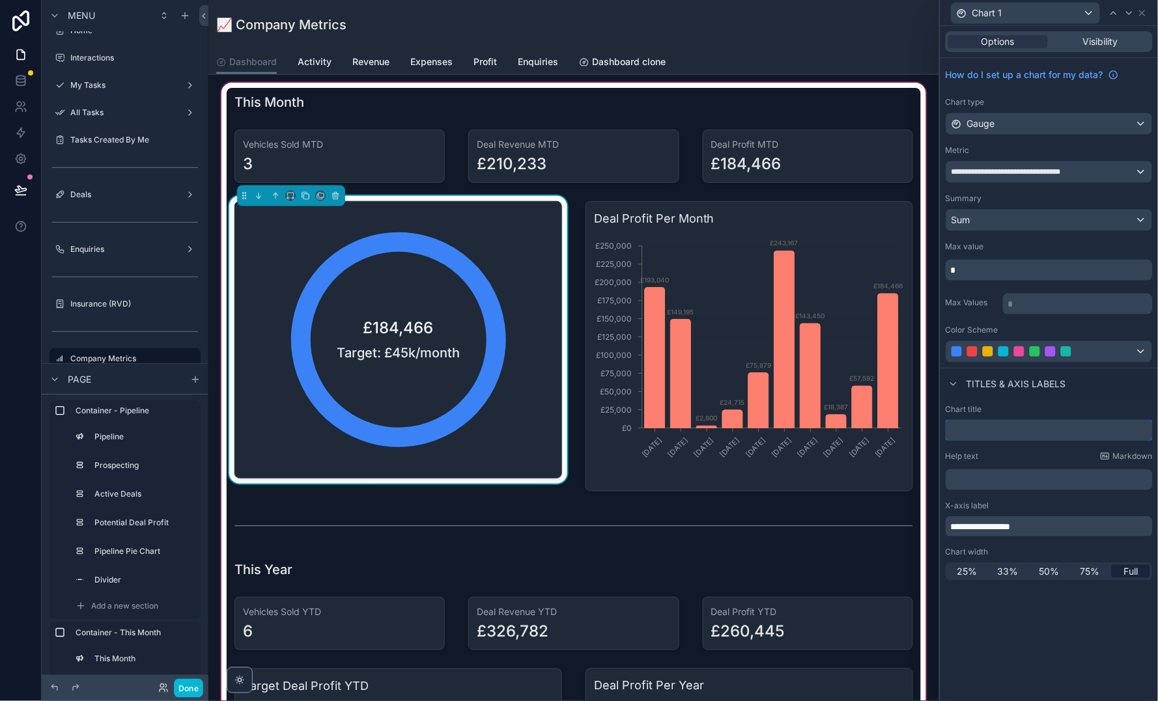
click at [1025, 423] on input "text" at bounding box center [1048, 430] width 207 height 21
paste input "**********"
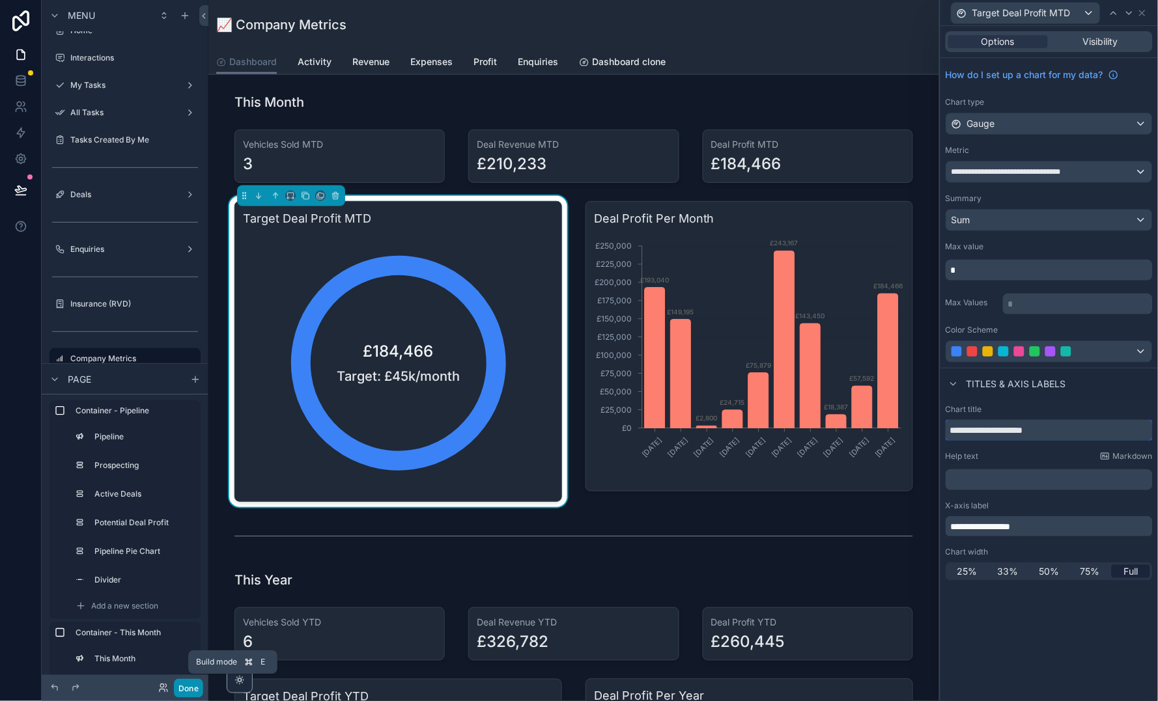
type input "**********"
click at [190, 684] on button "Done" at bounding box center [188, 688] width 29 height 19
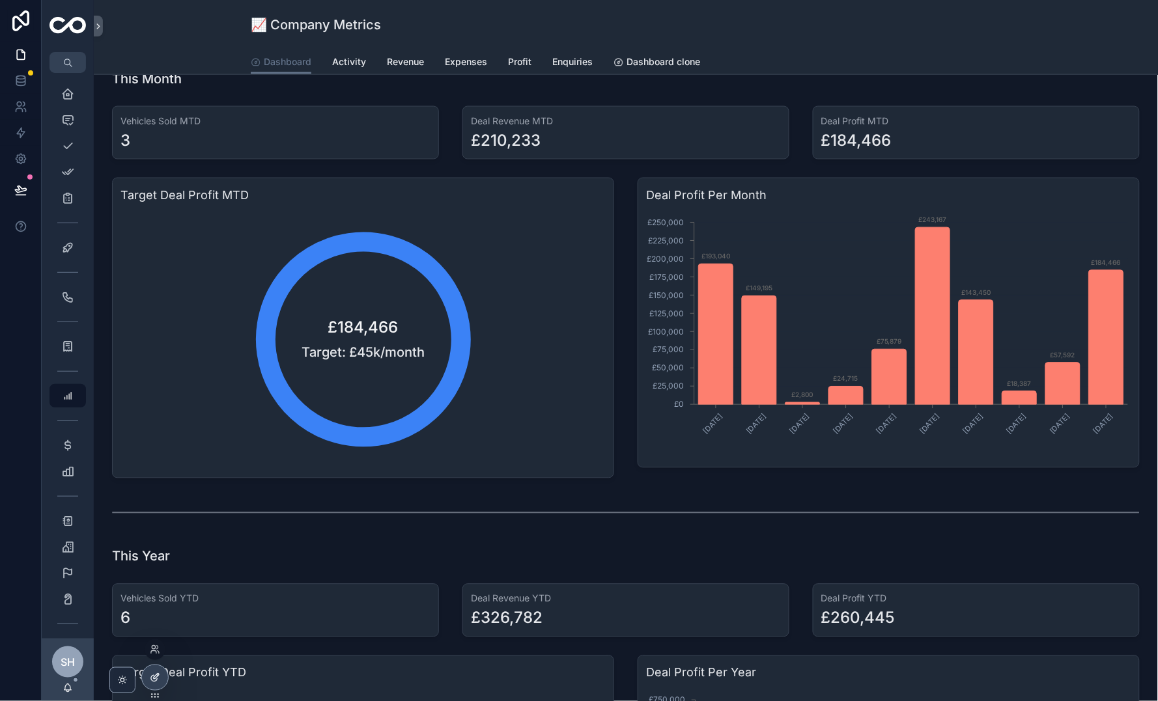
click at [148, 675] on div at bounding box center [155, 677] width 26 height 25
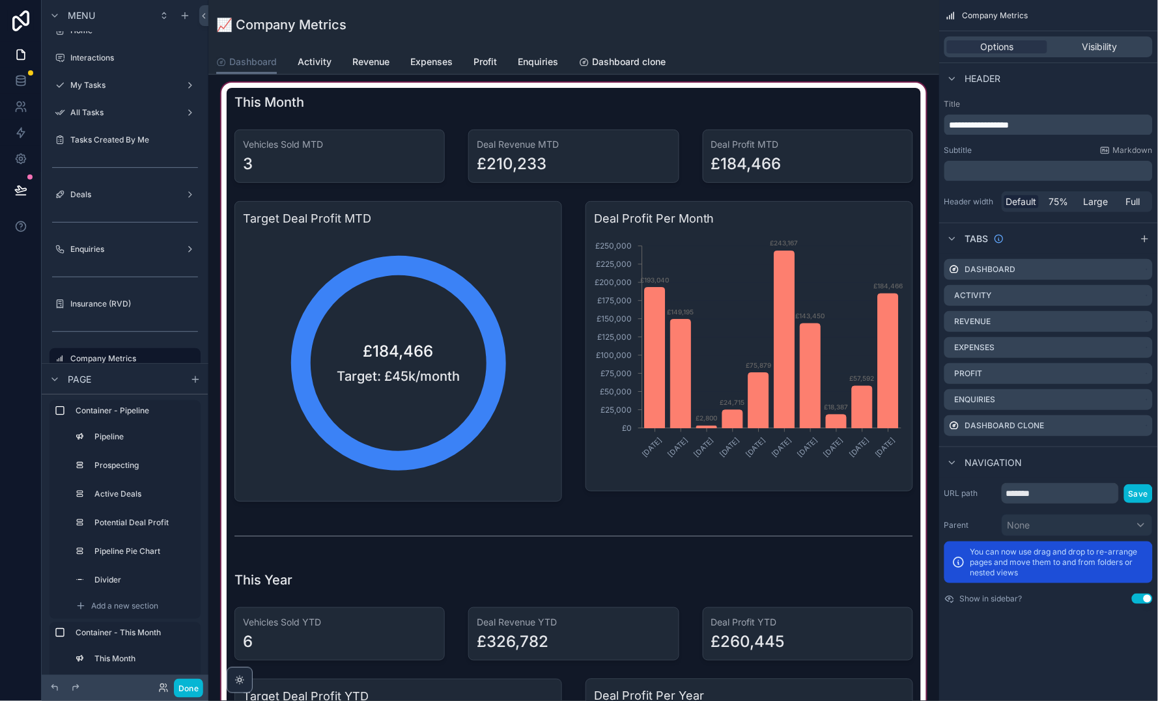
click at [736, 322] on div "scrollable content" at bounding box center [574, 562] width 710 height 964
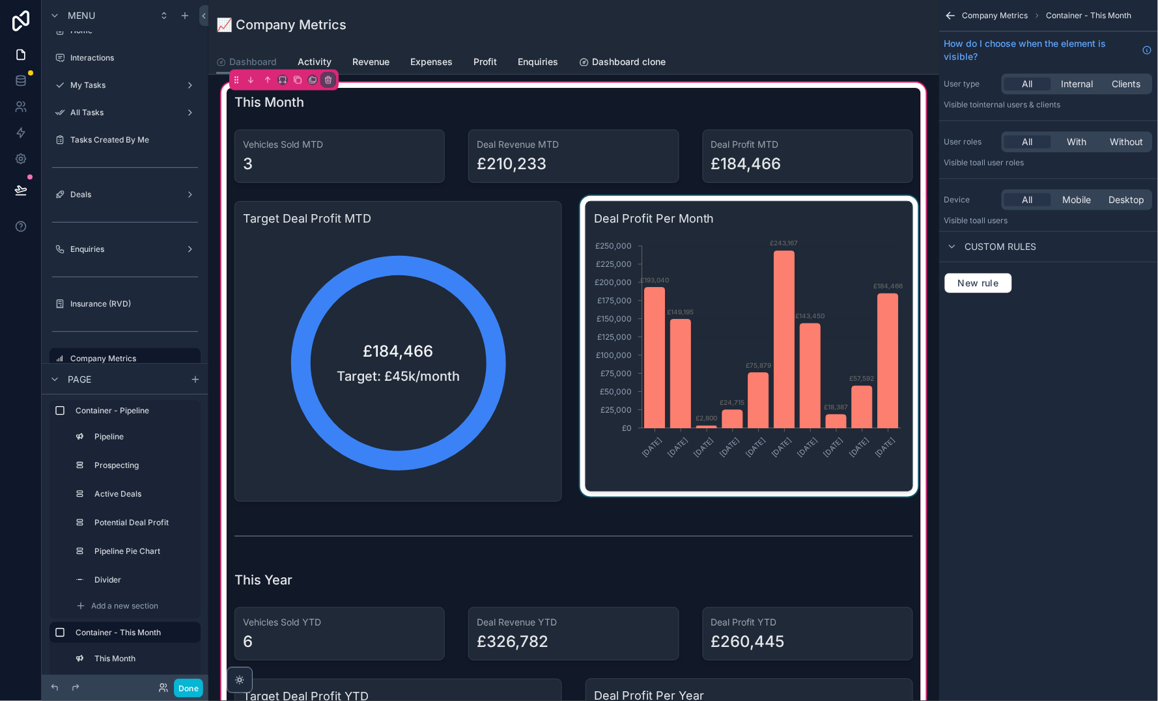
click at [861, 362] on div "scrollable content" at bounding box center [749, 351] width 343 height 311
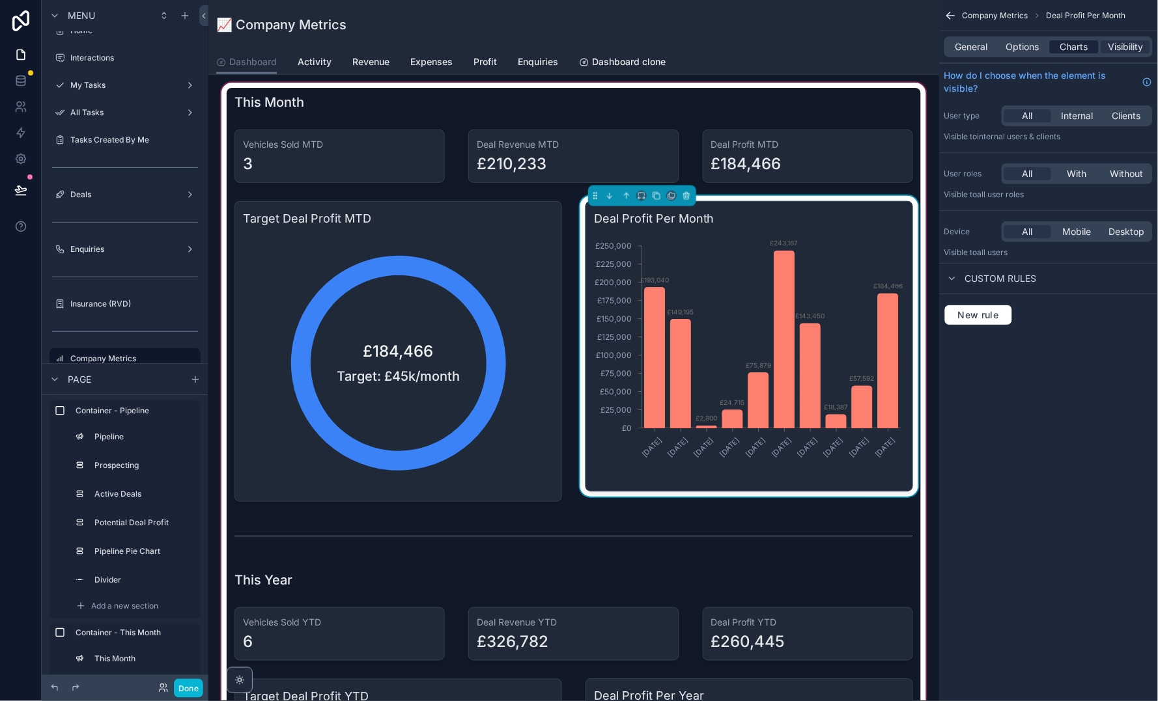
click at [1073, 50] on span "Charts" at bounding box center [1074, 46] width 28 height 13
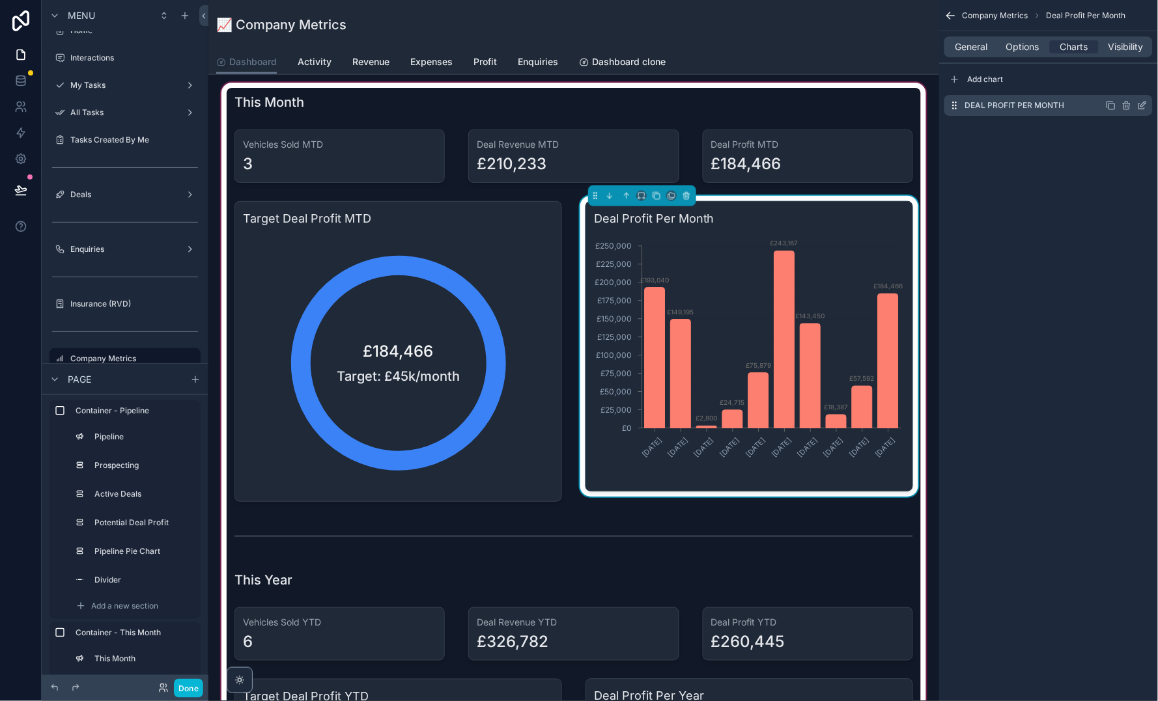
click at [1139, 104] on icon "scrollable content" at bounding box center [1142, 107] width 6 height 6
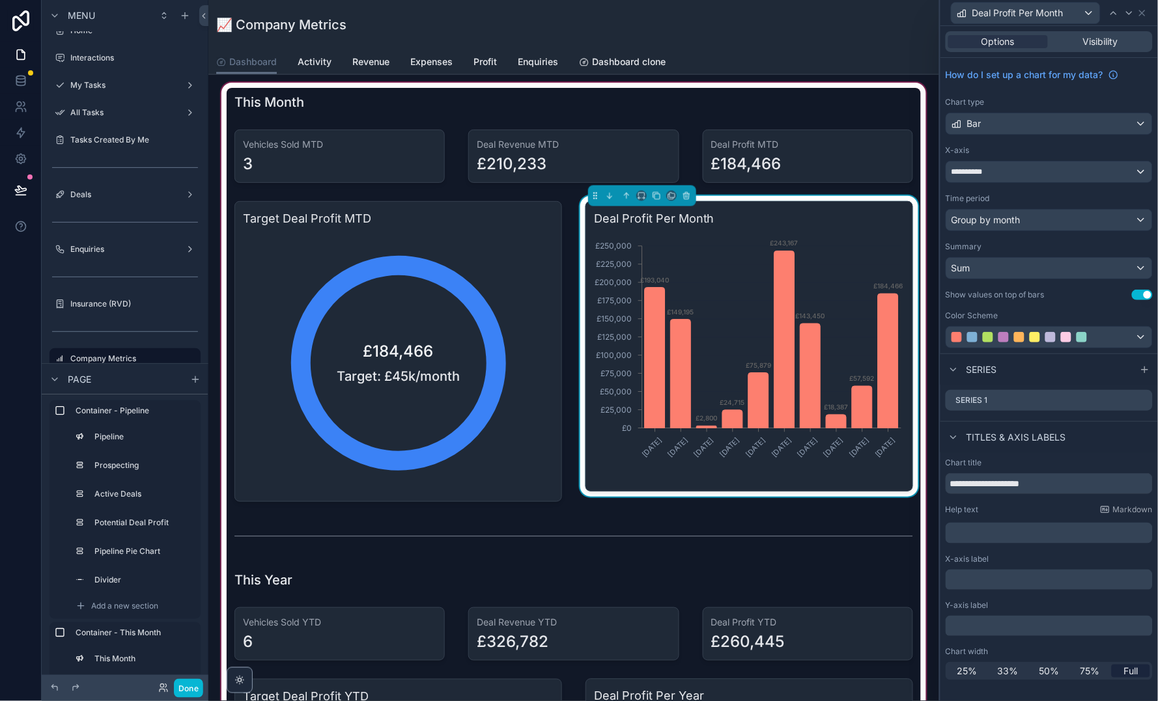
click at [1046, 171] on div "**********" at bounding box center [1049, 171] width 206 height 21
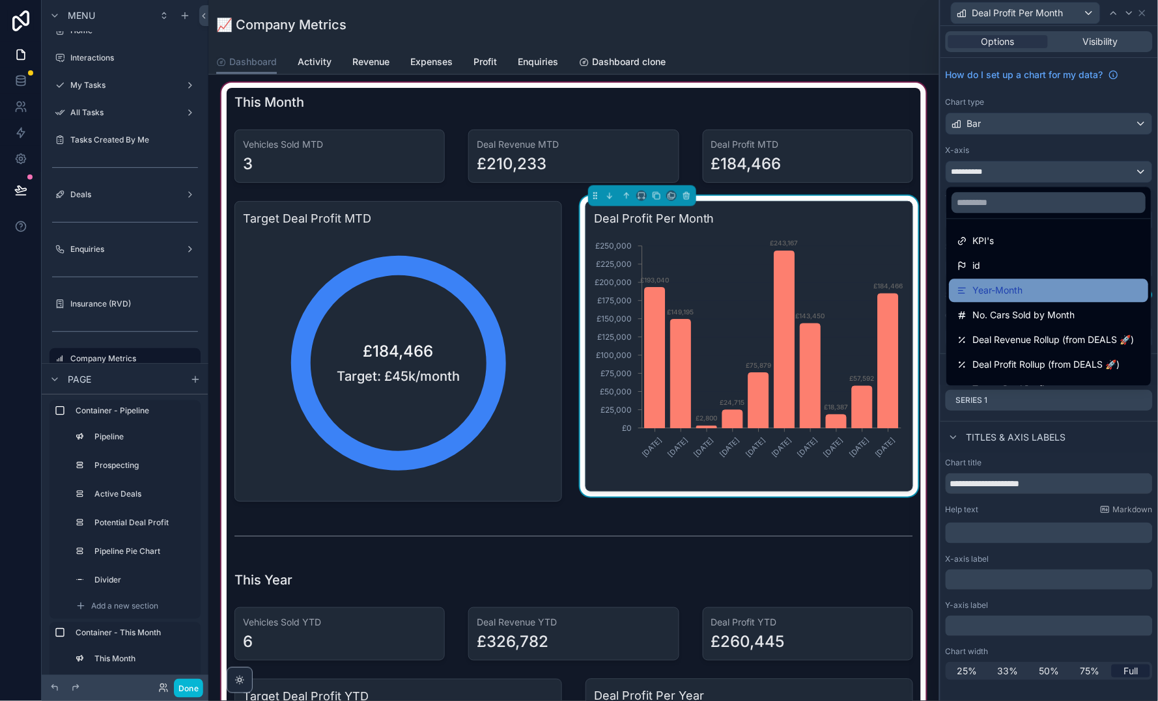
click at [1034, 294] on div "Year-Month" at bounding box center [1049, 291] width 184 height 16
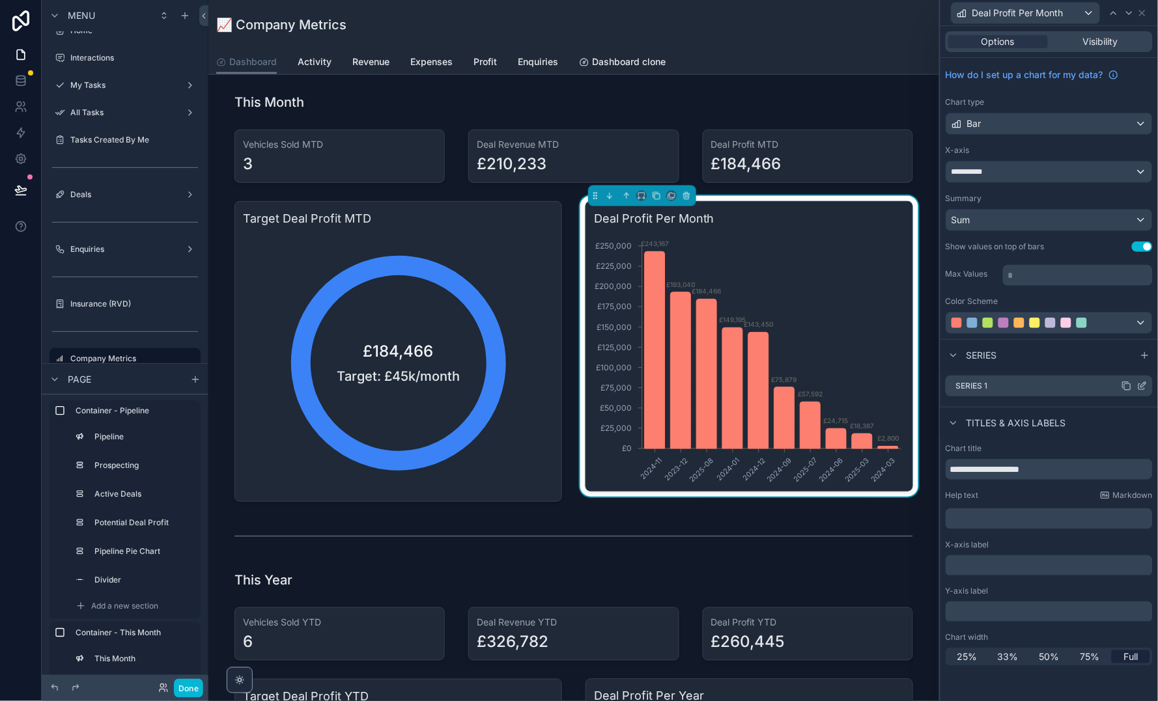
click at [1142, 385] on icon at bounding box center [1142, 386] width 10 height 10
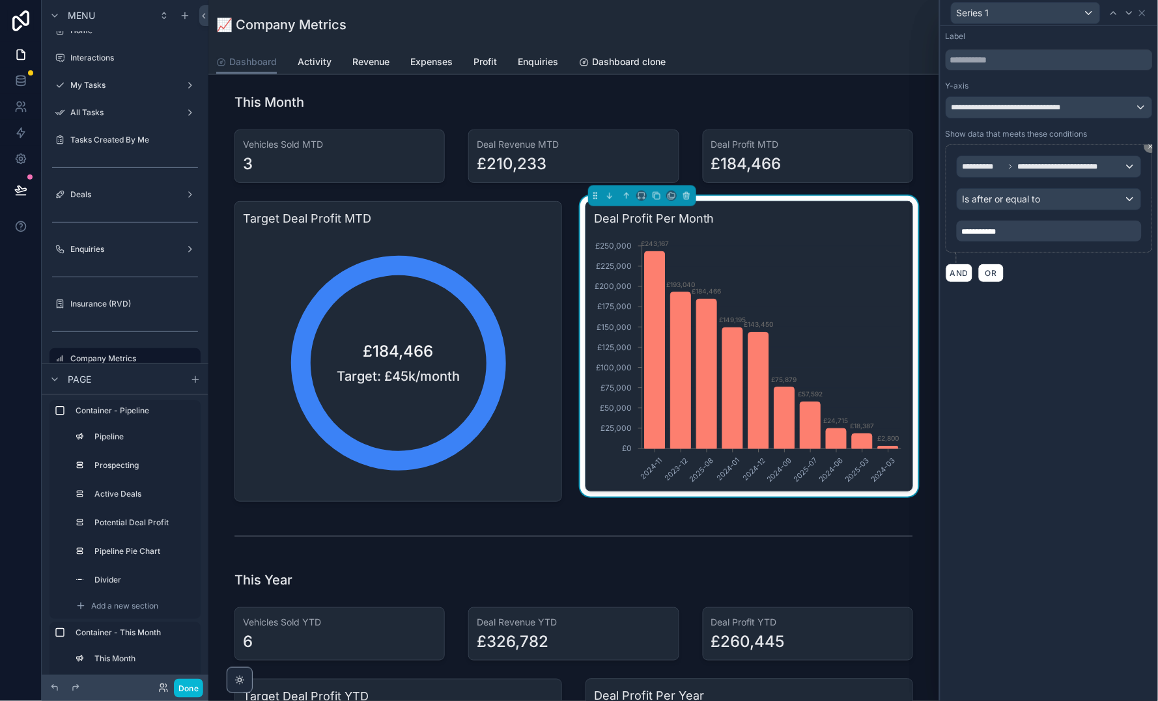
click at [1012, 112] on div "**********" at bounding box center [1049, 107] width 206 height 21
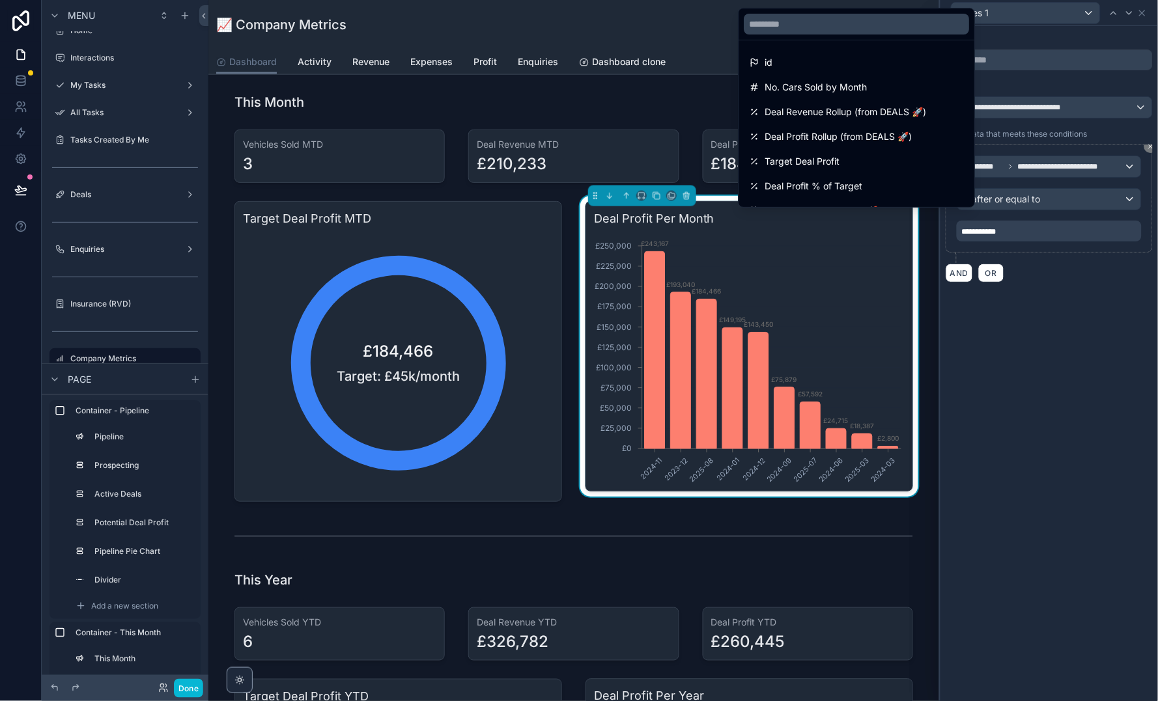
scroll to position [0, 0]
click at [1054, 83] on div at bounding box center [1048, 350] width 217 height 701
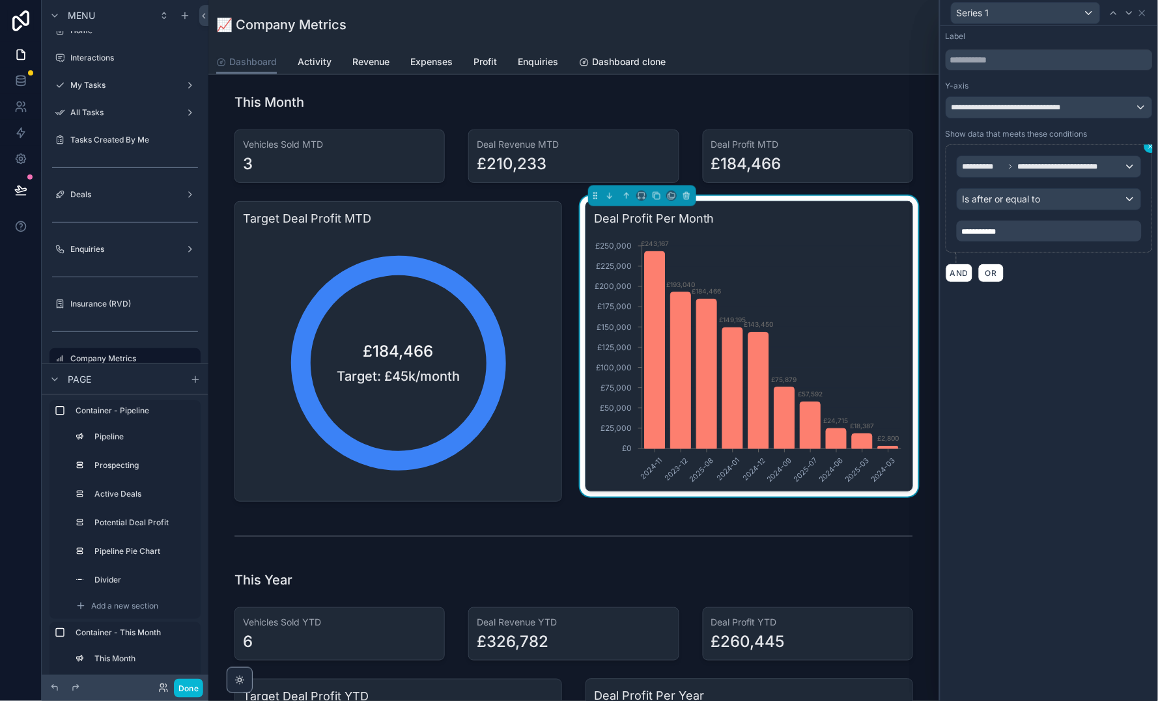
click at [1145, 149] on button at bounding box center [1150, 146] width 13 height 13
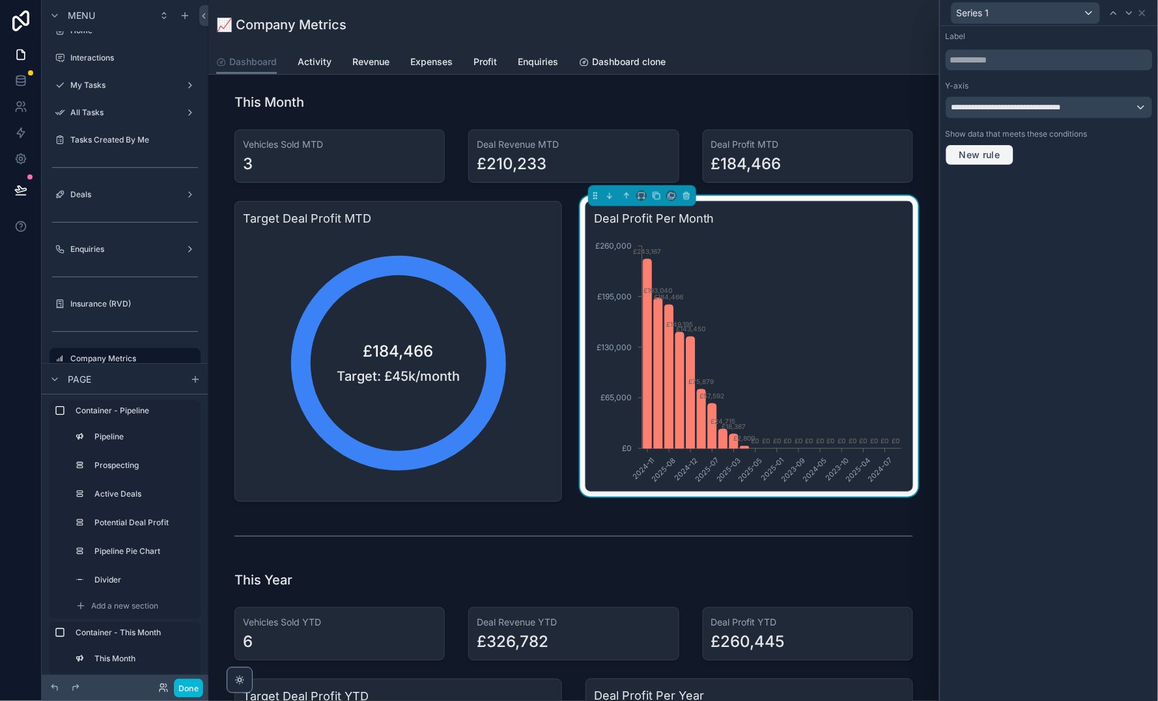
click at [999, 145] on button "New rule" at bounding box center [979, 155] width 68 height 21
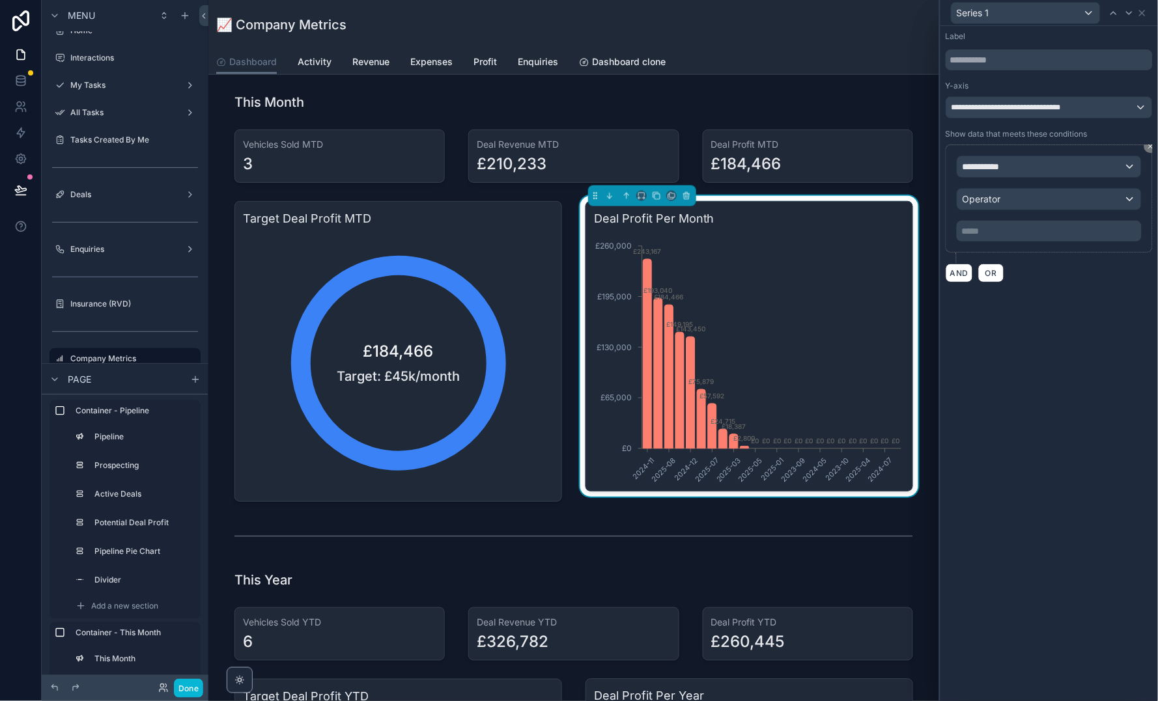
click at [1007, 156] on div "**********" at bounding box center [1049, 166] width 184 height 21
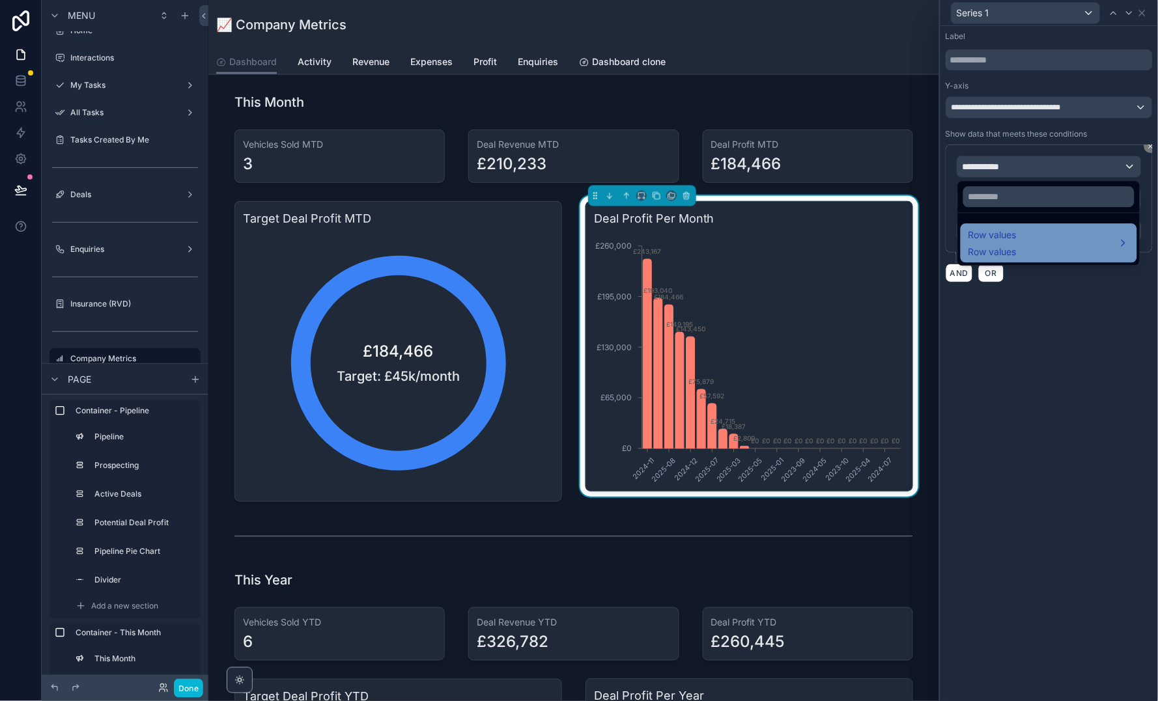
click at [1030, 249] on div "Row values Row values" at bounding box center [1048, 243] width 161 height 31
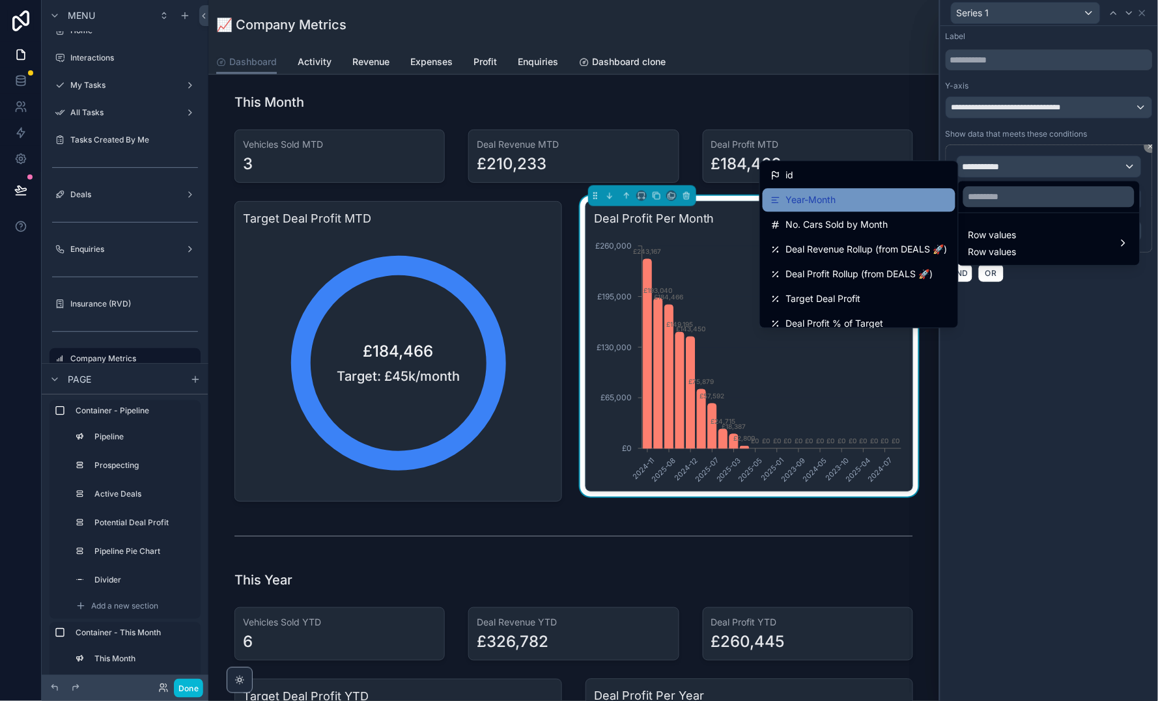
click at [782, 210] on div "Year-Month" at bounding box center [858, 200] width 193 height 23
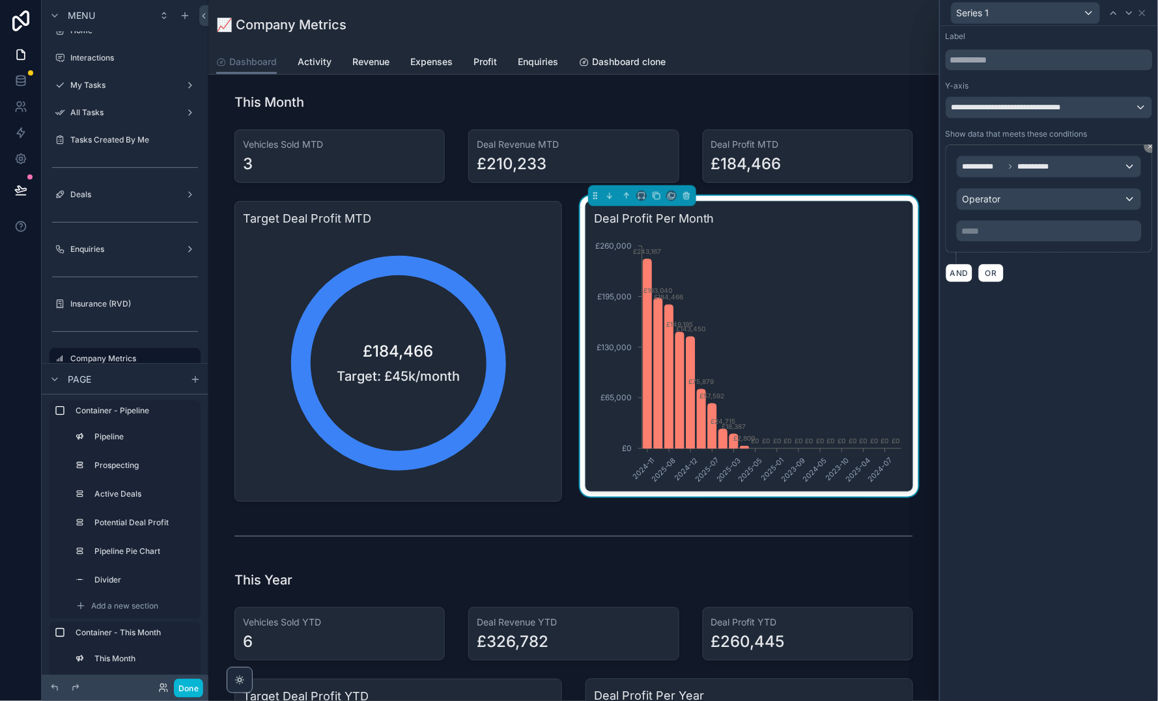
click at [1003, 201] on div "Operator" at bounding box center [1049, 199] width 184 height 21
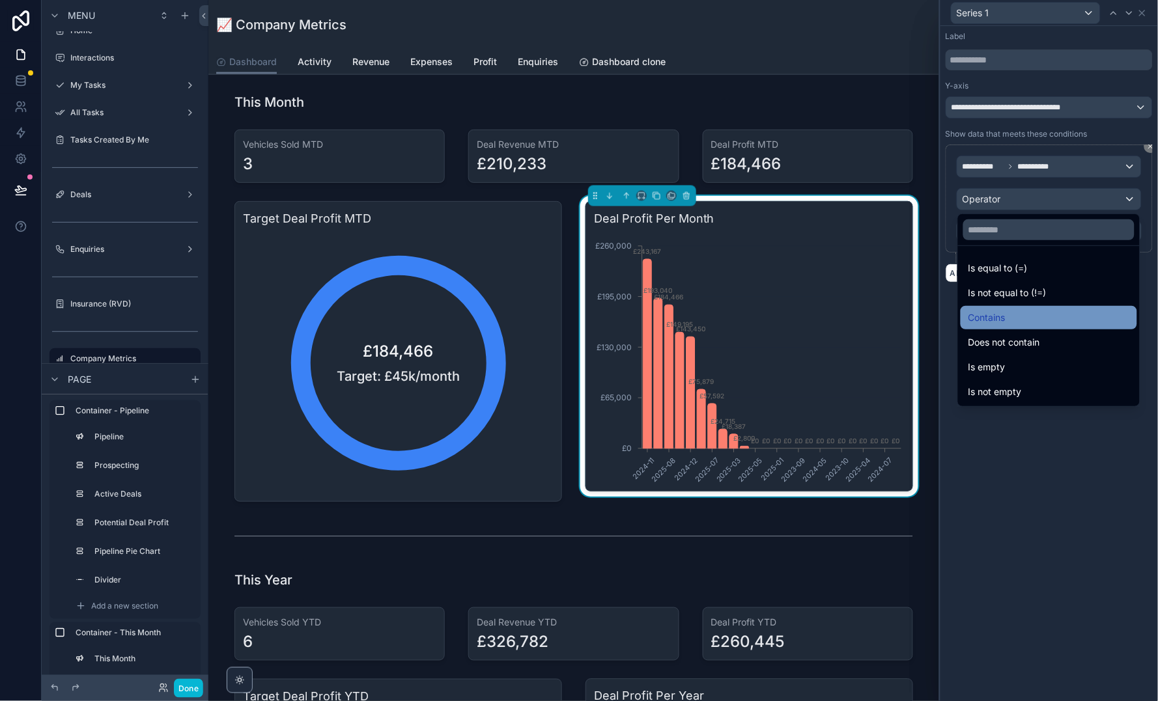
click at [1014, 311] on div "Contains" at bounding box center [1048, 318] width 161 height 16
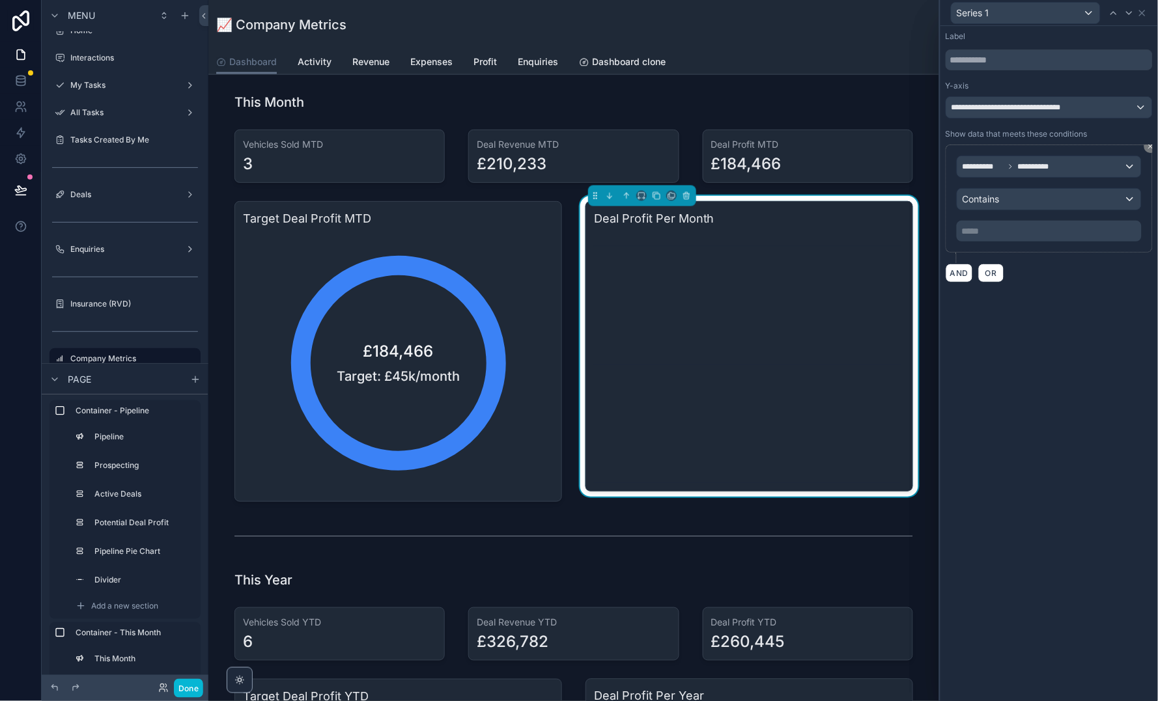
click at [1016, 236] on p "***** ﻿" at bounding box center [1050, 231] width 177 height 13
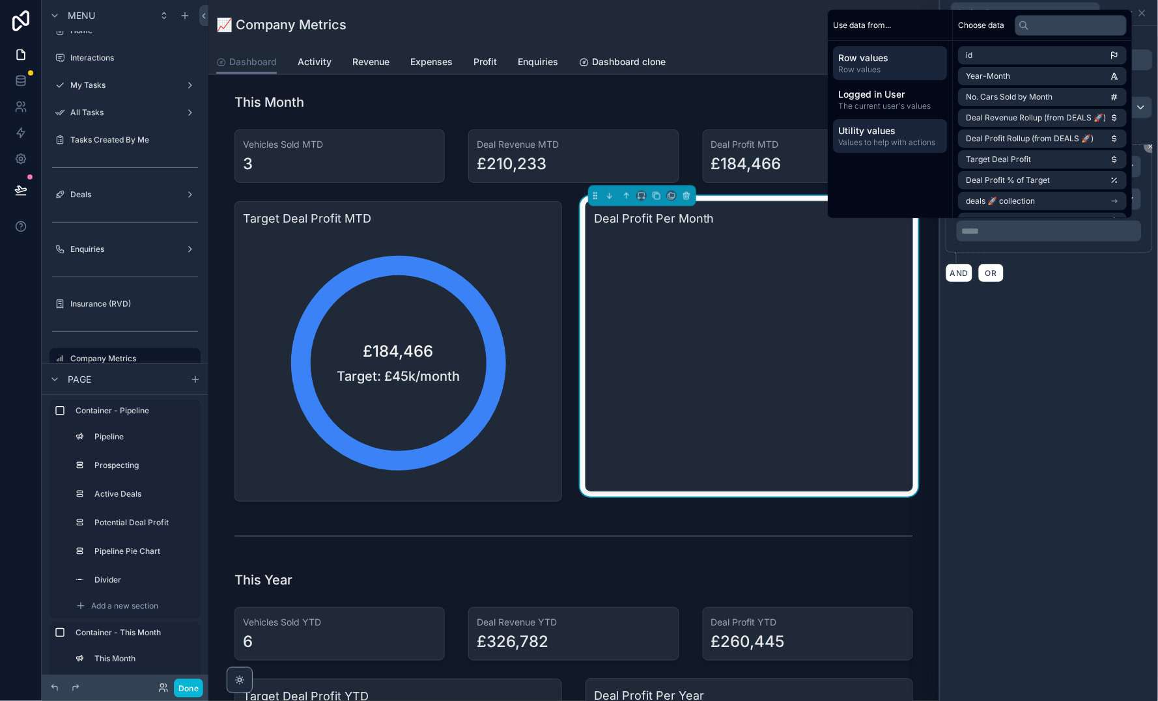
click at [858, 130] on span "Utility values" at bounding box center [891, 130] width 104 height 13
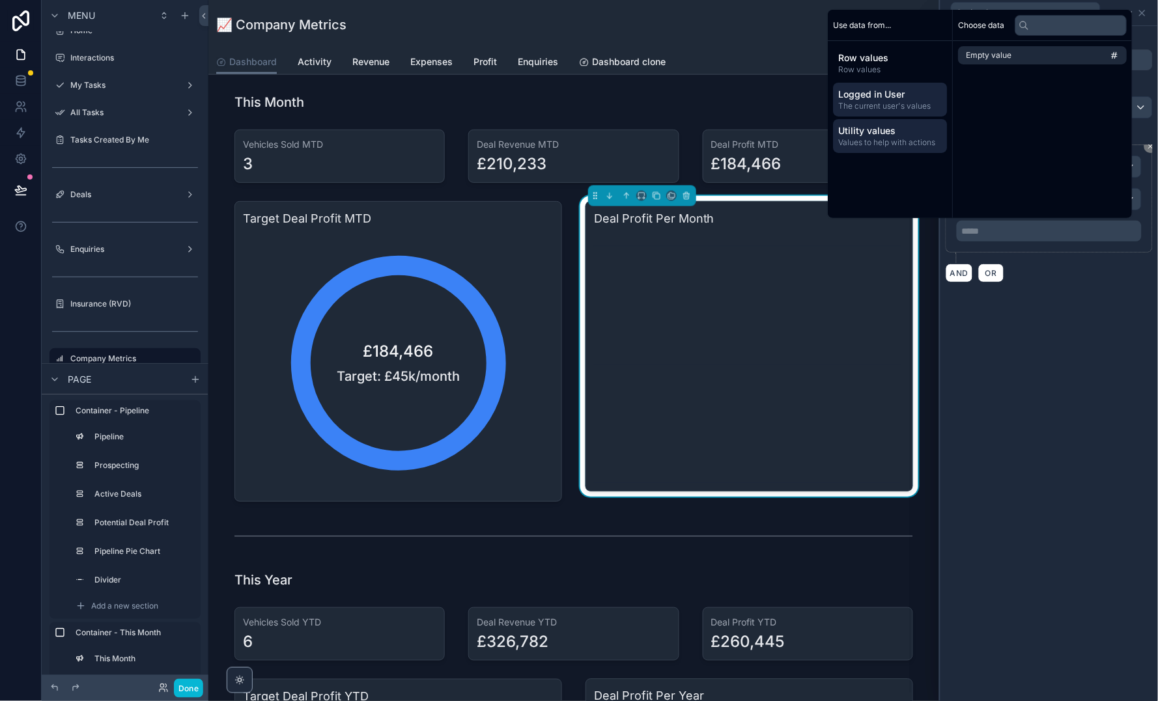
click at [857, 100] on span "Logged in User" at bounding box center [891, 94] width 104 height 13
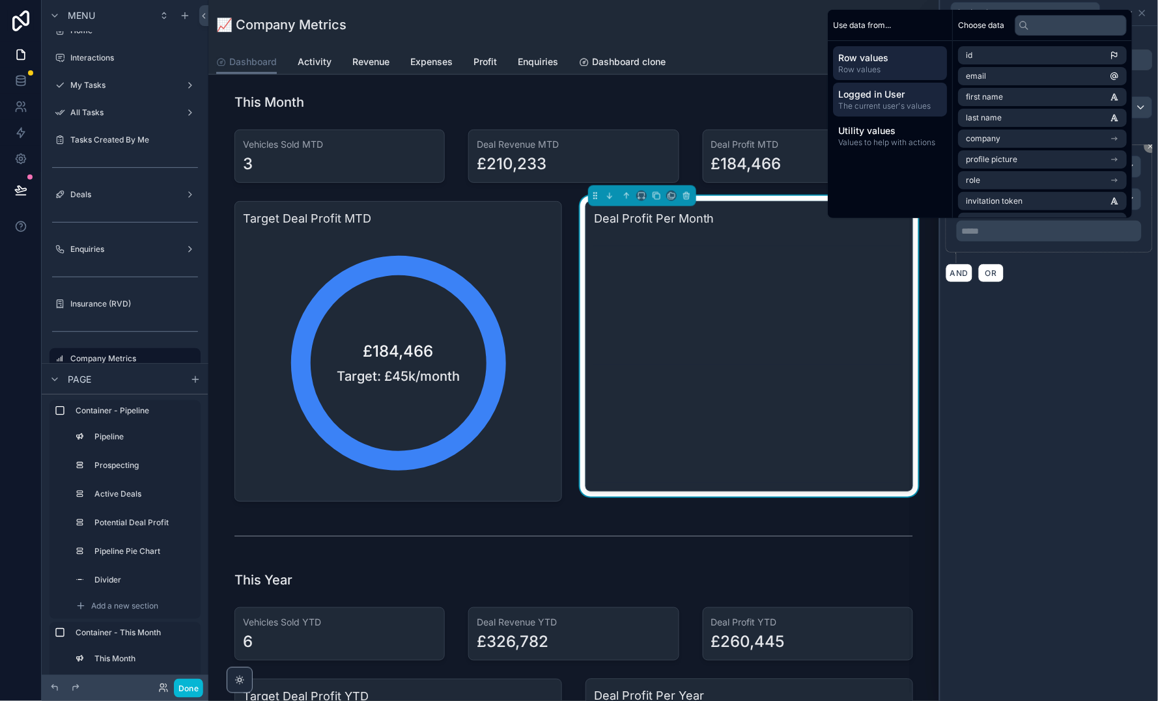
click at [854, 66] on span "Row values" at bounding box center [891, 69] width 104 height 10
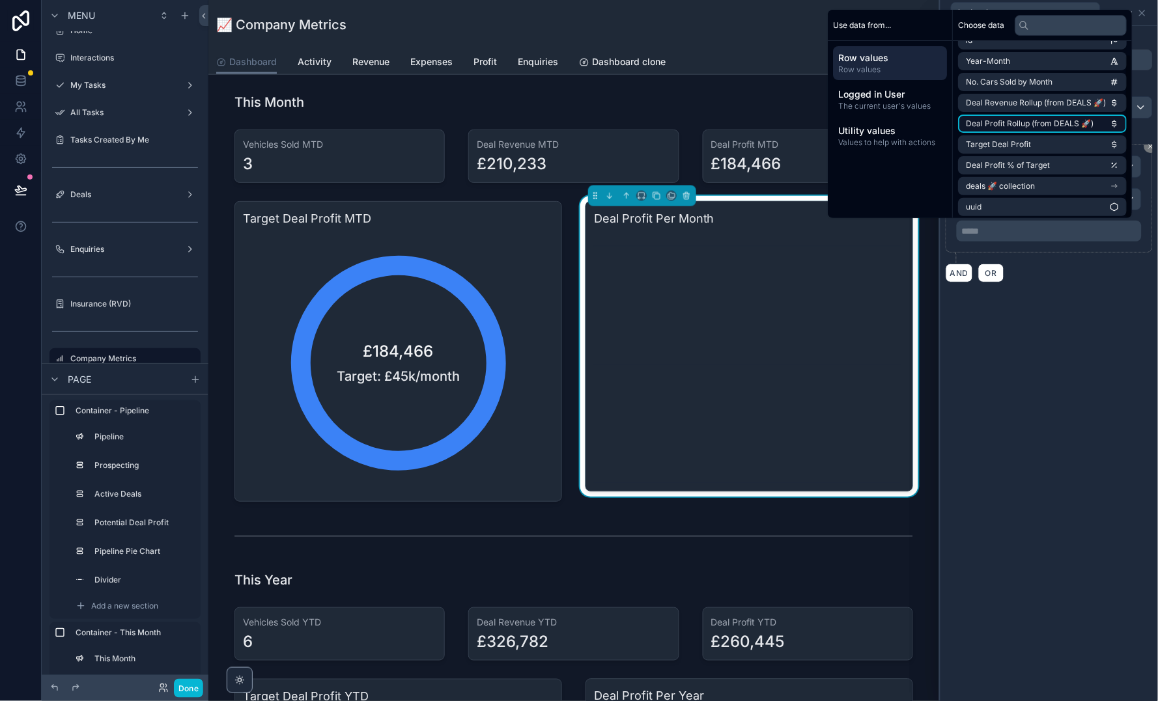
scroll to position [14, 0]
click at [1057, 369] on div "**********" at bounding box center [1048, 363] width 217 height 675
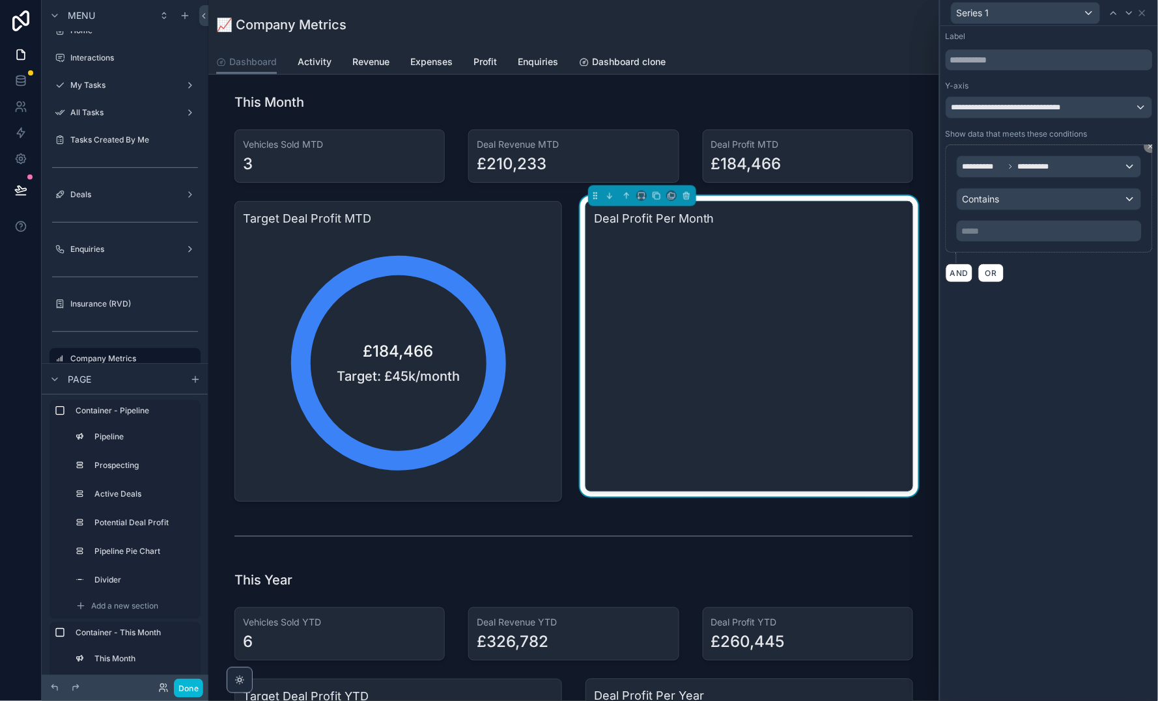
click at [1038, 226] on p "***** ﻿" at bounding box center [1050, 231] width 177 height 13
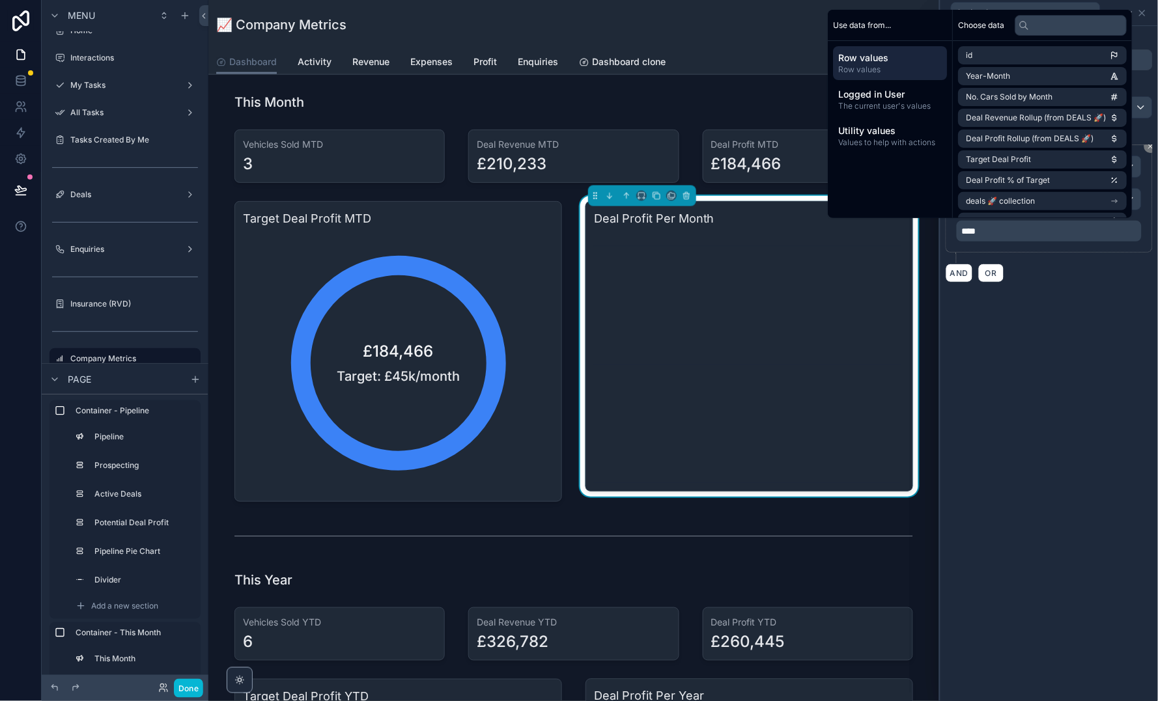
click at [1062, 372] on div "**********" at bounding box center [1048, 363] width 217 height 675
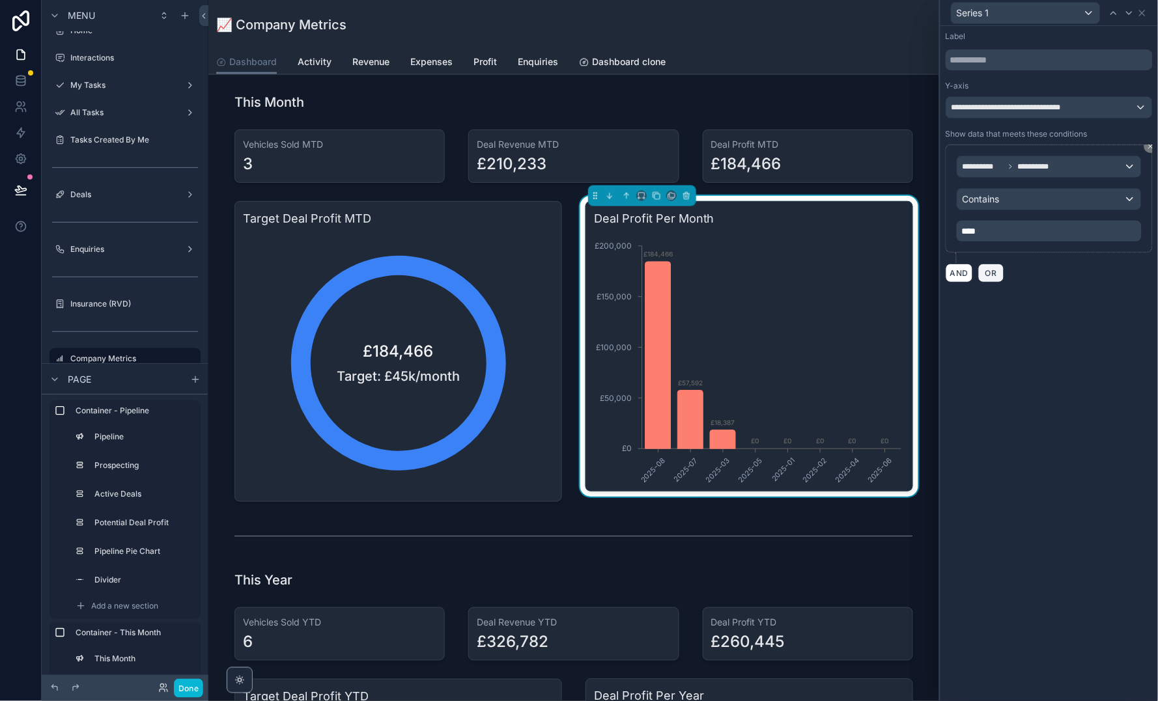
click at [995, 273] on span "OR" at bounding box center [990, 273] width 17 height 10
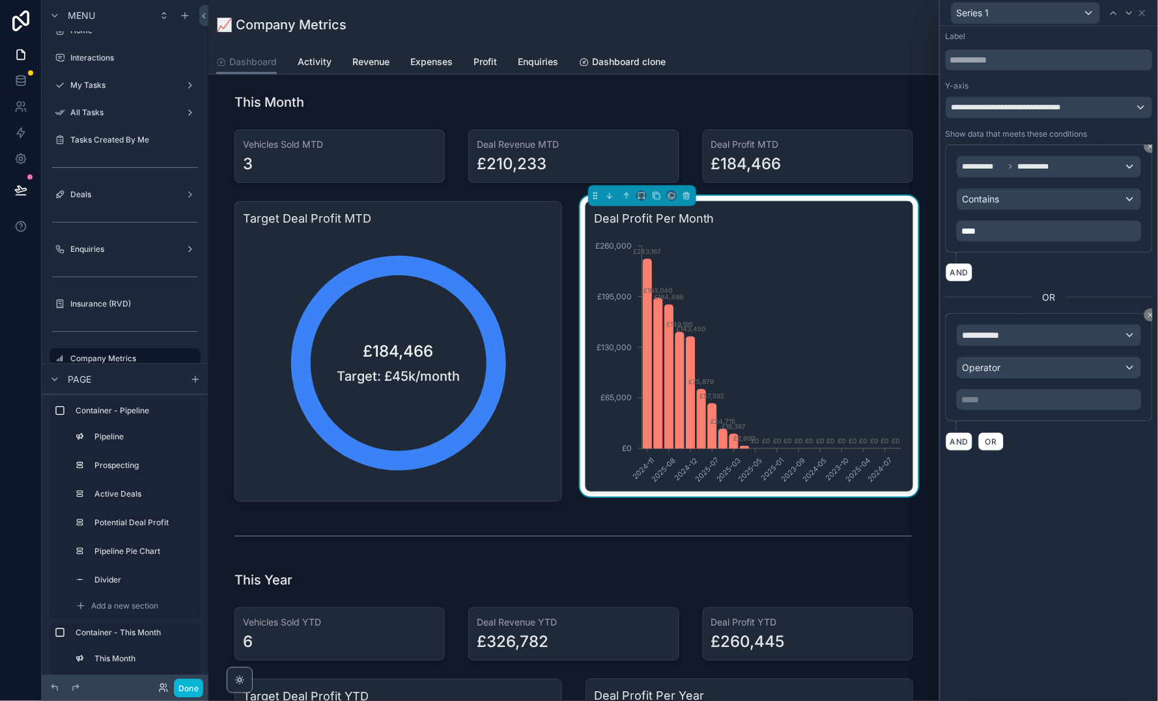
click at [1041, 338] on div "**********" at bounding box center [1049, 335] width 184 height 21
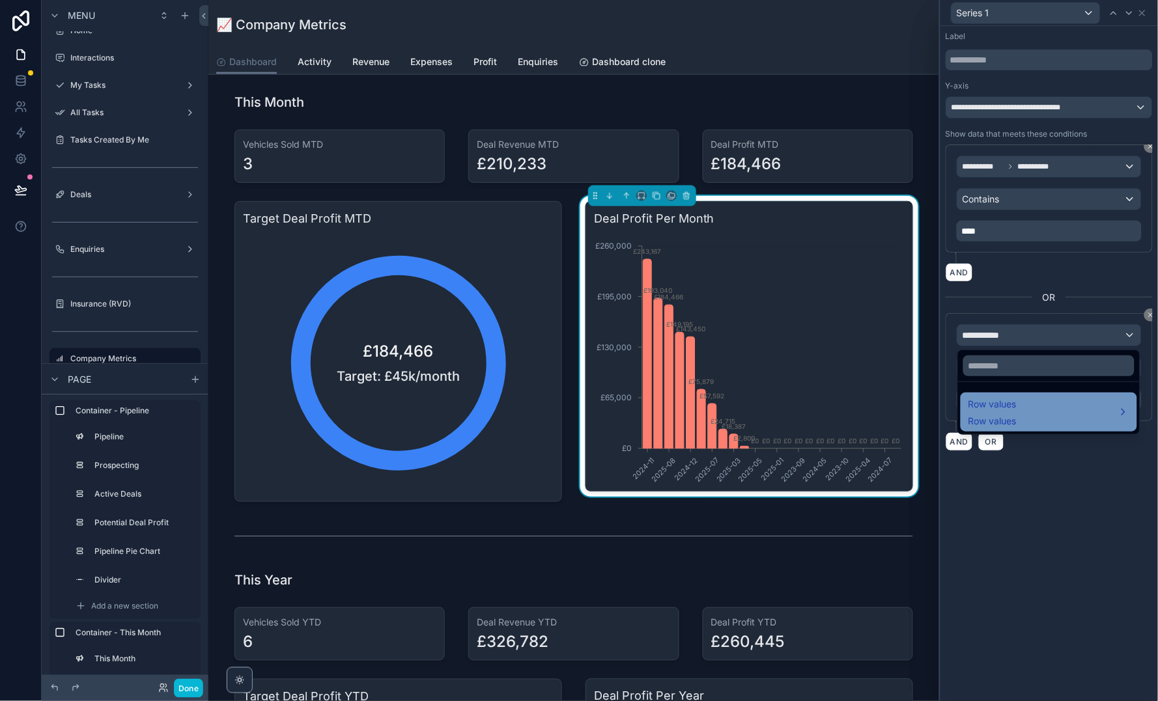
click at [1040, 424] on div "Row values Row values" at bounding box center [1048, 412] width 161 height 31
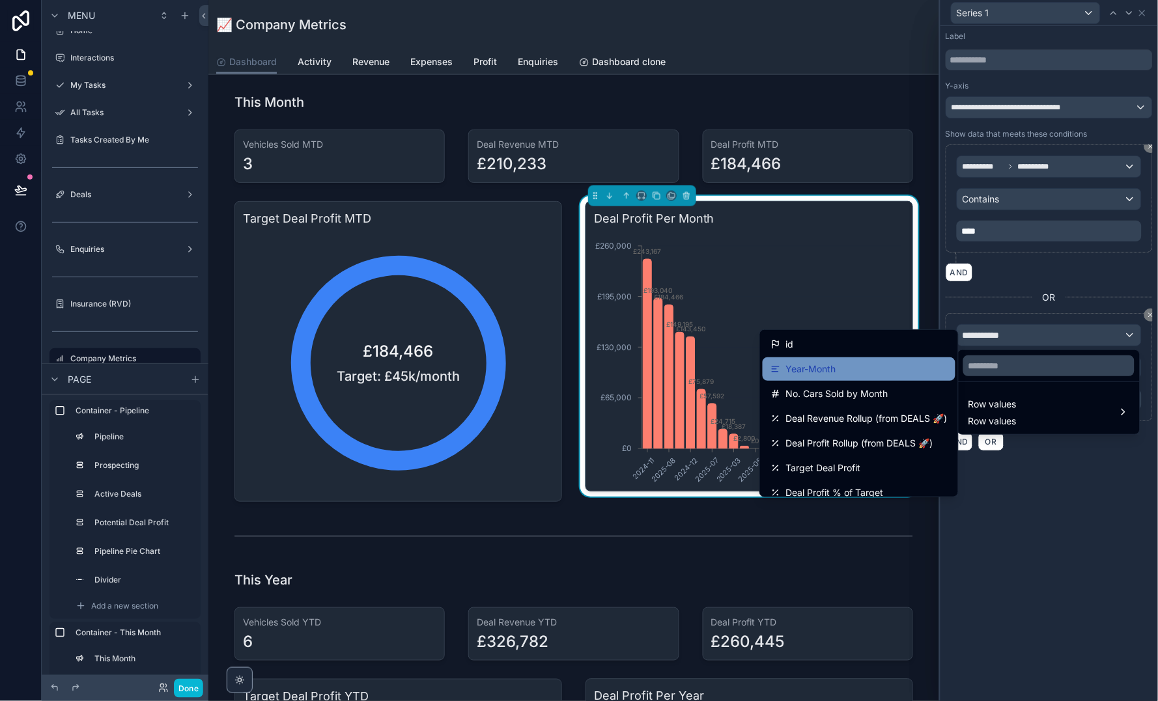
click at [865, 366] on div "Year-Month" at bounding box center [858, 369] width 177 height 16
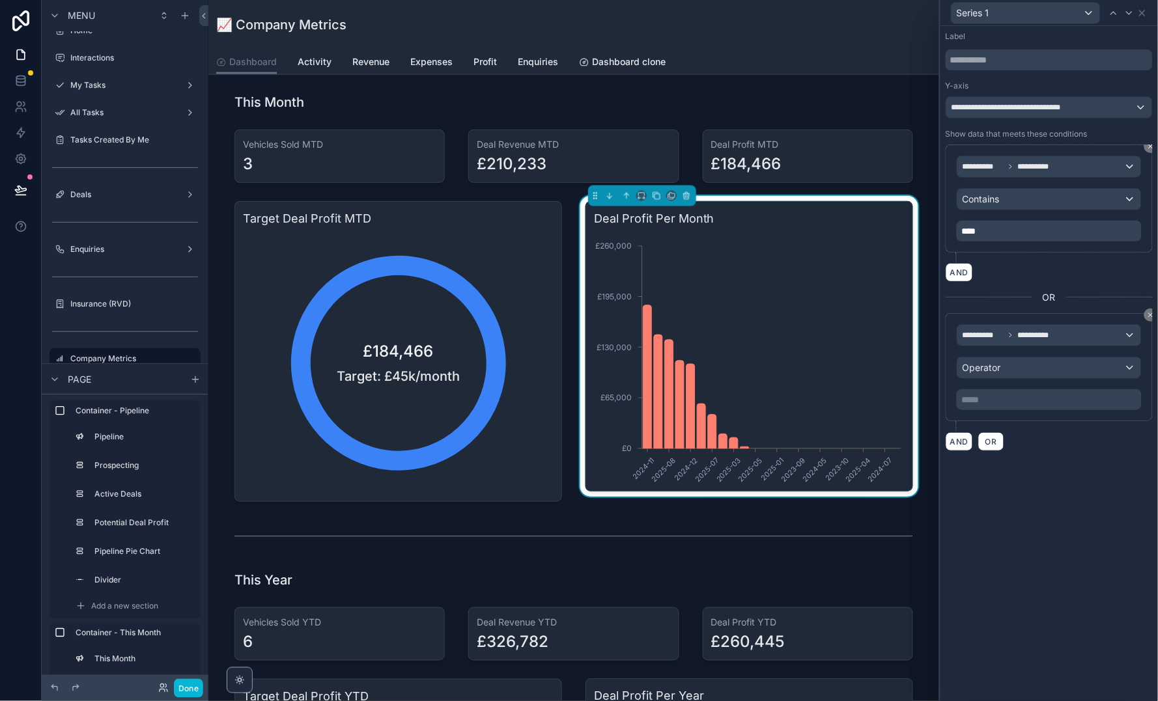
click at [1026, 366] on div "Operator" at bounding box center [1049, 367] width 184 height 21
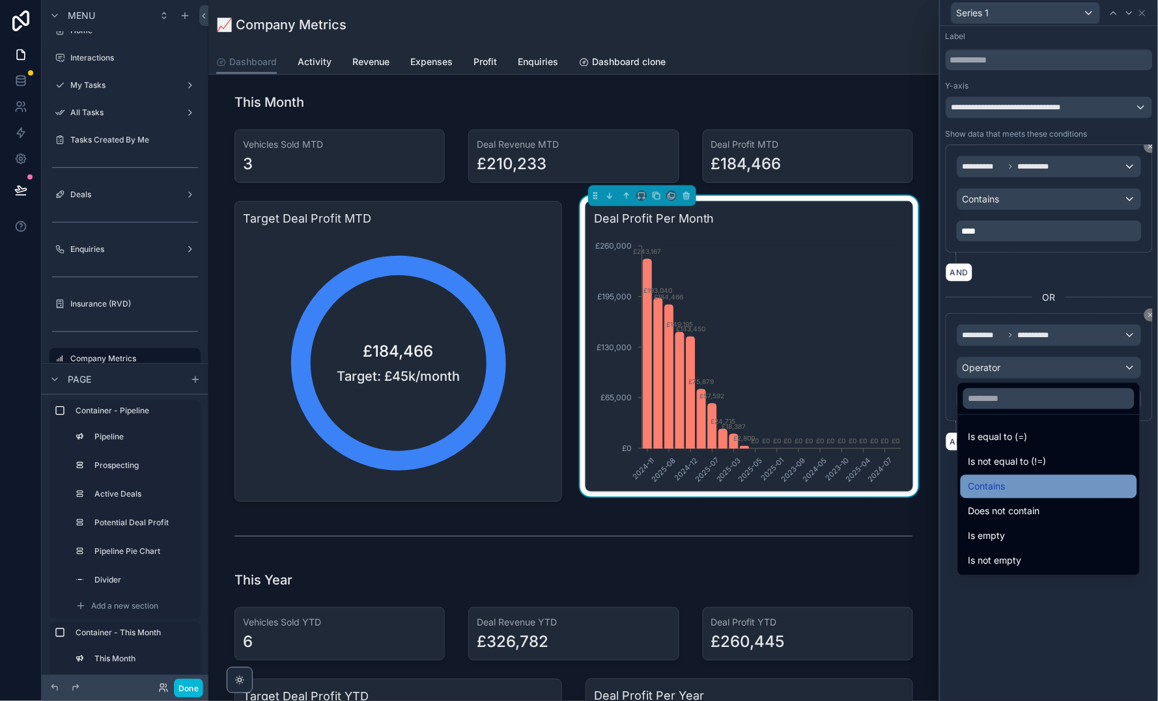
click at [1021, 483] on div "Contains" at bounding box center [1048, 487] width 161 height 16
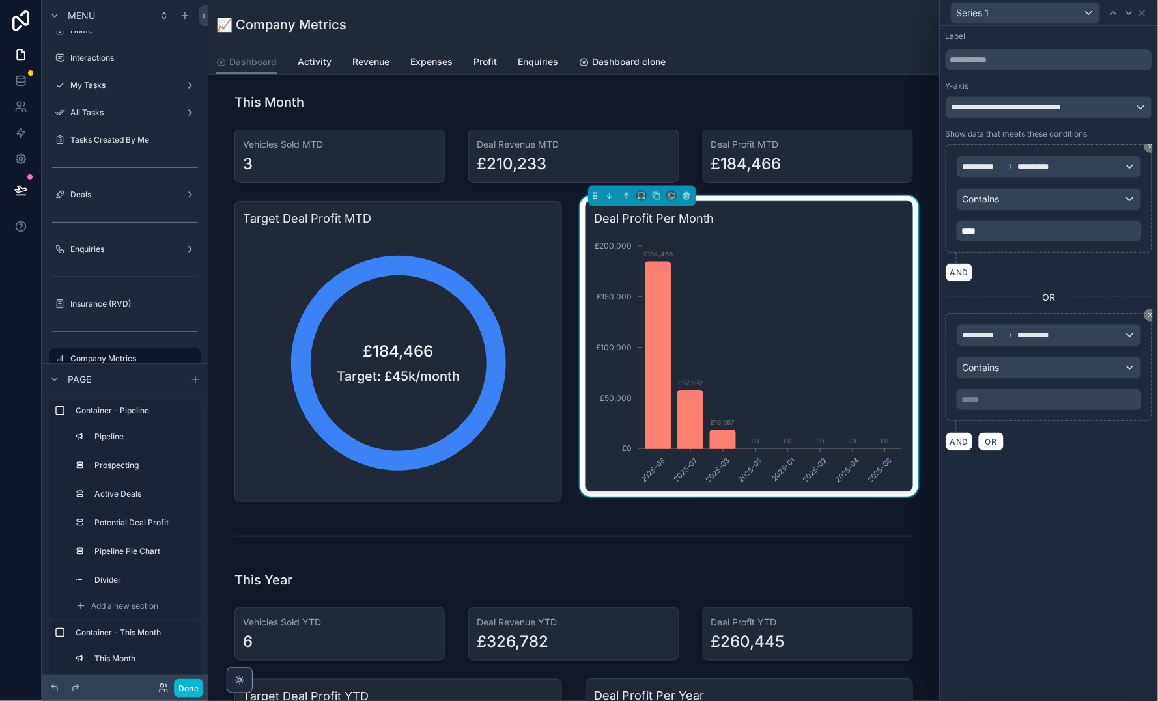
click at [1035, 394] on p "***** ﻿" at bounding box center [1050, 399] width 177 height 13
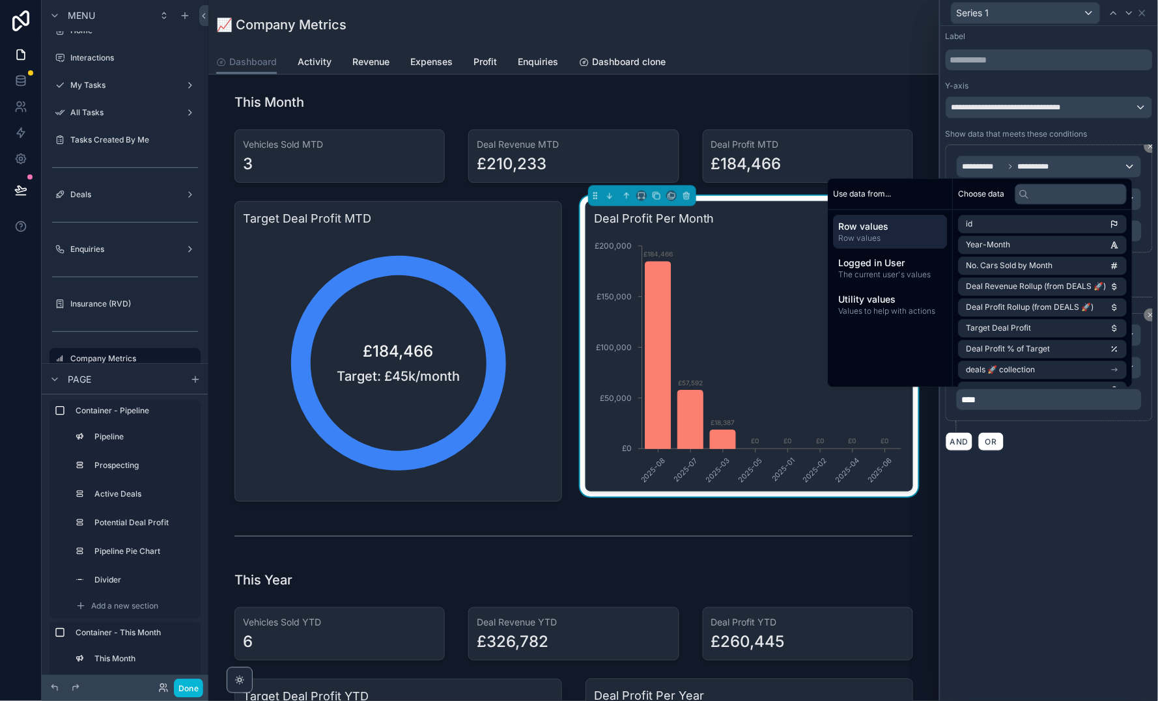
click at [1051, 554] on div "**********" at bounding box center [1048, 363] width 217 height 675
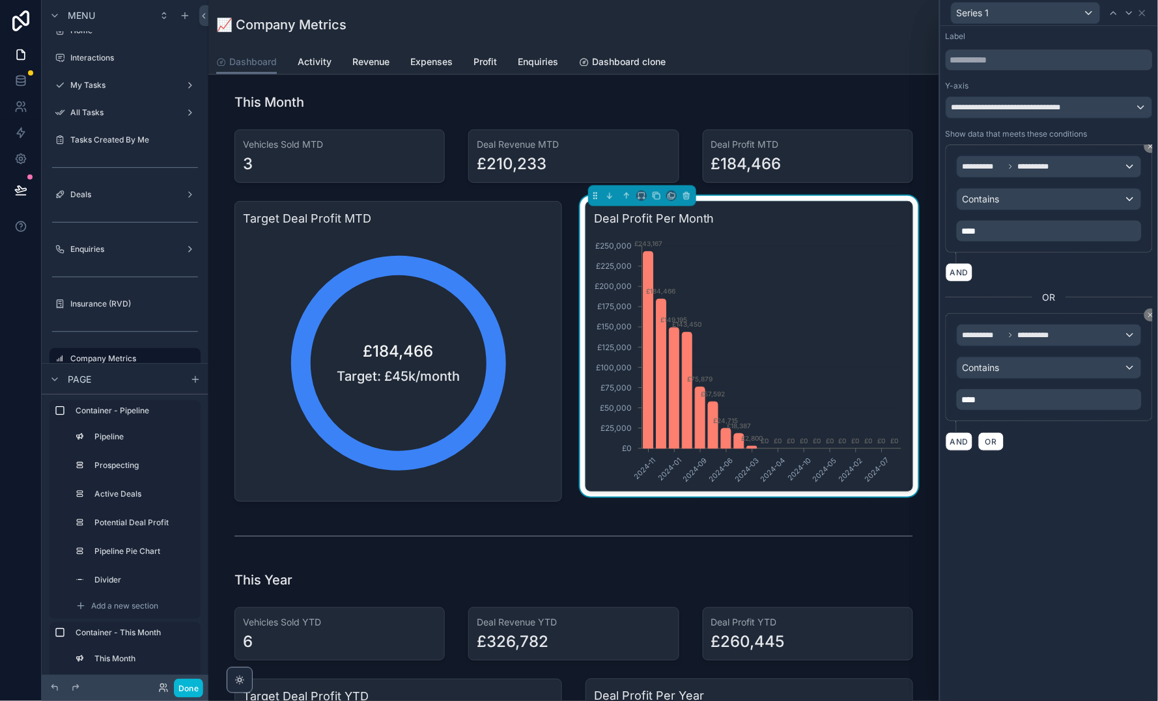
click at [1028, 102] on span "**********" at bounding box center [1016, 107] width 130 height 10
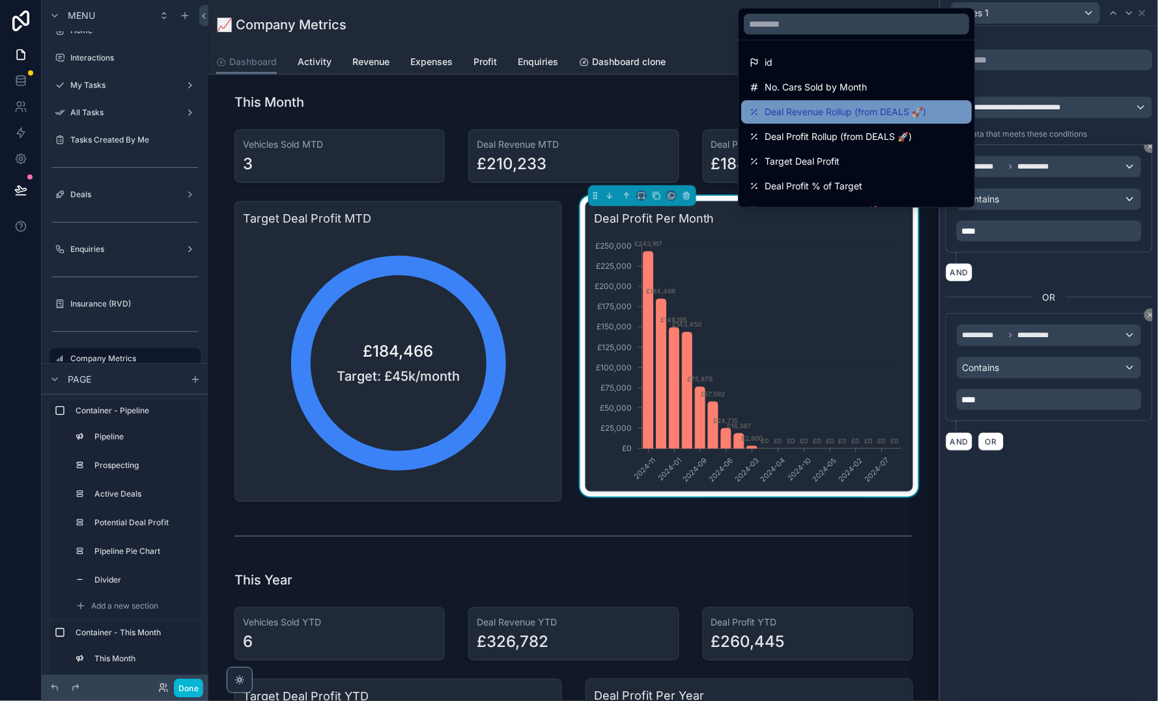
click at [903, 110] on span "Deal Revenue Rollup (from DEALS 🚀)" at bounding box center [845, 112] width 161 height 16
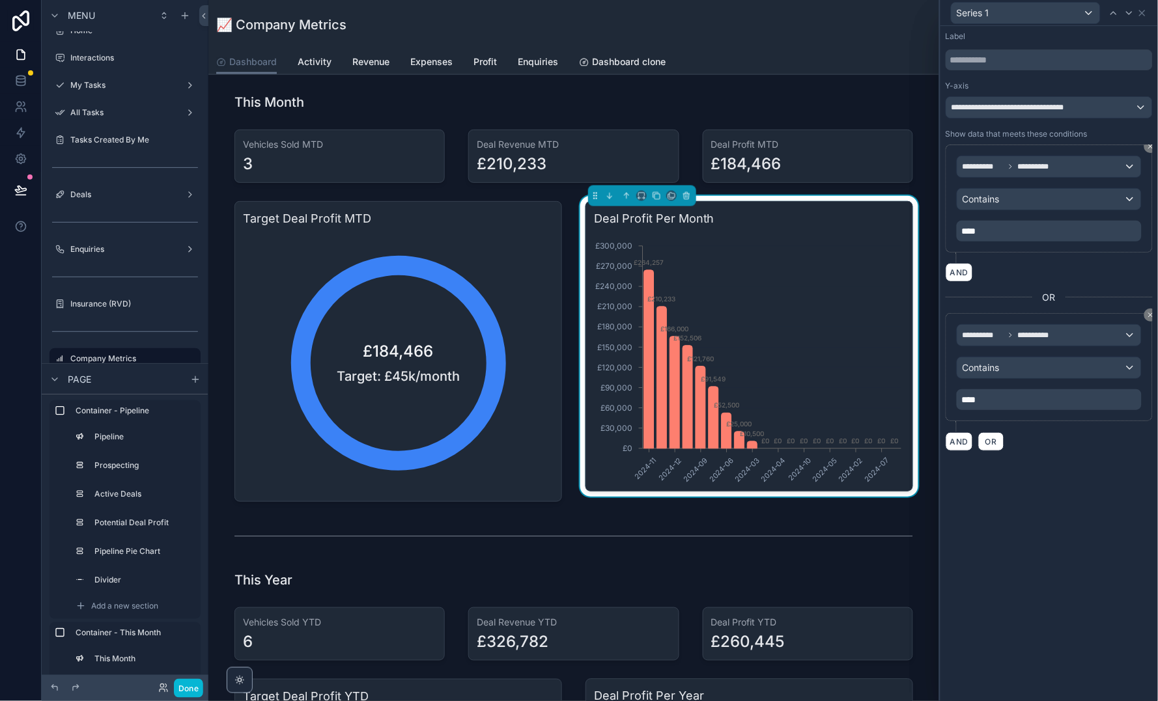
click at [1021, 109] on span "**********" at bounding box center [1022, 107] width 142 height 10
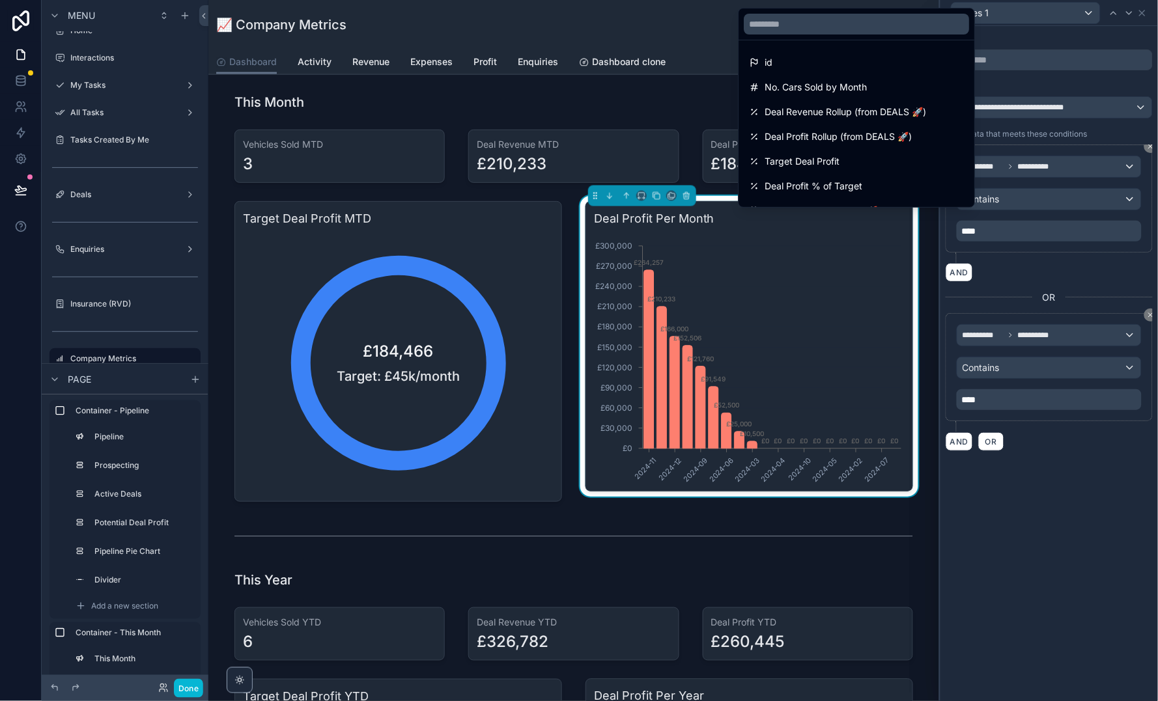
click at [1031, 488] on div at bounding box center [1048, 350] width 217 height 701
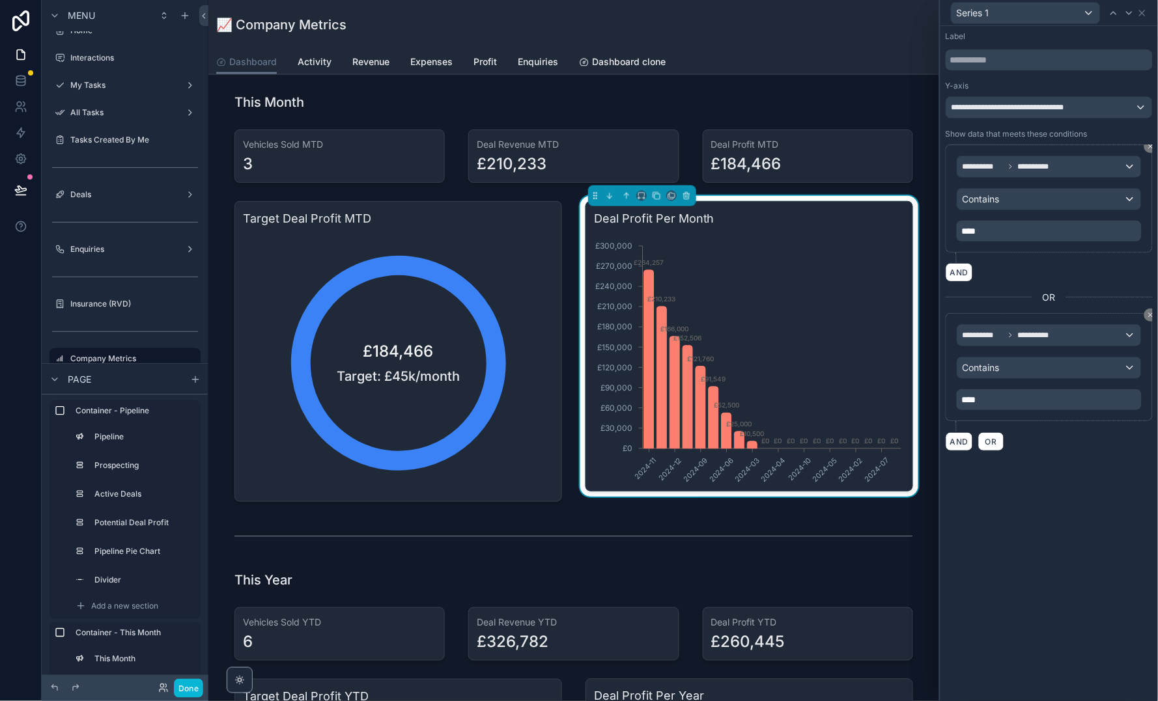
click at [1148, 11] on div "Series 1" at bounding box center [1048, 12] width 207 height 25
click at [1145, 14] on icon at bounding box center [1142, 13] width 10 height 10
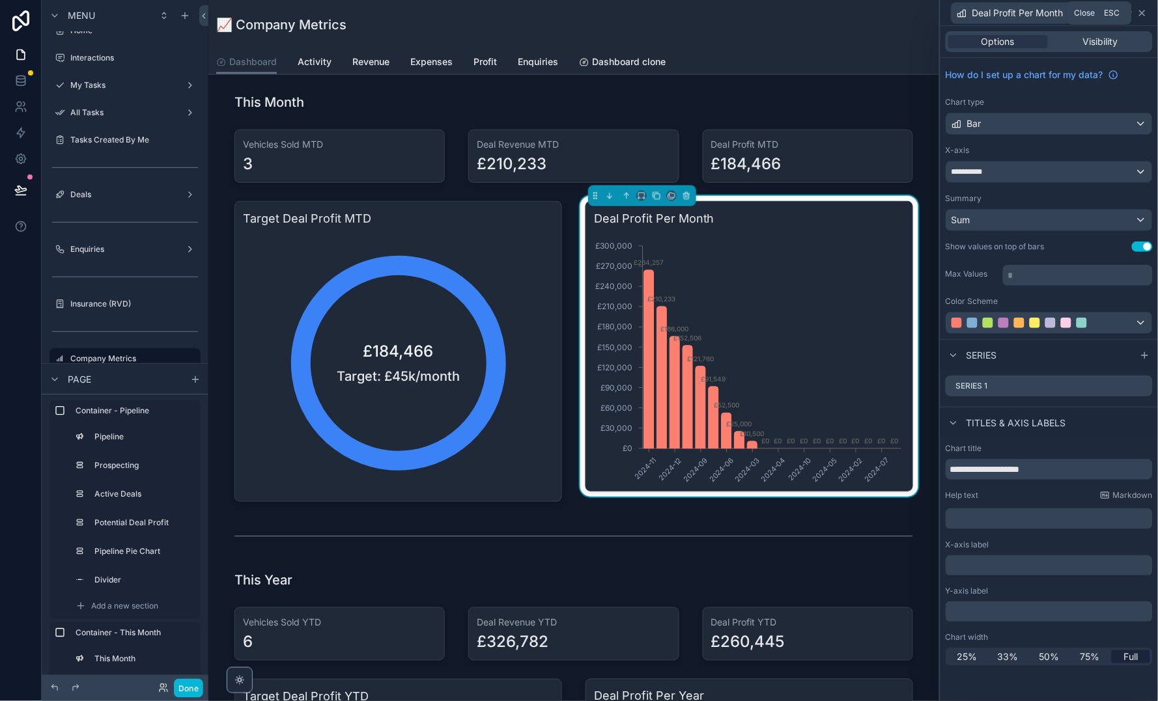
click at [1143, 12] on icon at bounding box center [1142, 13] width 10 height 10
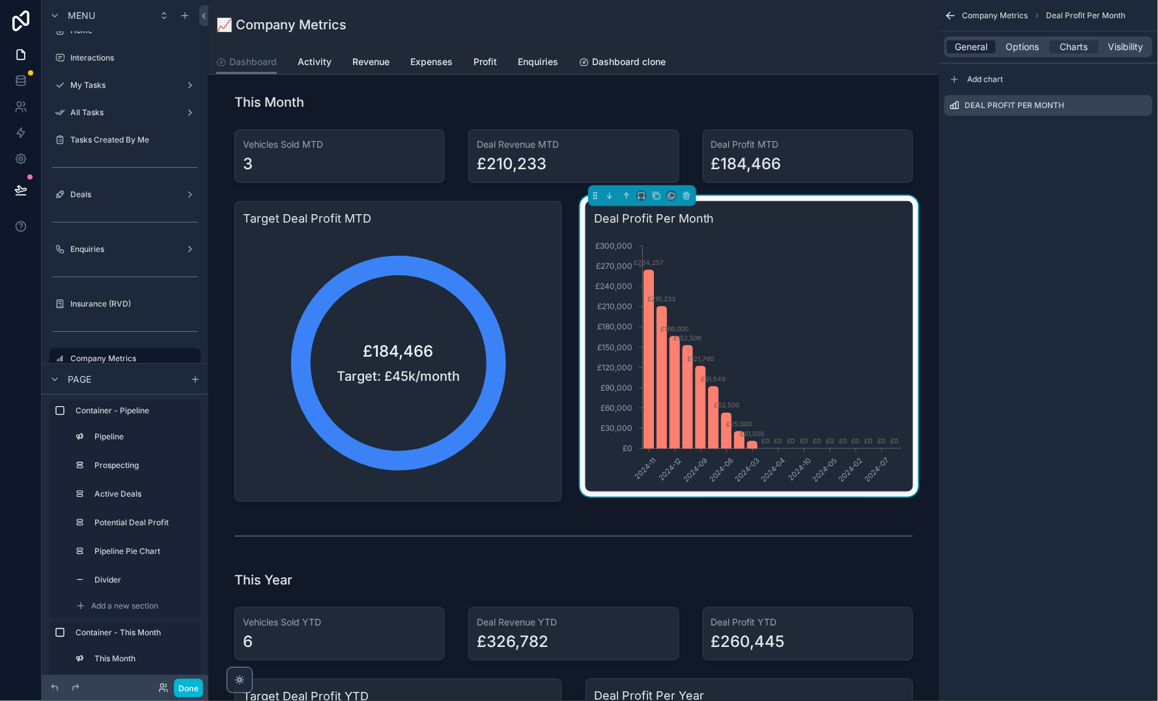
click at [976, 46] on span "General" at bounding box center [971, 46] width 33 height 13
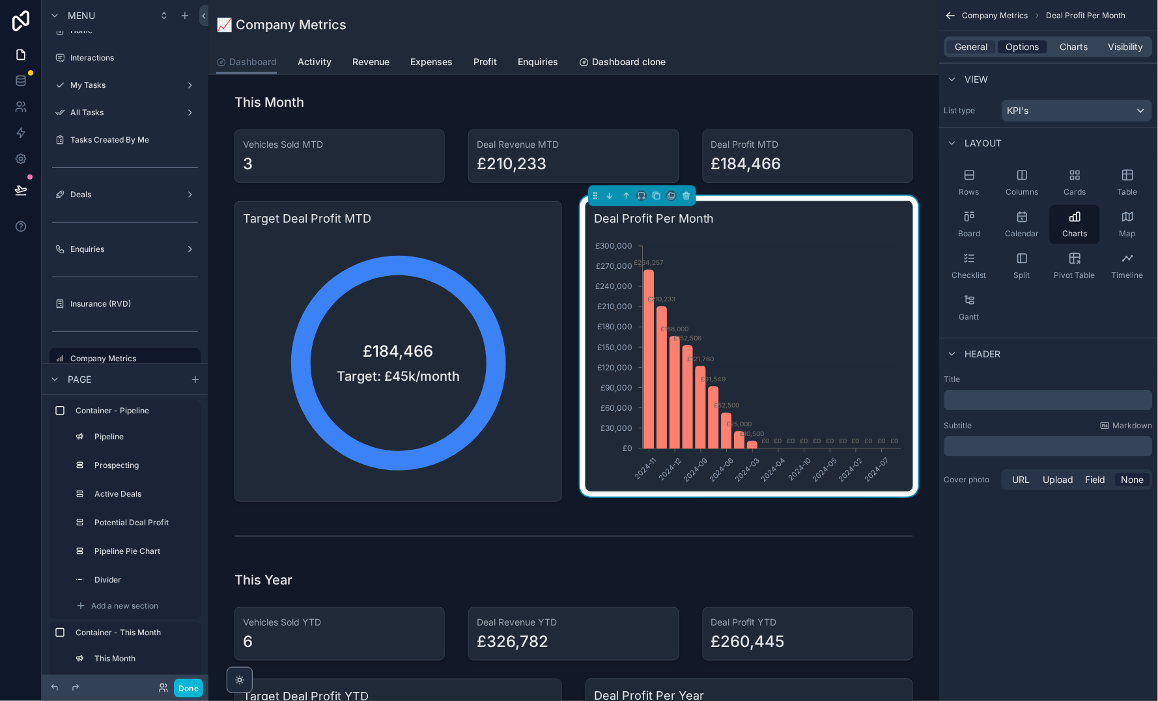
click at [1001, 49] on div "Options" at bounding box center [1022, 46] width 49 height 13
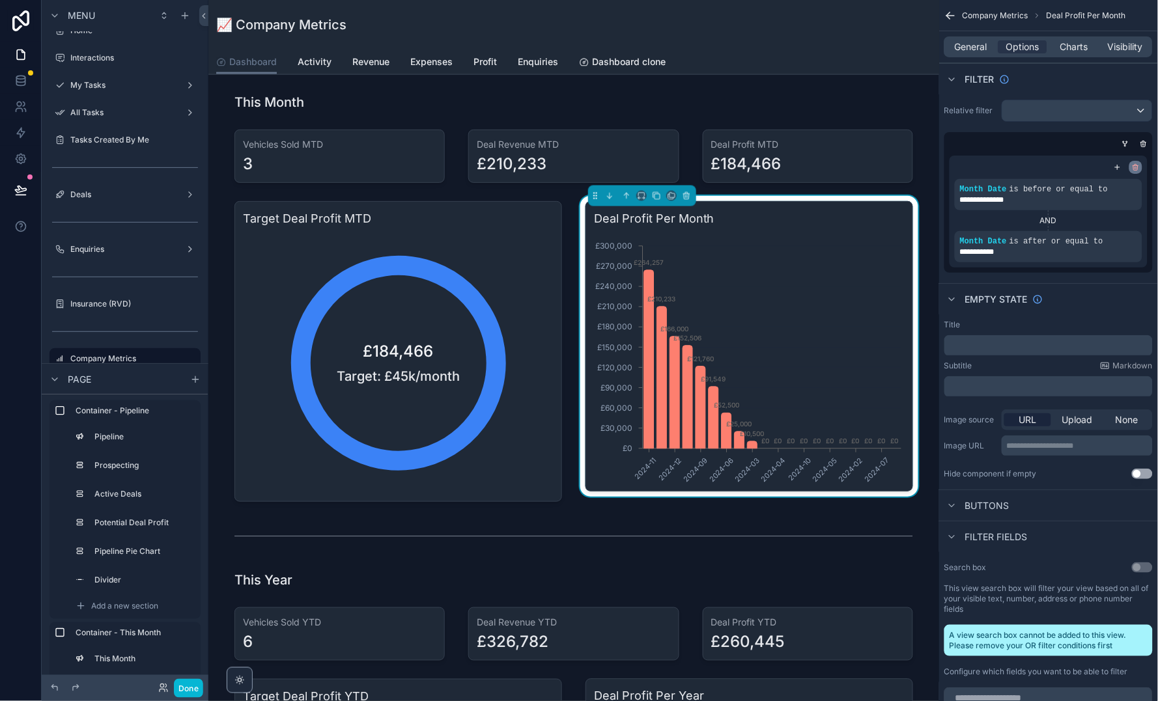
click at [1135, 163] on icon "scrollable content" at bounding box center [1136, 167] width 8 height 8
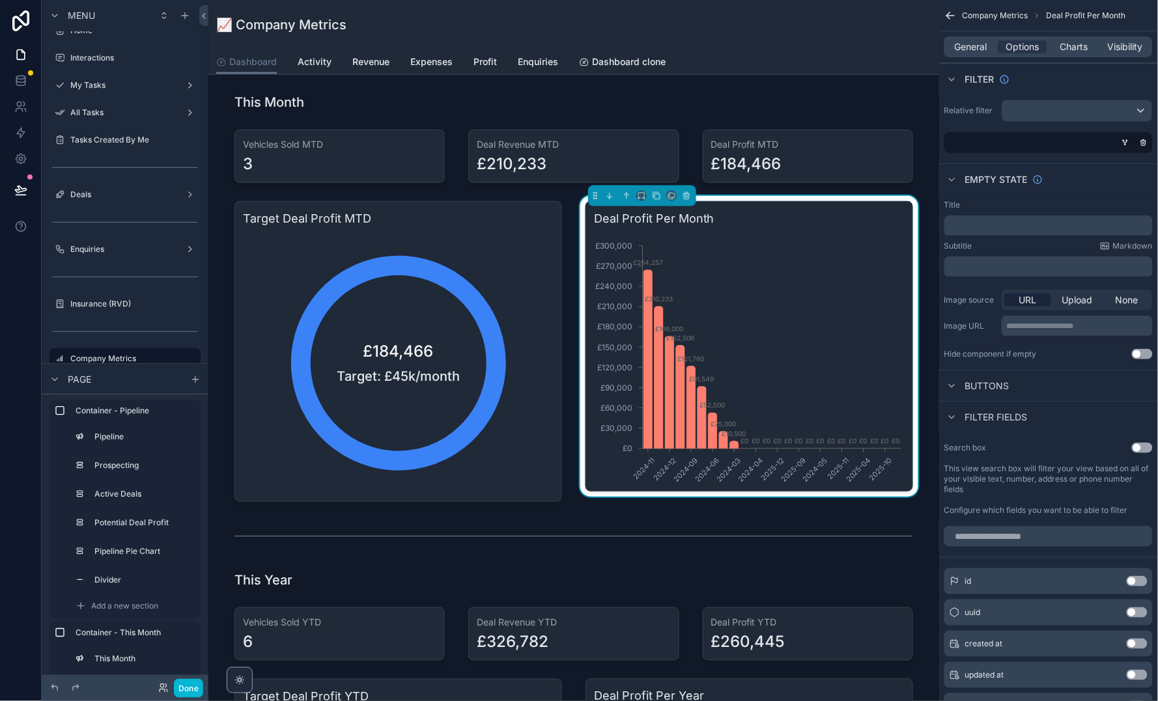
click at [1048, 107] on div "scrollable content" at bounding box center [1077, 110] width 150 height 21
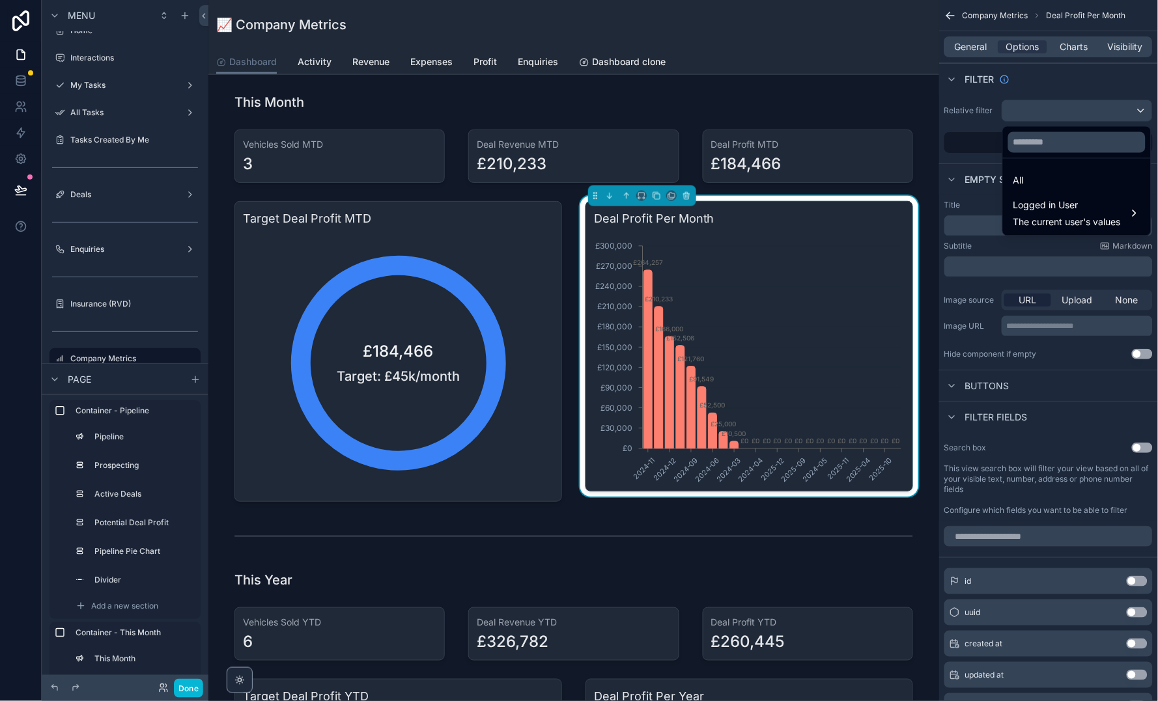
click at [1048, 107] on div "scrollable content" at bounding box center [579, 350] width 1158 height 701
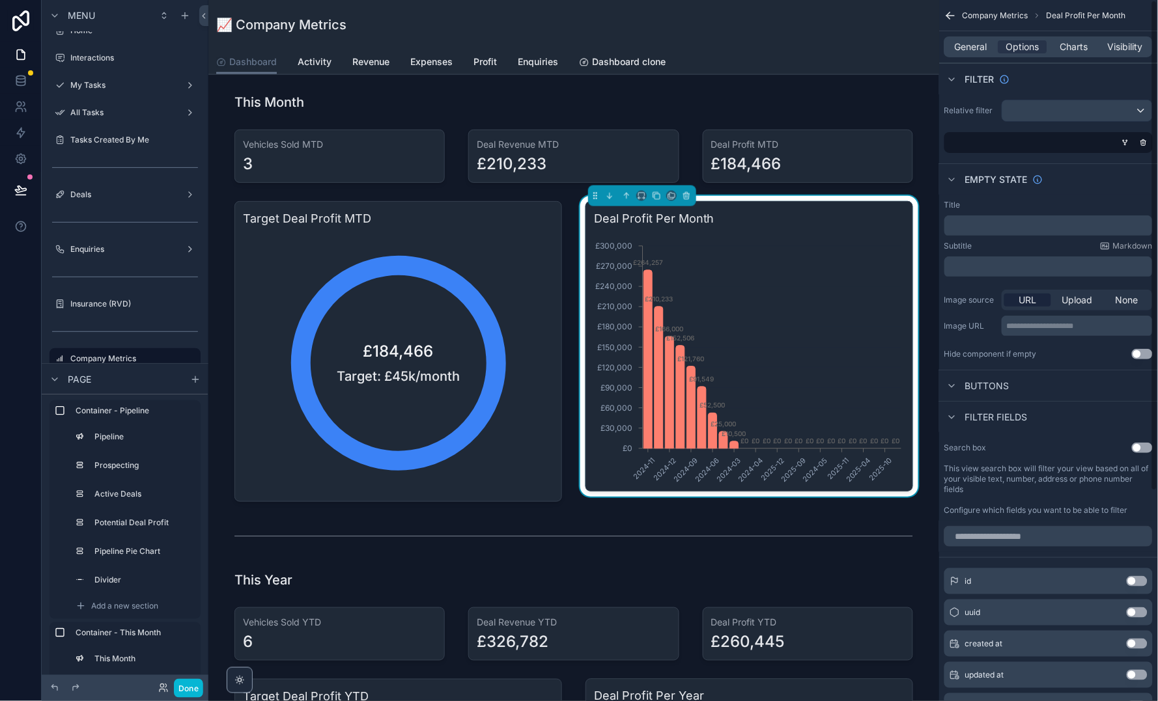
scroll to position [0, 0]
click at [962, 54] on div "General Options Charts Visibility" at bounding box center [1048, 46] width 208 height 21
click at [973, 49] on span "General" at bounding box center [971, 46] width 33 height 13
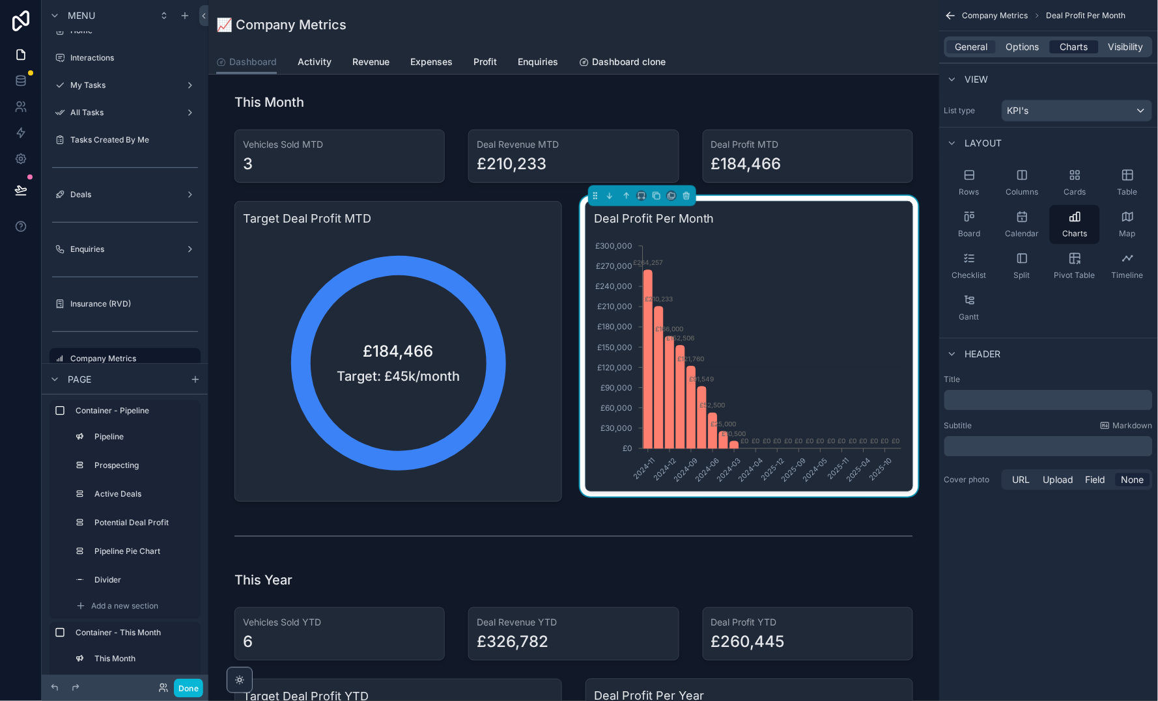
click at [1062, 40] on span "Charts" at bounding box center [1074, 46] width 28 height 13
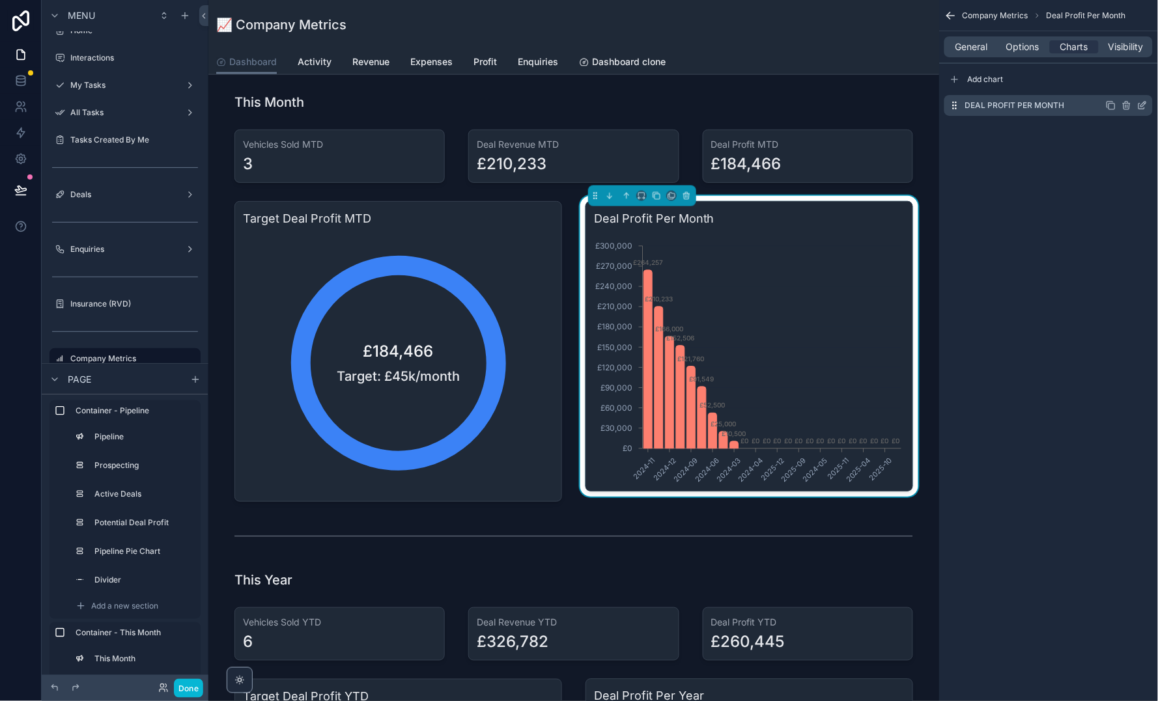
click at [1145, 105] on icon "scrollable content" at bounding box center [1142, 105] width 10 height 10
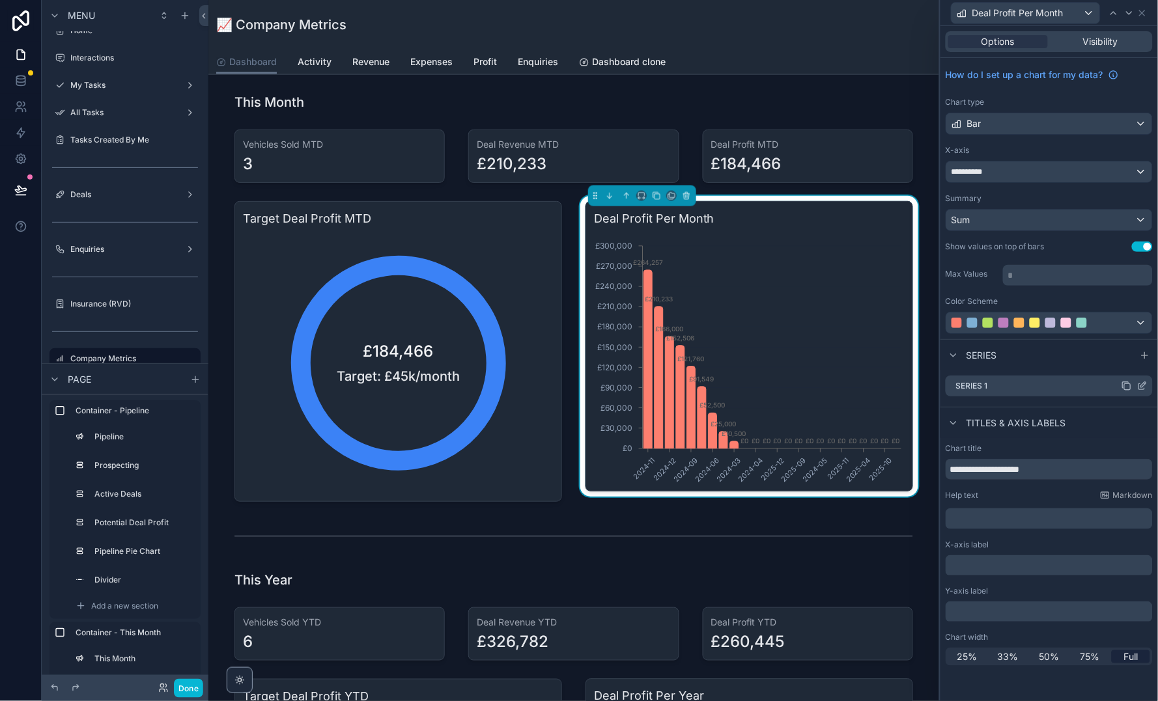
click at [1143, 383] on icon at bounding box center [1142, 386] width 10 height 10
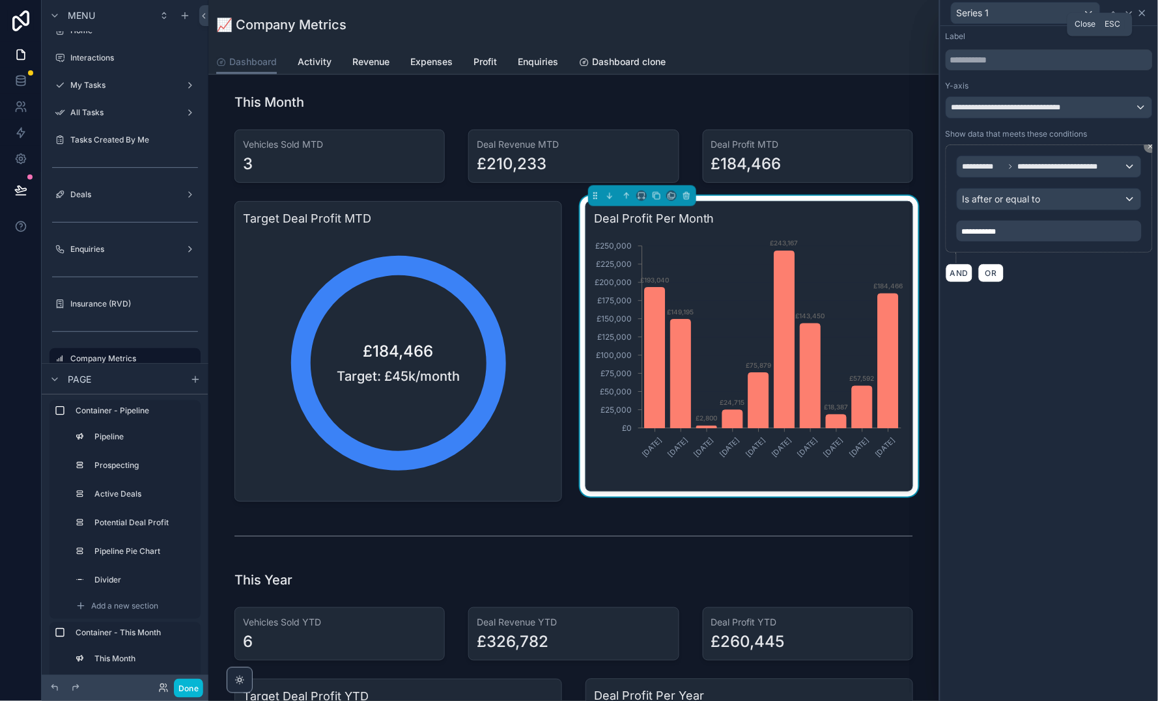
click at [1139, 18] on icon at bounding box center [1142, 13] width 10 height 10
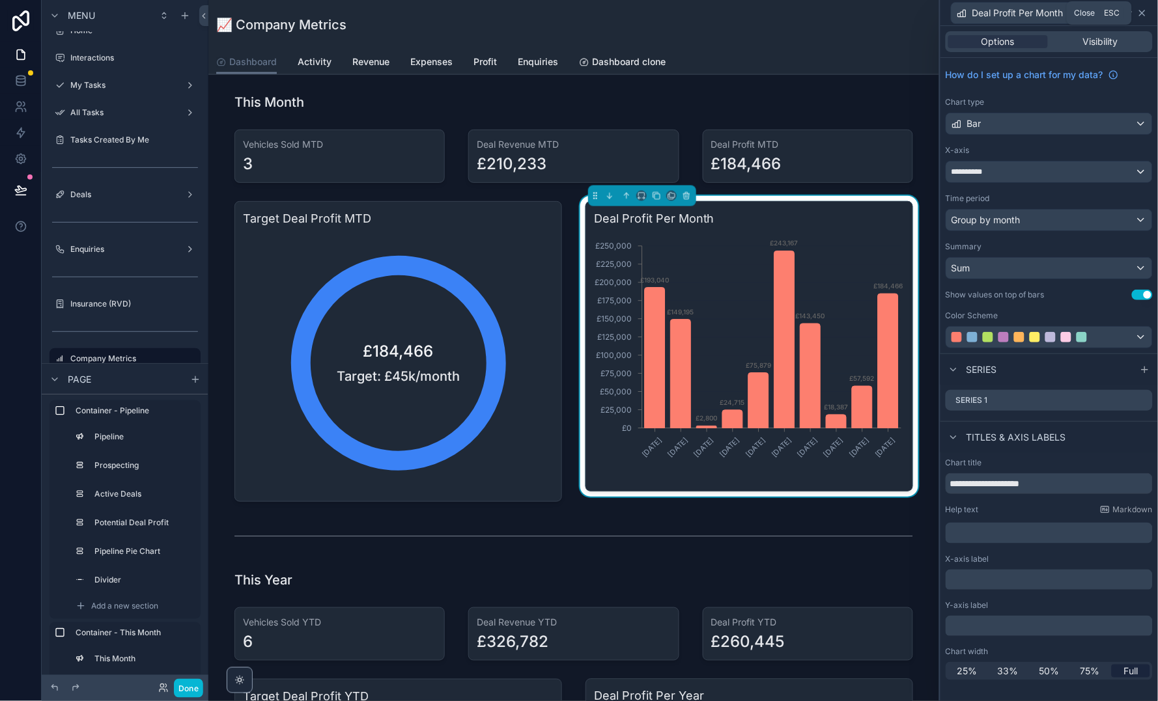
click at [1147, 8] on icon at bounding box center [1142, 13] width 10 height 10
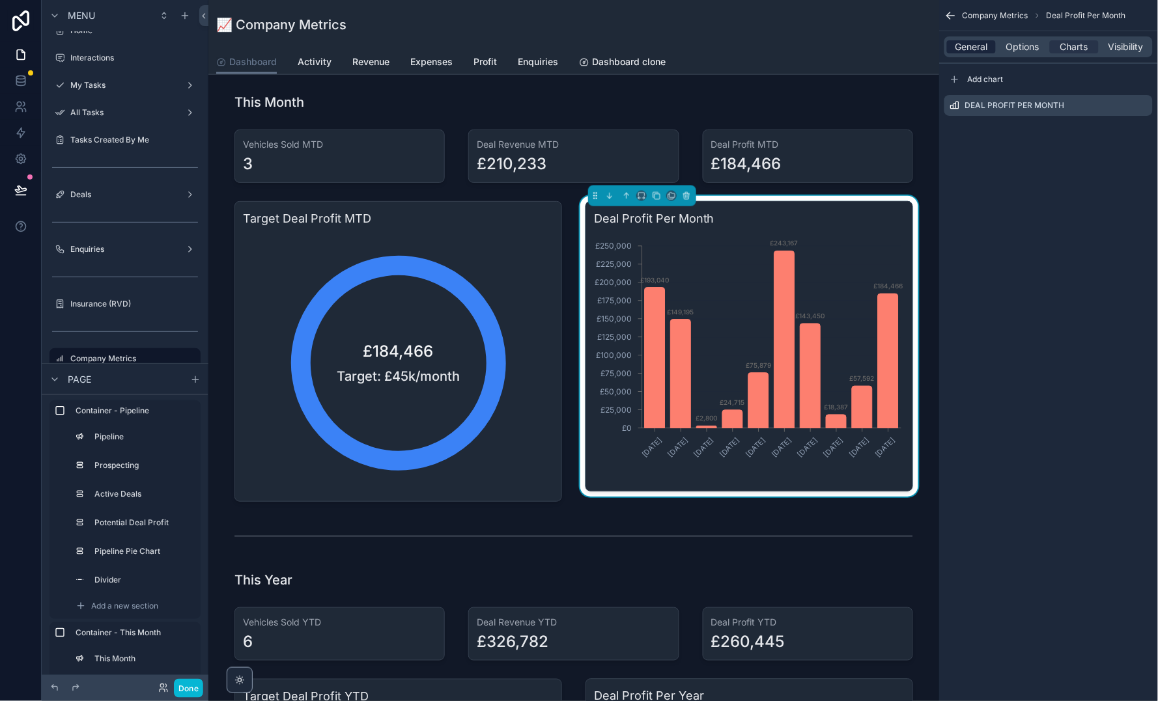
click at [969, 49] on span "General" at bounding box center [971, 46] width 33 height 13
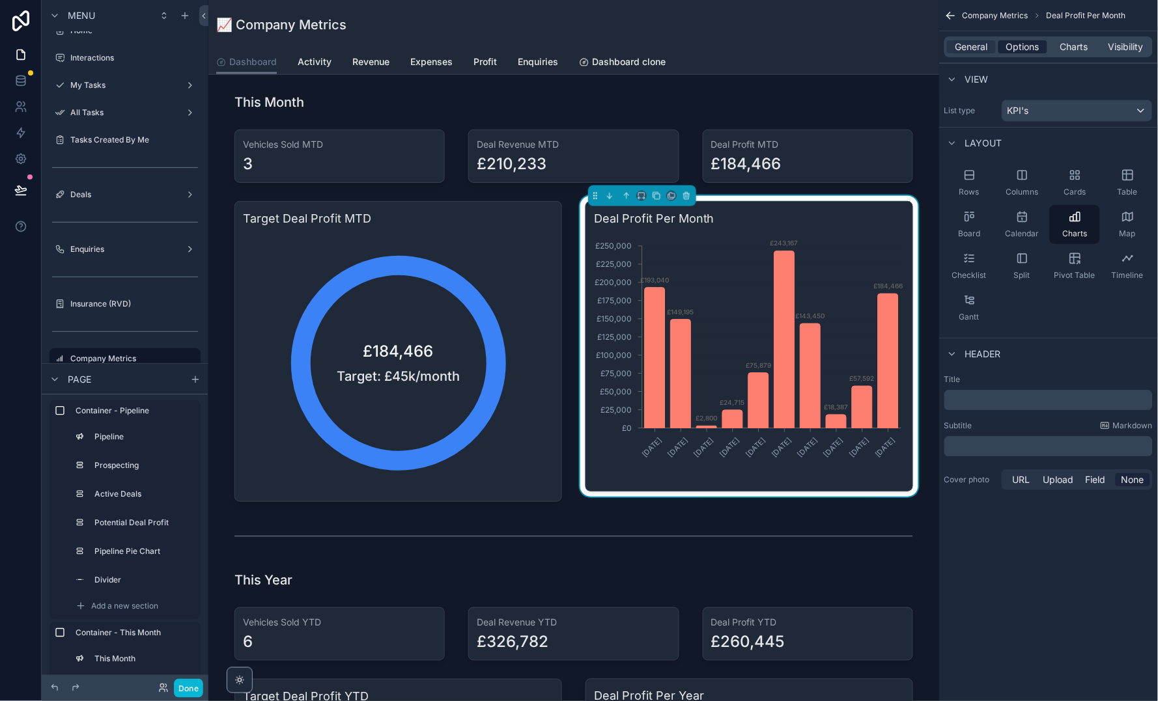
click at [1009, 47] on span "Options" at bounding box center [1022, 46] width 33 height 13
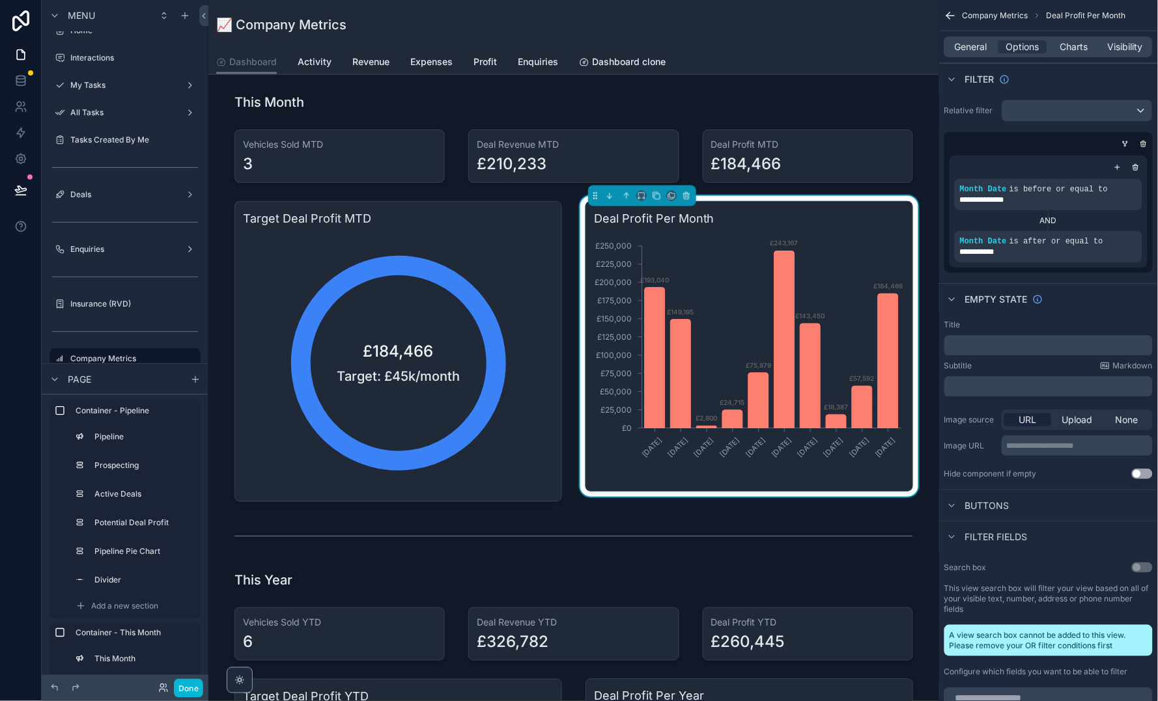
click at [1147, 137] on div "scrollable content" at bounding box center [1045, 143] width 208 height 13
click at [1145, 145] on icon "scrollable content" at bounding box center [1143, 144] width 8 height 8
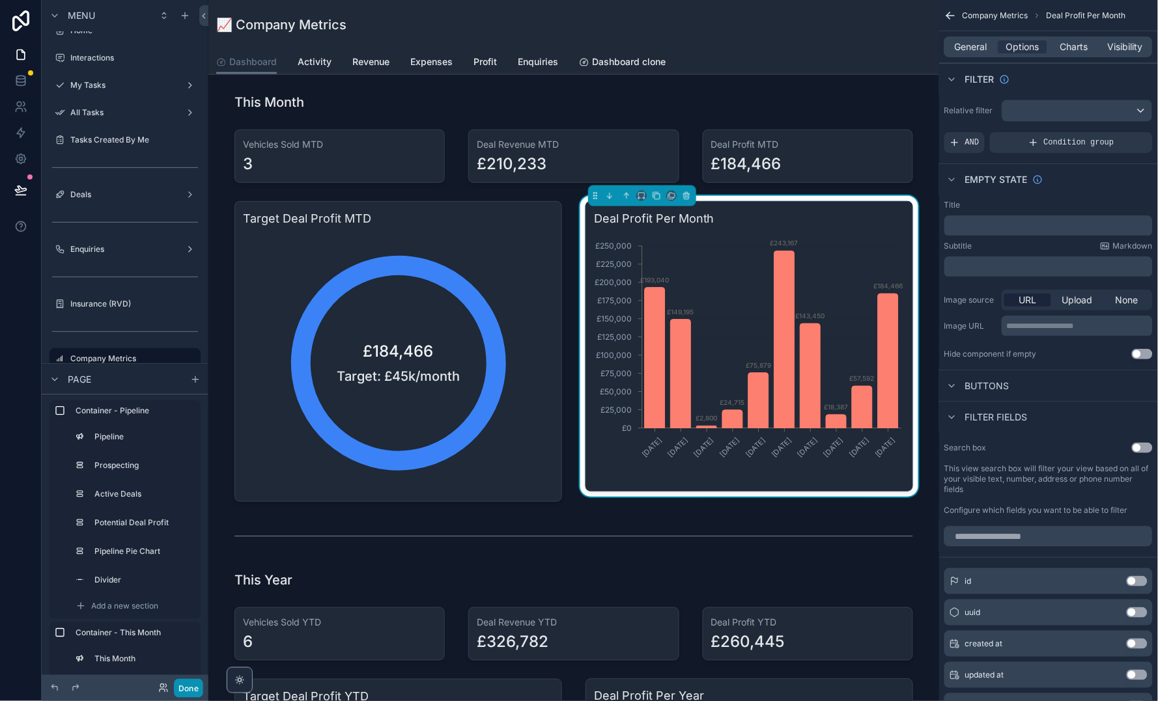
click at [197, 692] on button "Done" at bounding box center [188, 688] width 29 height 19
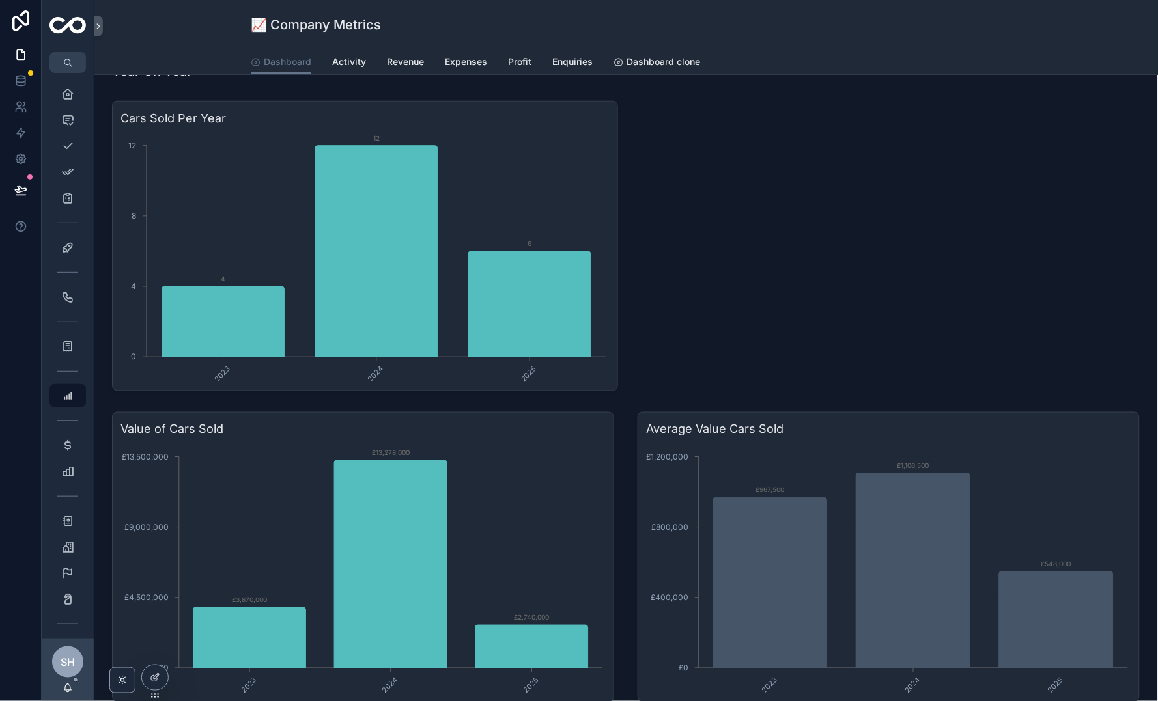
scroll to position [1731, 0]
